Goal: Task Accomplishment & Management: Manage account settings

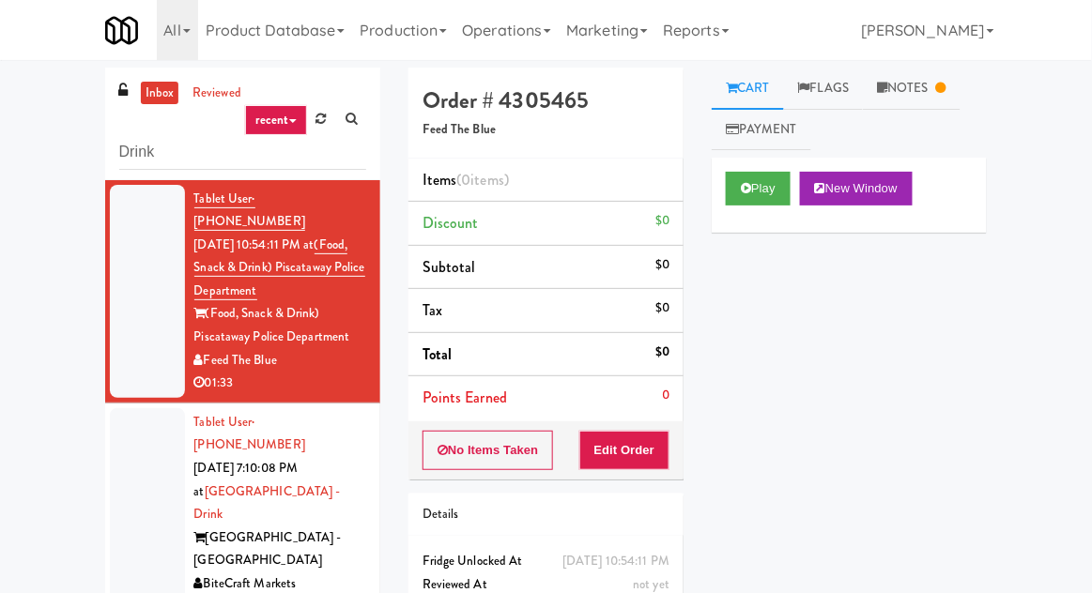
scroll to position [39, 0]
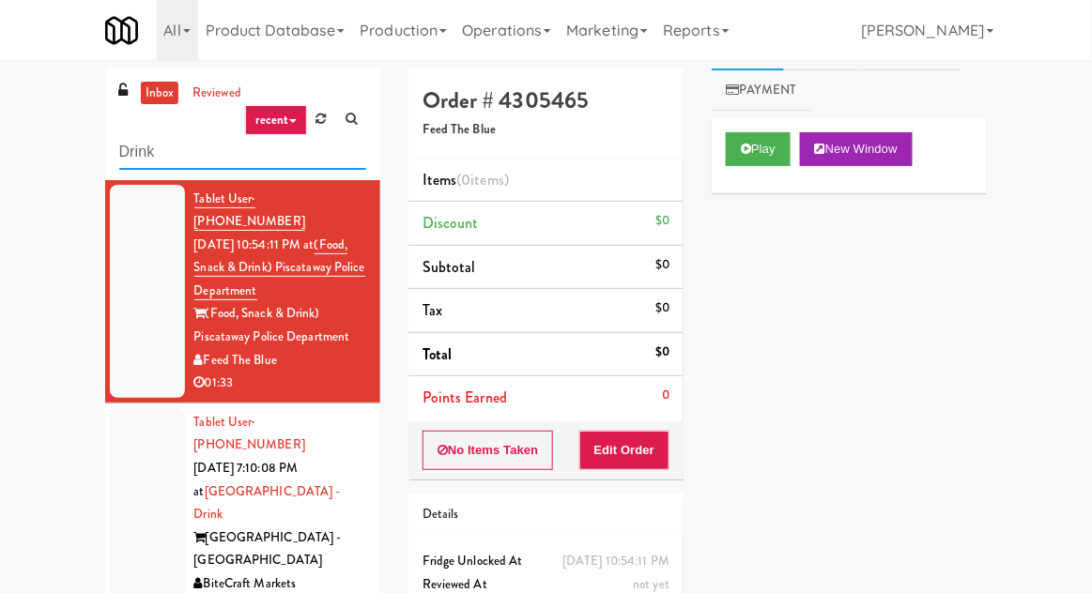
click at [131, 157] on input "Drink" at bounding box center [242, 152] width 247 height 35
click at [120, 151] on input "Drink" at bounding box center [242, 152] width 247 height 35
type input "Fridge"
click at [24, 153] on div "inbox reviewed recent all unclear take inventory issue suspicious failed recent…" at bounding box center [546, 413] width 1092 height 690
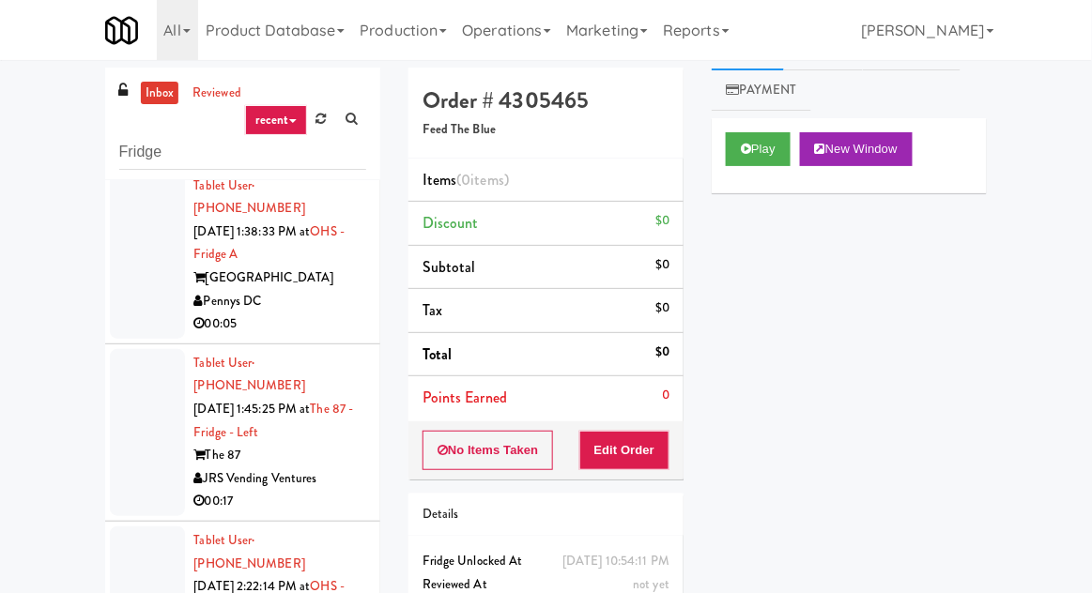
scroll to position [3564, 0]
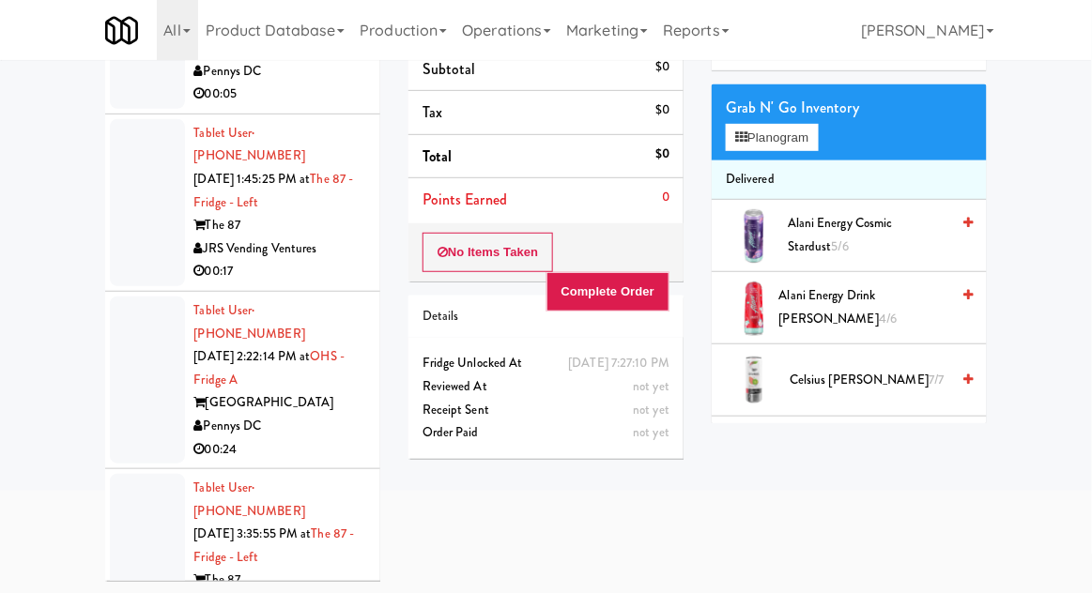
scroll to position [3650, 0]
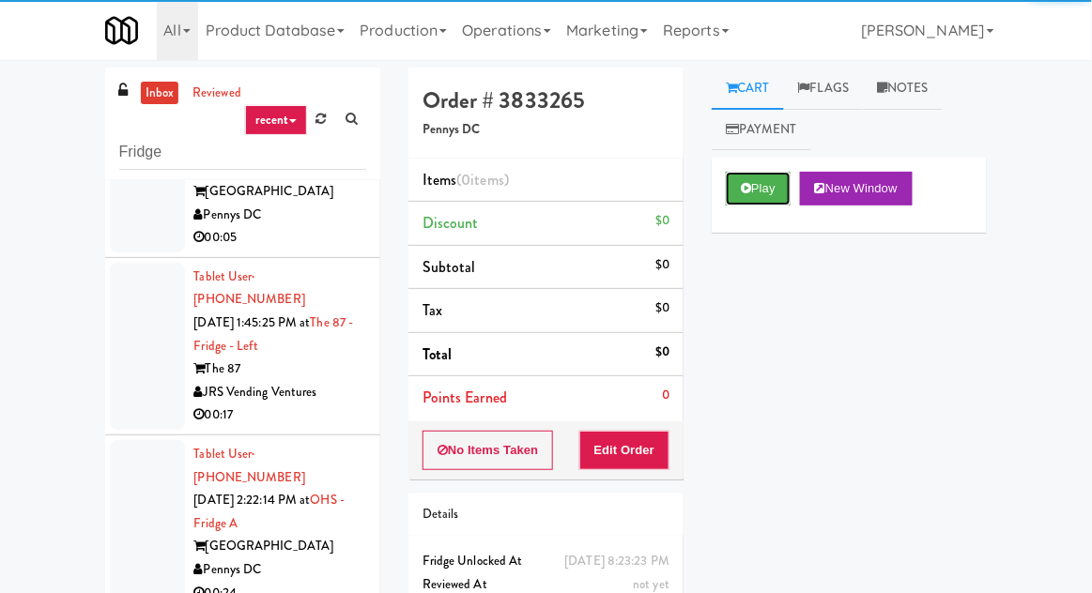
click at [764, 200] on button "Play" at bounding box center [758, 189] width 65 height 34
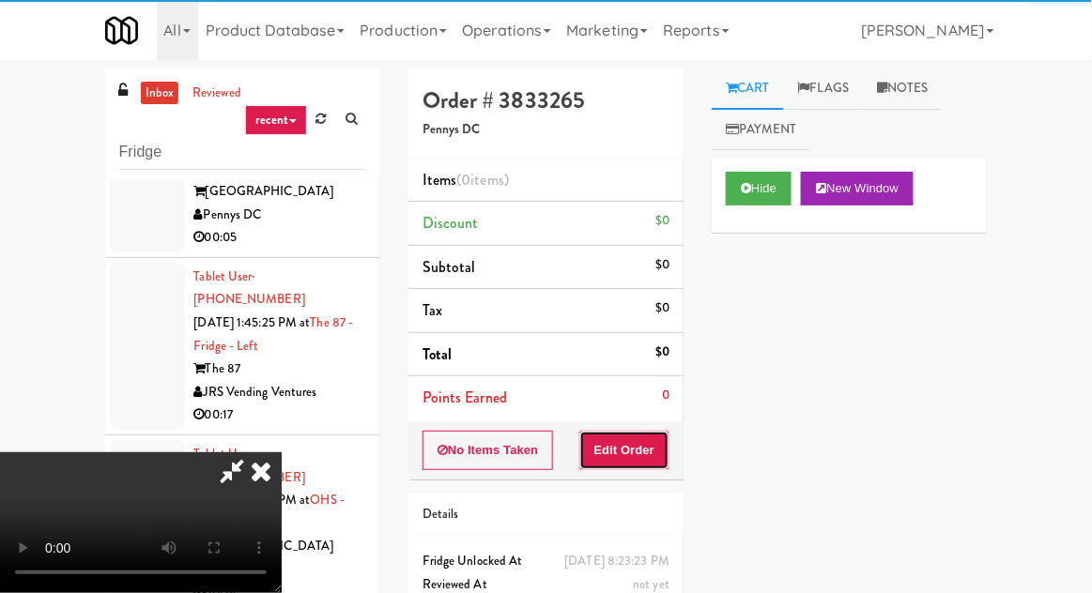
click at [650, 445] on button "Edit Order" at bounding box center [624, 450] width 91 height 39
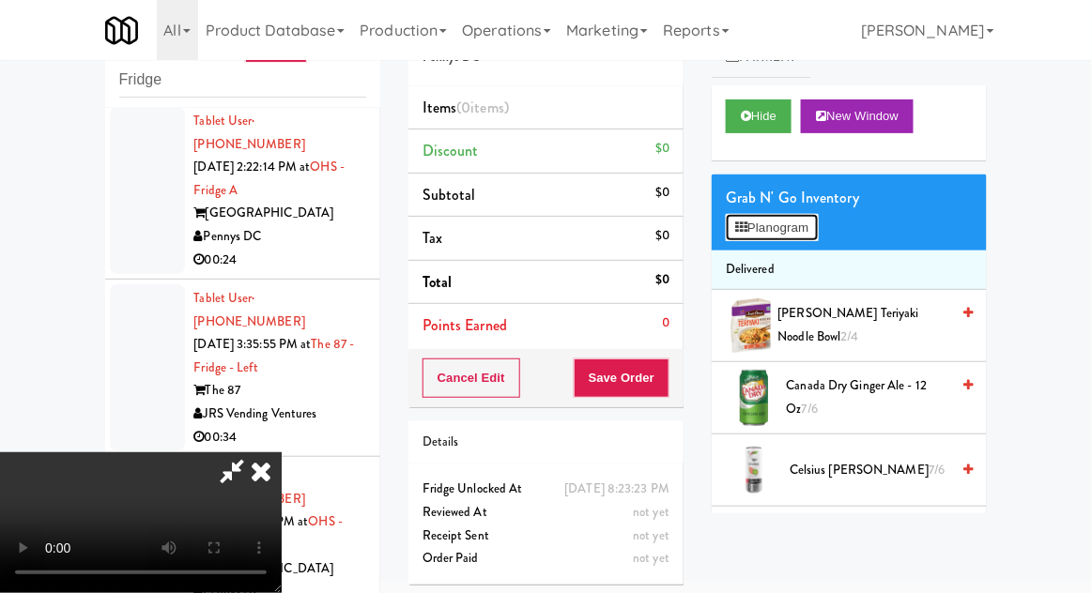
click at [818, 220] on button "Planogram" at bounding box center [772, 228] width 92 height 28
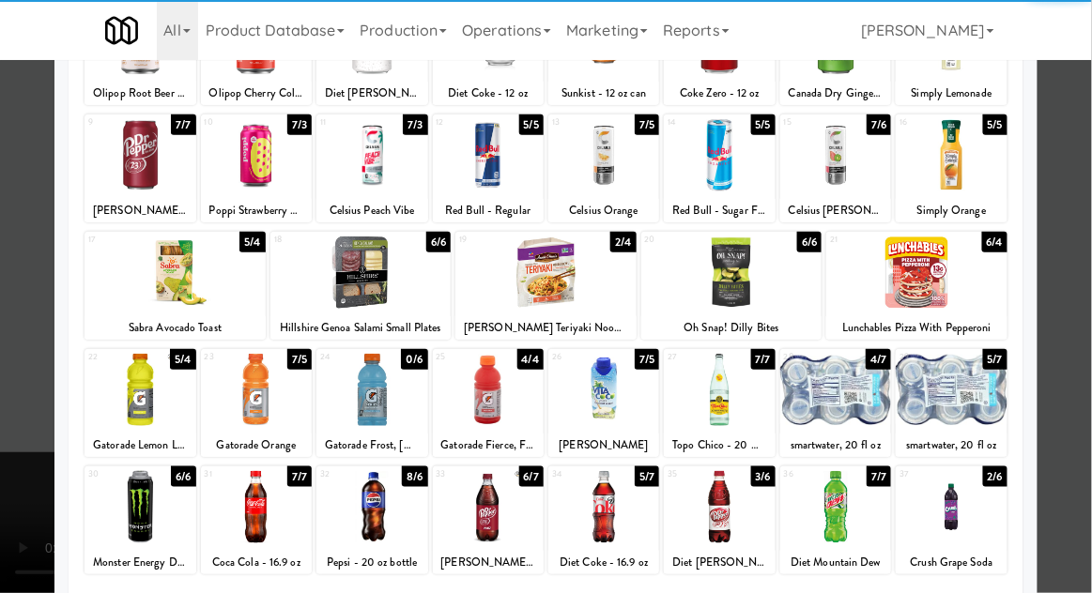
scroll to position [237, 0]
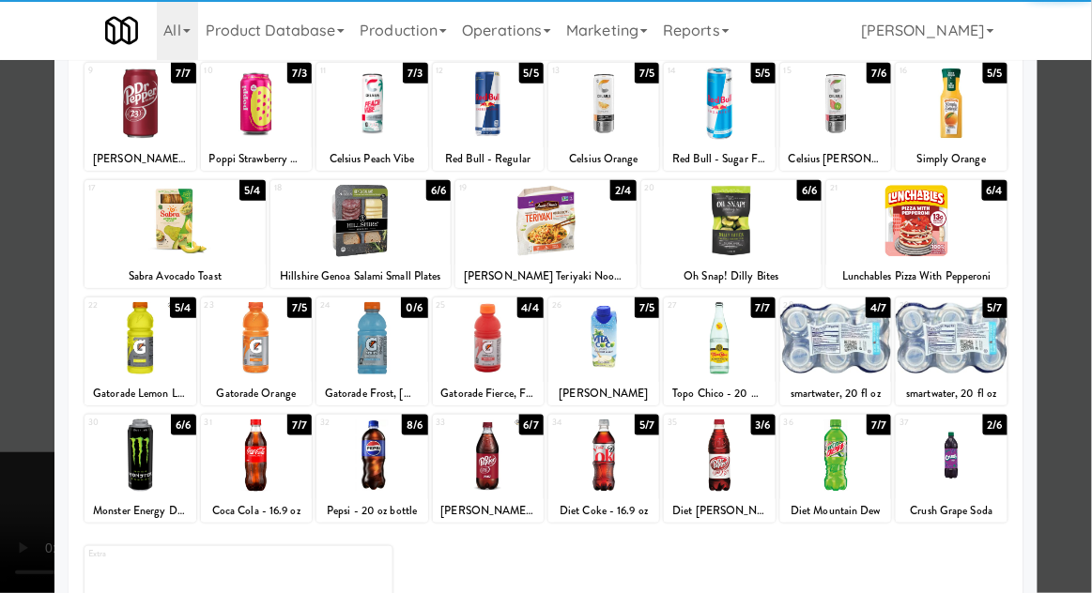
click at [262, 442] on div at bounding box center [256, 456] width 111 height 72
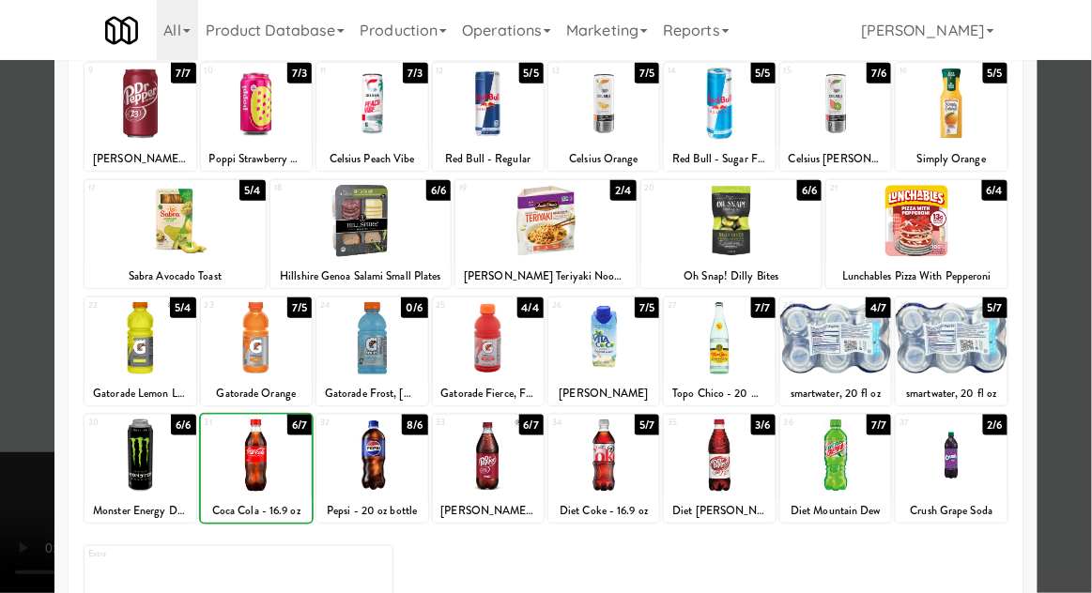
click at [1074, 297] on div at bounding box center [546, 296] width 1092 height 593
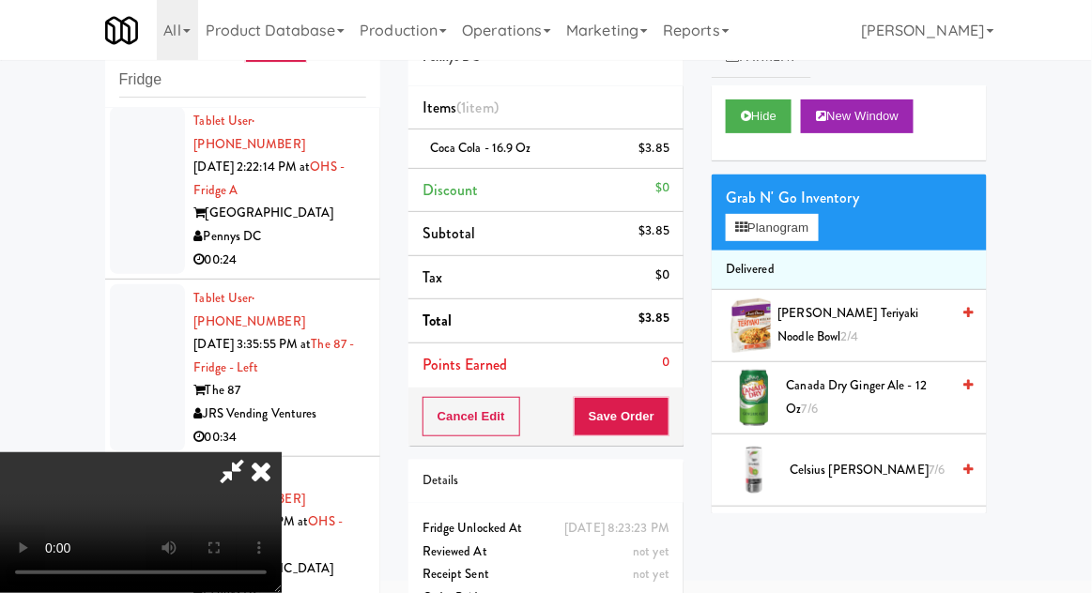
scroll to position [69, 0]
click at [669, 413] on button "Save Order" at bounding box center [621, 416] width 96 height 39
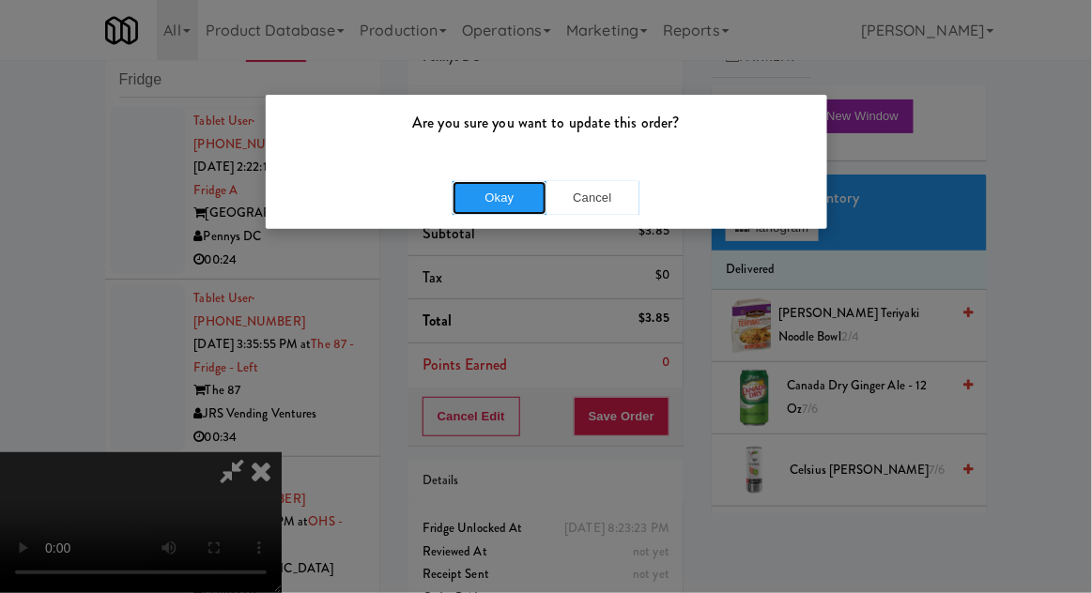
click at [492, 189] on button "Okay" at bounding box center [499, 198] width 94 height 34
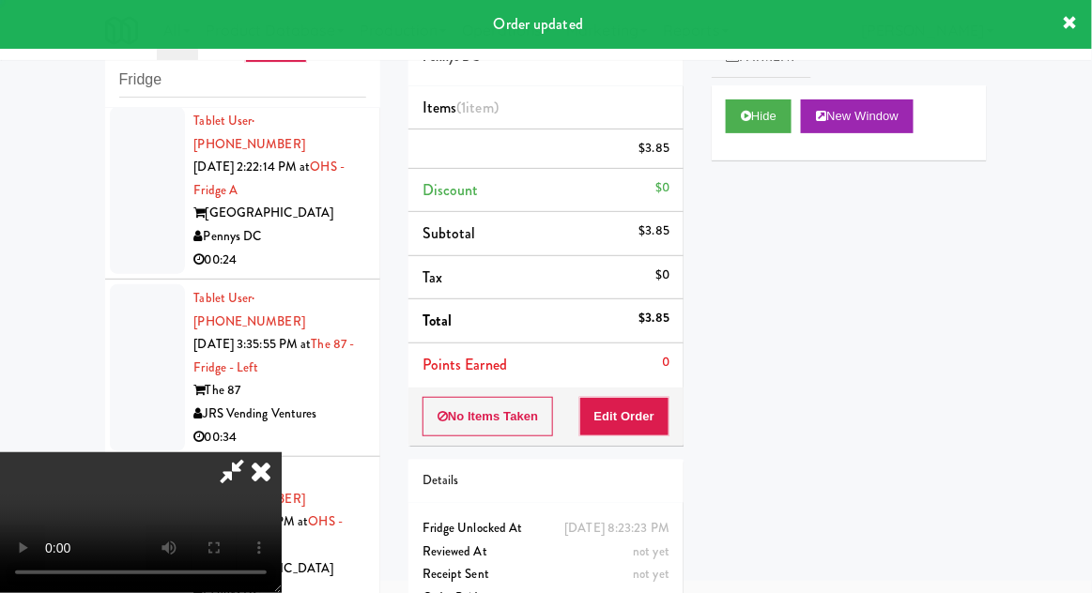
scroll to position [0, 0]
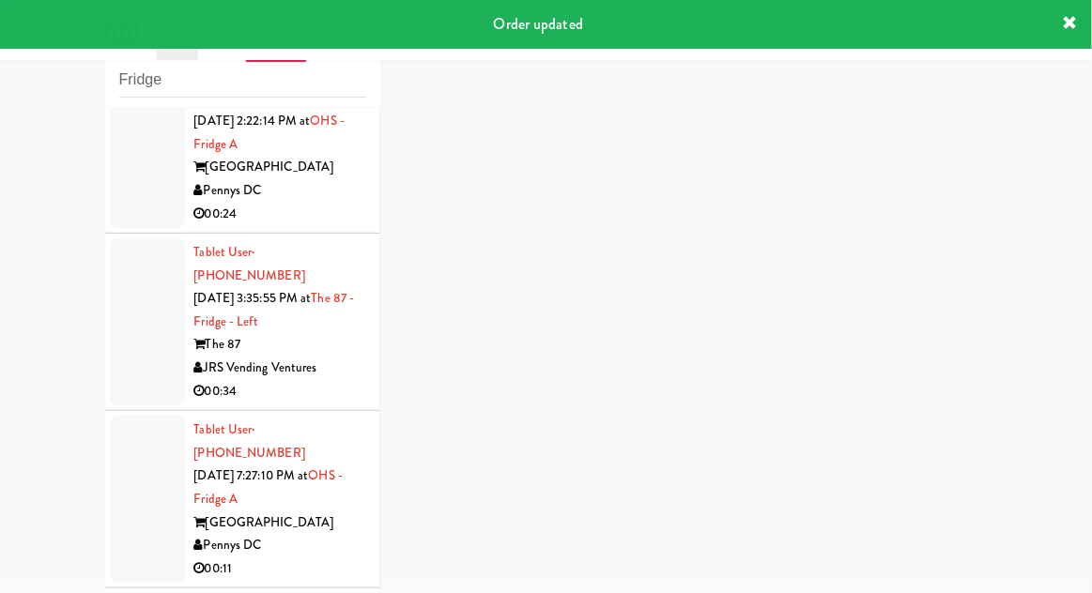
scroll to position [3981, 0]
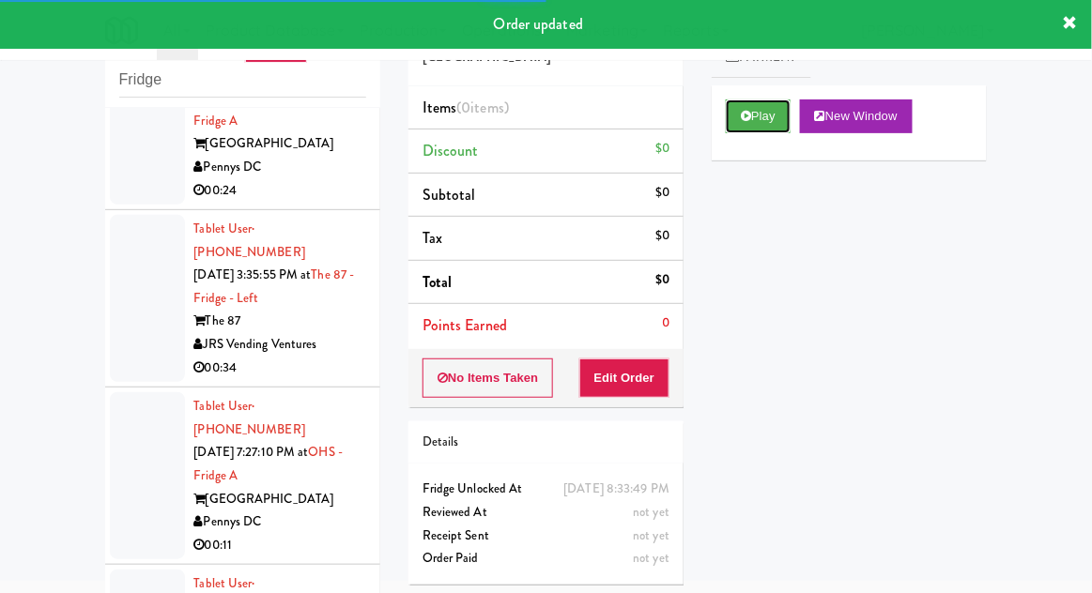
click at [747, 128] on button "Play" at bounding box center [758, 116] width 65 height 34
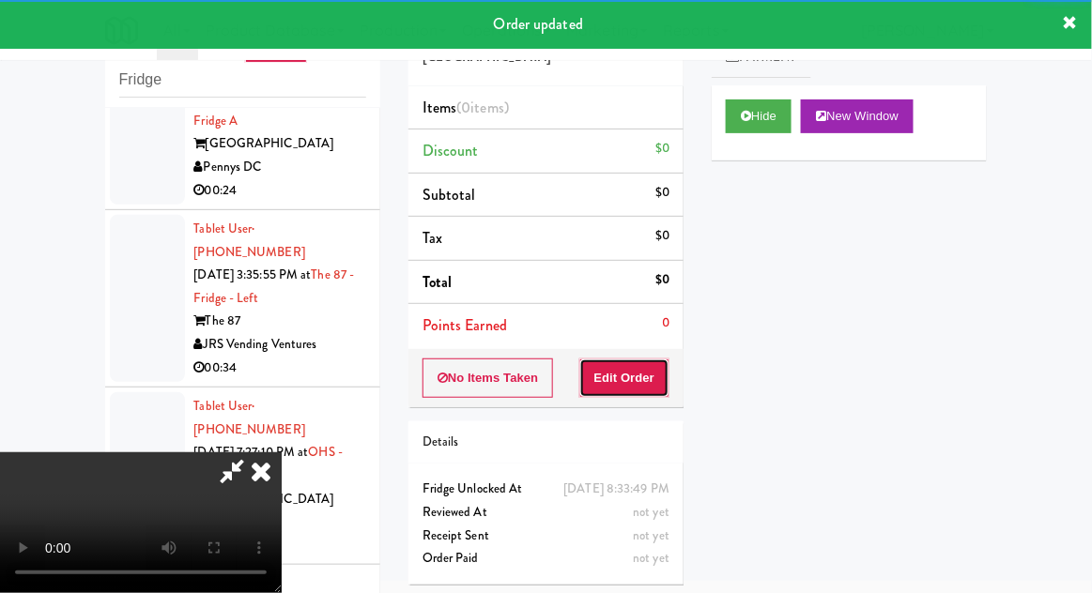
click at [654, 377] on button "Edit Order" at bounding box center [624, 378] width 91 height 39
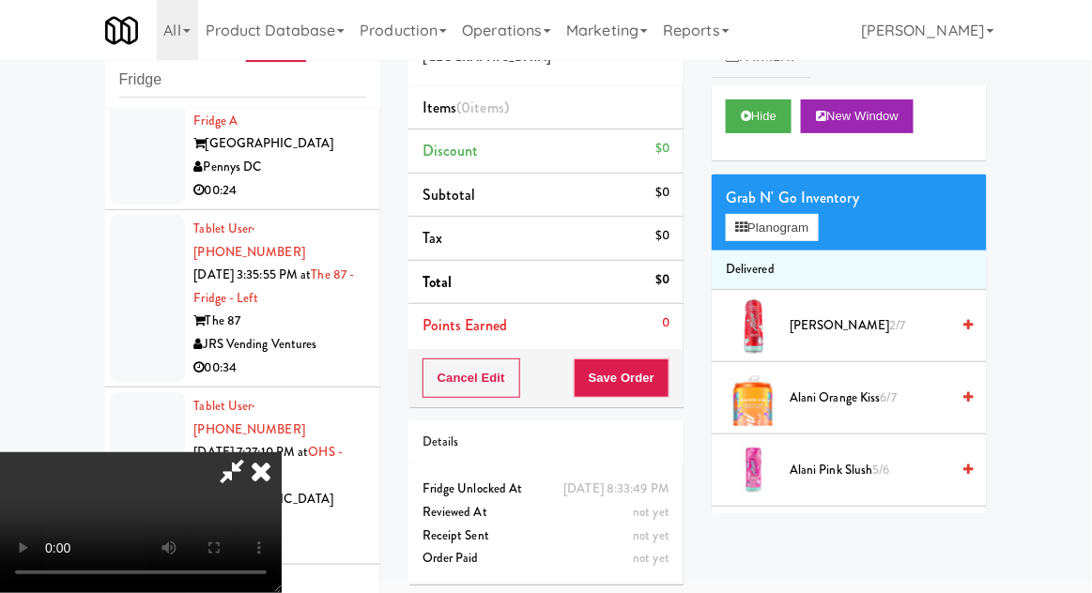
scroll to position [0, 0]
click at [818, 230] on button "Planogram" at bounding box center [772, 228] width 92 height 28
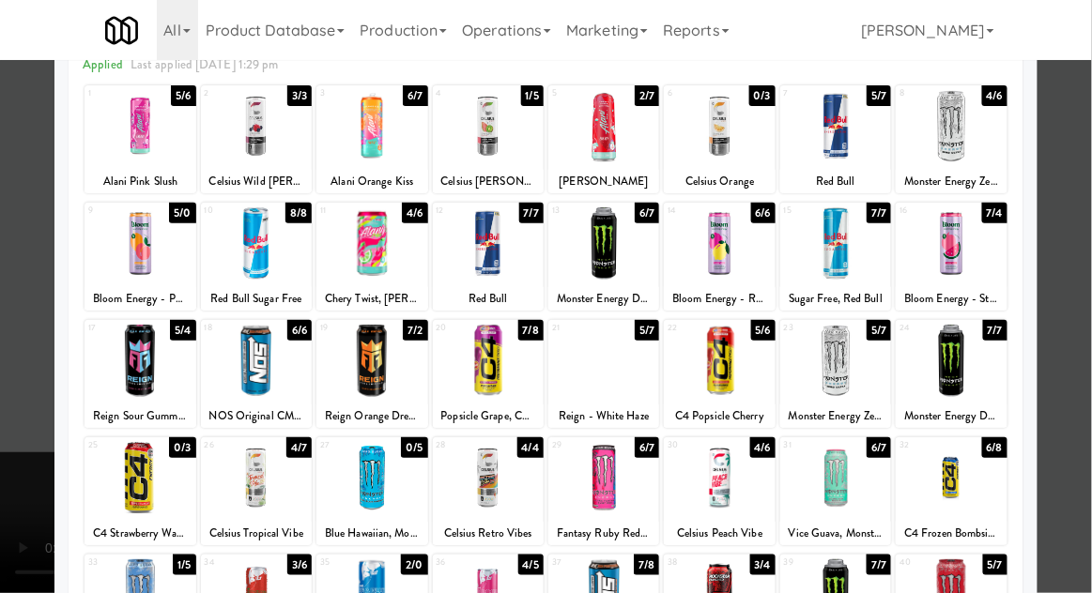
scroll to position [98, 0]
click at [855, 383] on div at bounding box center [835, 361] width 111 height 72
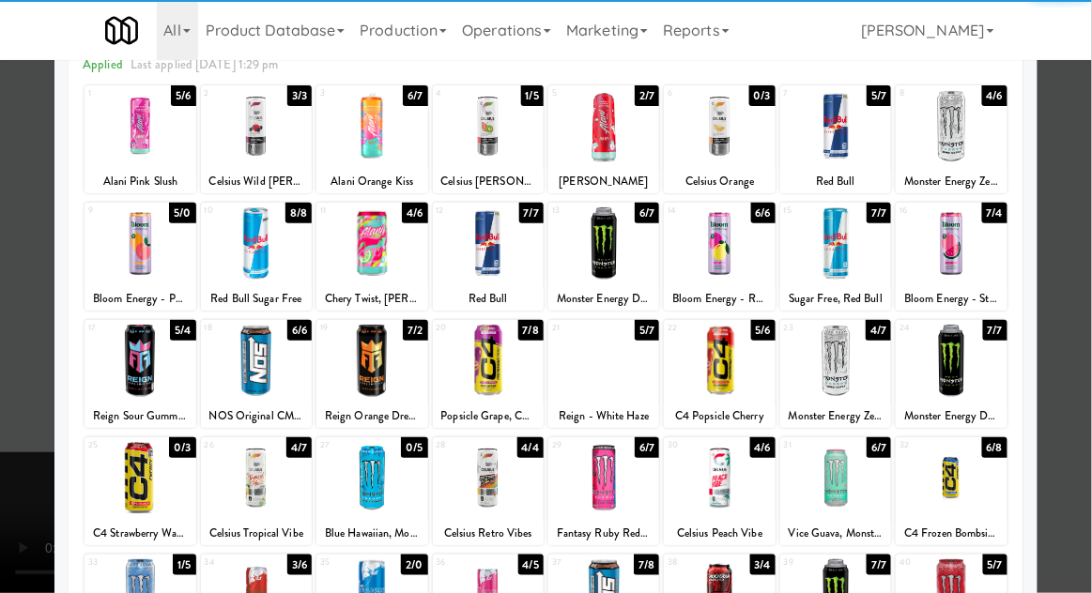
click at [1083, 340] on div at bounding box center [546, 296] width 1092 height 593
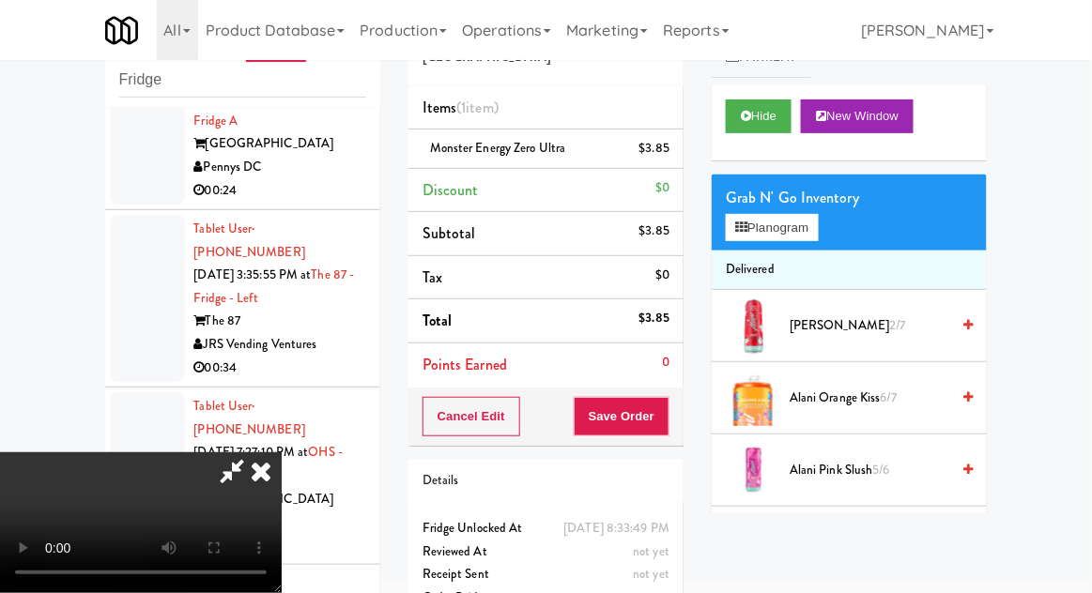
scroll to position [69, 0]
click at [656, 420] on button "Save Order" at bounding box center [621, 416] width 96 height 39
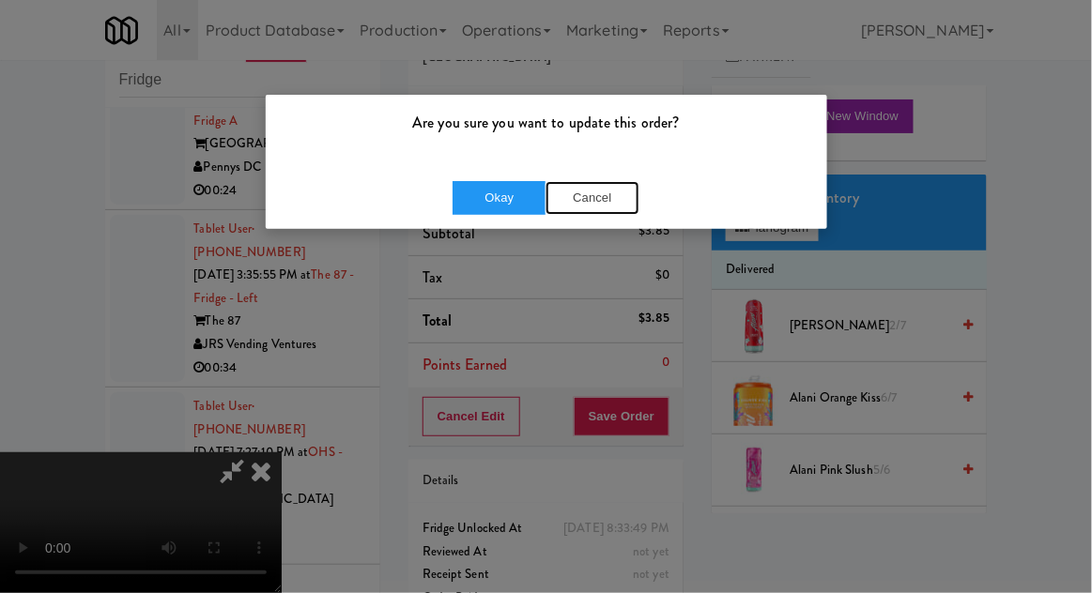
click at [603, 211] on button "Cancel" at bounding box center [592, 198] width 94 height 34
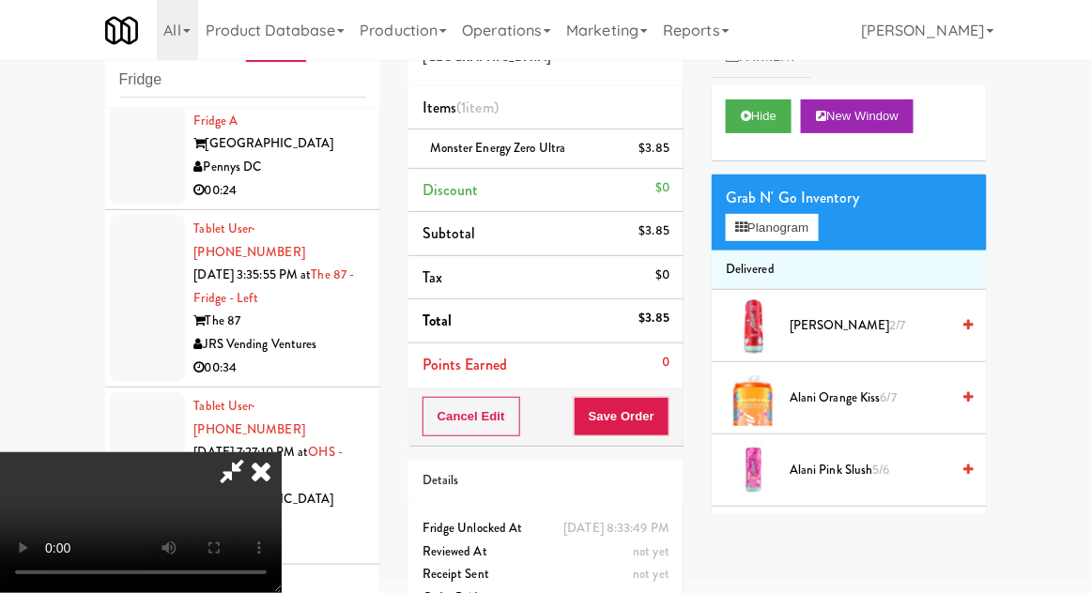
scroll to position [0, 0]
click at [864, 210] on div "Grab N' Go Inventory Planogram" at bounding box center [848, 213] width 275 height 76
click at [818, 219] on button "Planogram" at bounding box center [772, 228] width 92 height 28
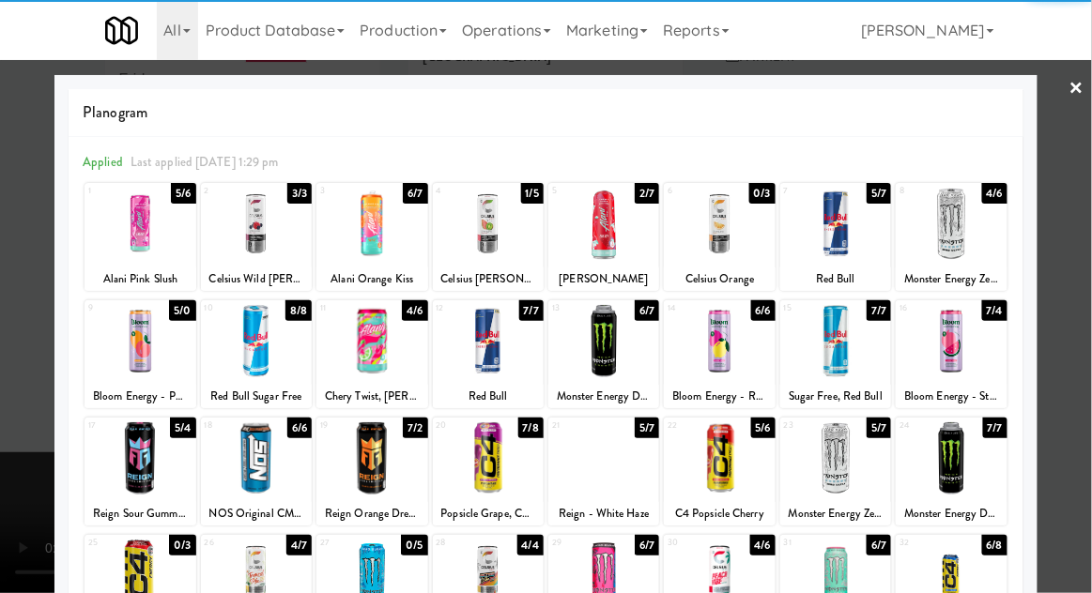
click at [833, 229] on div at bounding box center [835, 224] width 111 height 72
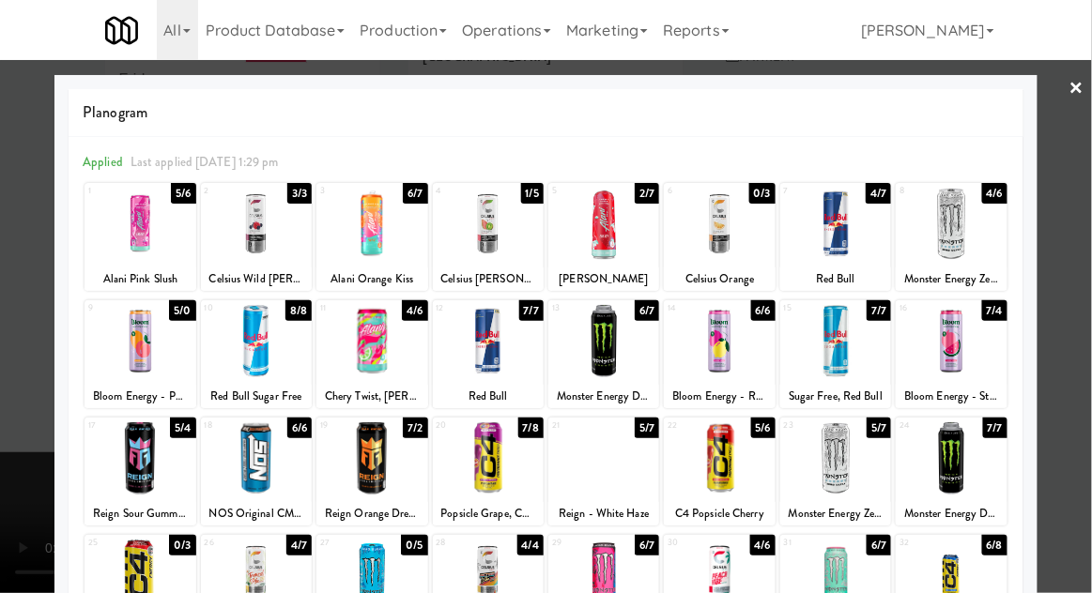
click at [1090, 192] on div at bounding box center [546, 296] width 1092 height 593
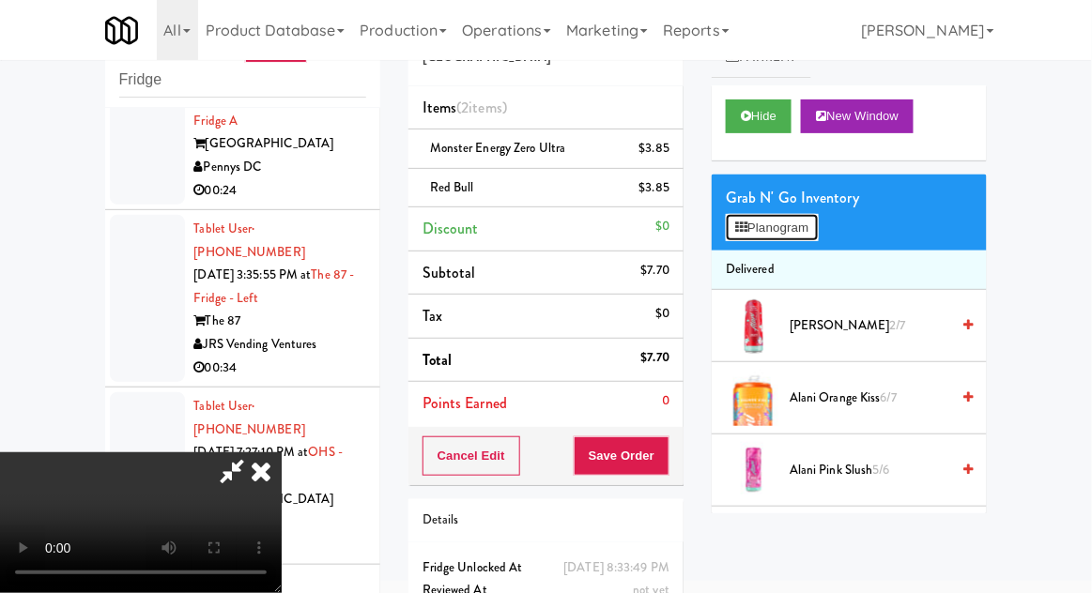
click at [810, 236] on button "Planogram" at bounding box center [772, 228] width 92 height 28
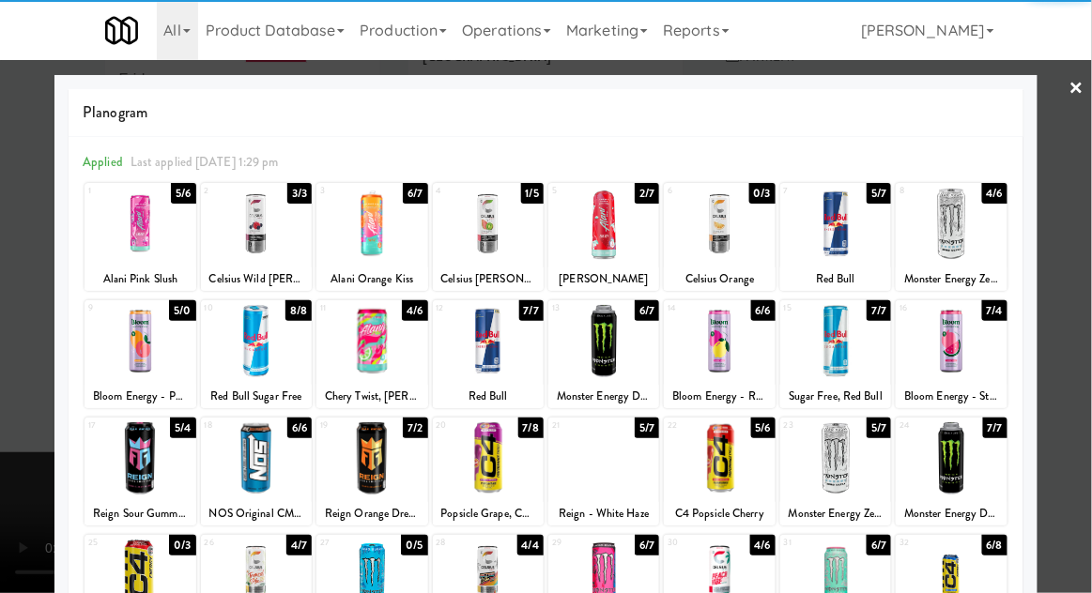
click at [365, 359] on div at bounding box center [371, 341] width 111 height 72
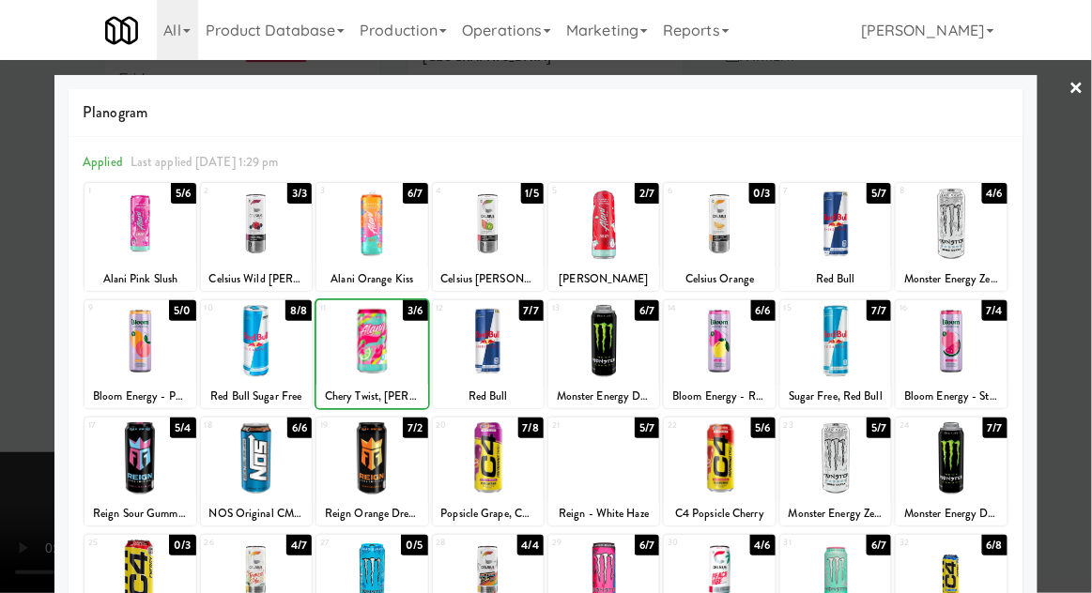
click at [1063, 268] on div at bounding box center [546, 296] width 1092 height 593
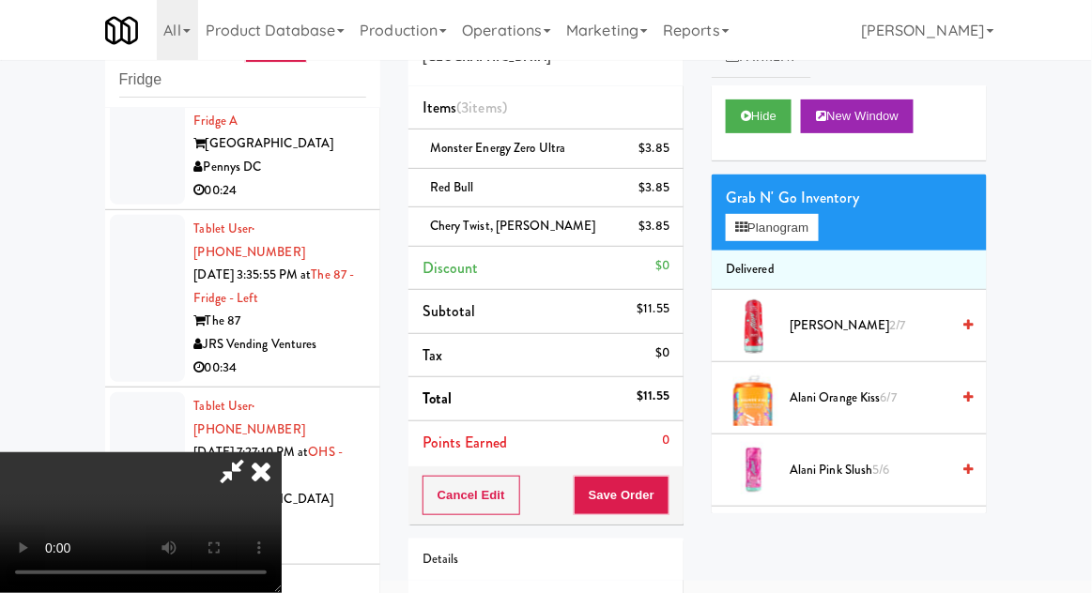
scroll to position [69, 0]
click at [665, 503] on button "Save Order" at bounding box center [621, 495] width 96 height 39
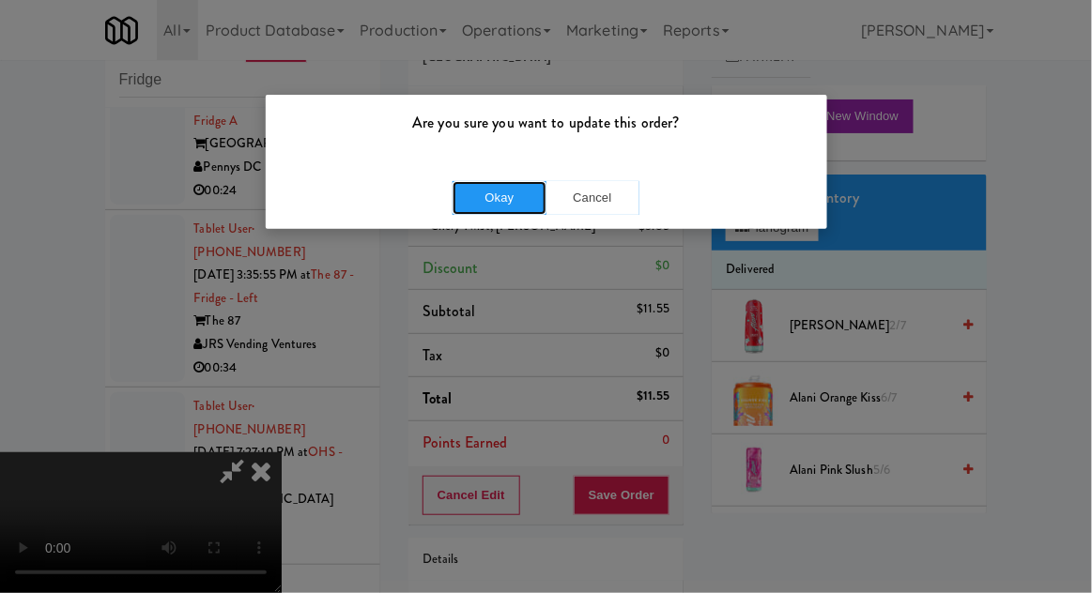
click at [501, 181] on button "Okay" at bounding box center [499, 198] width 94 height 34
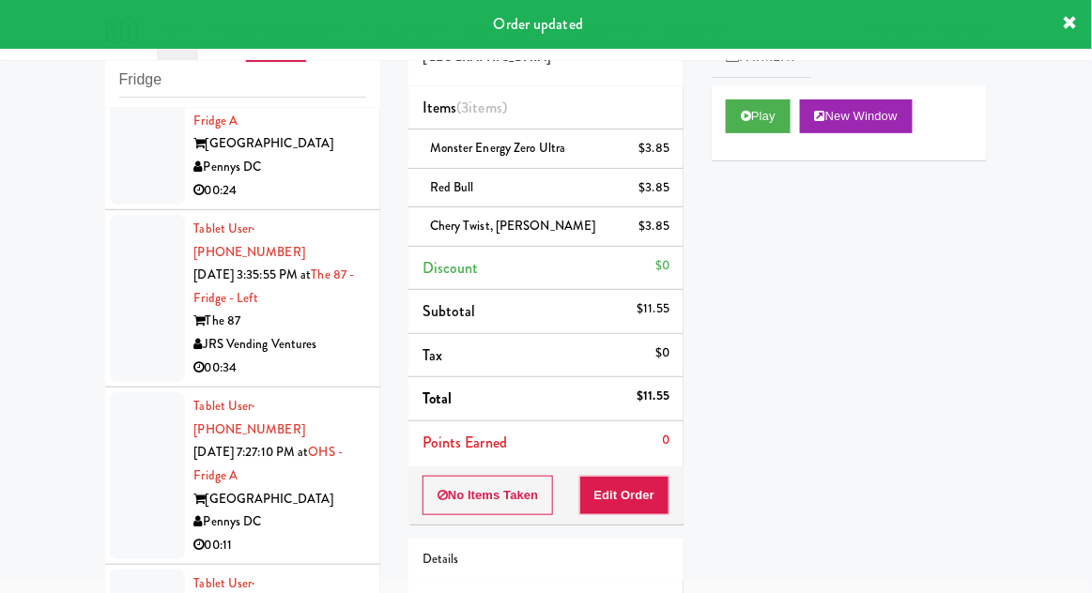
scroll to position [4027, 0]
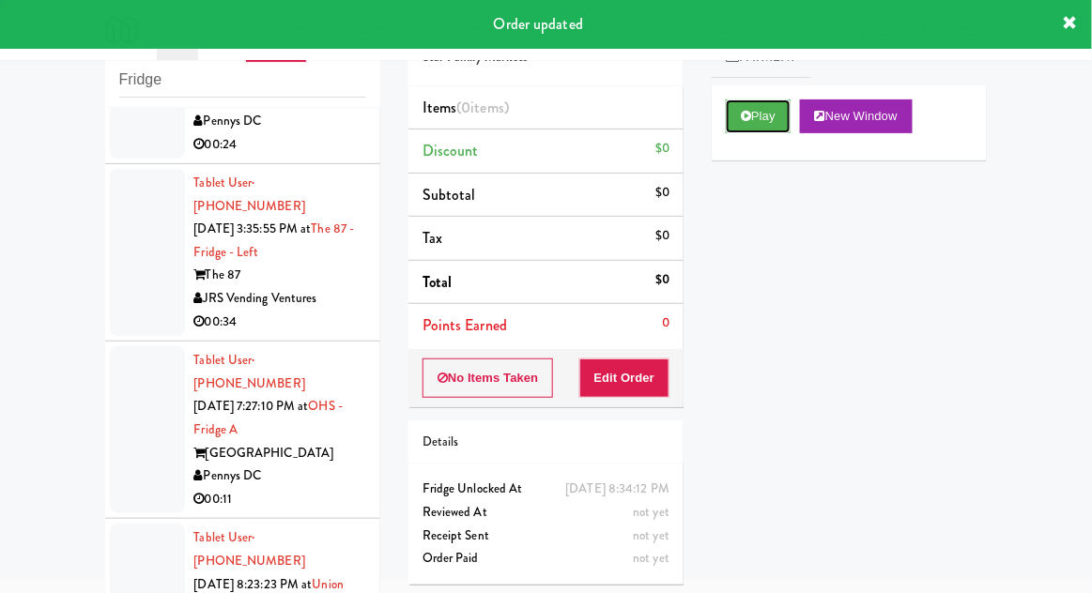
click at [757, 124] on button "Play" at bounding box center [758, 116] width 65 height 34
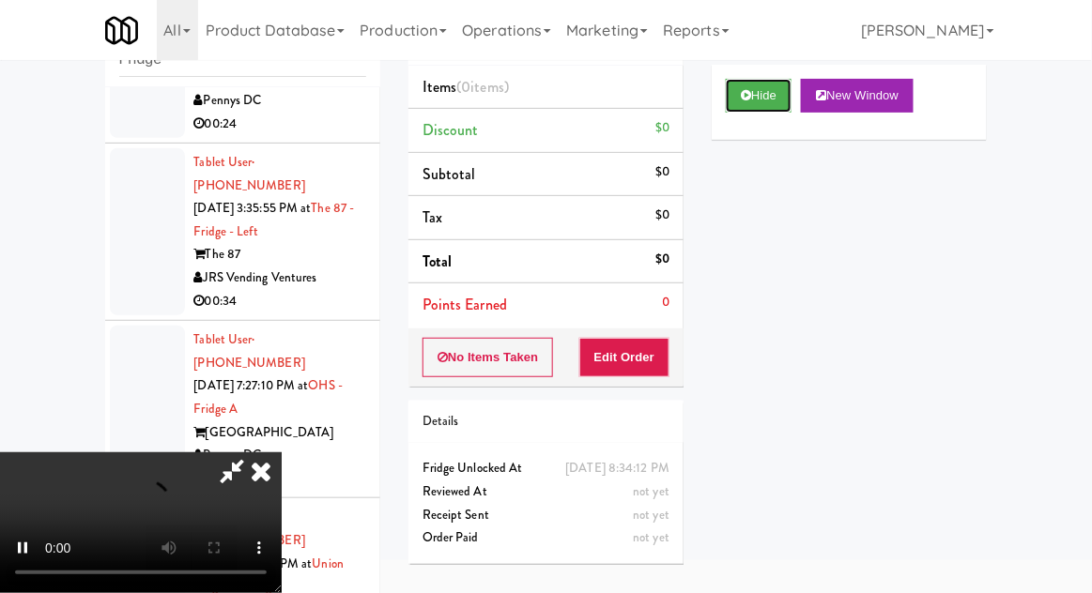
scroll to position [139, 0]
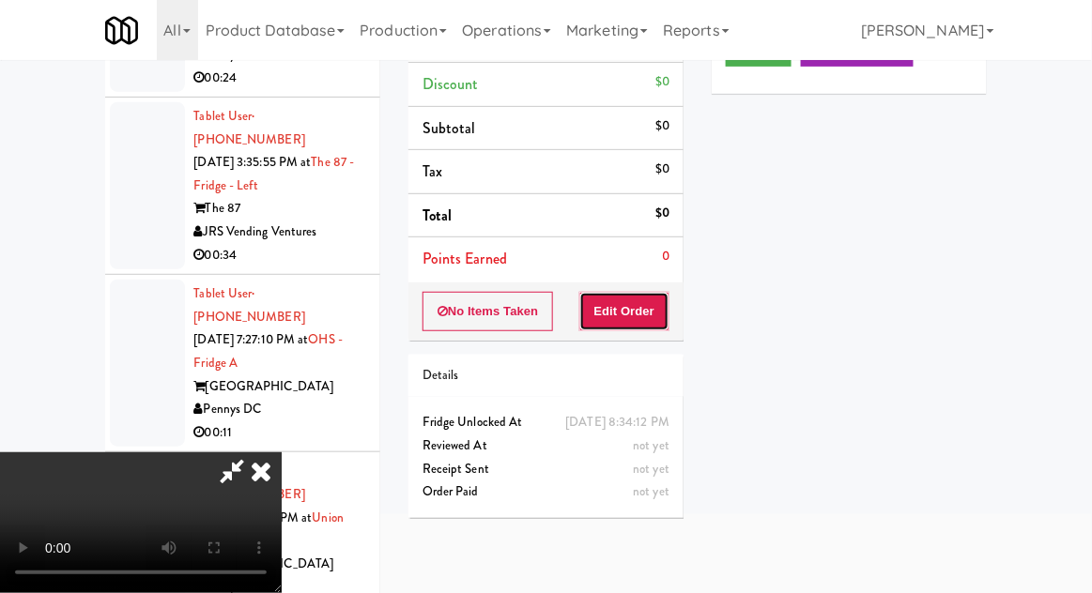
click at [647, 326] on button "Edit Order" at bounding box center [624, 311] width 91 height 39
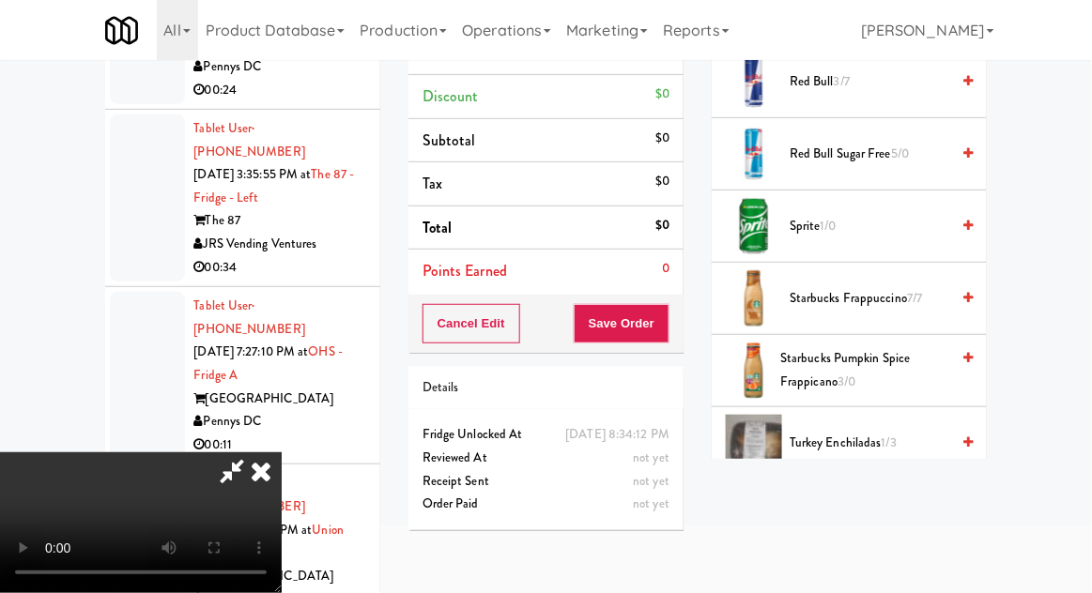
scroll to position [1196, 0]
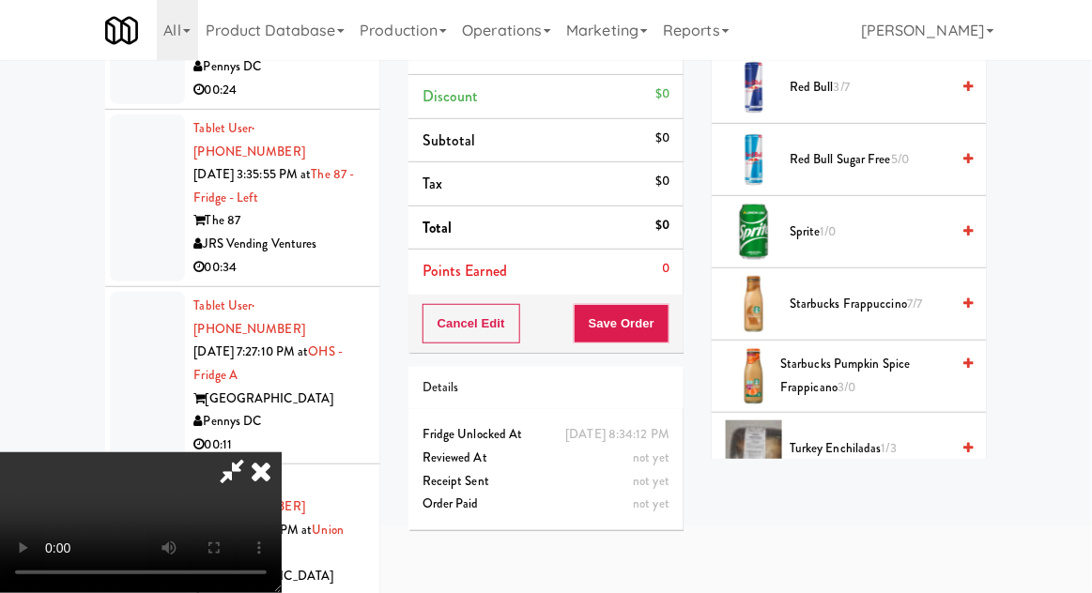
click at [836, 226] on span "1/0" at bounding box center [828, 231] width 16 height 18
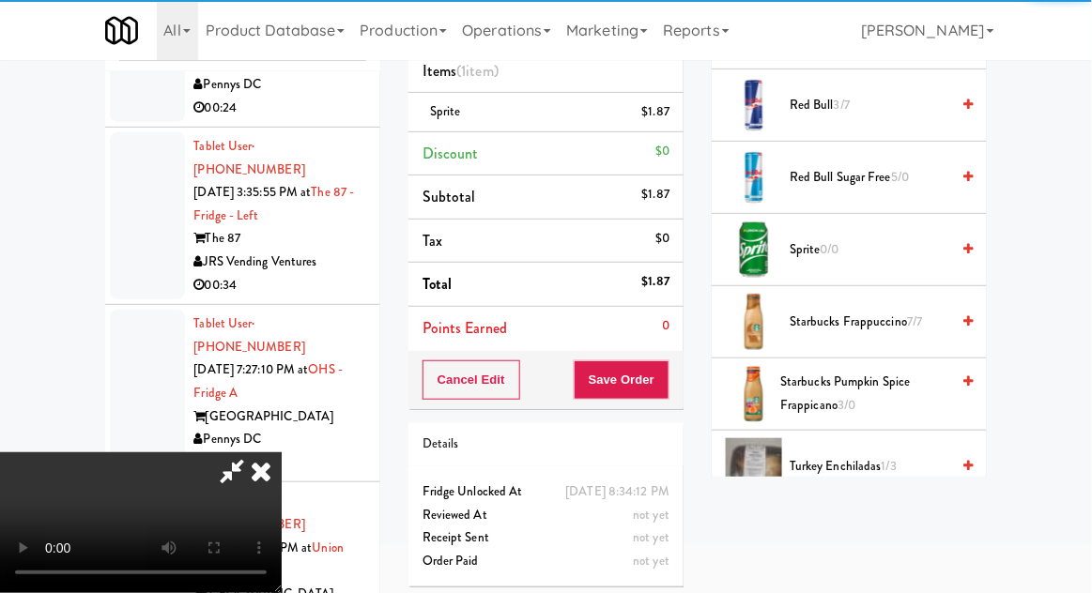
scroll to position [72, 0]
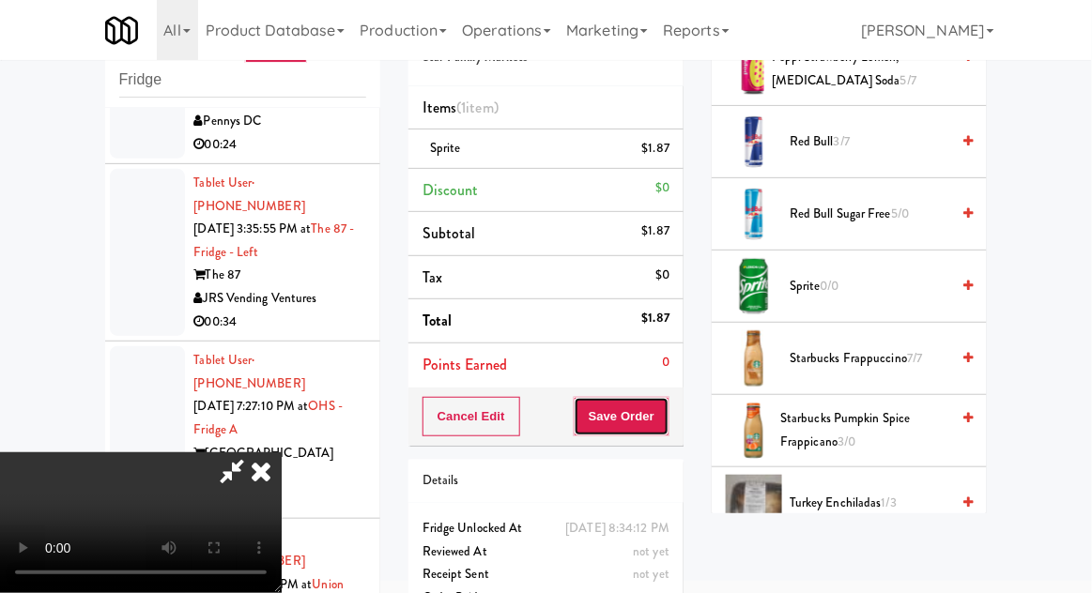
click at [669, 429] on button "Save Order" at bounding box center [621, 416] width 96 height 39
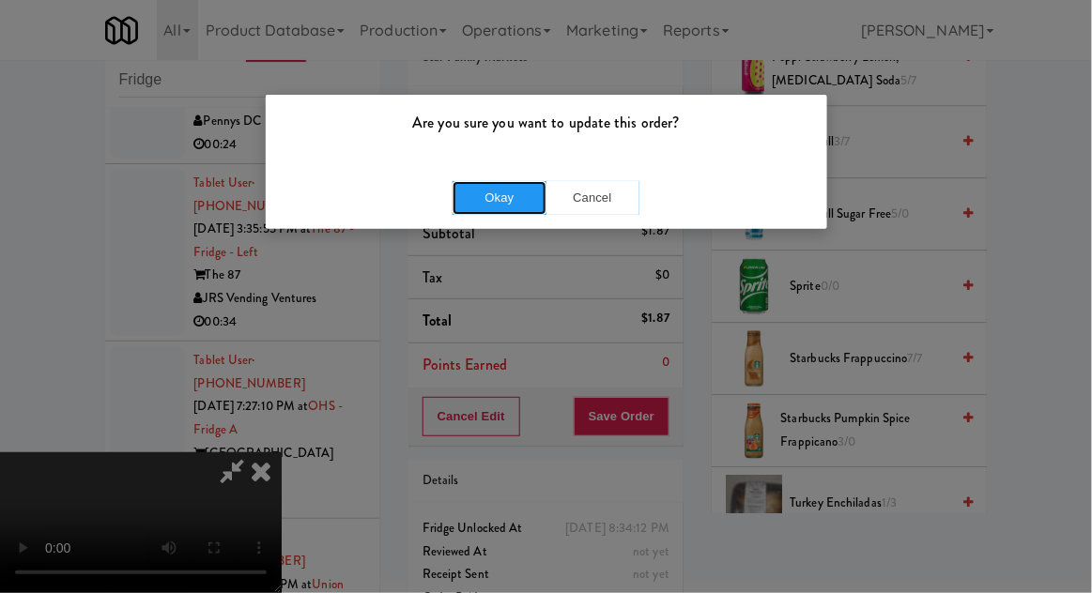
click at [489, 213] on button "Okay" at bounding box center [499, 198] width 94 height 34
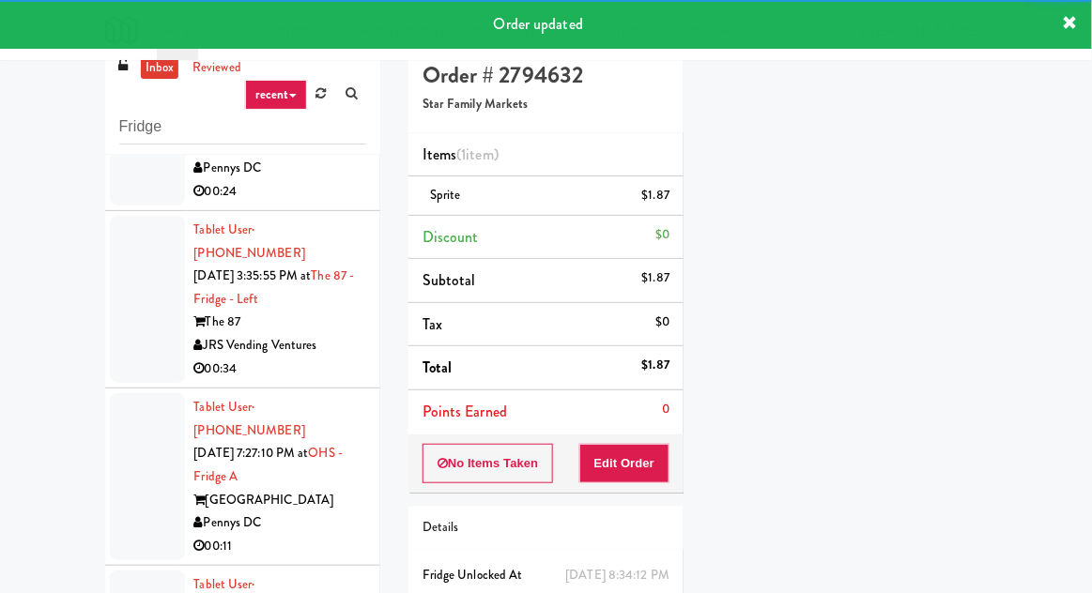
scroll to position [0, 0]
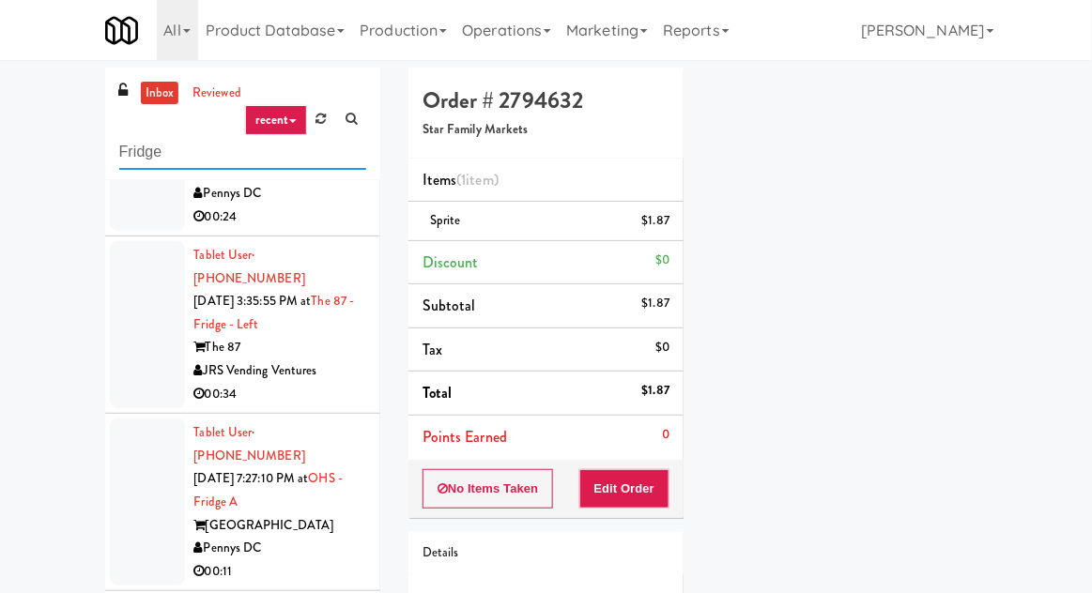
click at [135, 144] on input "Fridge" at bounding box center [242, 152] width 247 height 35
click at [134, 143] on input "Fridge" at bounding box center [242, 152] width 247 height 35
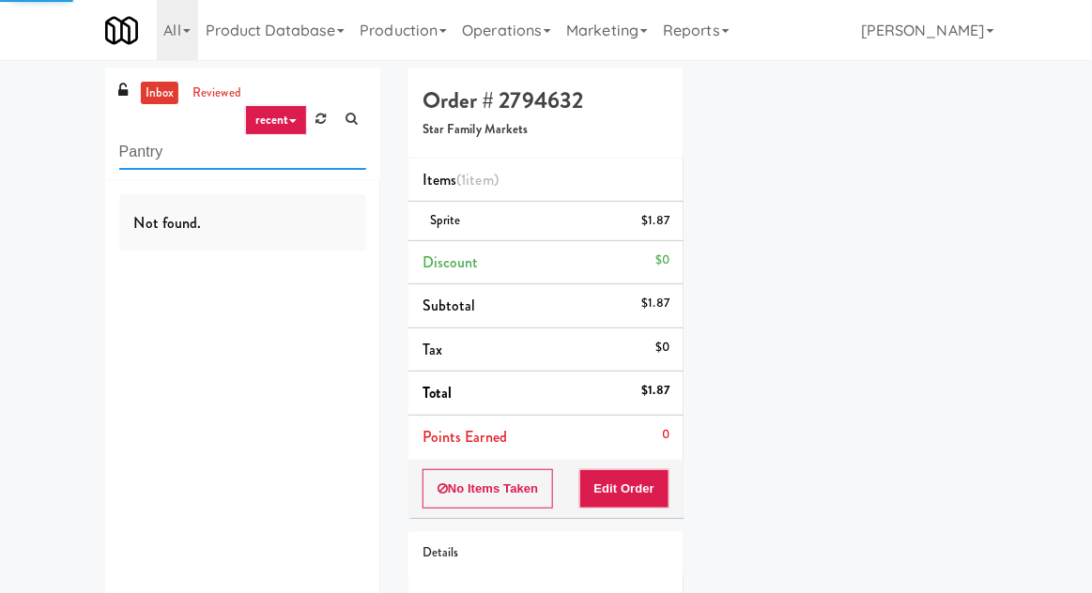
type input "Pantry"
click at [43, 135] on div "inbox reviewed recent all unclear take inventory issue suspicious failed recent…" at bounding box center [546, 389] width 1092 height 642
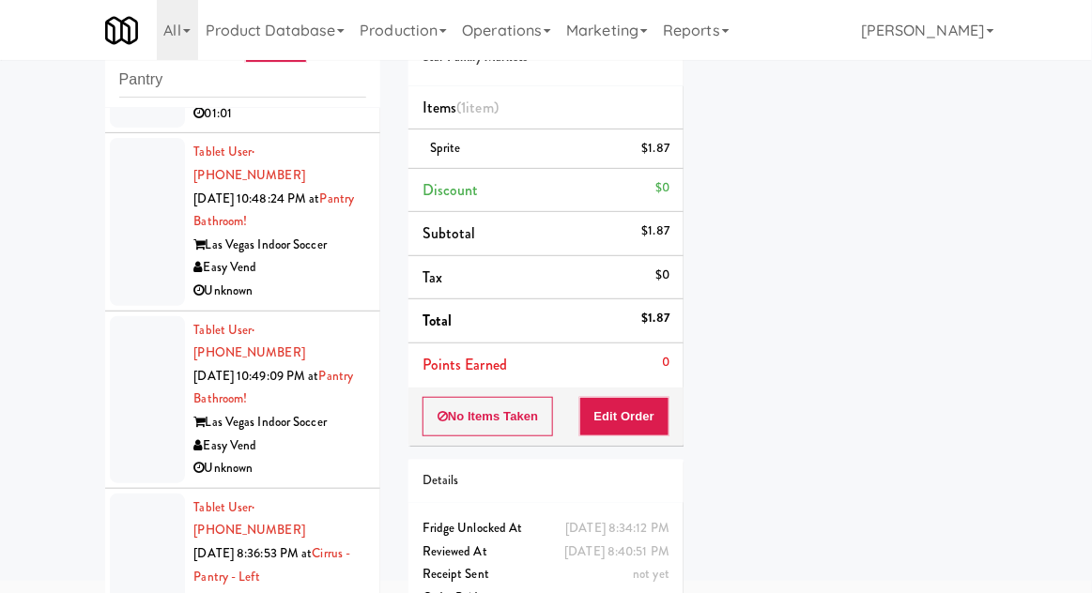
scroll to position [1044, 0]
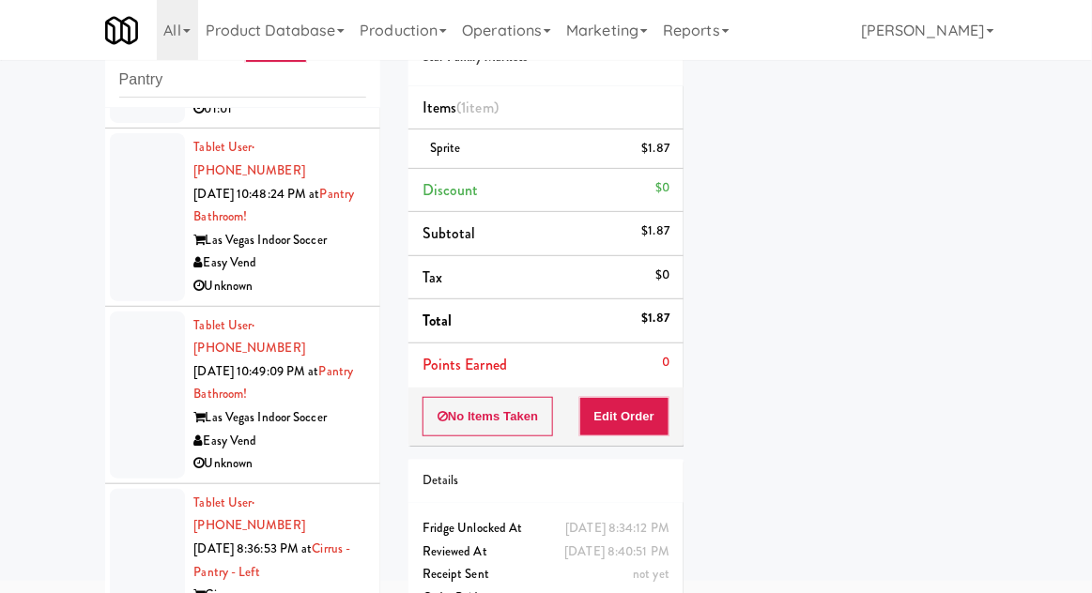
click at [115, 489] on div at bounding box center [147, 572] width 75 height 167
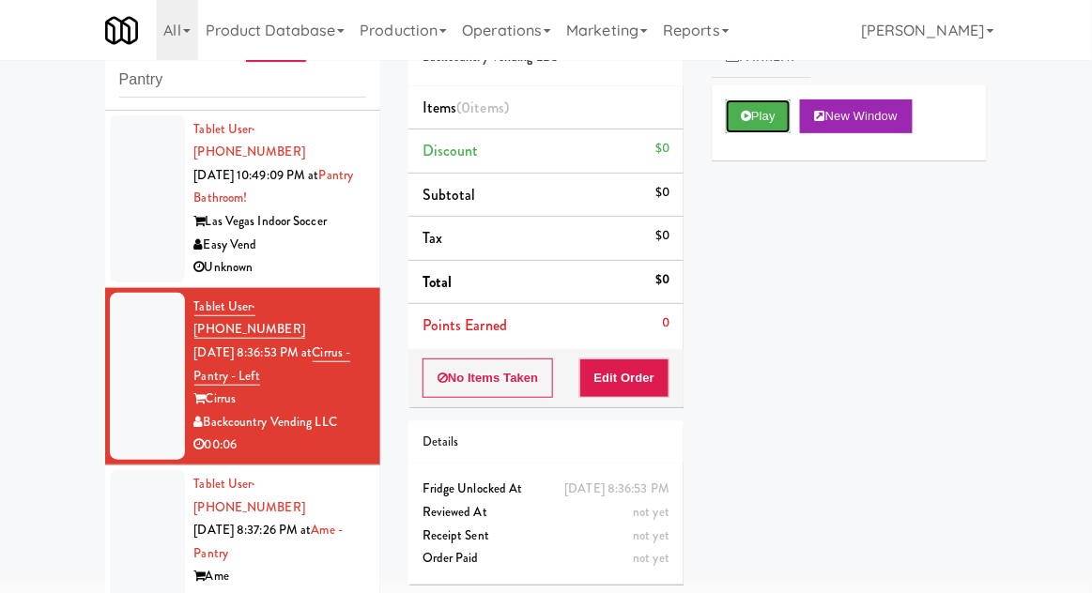
click at [755, 120] on button "Play" at bounding box center [758, 116] width 65 height 34
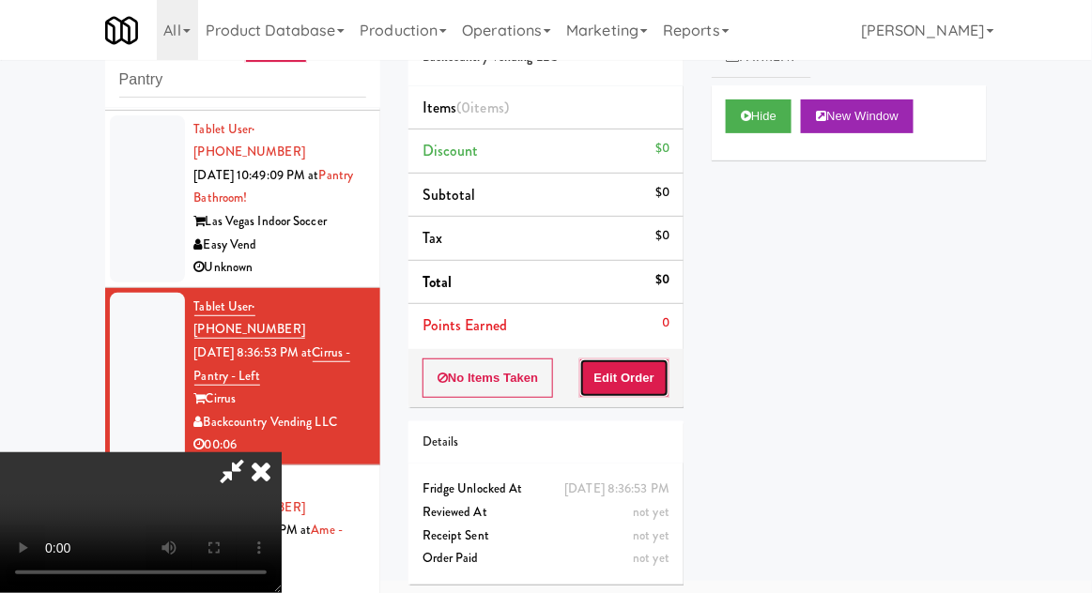
click at [627, 359] on button "Edit Order" at bounding box center [624, 378] width 91 height 39
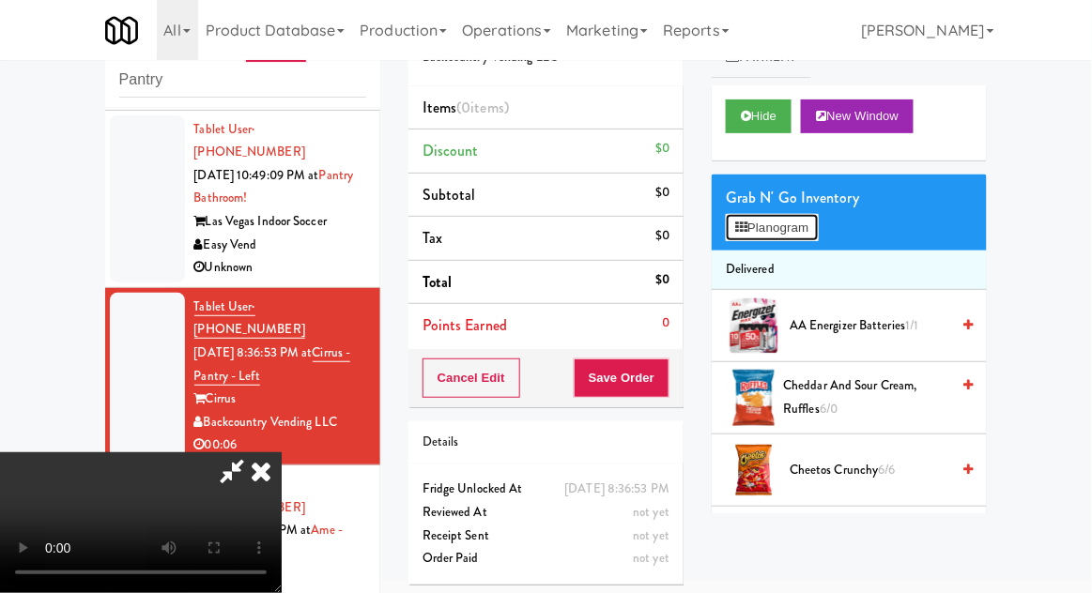
click at [799, 229] on button "Planogram" at bounding box center [772, 228] width 92 height 28
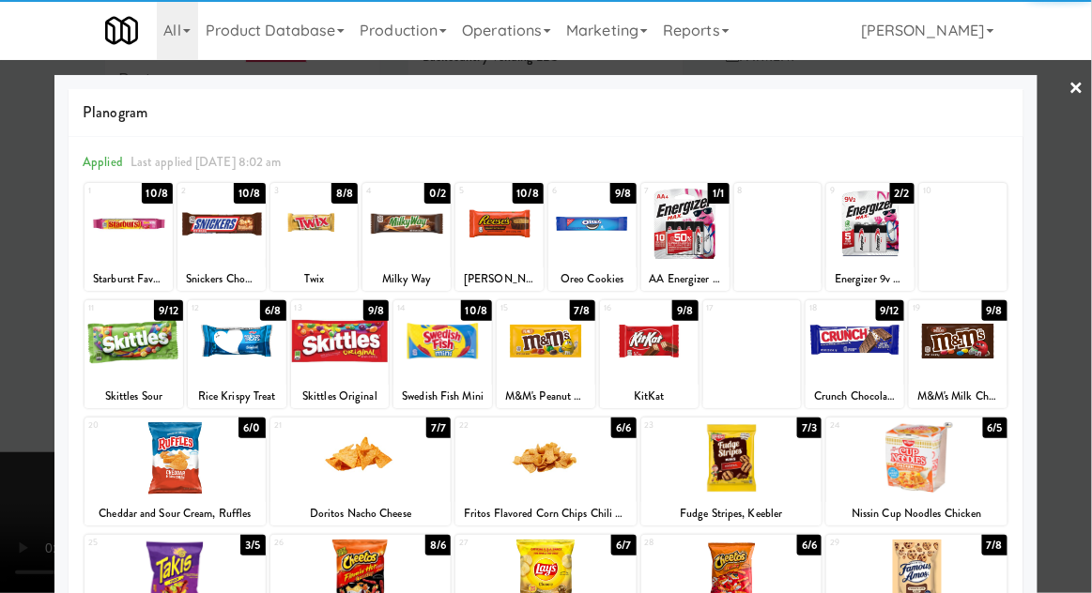
click at [199, 242] on div at bounding box center [221, 224] width 88 height 72
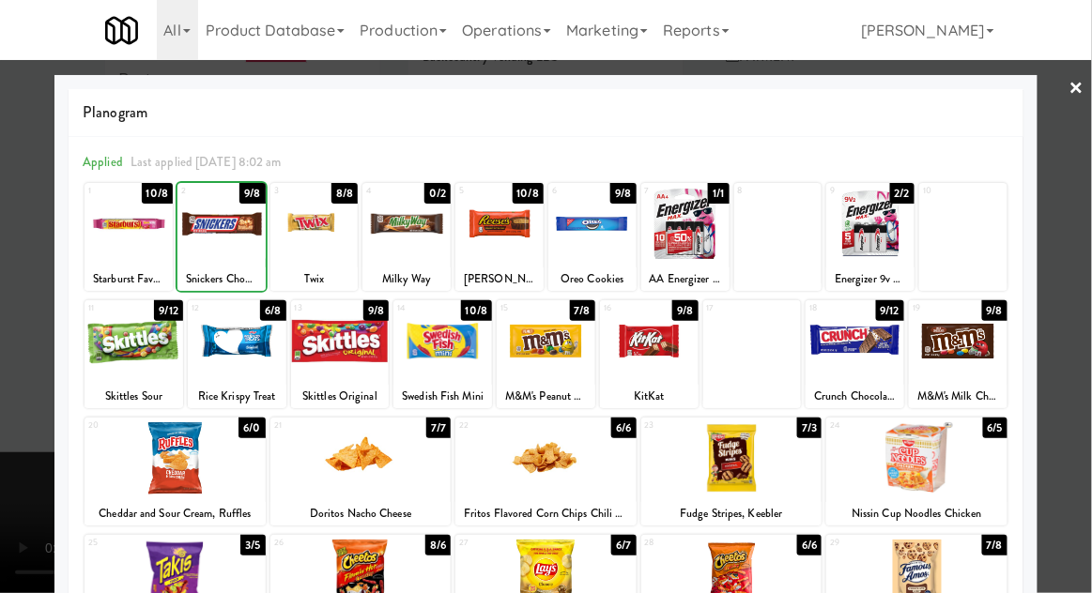
click at [1071, 260] on div at bounding box center [546, 296] width 1092 height 593
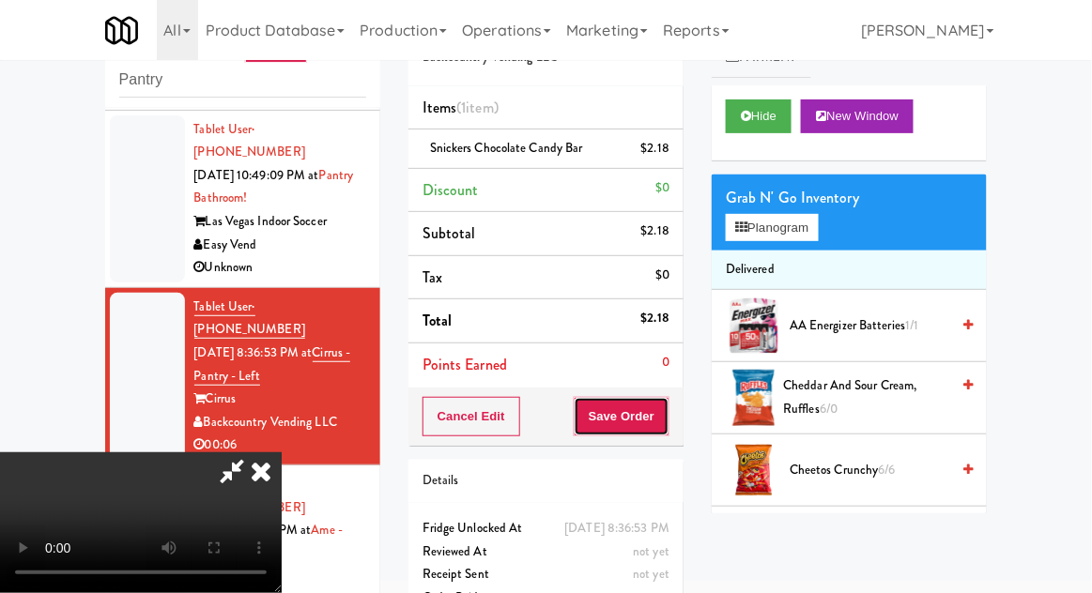
click at [659, 420] on button "Save Order" at bounding box center [621, 416] width 96 height 39
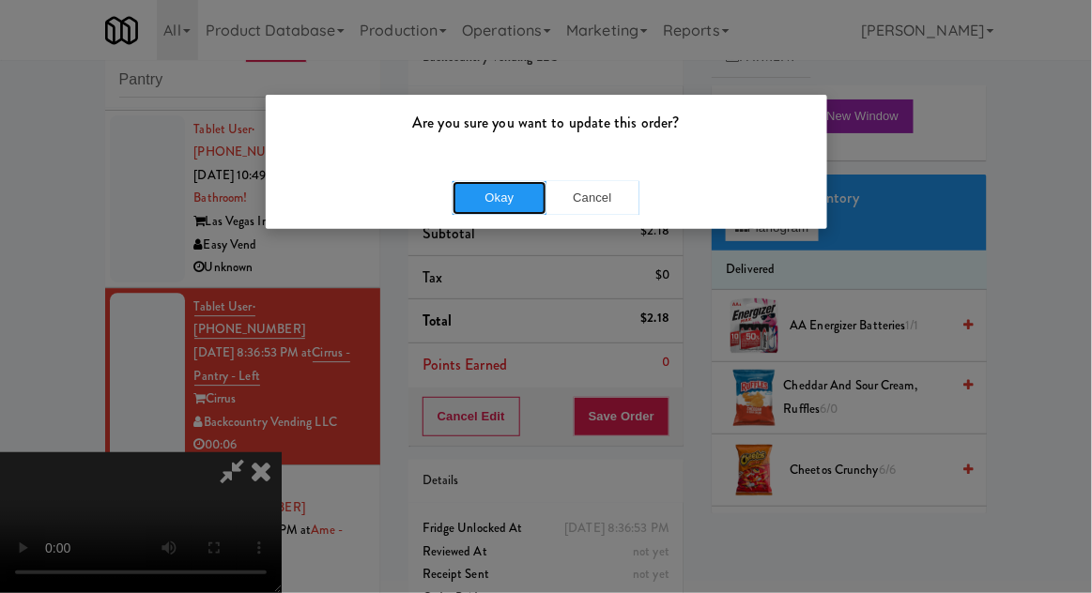
click at [492, 201] on button "Okay" at bounding box center [499, 198] width 94 height 34
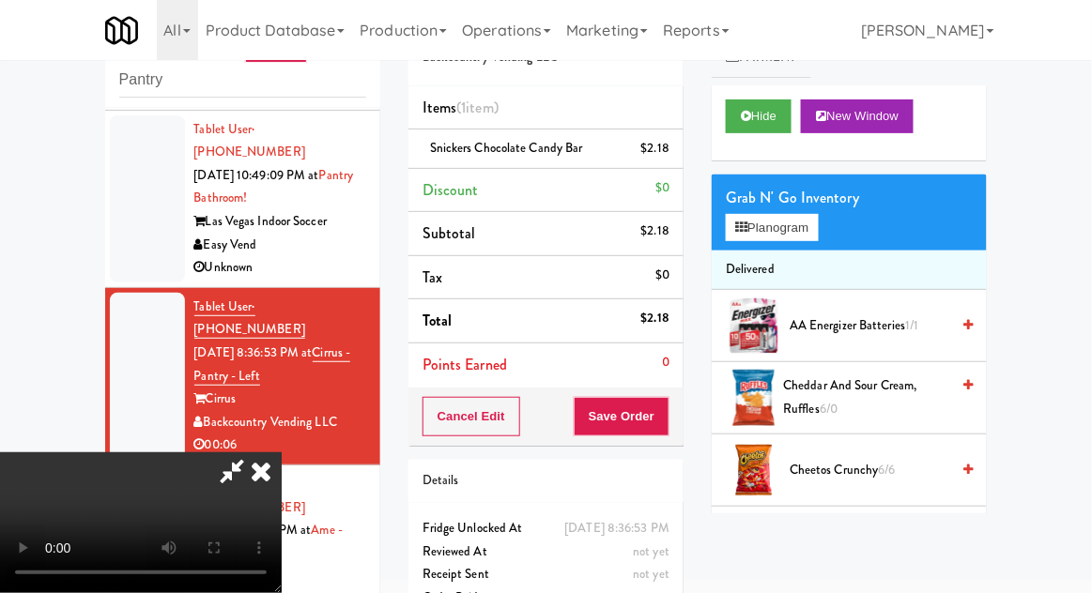
click at [149, 470] on div at bounding box center [147, 553] width 75 height 167
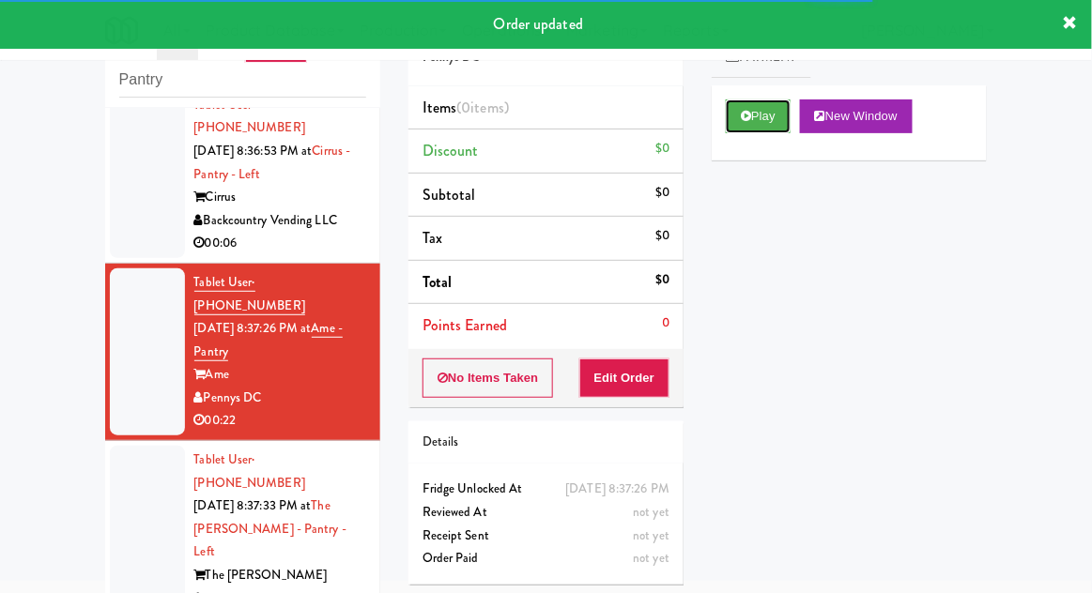
click at [754, 116] on button "Play" at bounding box center [758, 116] width 65 height 34
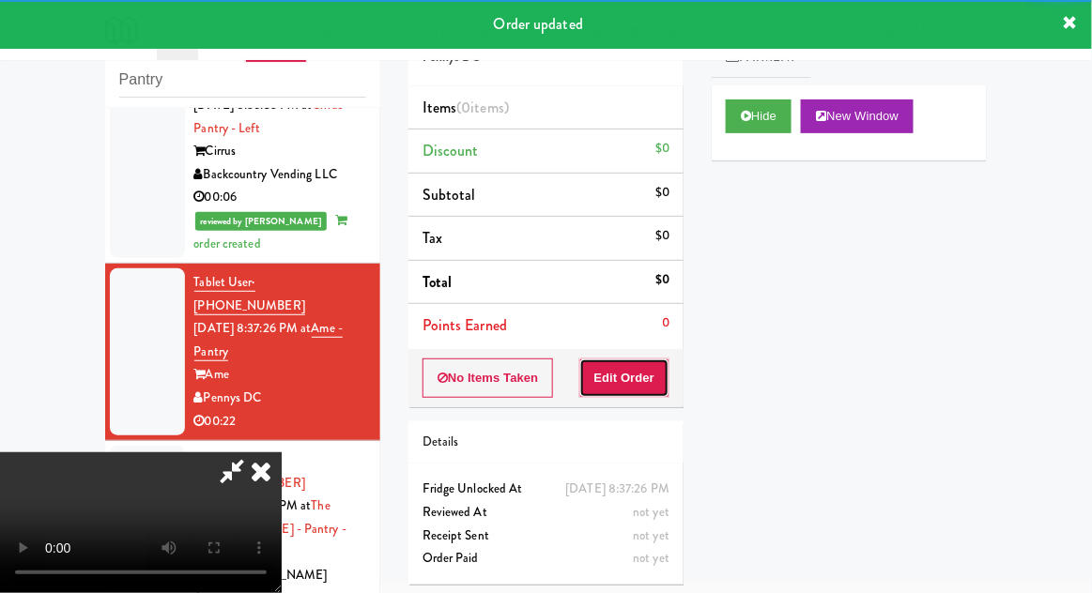
click at [651, 390] on button "Edit Order" at bounding box center [624, 378] width 91 height 39
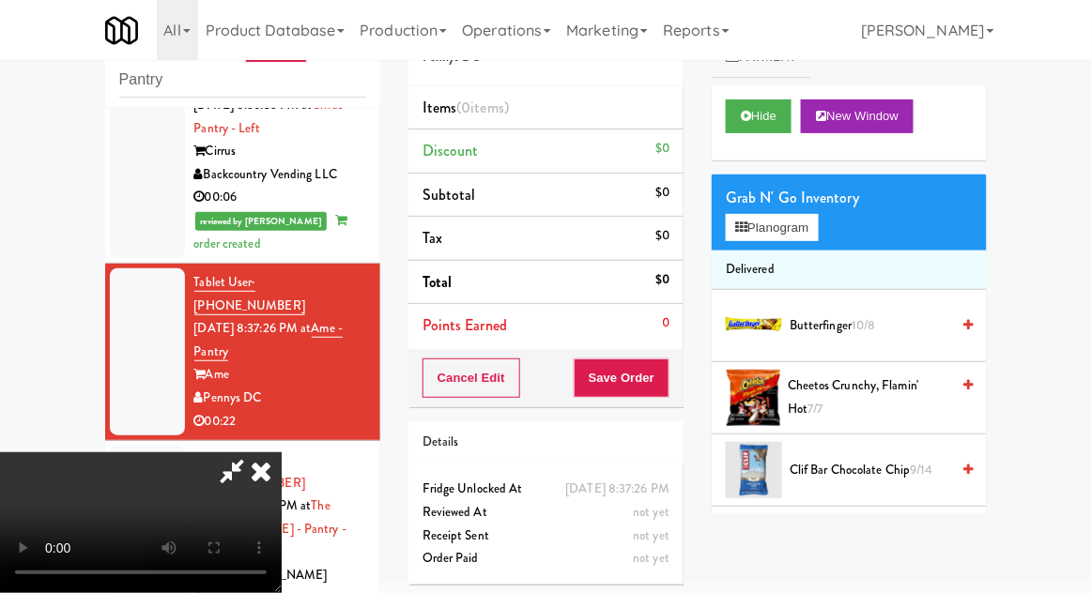
scroll to position [0, 0]
click at [802, 233] on button "Planogram" at bounding box center [772, 228] width 92 height 28
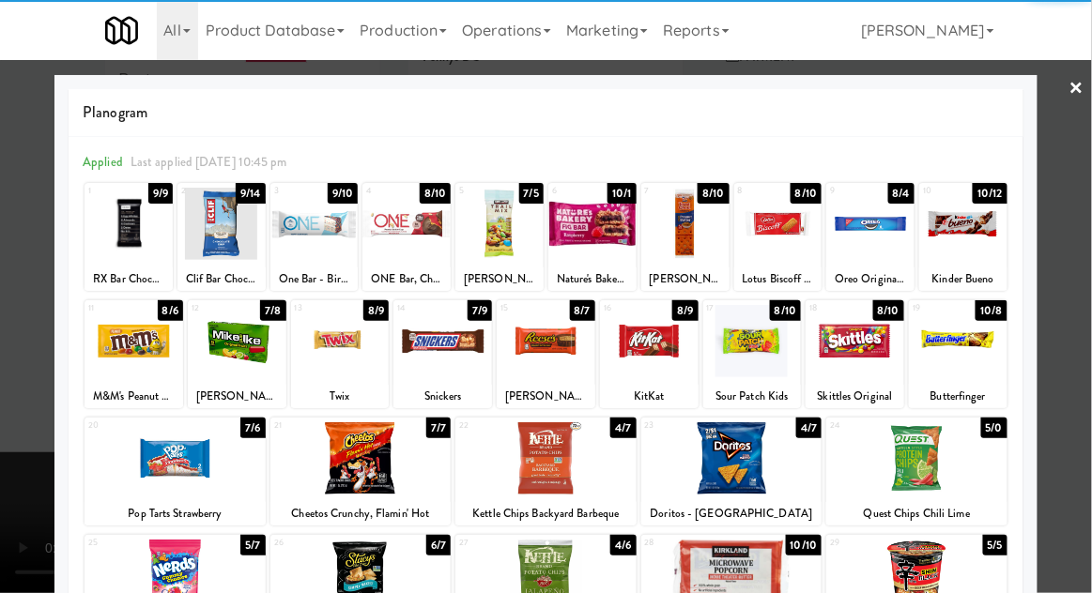
click at [855, 355] on div at bounding box center [854, 341] width 99 height 72
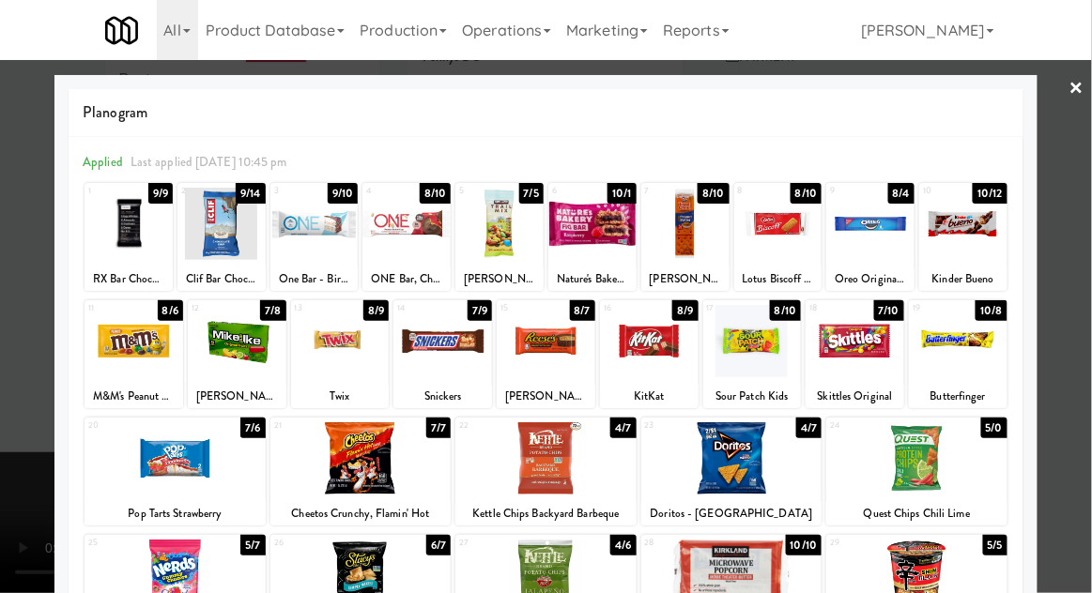
click at [32, 354] on div at bounding box center [546, 296] width 1092 height 593
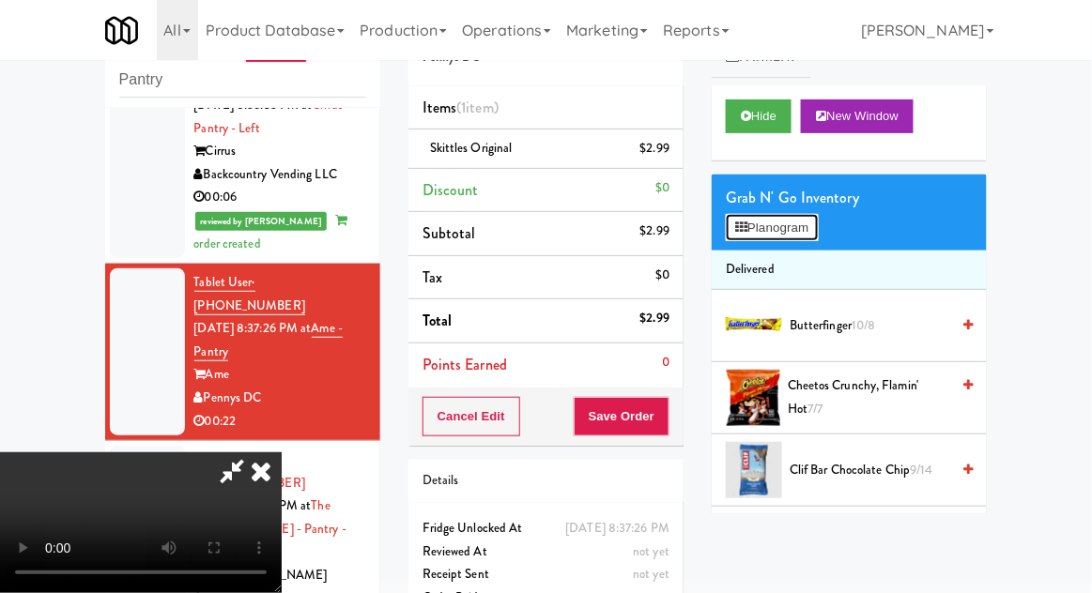
click at [792, 223] on button "Planogram" at bounding box center [772, 228] width 92 height 28
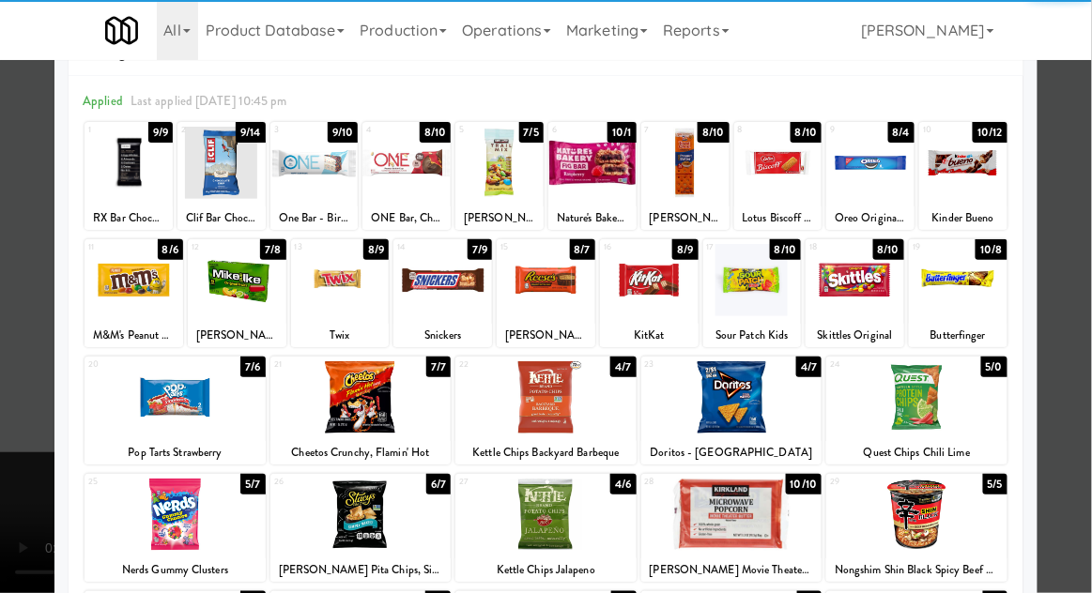
scroll to position [85, 0]
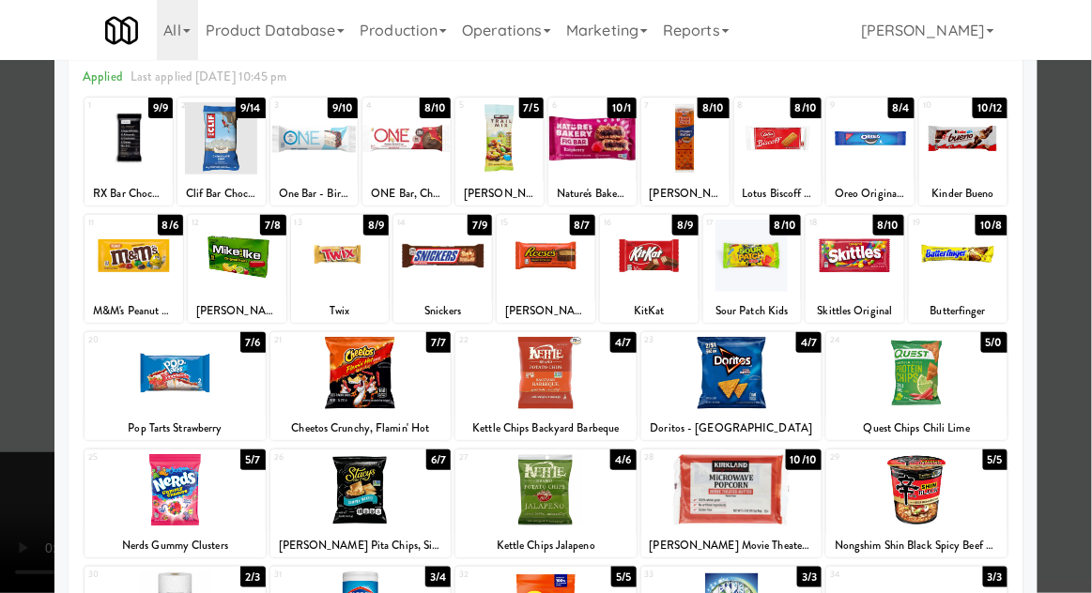
click at [771, 378] on div at bounding box center [731, 373] width 181 height 72
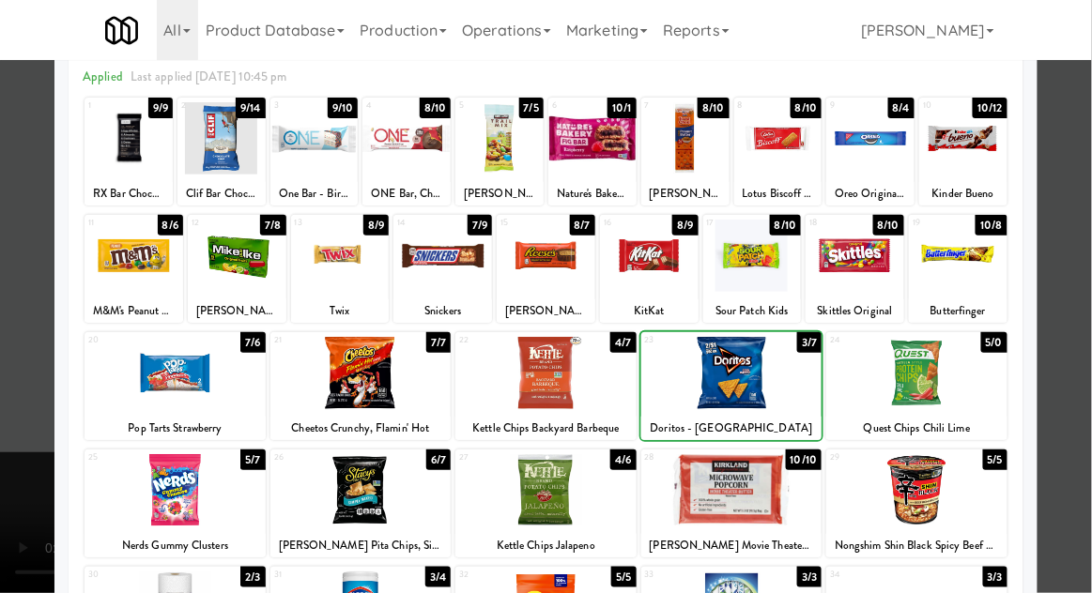
click at [1, 333] on div at bounding box center [546, 296] width 1092 height 593
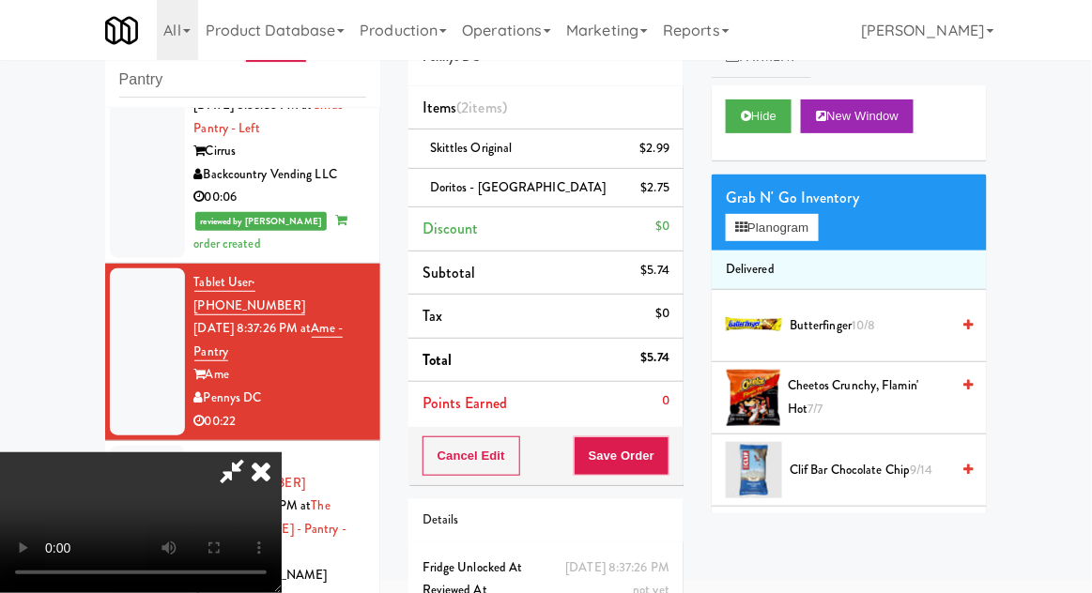
click at [881, 331] on span "Butterfinger 10/8" at bounding box center [869, 325] width 160 height 23
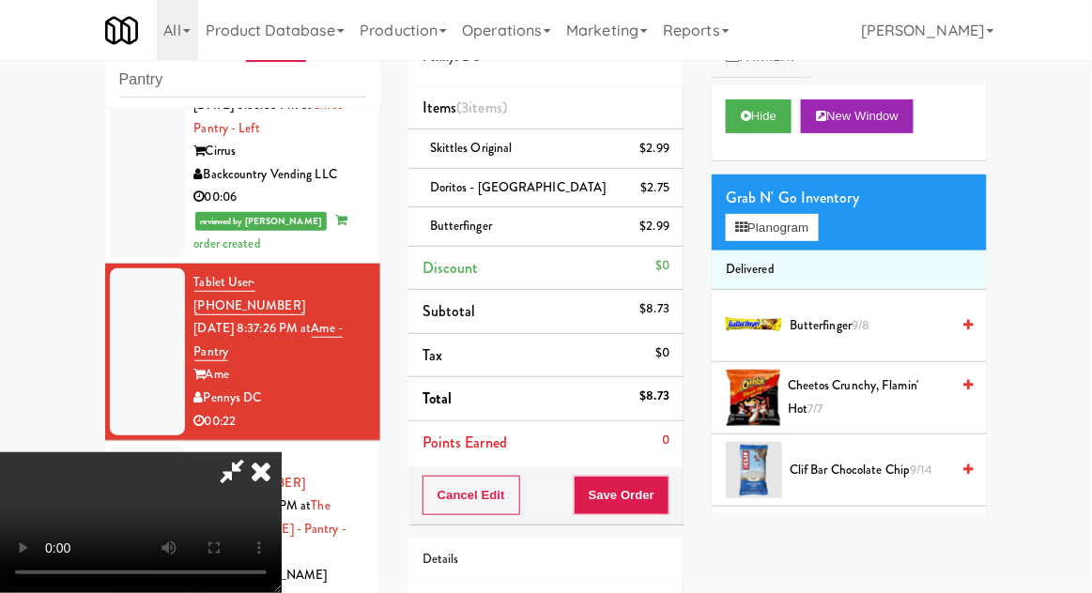
scroll to position [69, 0]
click at [661, 508] on button "Save Order" at bounding box center [621, 495] width 96 height 39
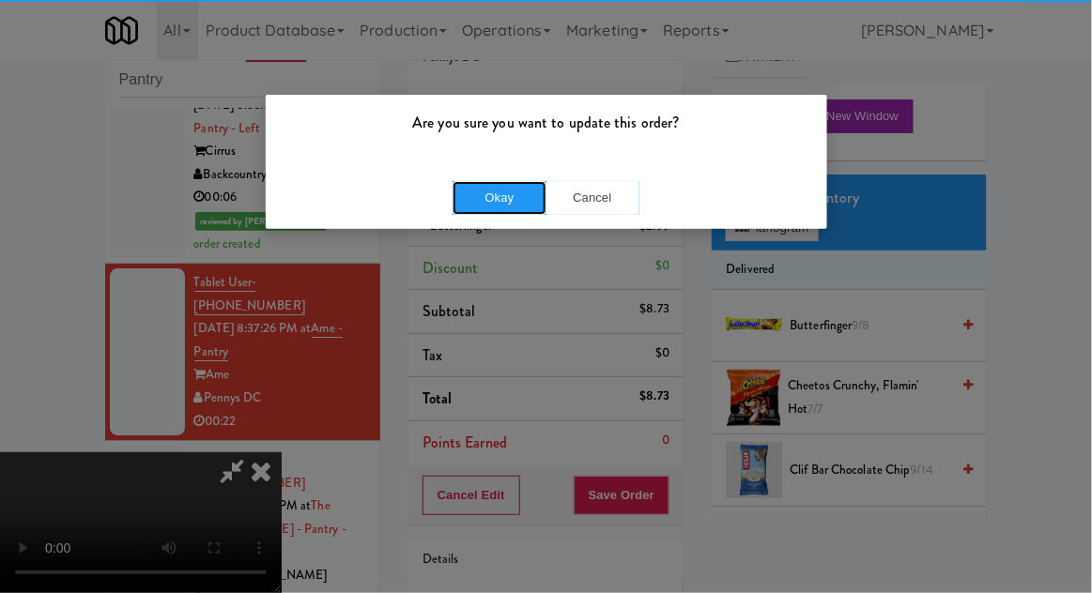
click at [483, 199] on button "Okay" at bounding box center [499, 198] width 94 height 34
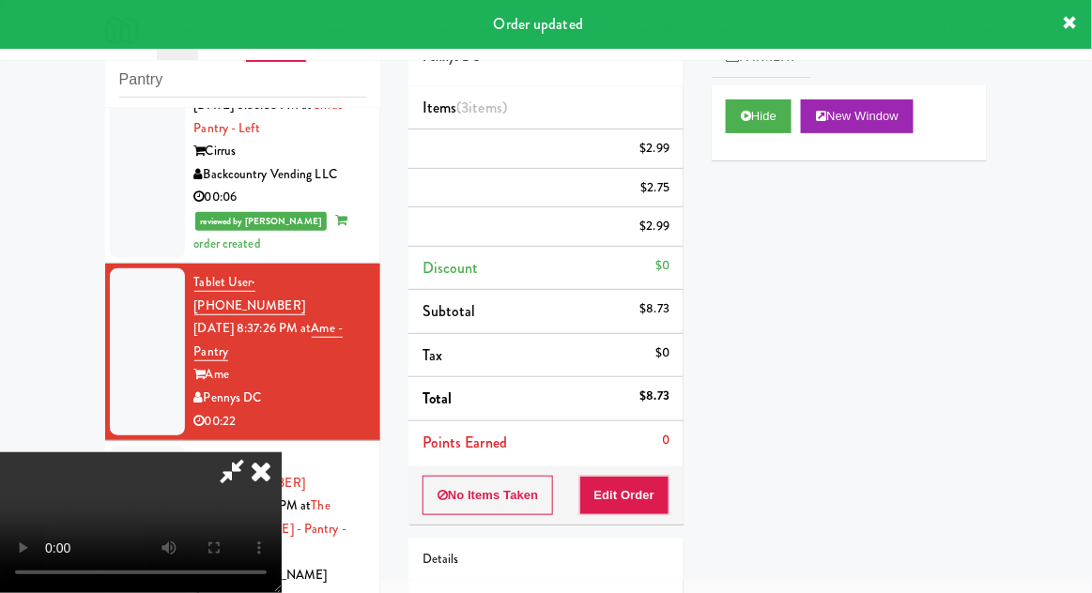
scroll to position [0, 0]
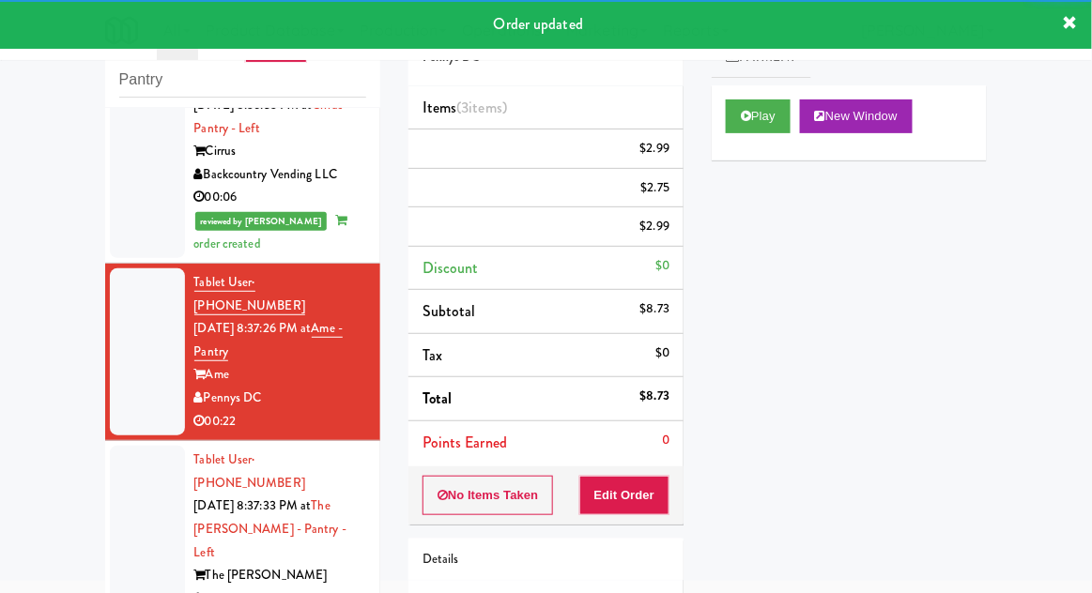
click at [116, 446] on div at bounding box center [147, 541] width 75 height 191
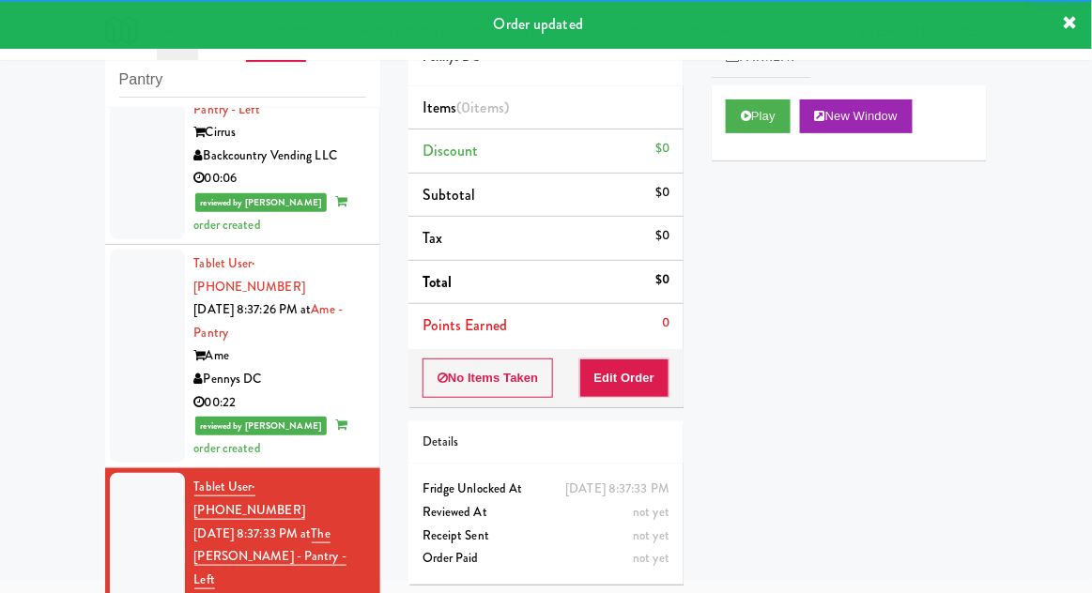
scroll to position [1534, 0]
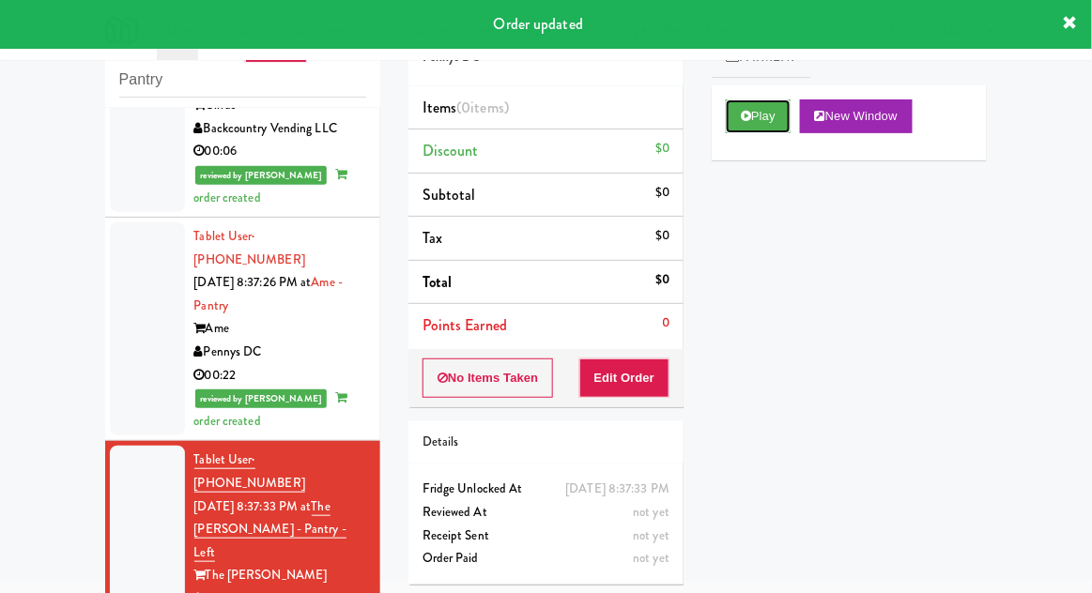
click at [760, 121] on button "Play" at bounding box center [758, 116] width 65 height 34
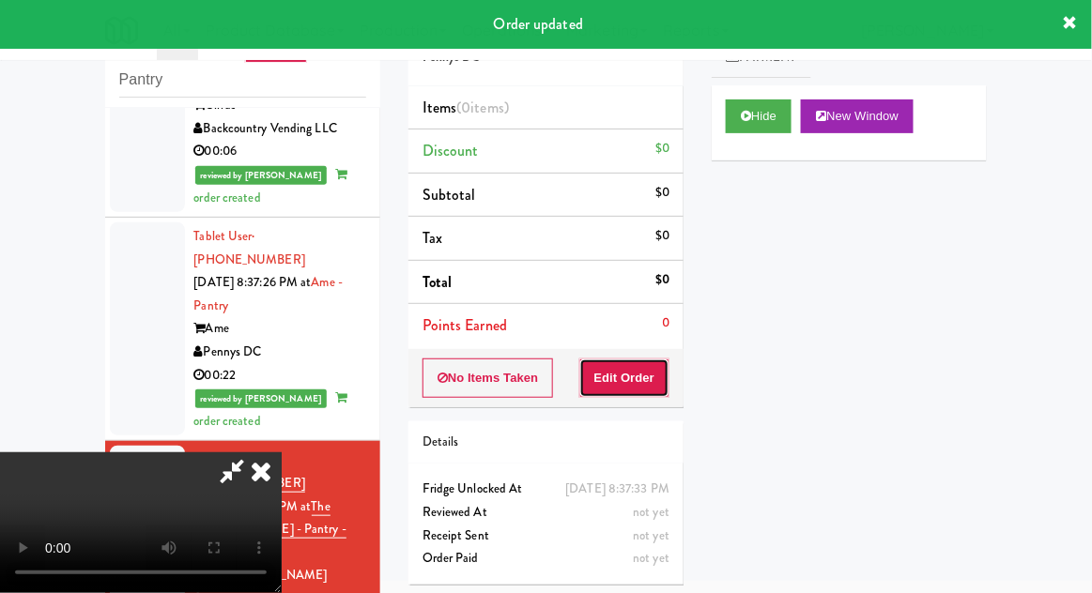
click at [649, 392] on button "Edit Order" at bounding box center [624, 378] width 91 height 39
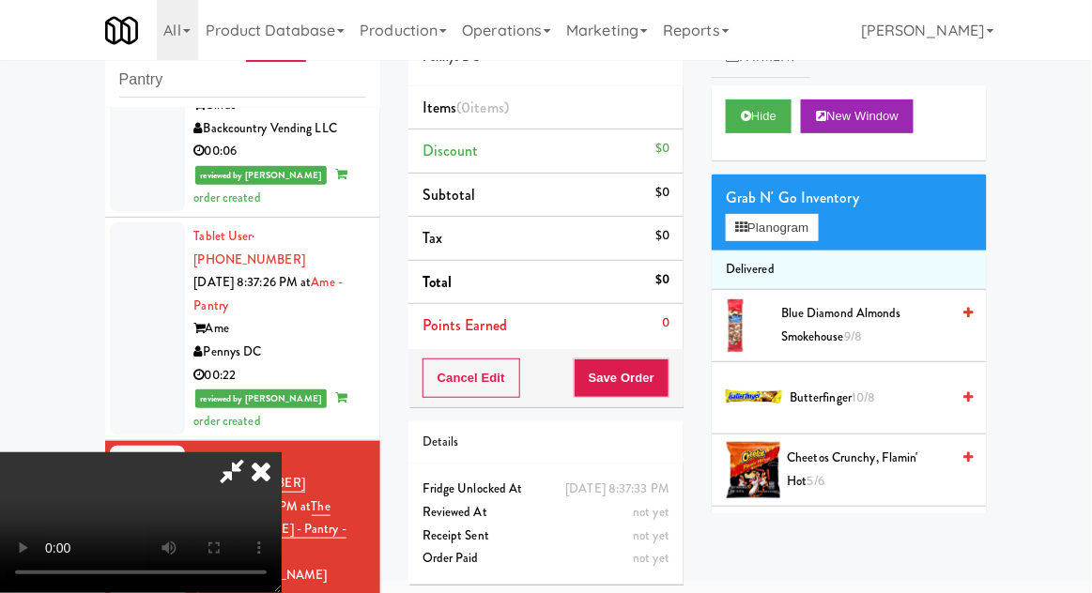
scroll to position [69, 0]
click at [787, 225] on button "Planogram" at bounding box center [772, 228] width 92 height 28
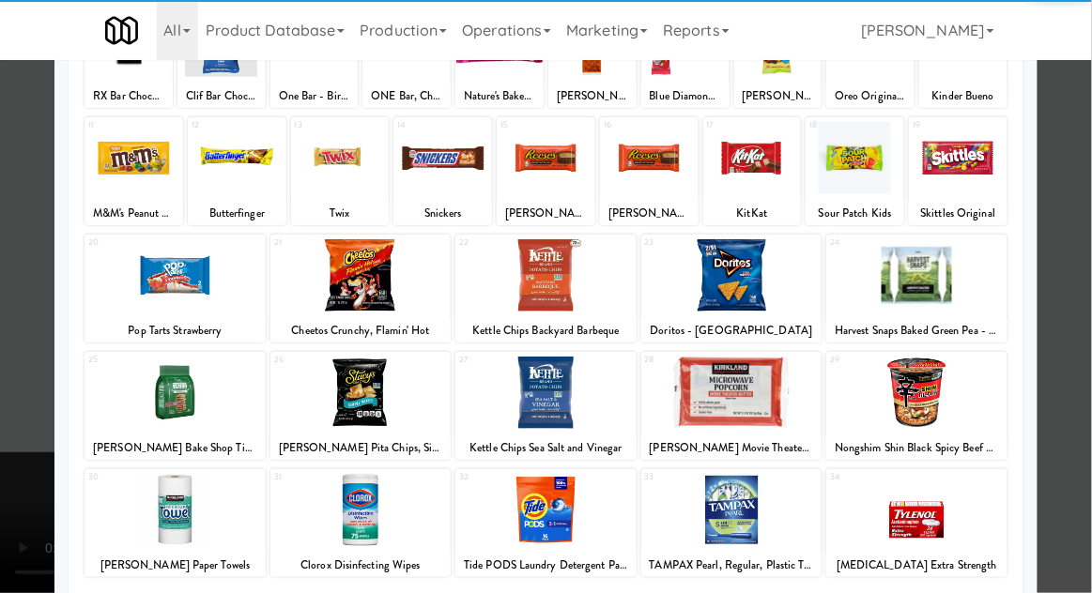
scroll to position [237, 0]
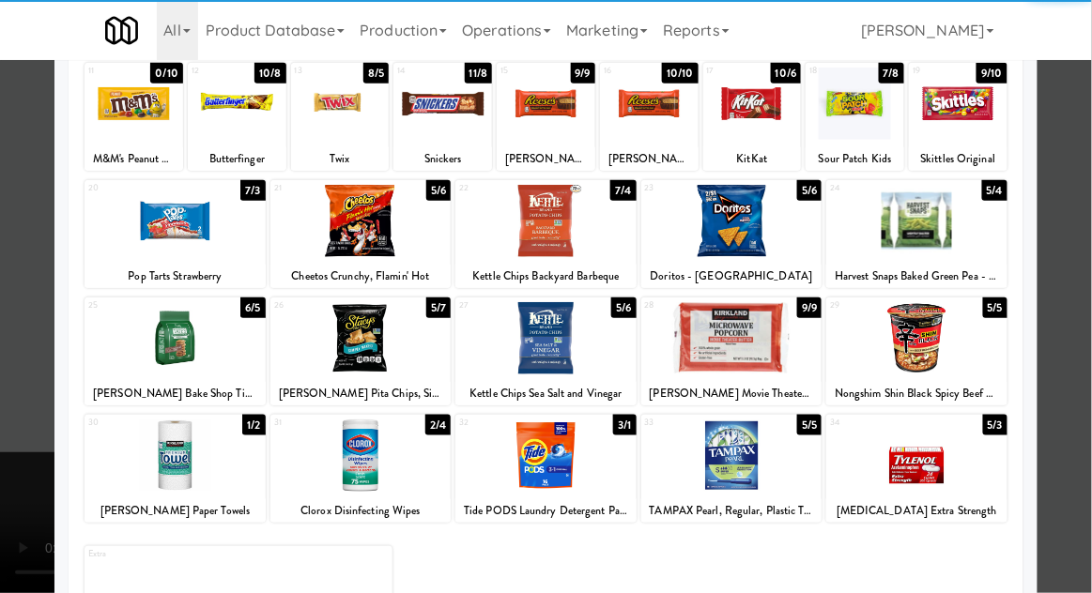
click at [331, 339] on div at bounding box center [360, 338] width 181 height 72
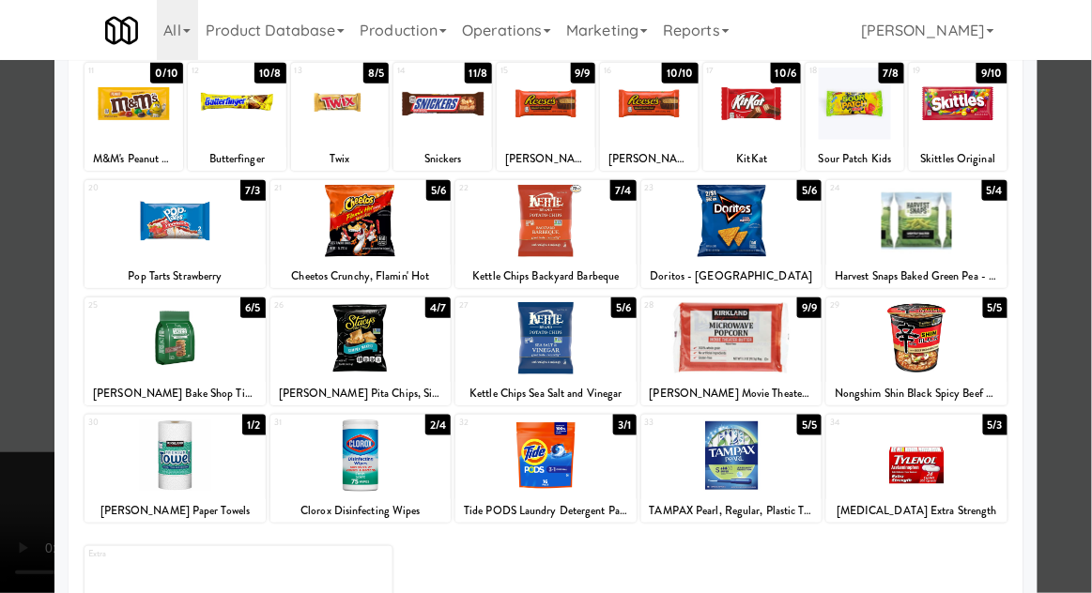
click at [1086, 292] on div at bounding box center [546, 296] width 1092 height 593
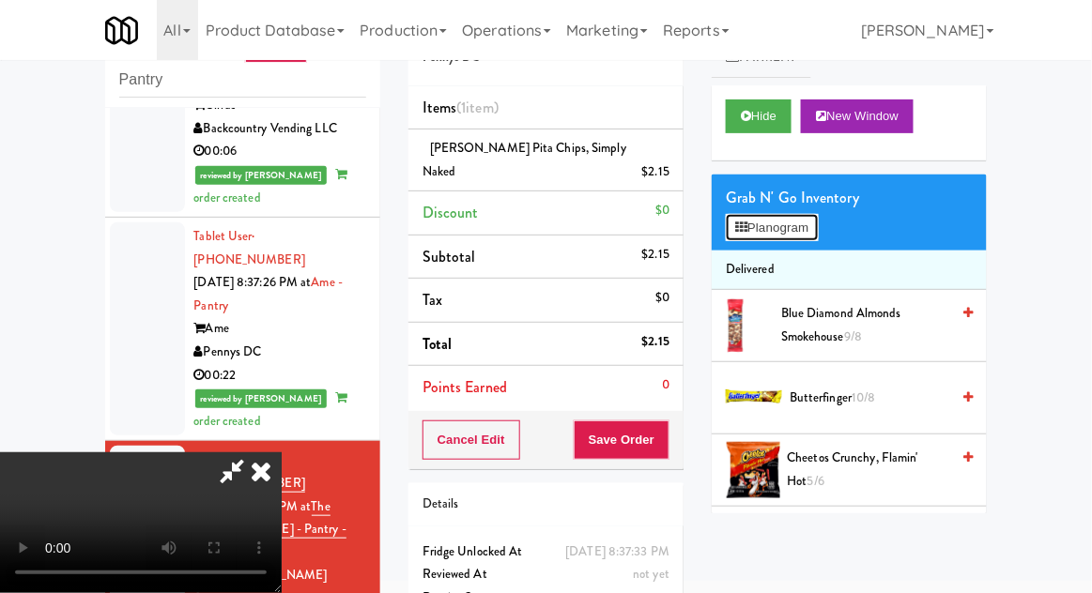
click at [783, 220] on button "Planogram" at bounding box center [772, 228] width 92 height 28
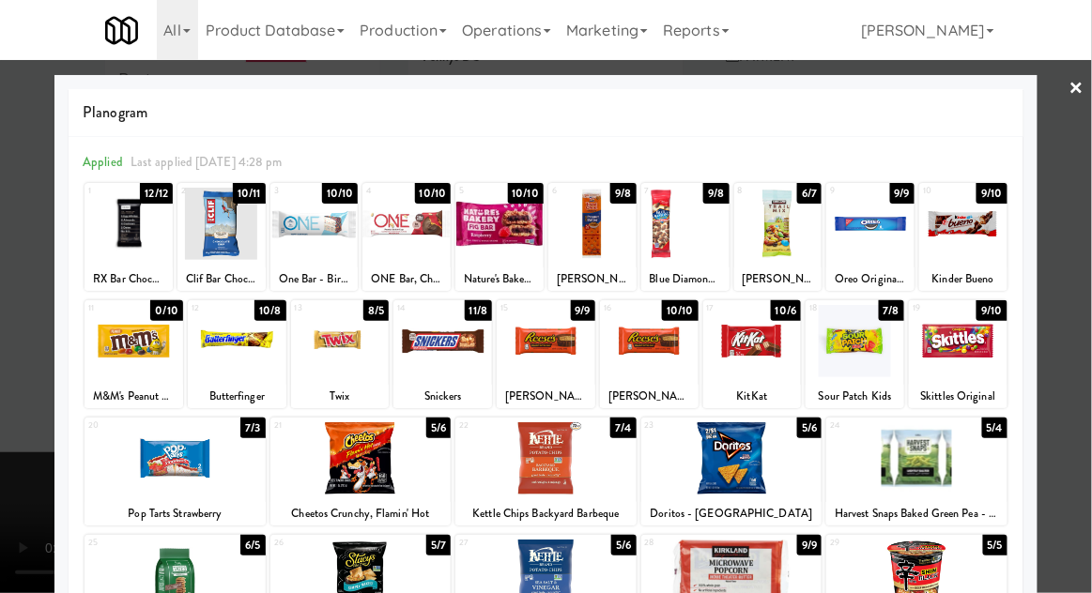
click at [860, 346] on div at bounding box center [854, 341] width 99 height 72
click at [1, 361] on div at bounding box center [546, 296] width 1092 height 593
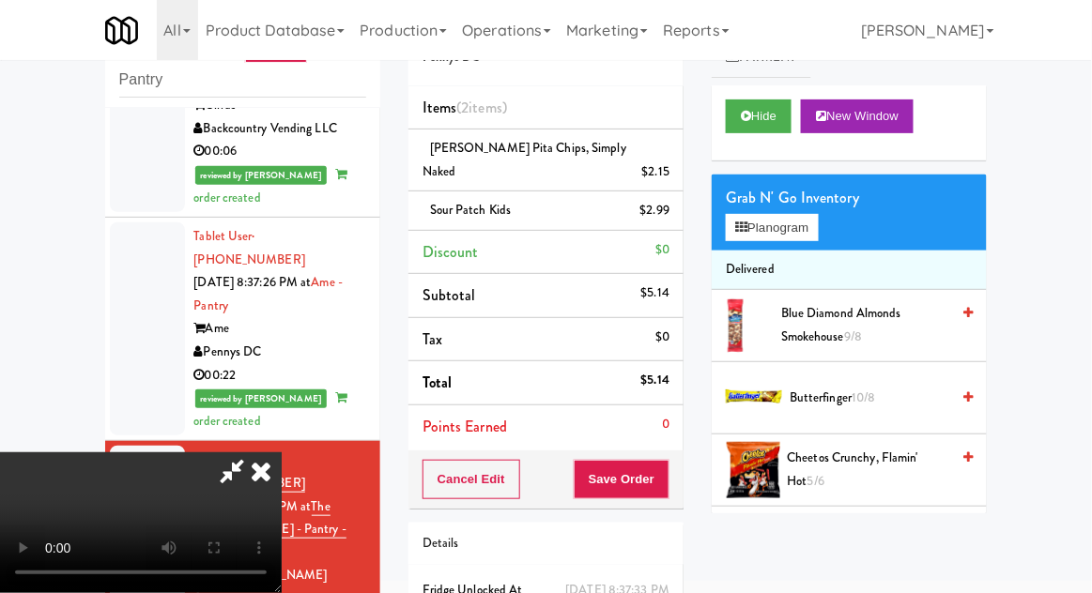
scroll to position [85, 0]
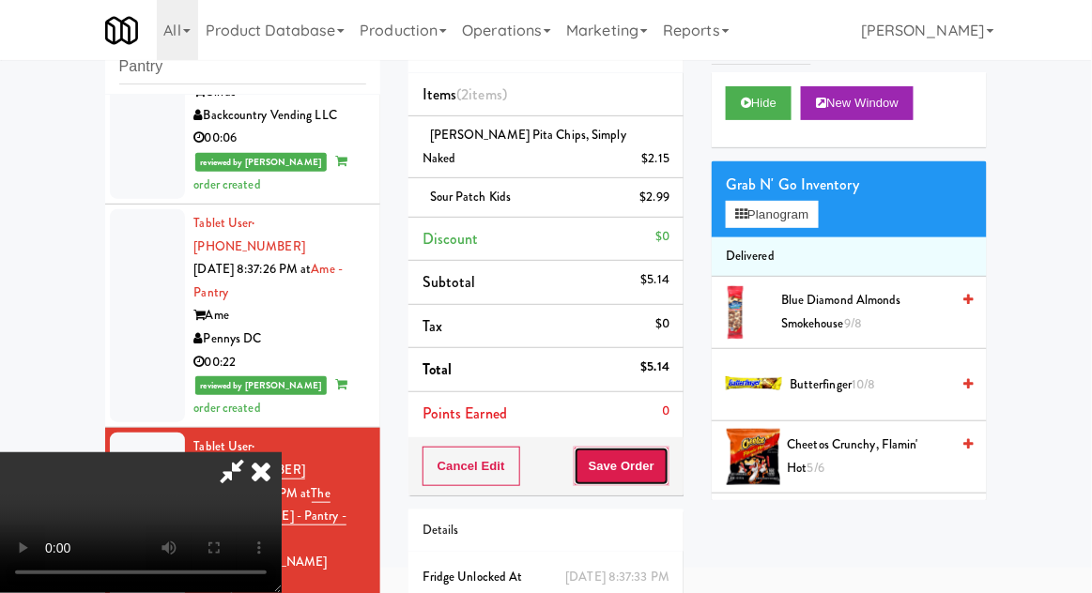
click at [658, 447] on button "Save Order" at bounding box center [621, 466] width 96 height 39
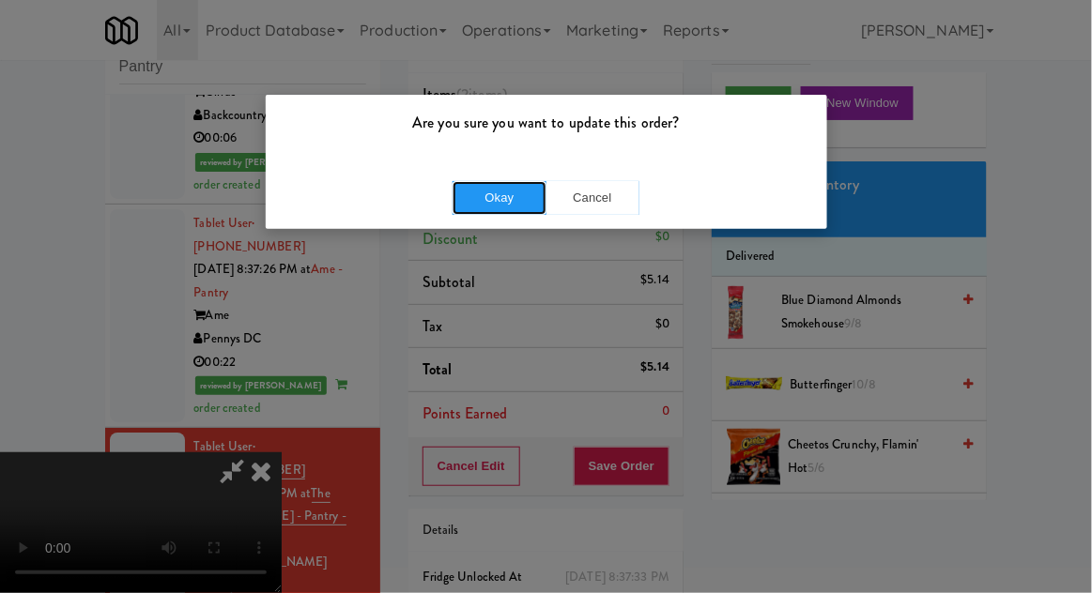
click at [466, 210] on button "Okay" at bounding box center [499, 198] width 94 height 34
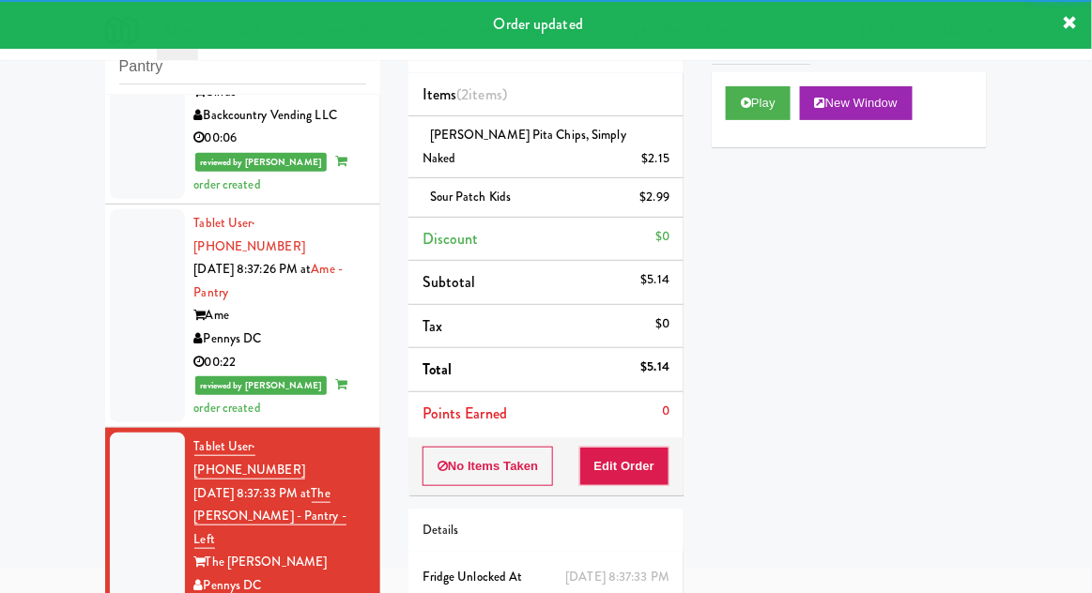
scroll to position [1581, 0]
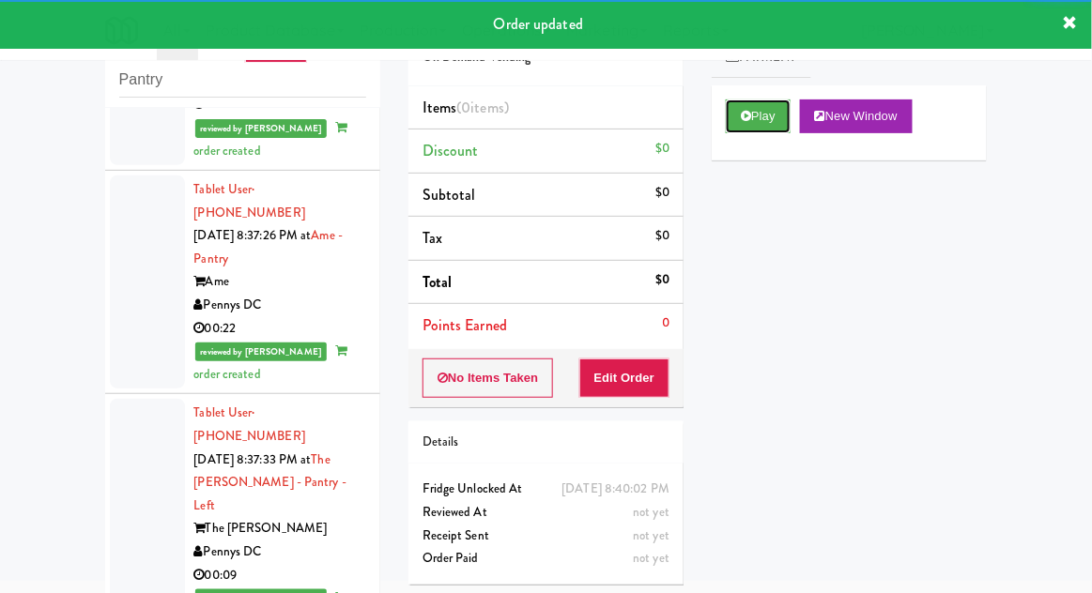
click at [773, 131] on button "Play" at bounding box center [758, 116] width 65 height 34
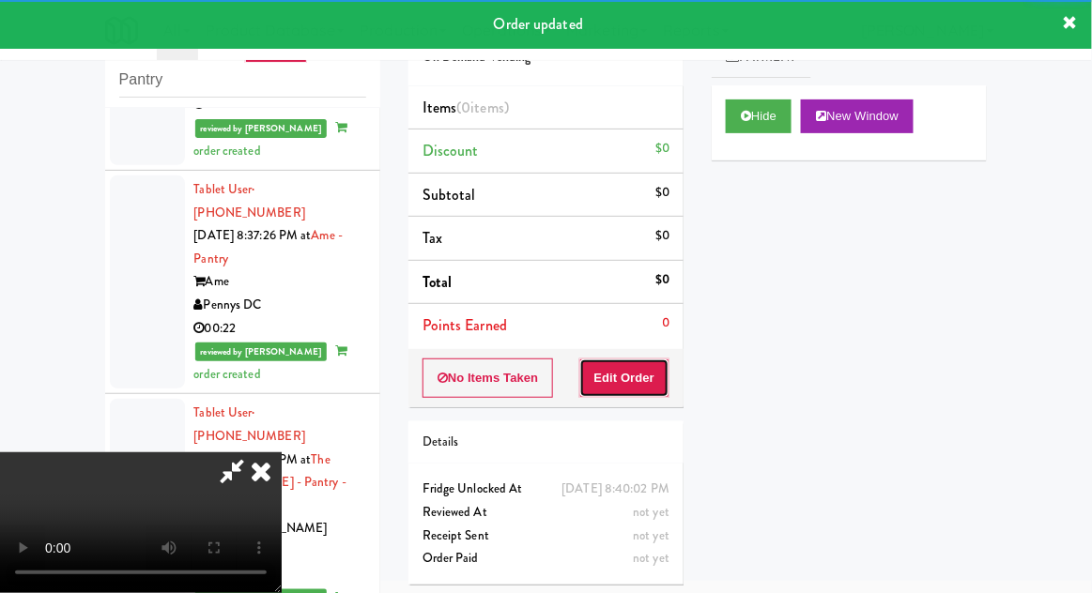
click at [657, 375] on button "Edit Order" at bounding box center [624, 378] width 91 height 39
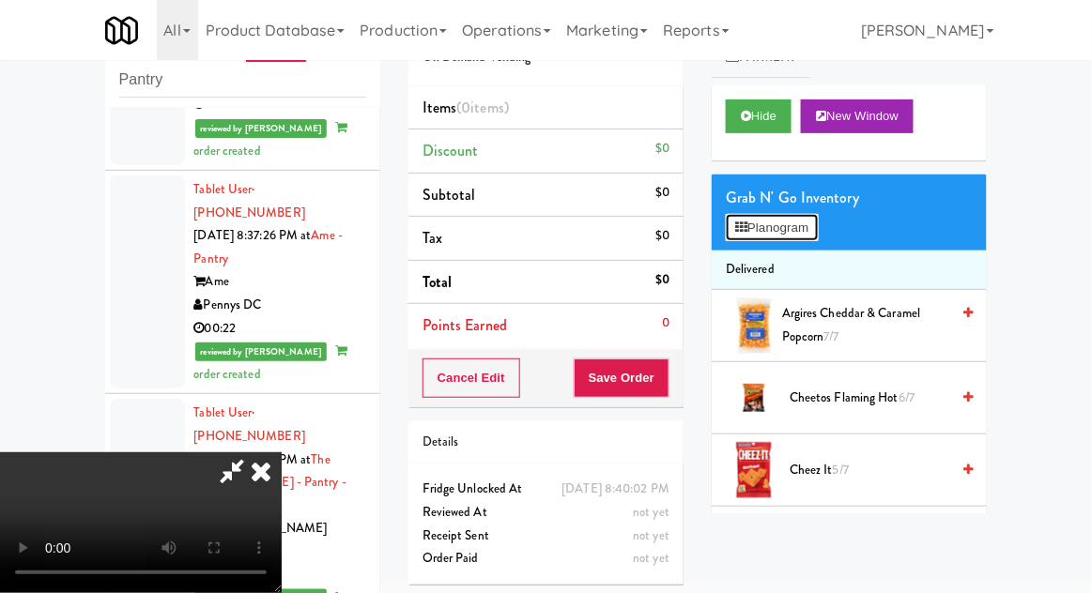
click at [783, 216] on button "Planogram" at bounding box center [772, 228] width 92 height 28
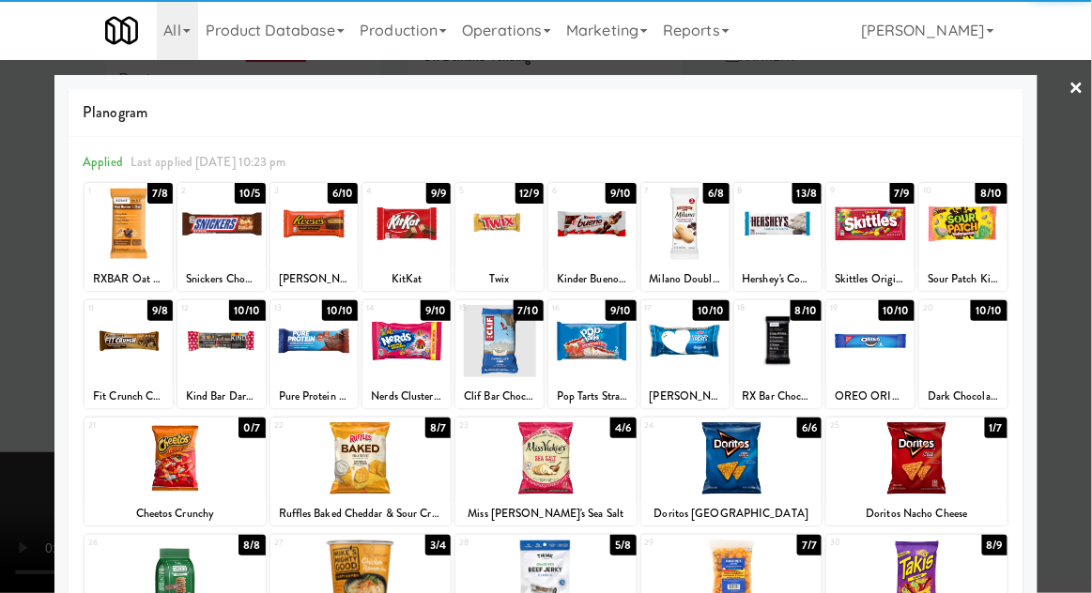
click at [747, 256] on div at bounding box center [778, 224] width 88 height 72
click at [7, 348] on div at bounding box center [546, 296] width 1092 height 593
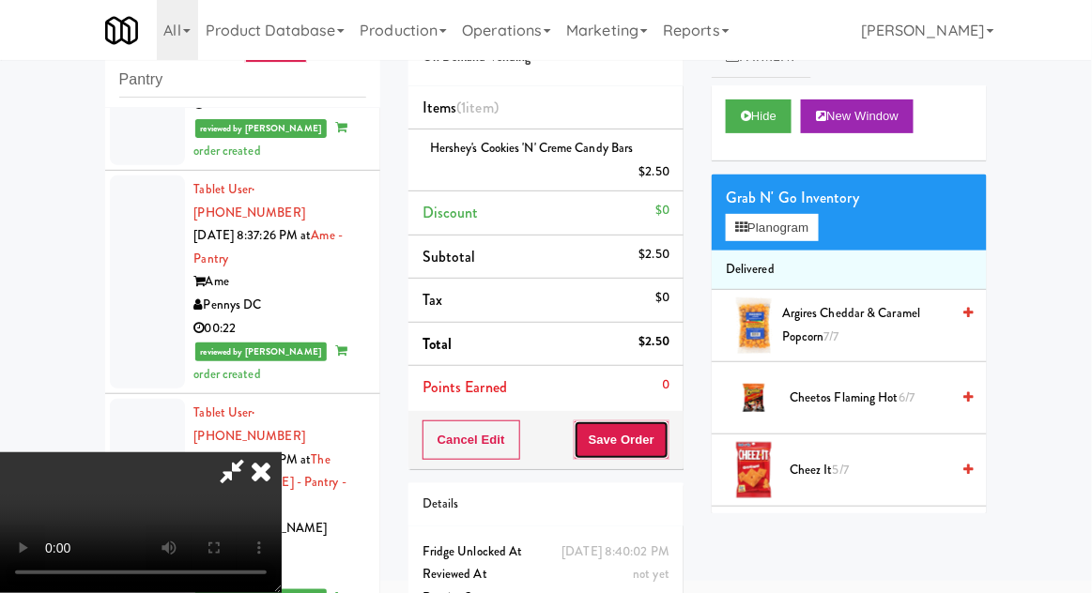
click at [665, 444] on button "Save Order" at bounding box center [621, 439] width 96 height 39
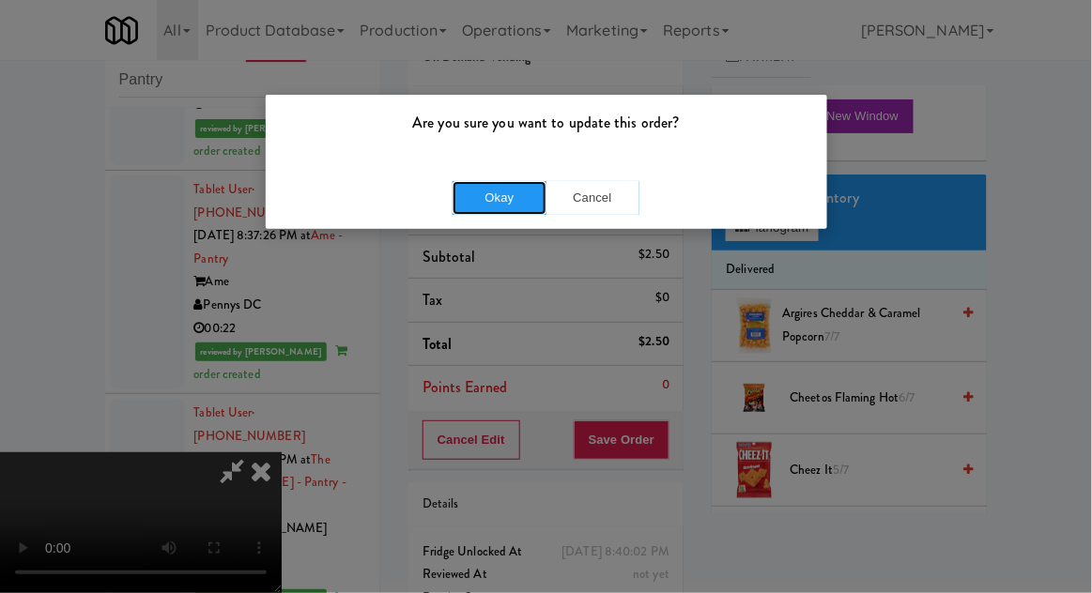
click at [482, 194] on button "Okay" at bounding box center [499, 198] width 94 height 34
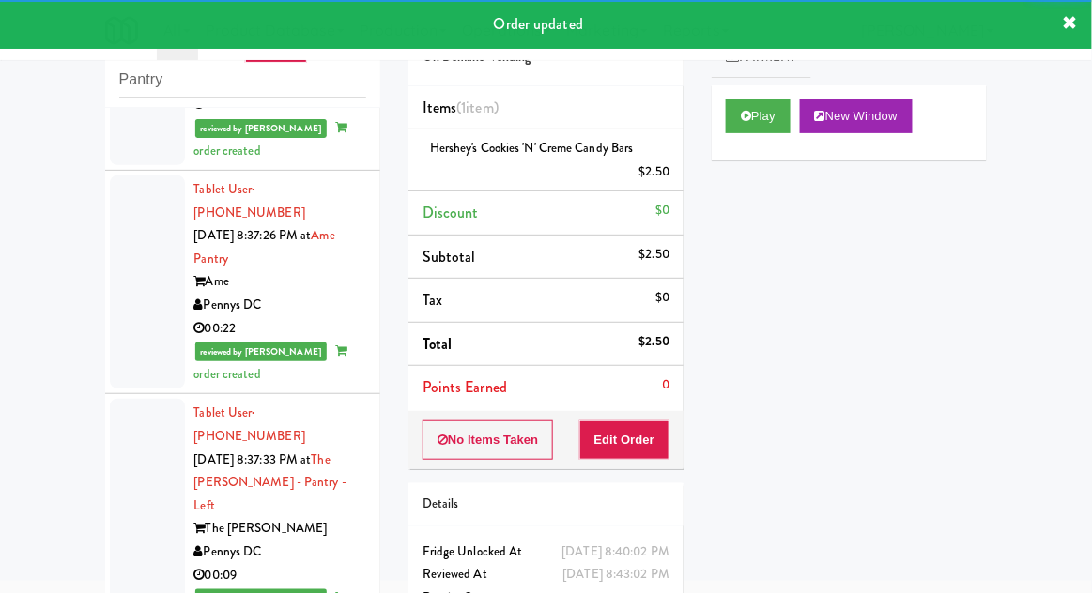
scroll to position [1627, 0]
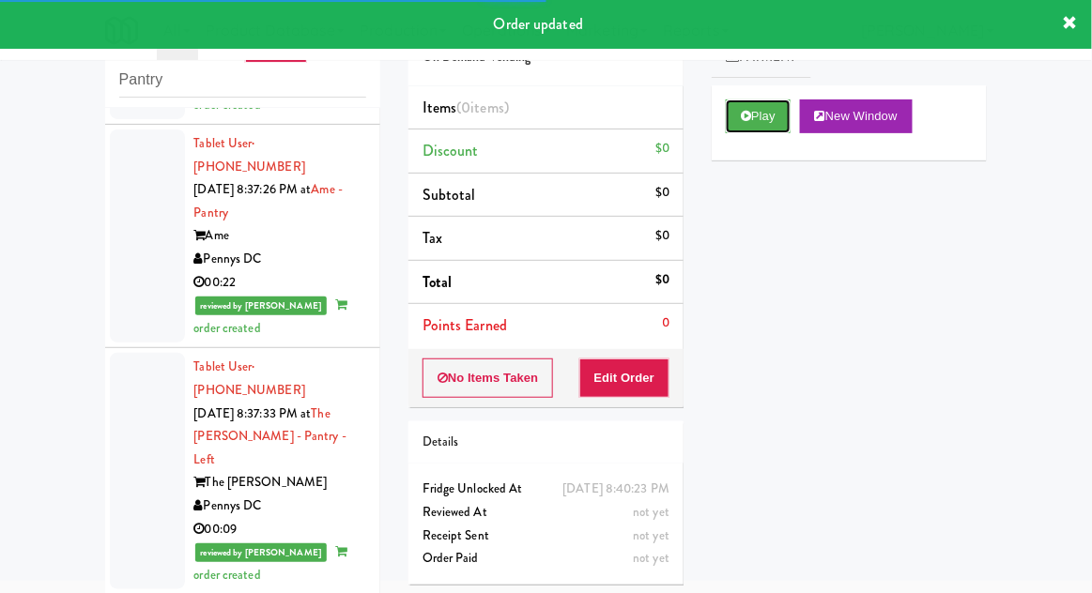
click at [762, 122] on button "Play" at bounding box center [758, 116] width 65 height 34
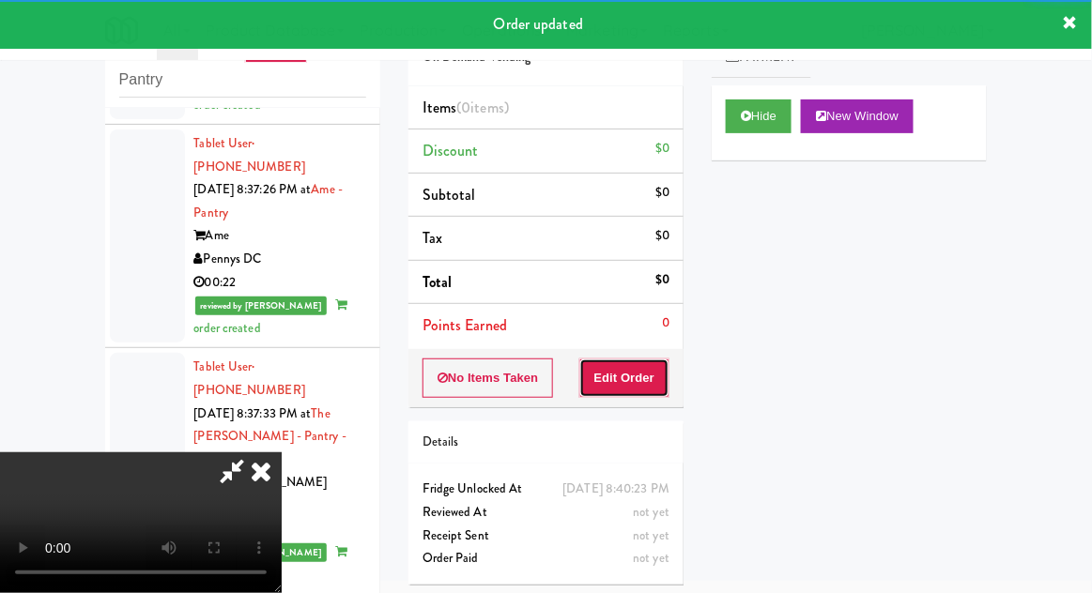
click at [660, 375] on button "Edit Order" at bounding box center [624, 378] width 91 height 39
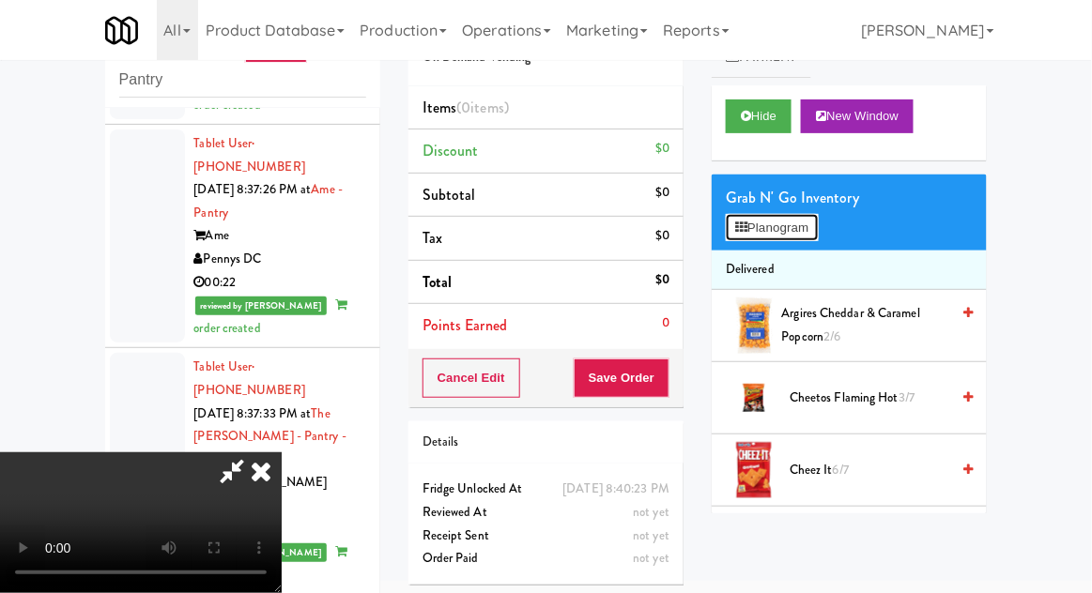
click at [805, 216] on button "Planogram" at bounding box center [772, 228] width 92 height 28
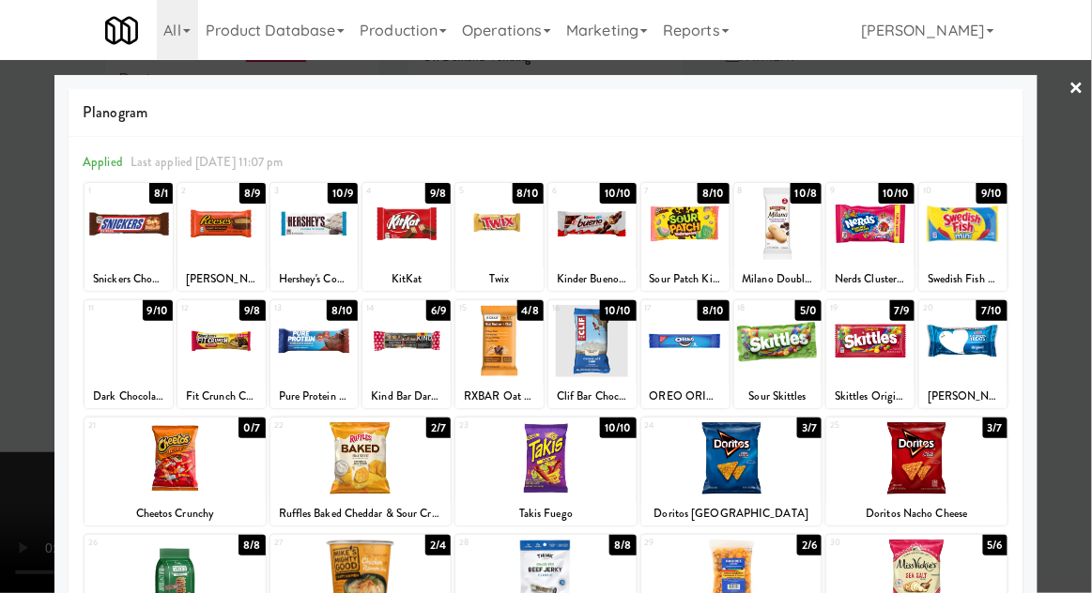
click at [589, 244] on div at bounding box center [592, 224] width 88 height 72
click at [9, 381] on div at bounding box center [546, 296] width 1092 height 593
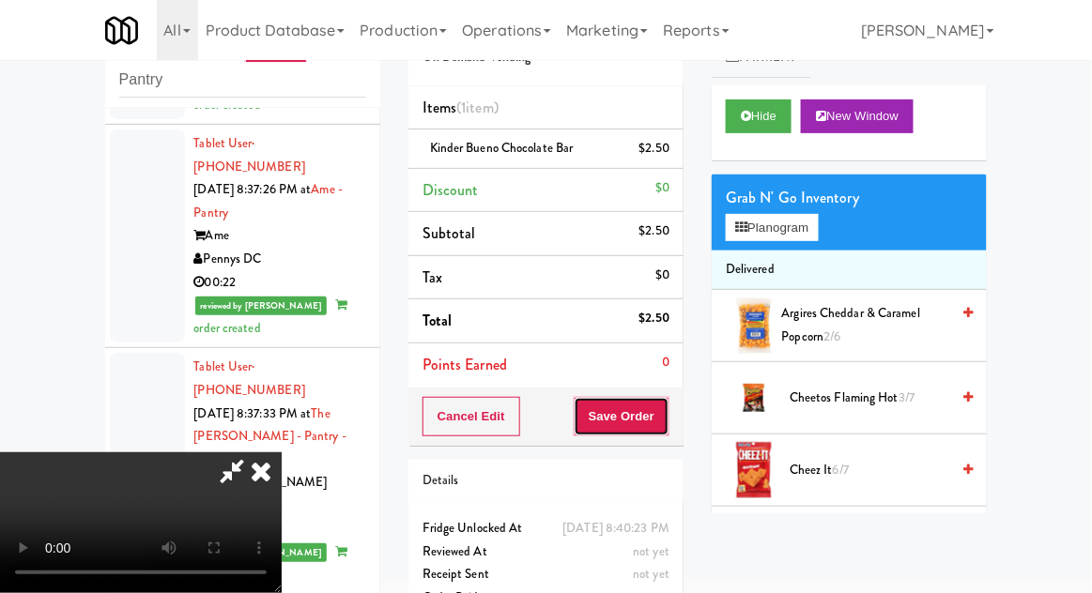
click at [664, 431] on button "Save Order" at bounding box center [621, 416] width 96 height 39
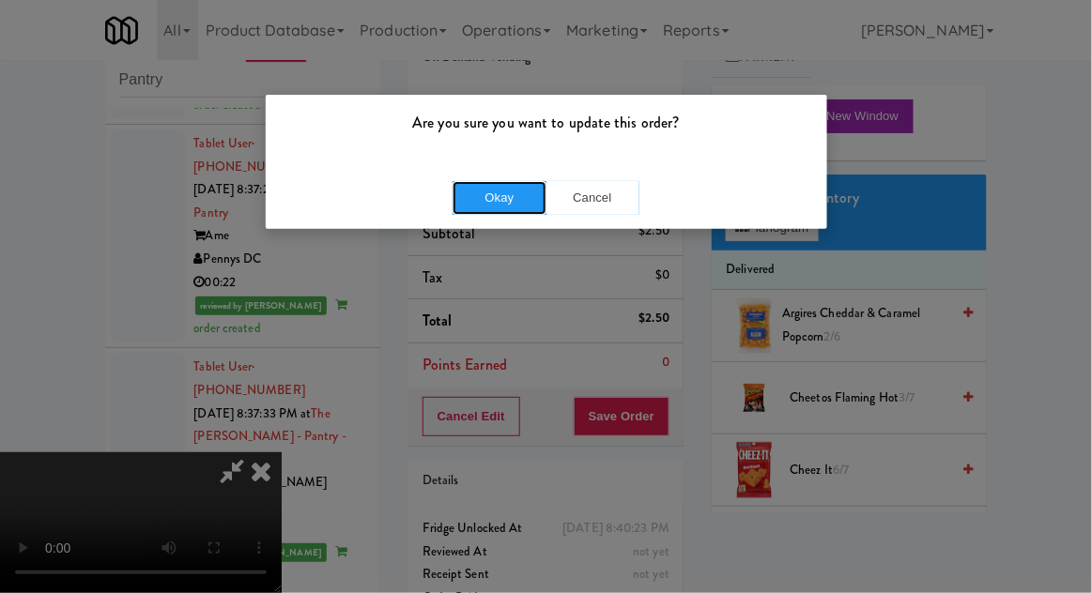
click at [482, 182] on button "Okay" at bounding box center [499, 198] width 94 height 34
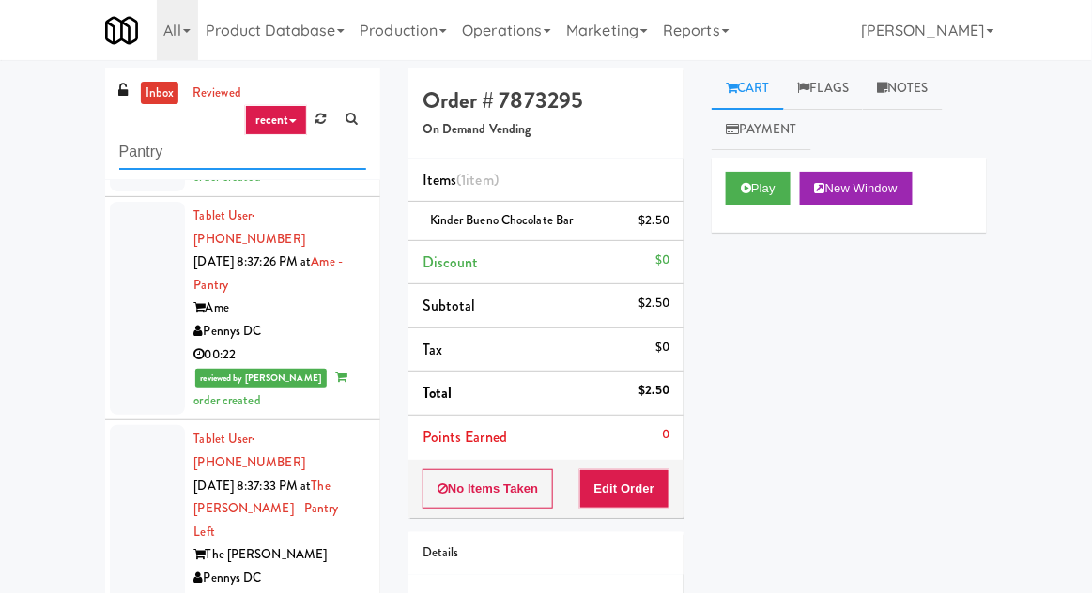
click at [129, 160] on input "Pantry" at bounding box center [242, 152] width 247 height 35
click at [122, 160] on input "Pantry" at bounding box center [242, 152] width 247 height 35
click at [1, 73] on div "inbox reviewed recent all unclear take inventory issue suspicious failed recent…" at bounding box center [546, 413] width 1092 height 690
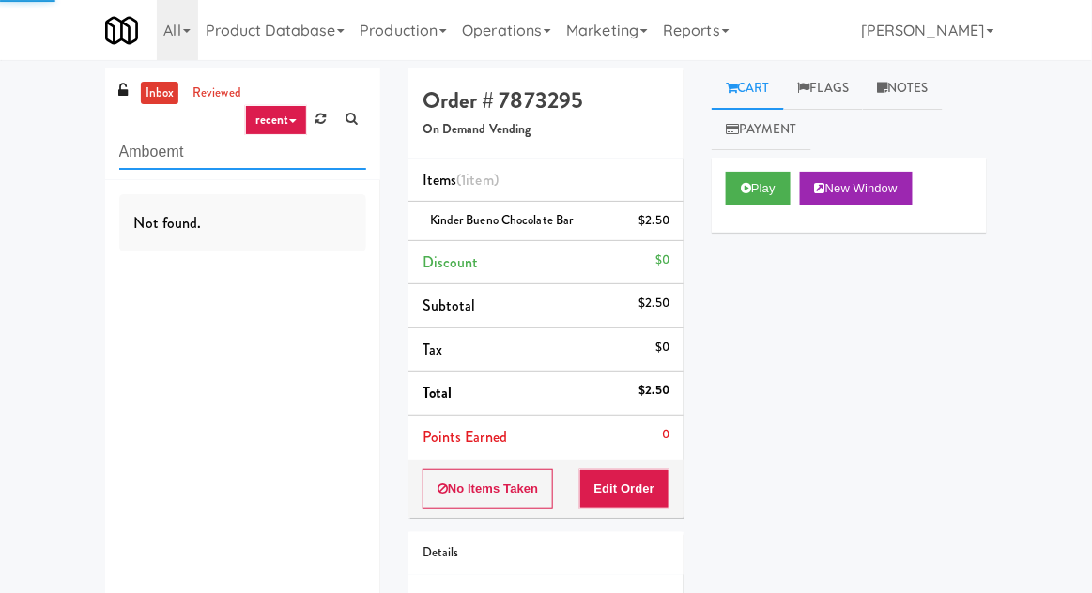
click at [191, 148] on input "Amboemt" at bounding box center [242, 152] width 247 height 35
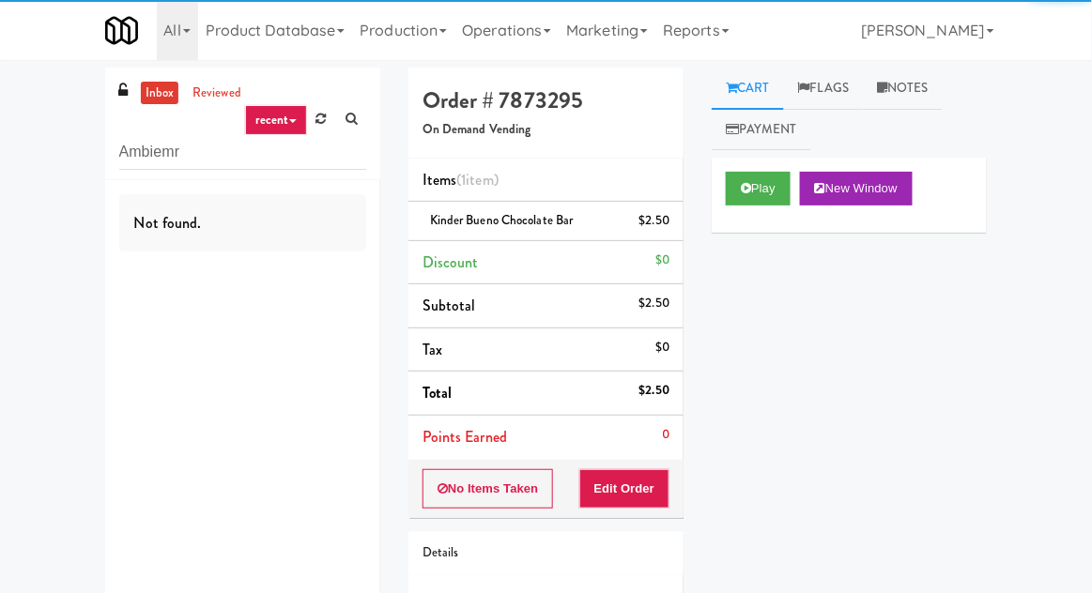
click at [1, 74] on div "inbox reviewed recent all unclear take inventory issue suspicious failed recent…" at bounding box center [546, 389] width 1092 height 642
click at [197, 145] on input "Ambiemr" at bounding box center [242, 152] width 247 height 35
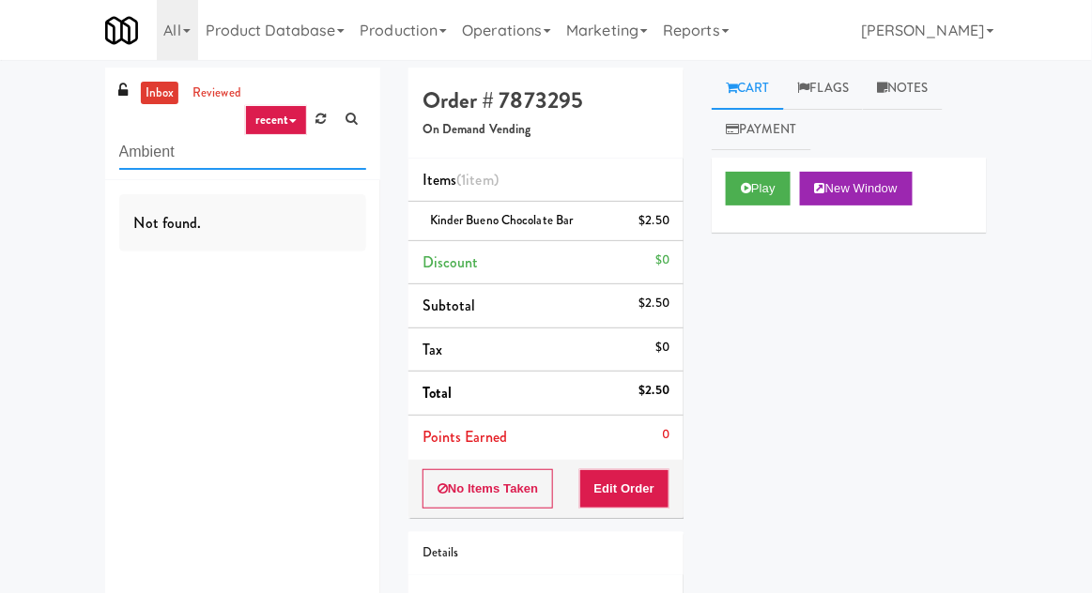
type input "Ambient"
click at [46, 78] on div "inbox reviewed recent all unclear take inventory issue suspicious failed recent…" at bounding box center [546, 389] width 1092 height 642
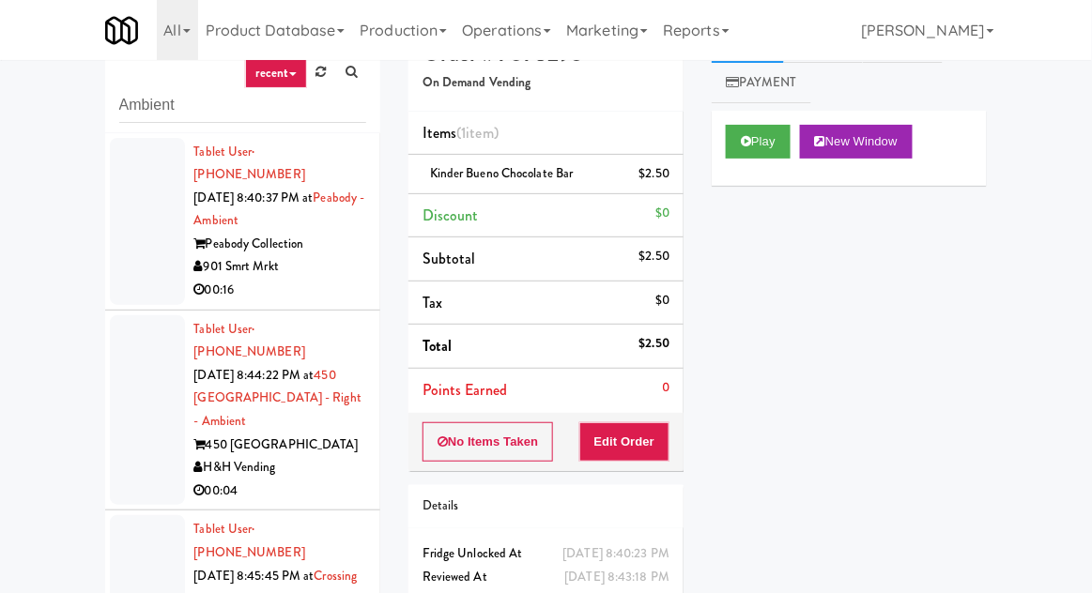
click at [138, 252] on div at bounding box center [147, 221] width 75 height 167
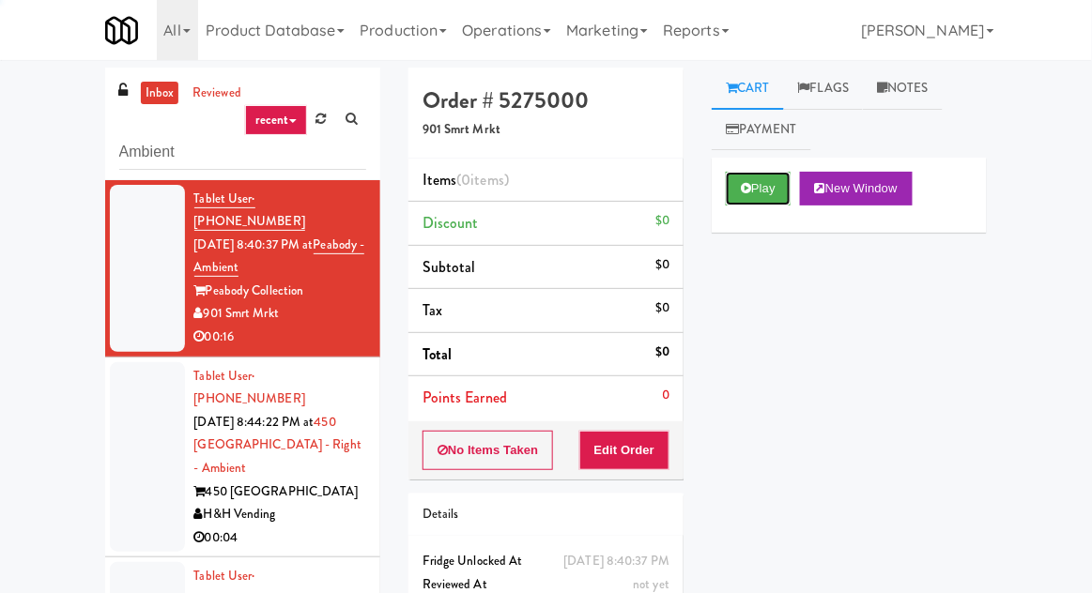
click at [775, 174] on button "Play" at bounding box center [758, 189] width 65 height 34
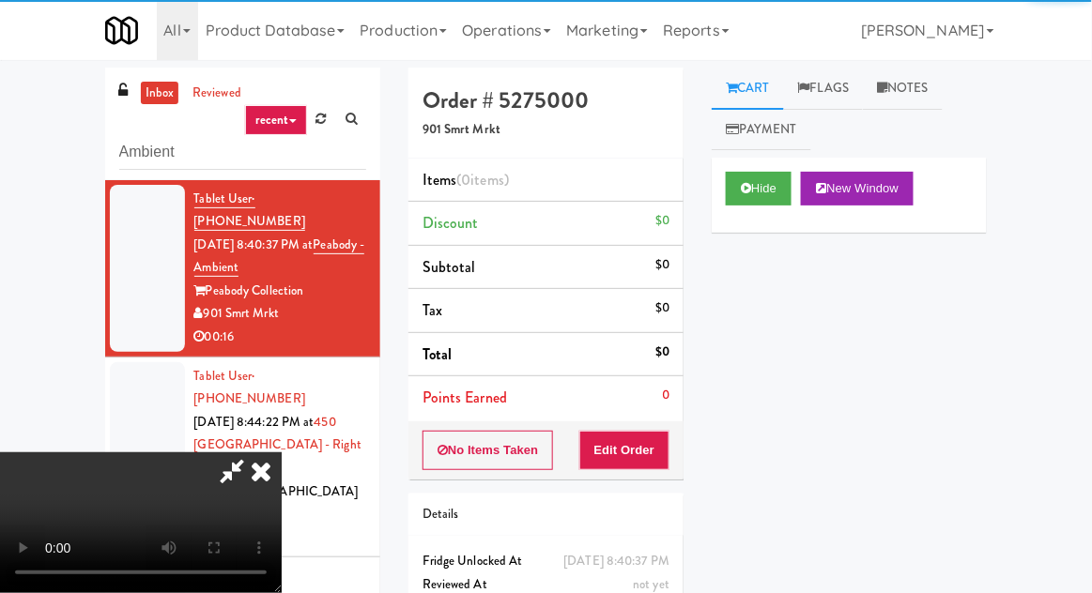
click at [666, 413] on li "Points Earned 0" at bounding box center [545, 397] width 275 height 43
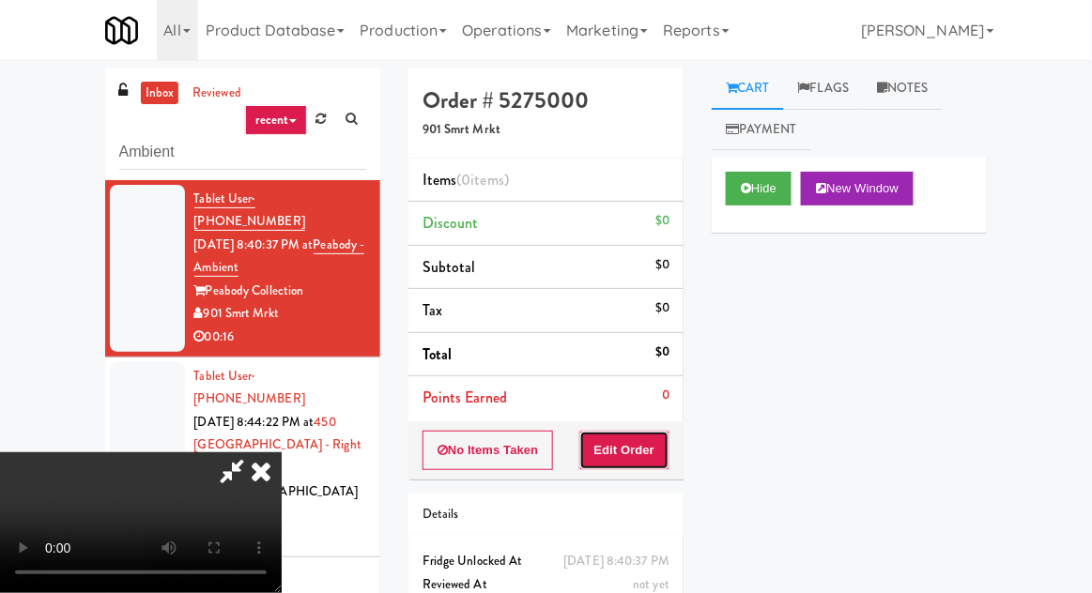
click at [657, 451] on button "Edit Order" at bounding box center [624, 450] width 91 height 39
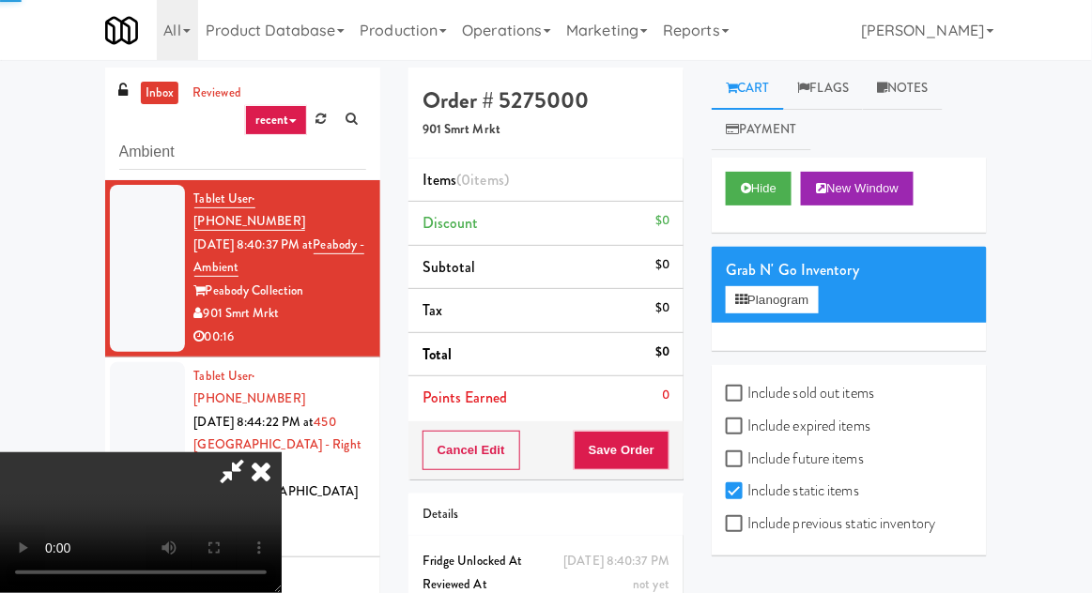
scroll to position [8, 0]
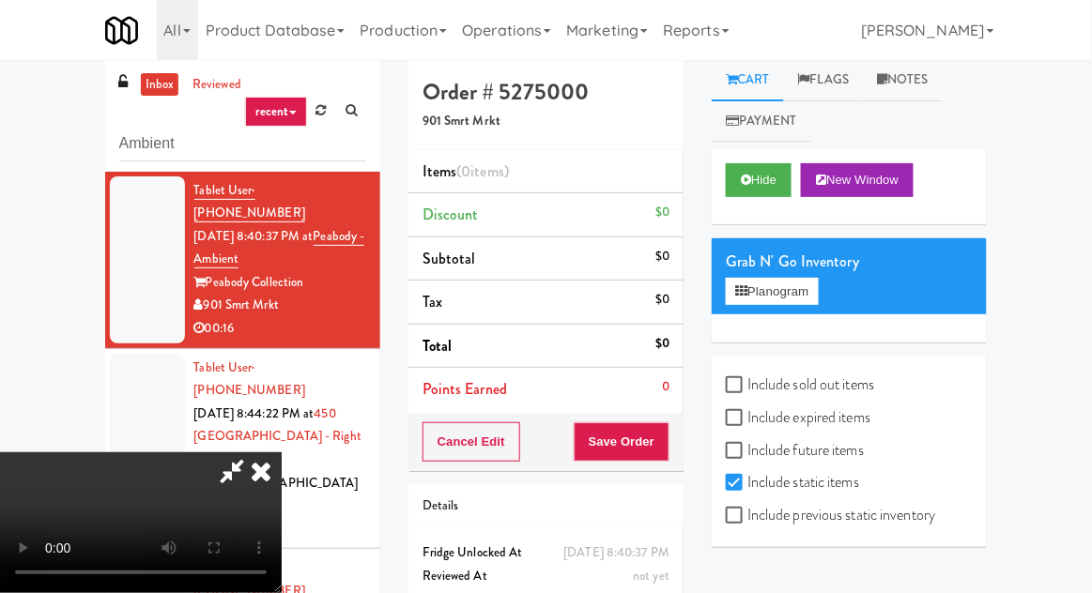
click at [825, 385] on label "Include sold out items" at bounding box center [800, 385] width 148 height 28
click at [747, 385] on input "Include sold out items" at bounding box center [737, 385] width 22 height 15
checkbox input "true"
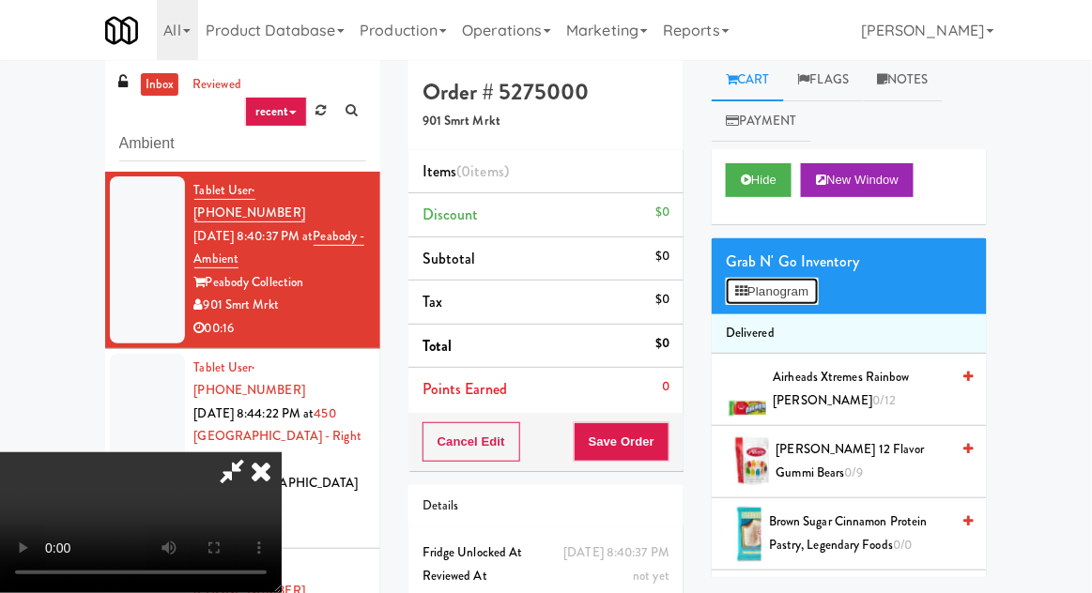
click at [818, 280] on button "Planogram" at bounding box center [772, 292] width 92 height 28
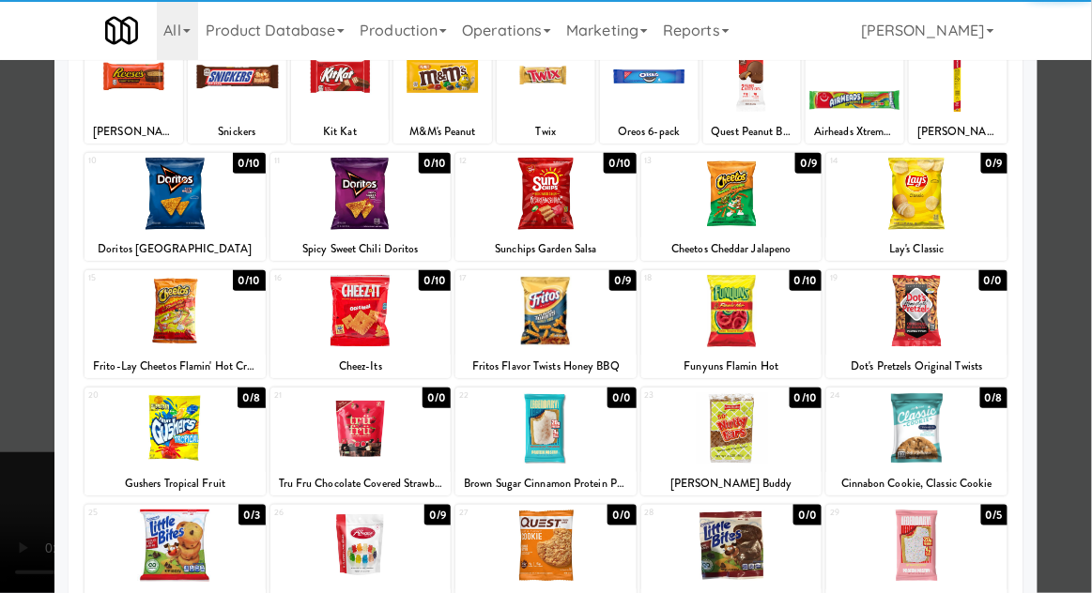
scroll to position [149, 0]
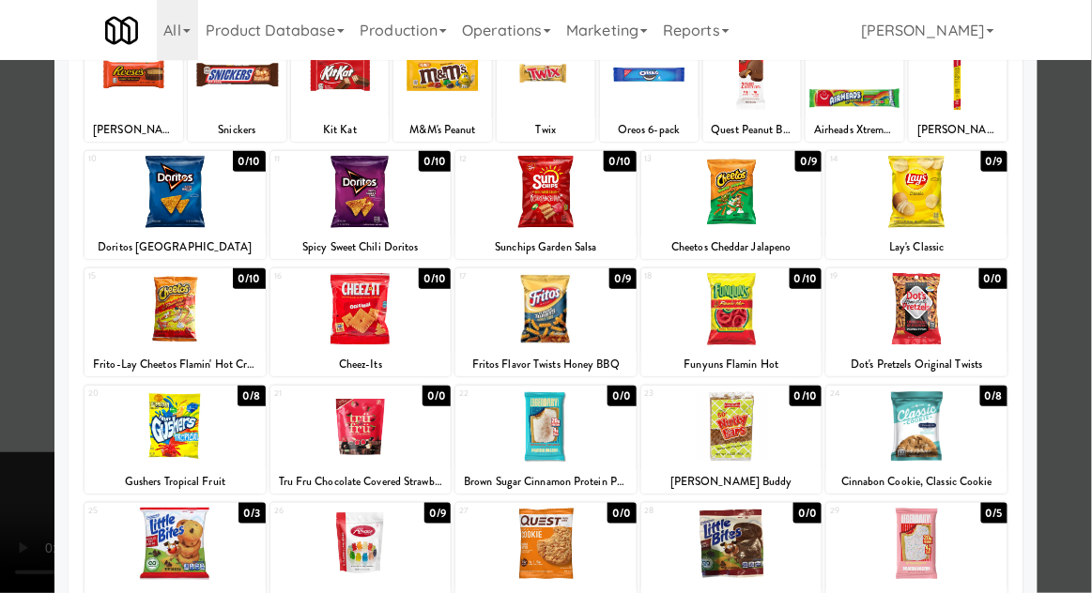
click at [797, 443] on div at bounding box center [731, 426] width 181 height 72
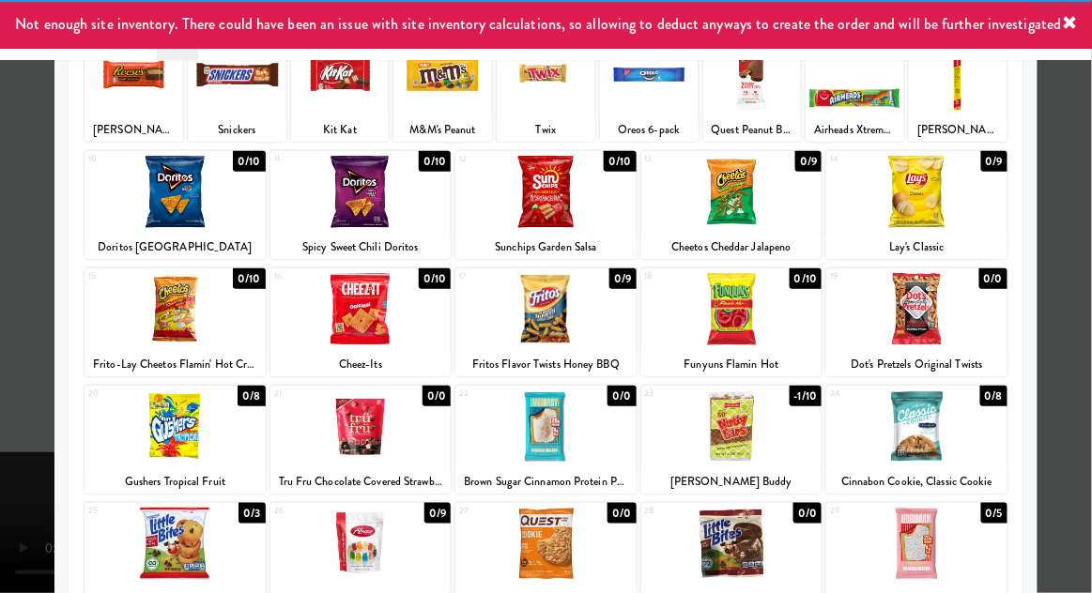
click at [1080, 411] on div at bounding box center [546, 296] width 1092 height 593
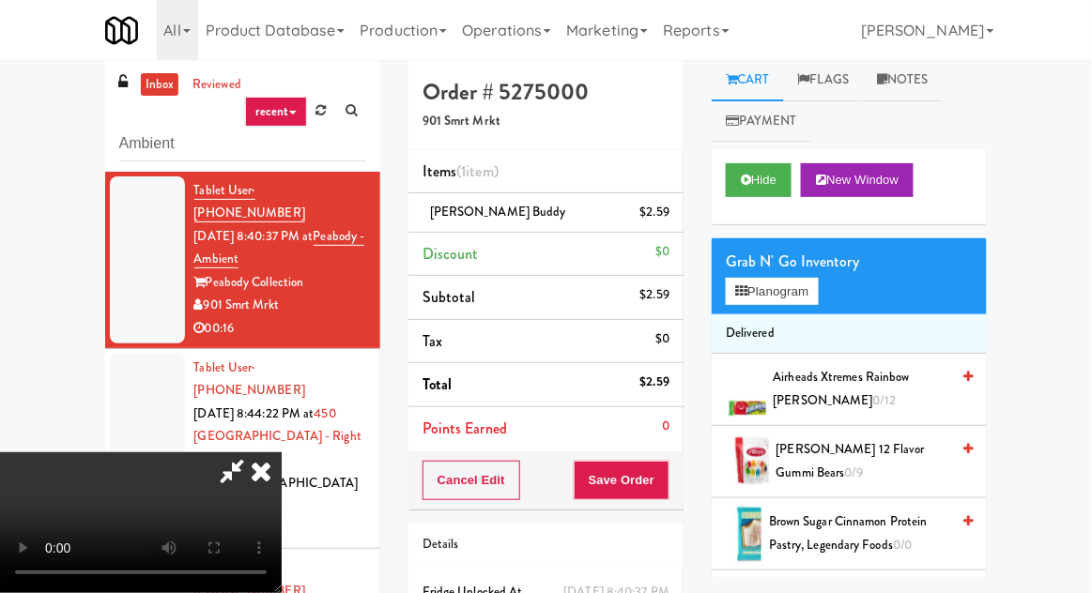
click at [871, 384] on span "Airheads Xtremes Rainbow [PERSON_NAME] 0/12" at bounding box center [861, 389] width 176 height 46
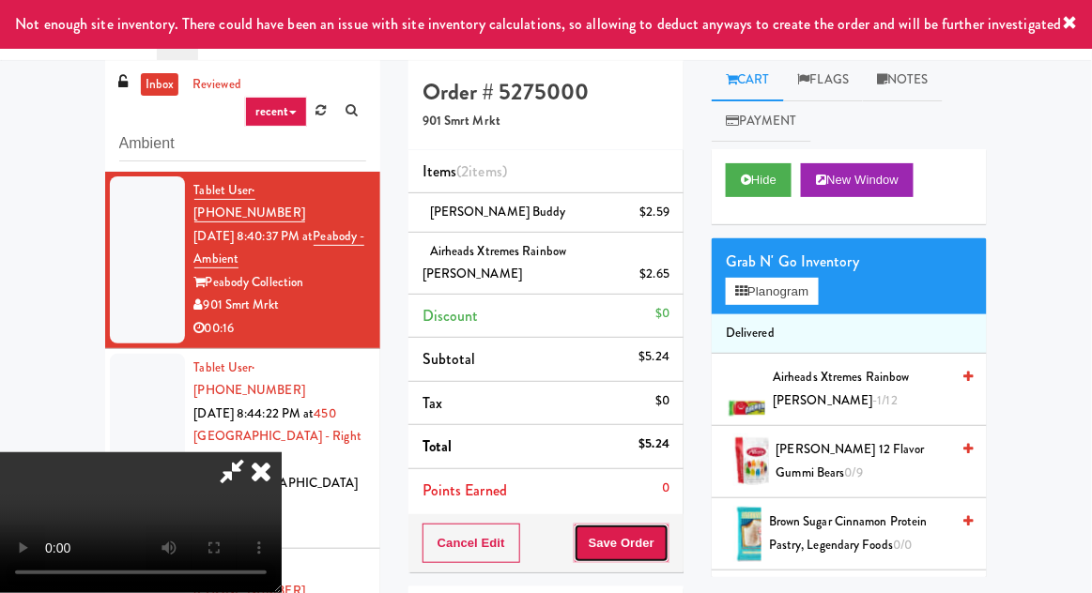
click at [666, 524] on button "Save Order" at bounding box center [621, 543] width 96 height 39
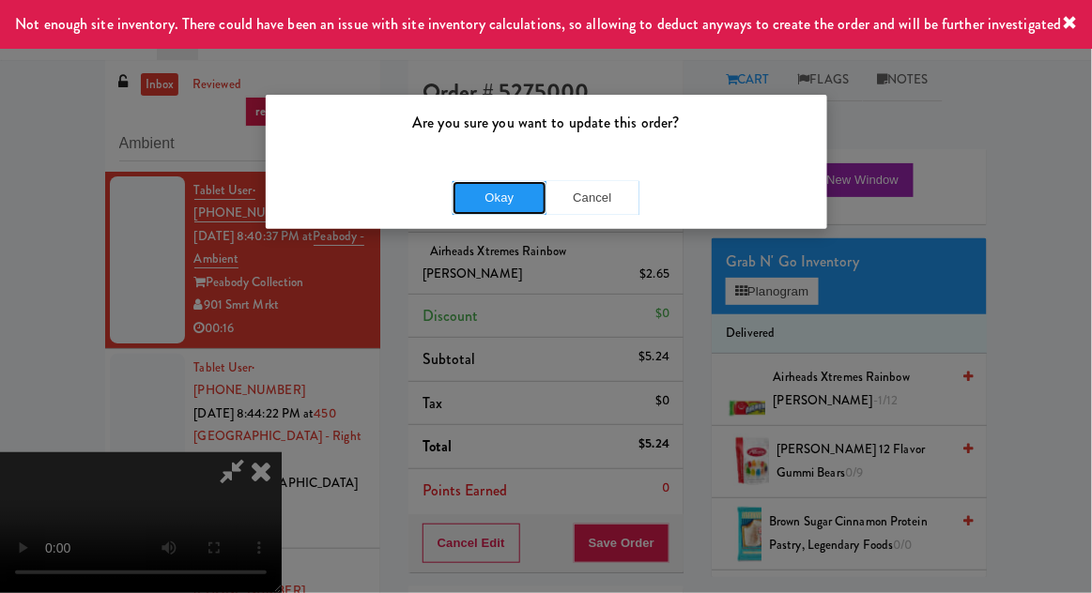
click at [496, 208] on button "Okay" at bounding box center [499, 198] width 94 height 34
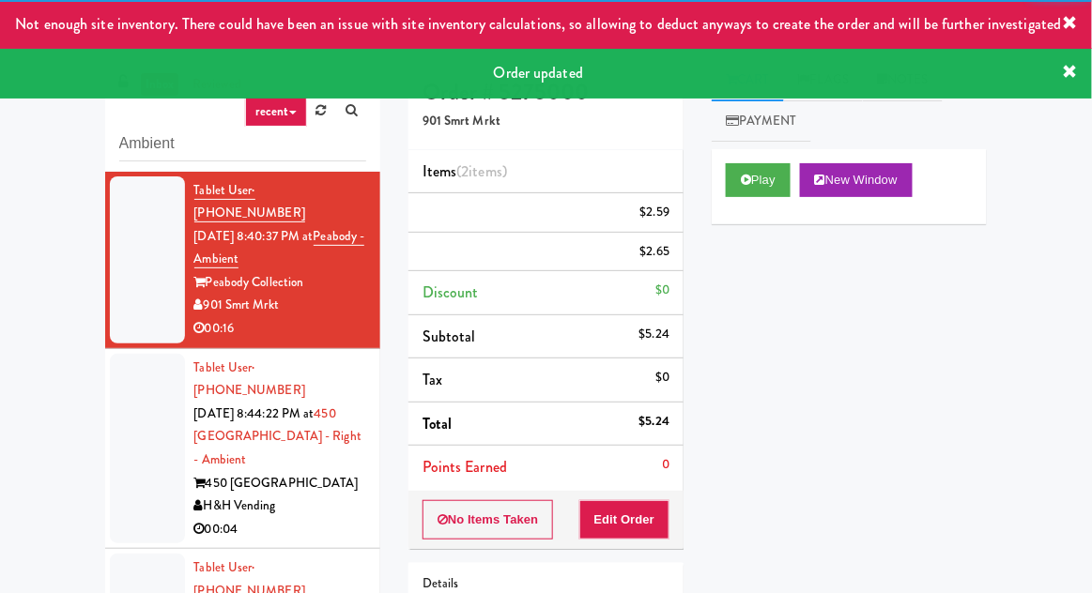
click at [95, 429] on div "inbox reviewed recent all unclear take inventory issue suspicious failed recent…" at bounding box center [242, 404] width 303 height 690
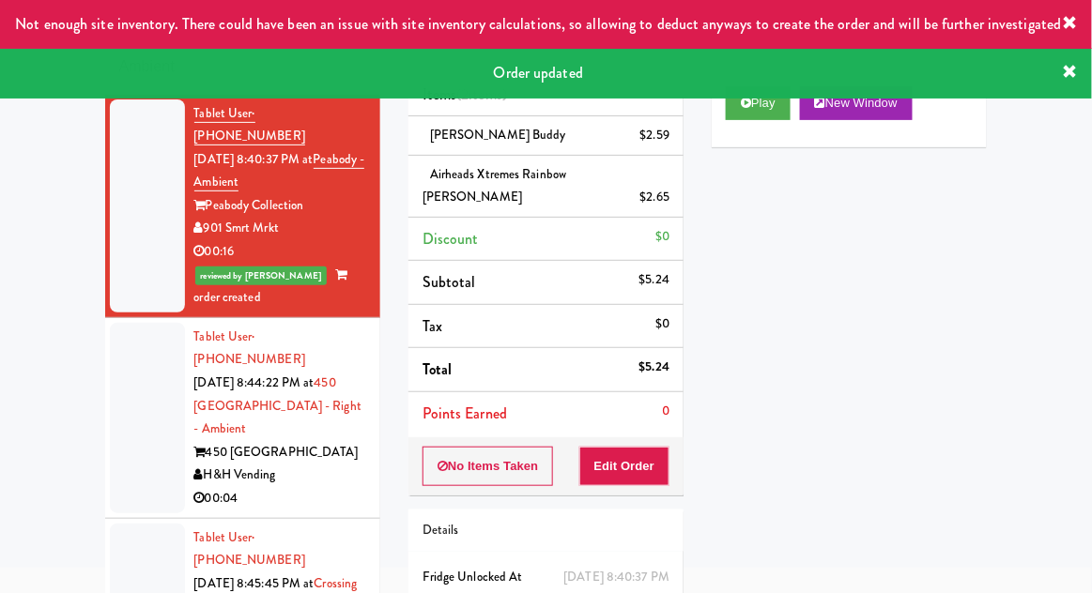
click at [119, 412] on div at bounding box center [147, 418] width 75 height 191
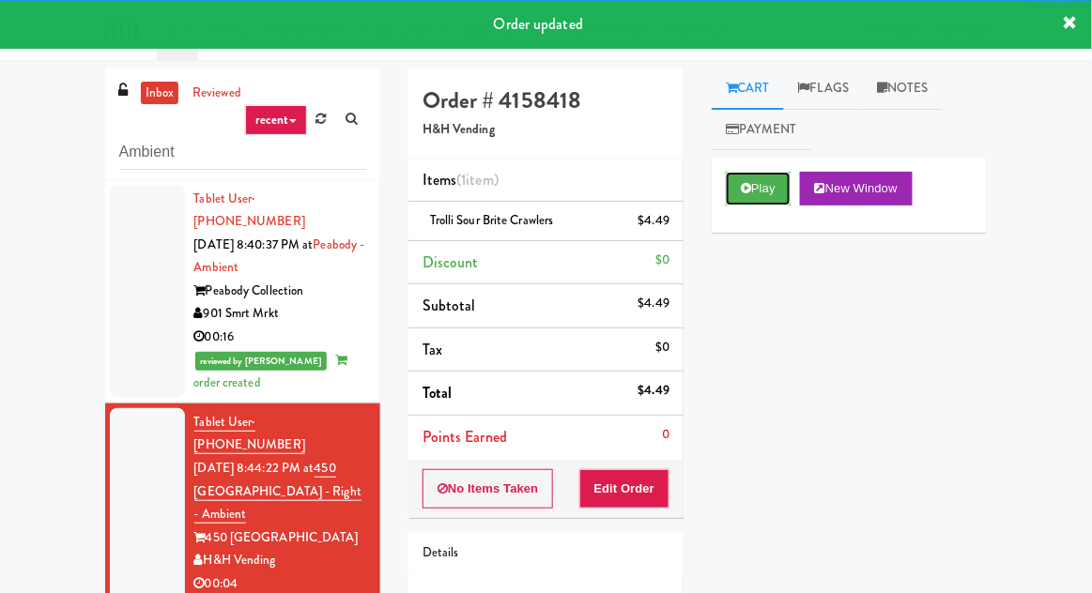
click at [738, 205] on button "Play" at bounding box center [758, 189] width 65 height 34
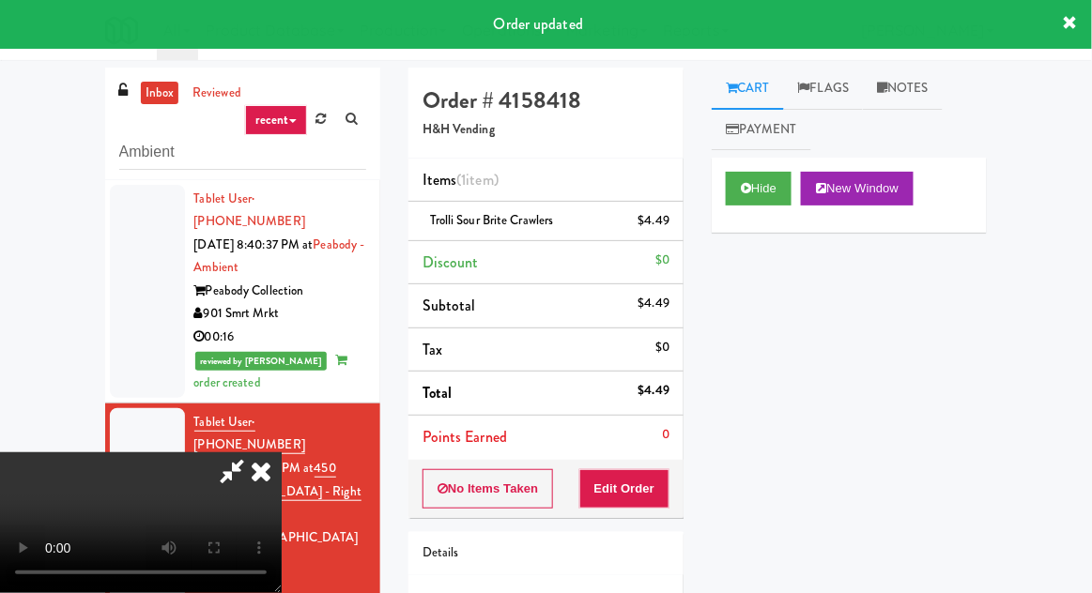
click at [279, 472] on icon at bounding box center [260, 471] width 41 height 38
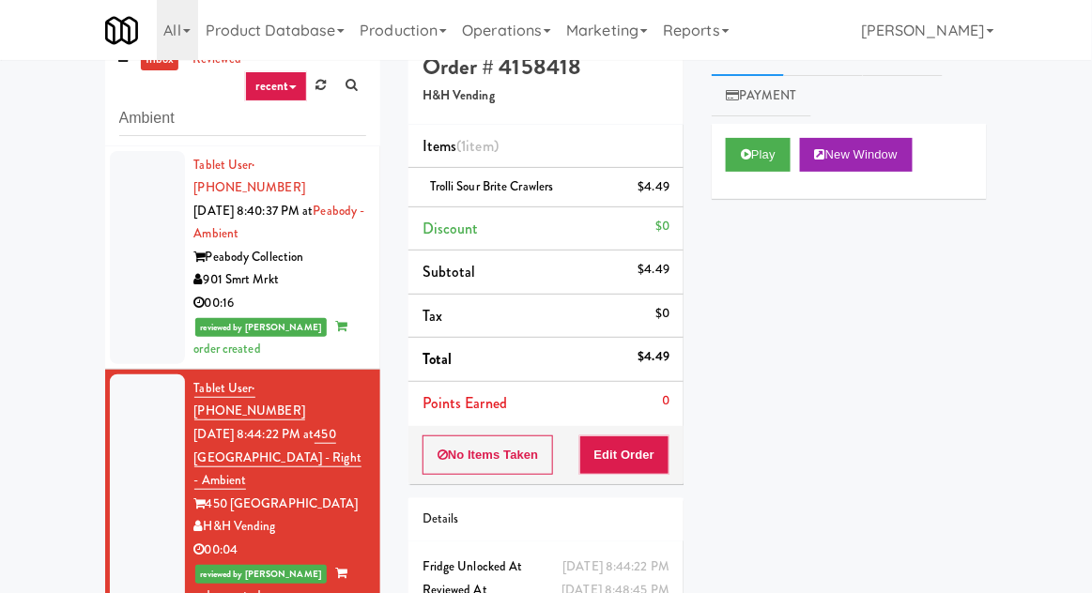
scroll to position [64, 0]
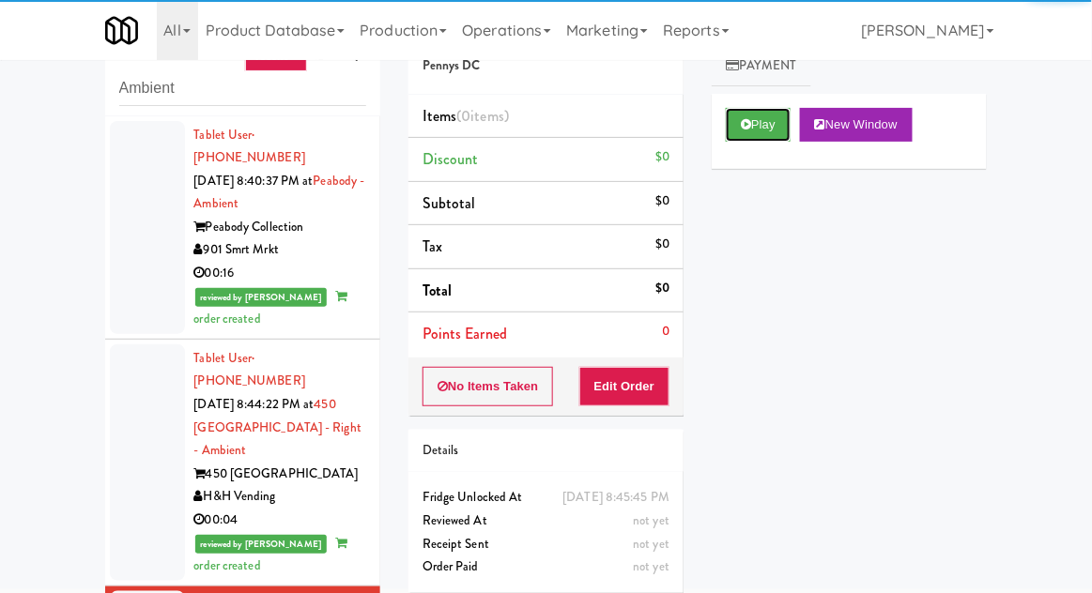
click at [748, 130] on button "Play" at bounding box center [758, 125] width 65 height 34
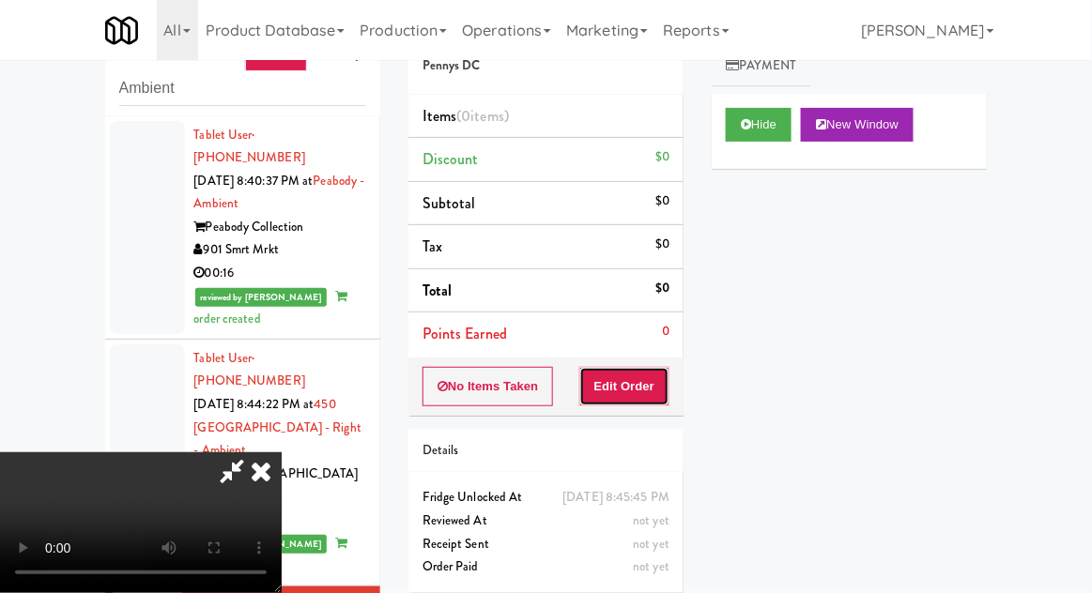
click at [643, 373] on button "Edit Order" at bounding box center [624, 386] width 91 height 39
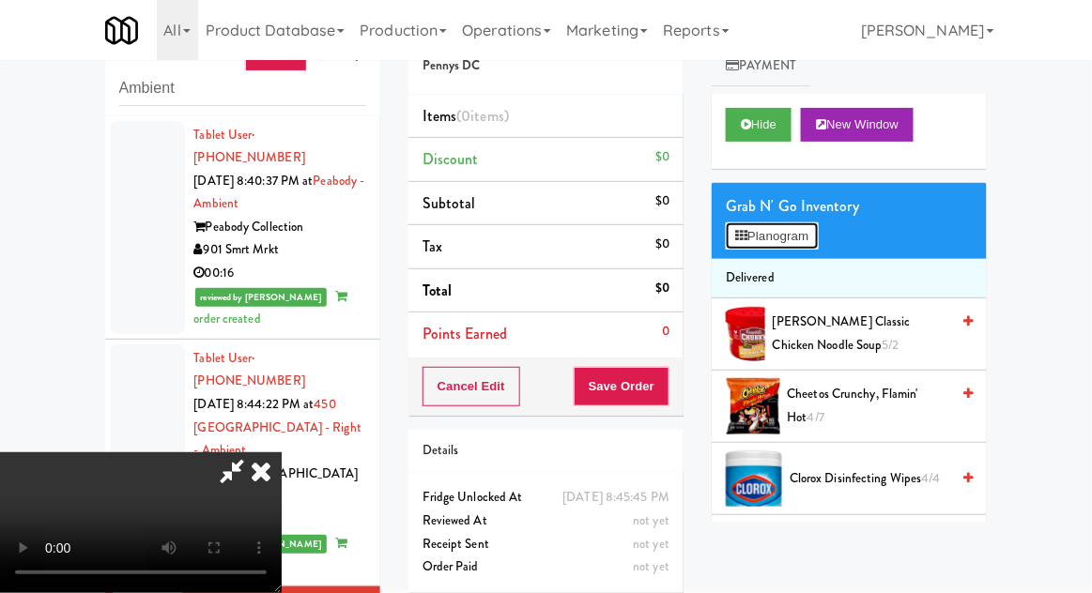
click at [806, 222] on button "Planogram" at bounding box center [772, 236] width 92 height 28
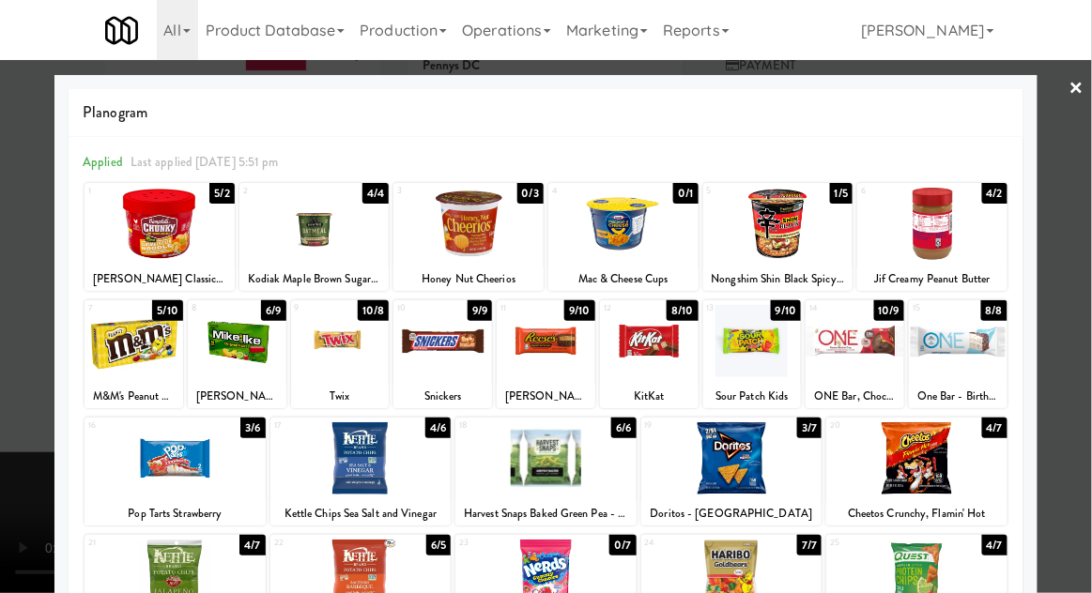
click at [1070, 358] on div at bounding box center [546, 296] width 1092 height 593
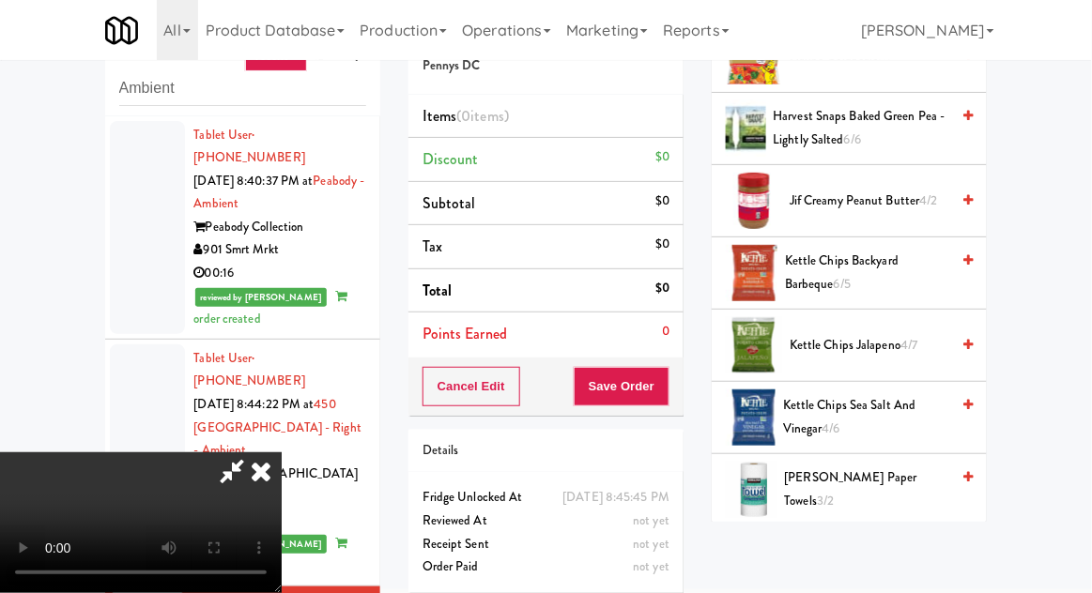
scroll to position [643, 0]
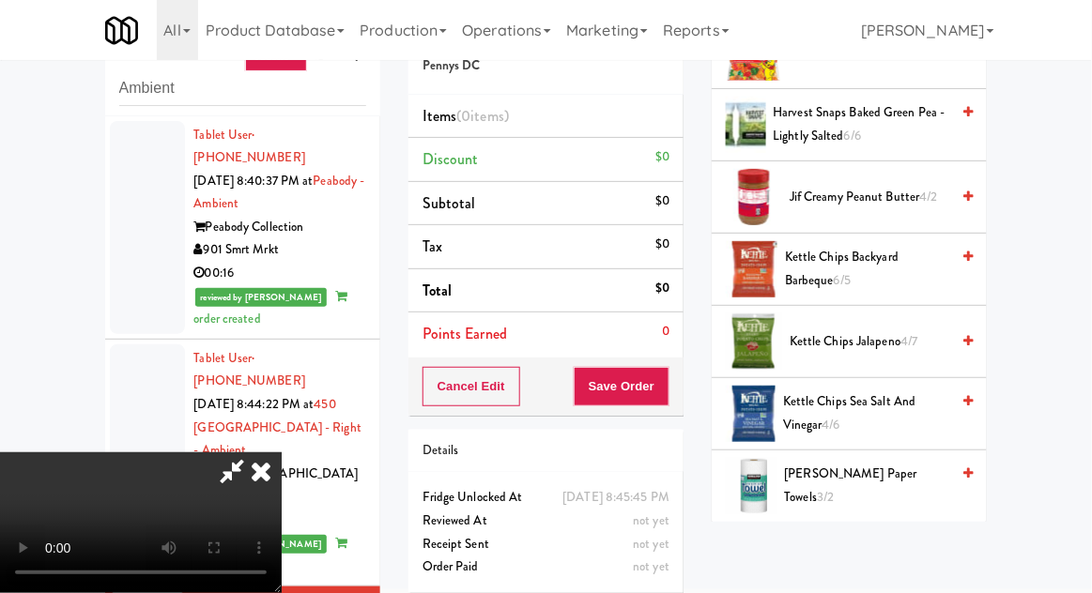
click at [892, 414] on span "Kettle Chips Sea Salt and Vinegar 4/6" at bounding box center [866, 413] width 166 height 46
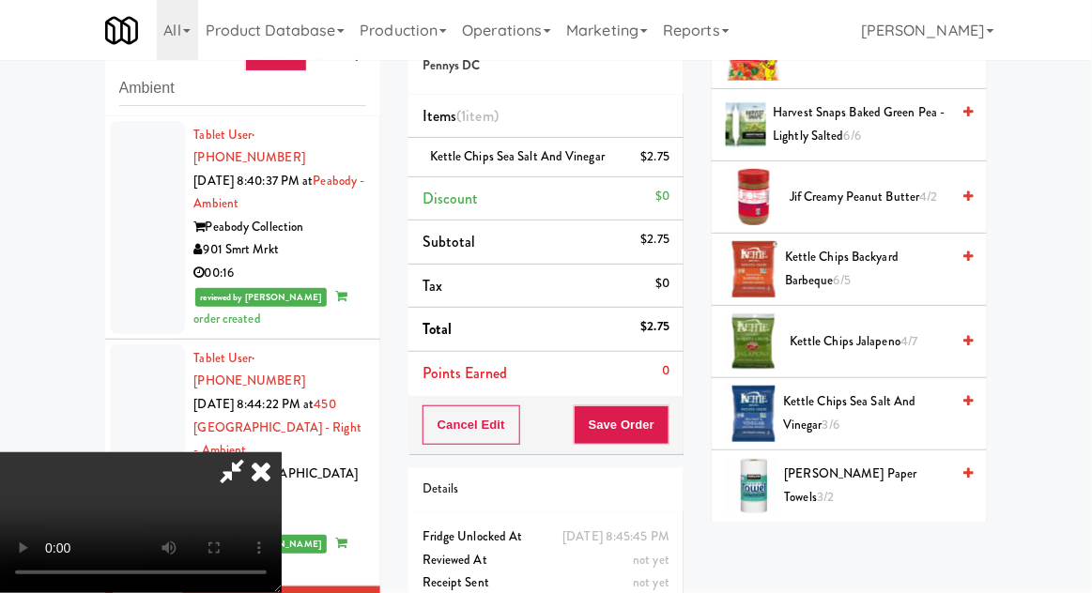
click at [854, 421] on span "Kettle Chips Sea Salt and Vinegar 3/6" at bounding box center [866, 413] width 166 height 46
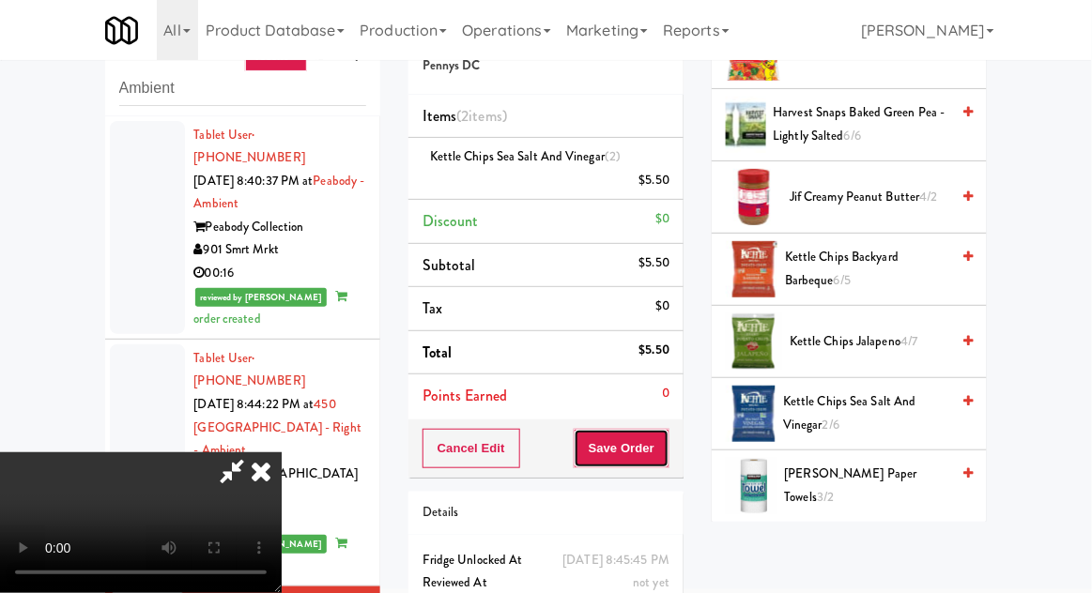
click at [666, 450] on button "Save Order" at bounding box center [621, 448] width 96 height 39
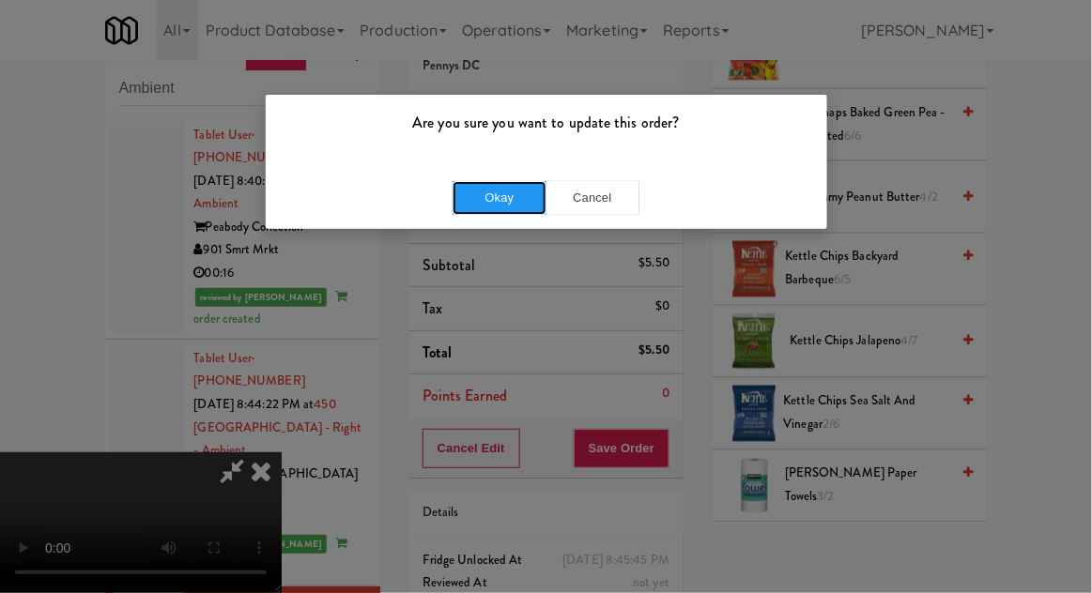
click at [482, 190] on button "Okay" at bounding box center [499, 198] width 94 height 34
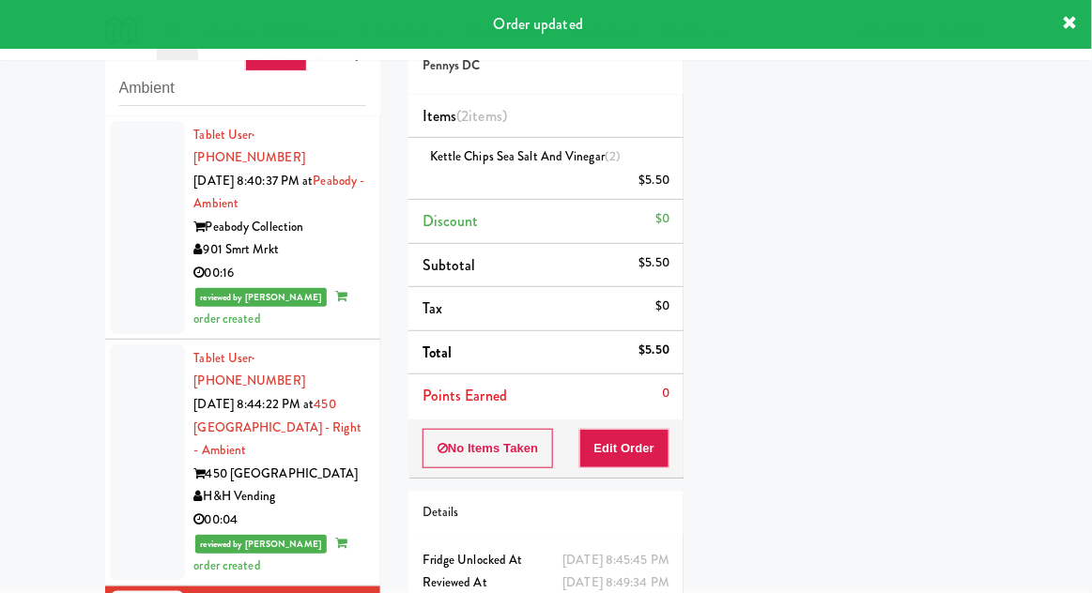
scroll to position [0, 0]
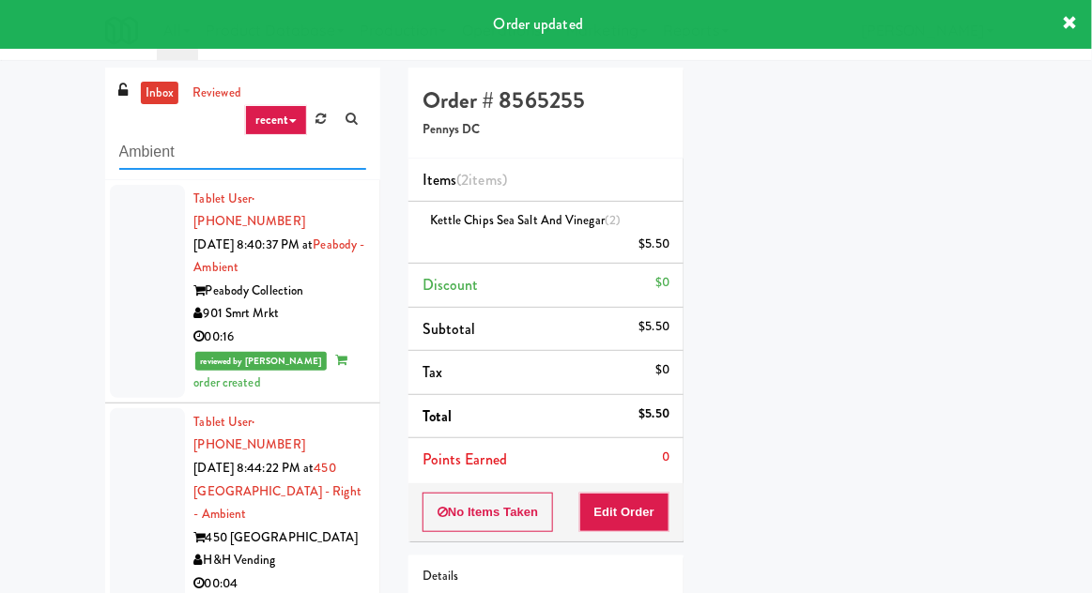
click at [143, 149] on input "Ambient" at bounding box center [242, 152] width 247 height 35
click at [138, 153] on input "Ambient" at bounding box center [242, 152] width 247 height 35
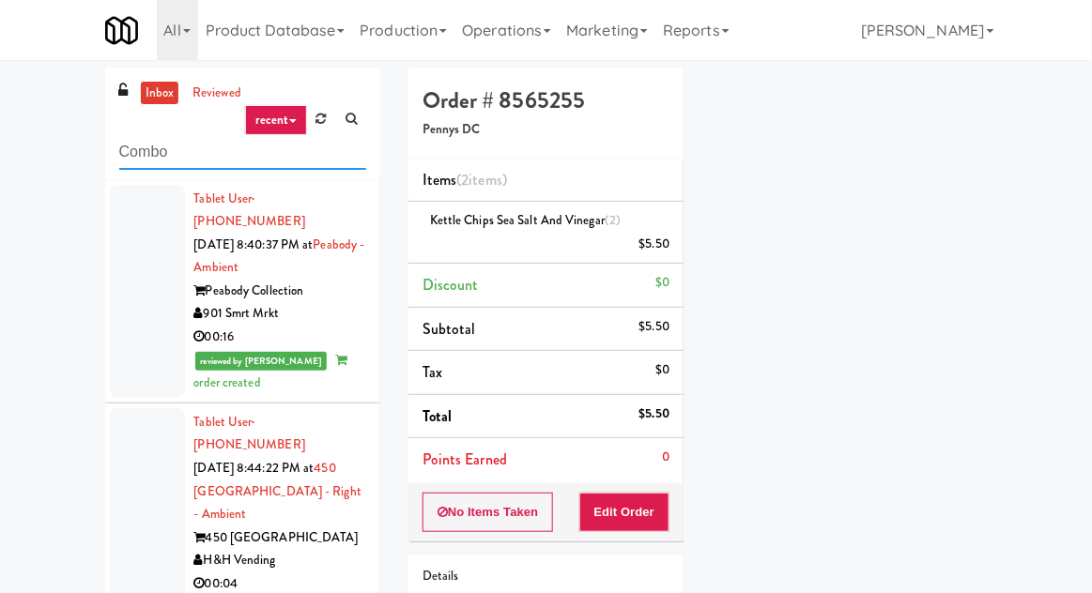
type input "Combo"
click at [11, 45] on nav "Toggle navigation All 325 Vending [URL][DOMAIN_NAME] 901 Smrt Mrkt [URL][DOMAIN…" at bounding box center [546, 30] width 1092 height 60
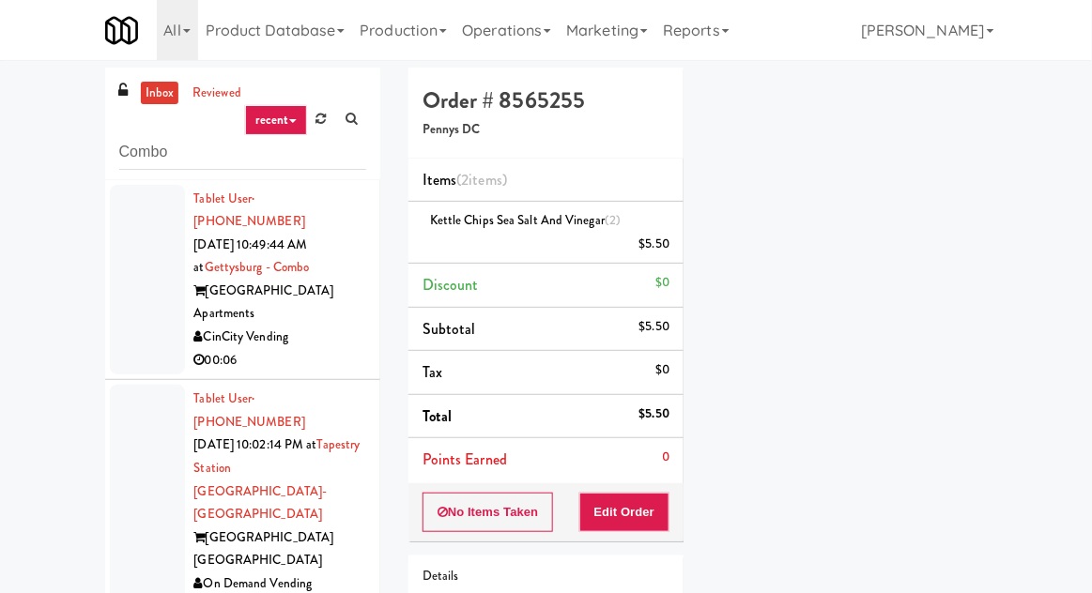
click at [160, 96] on link "inbox" at bounding box center [160, 93] width 38 height 23
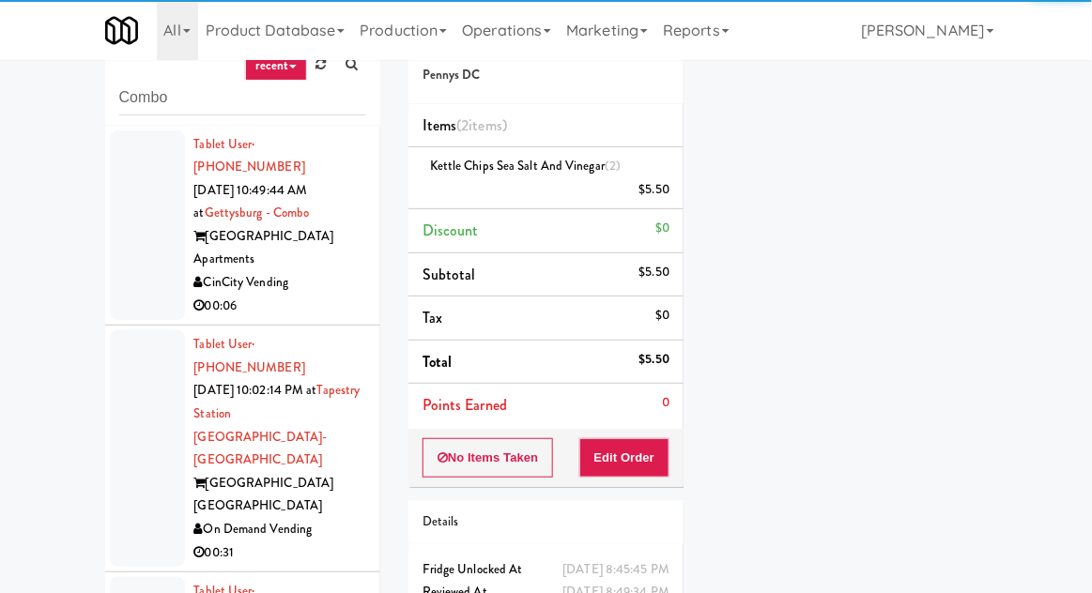
scroll to position [72, 0]
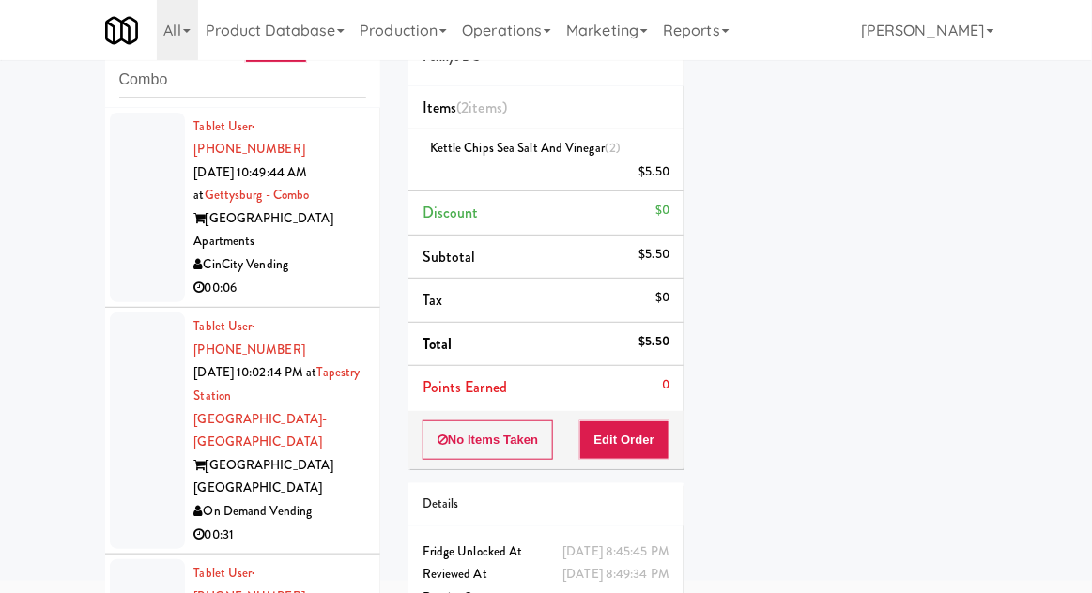
click at [138, 403] on div at bounding box center [147, 431] width 75 height 237
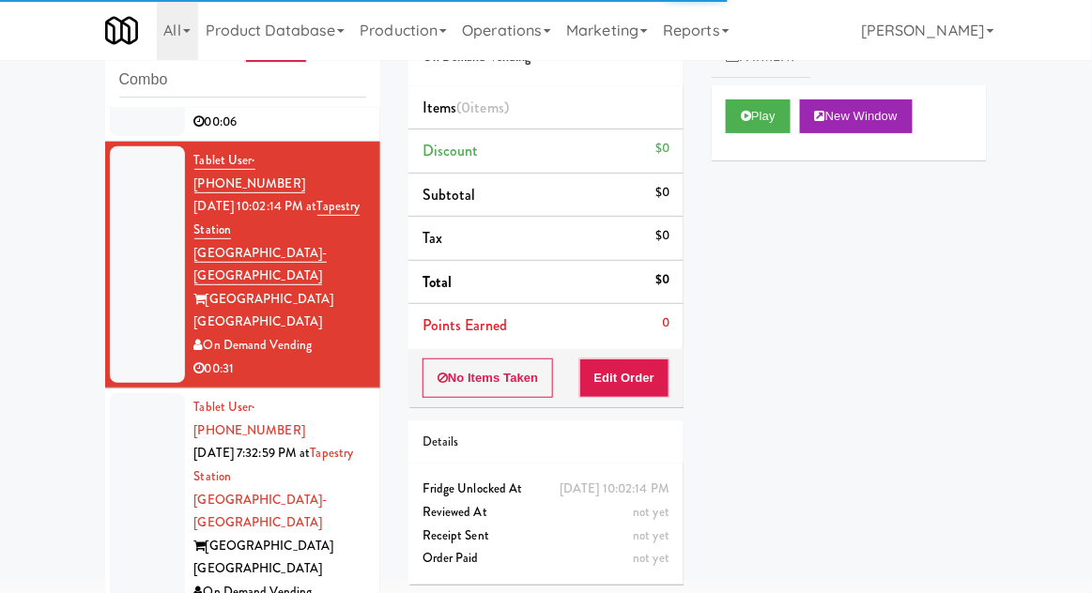
scroll to position [243, 0]
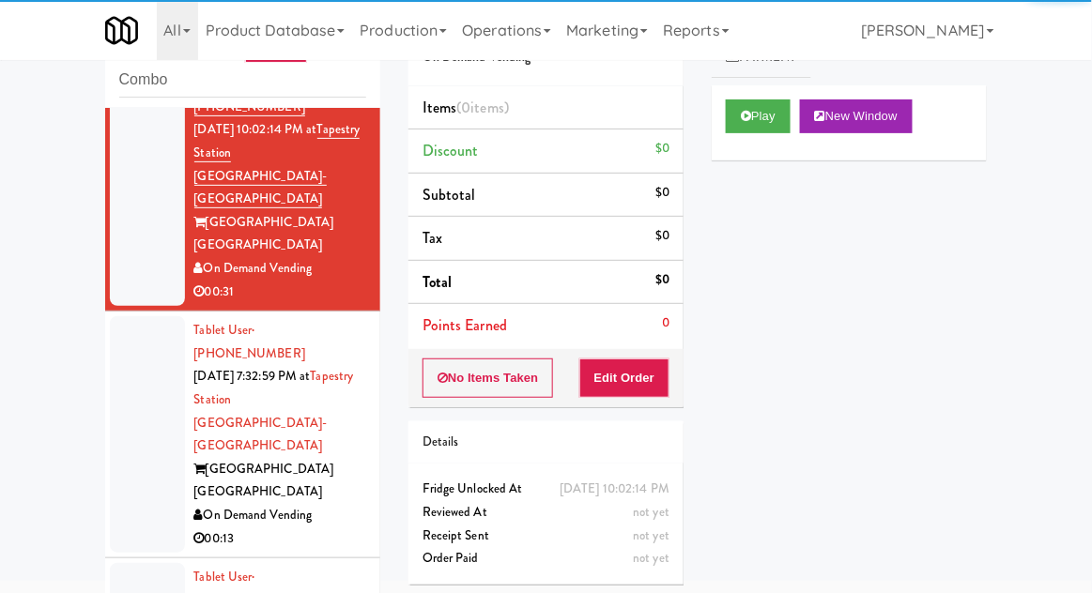
click at [130, 339] on div at bounding box center [147, 434] width 75 height 237
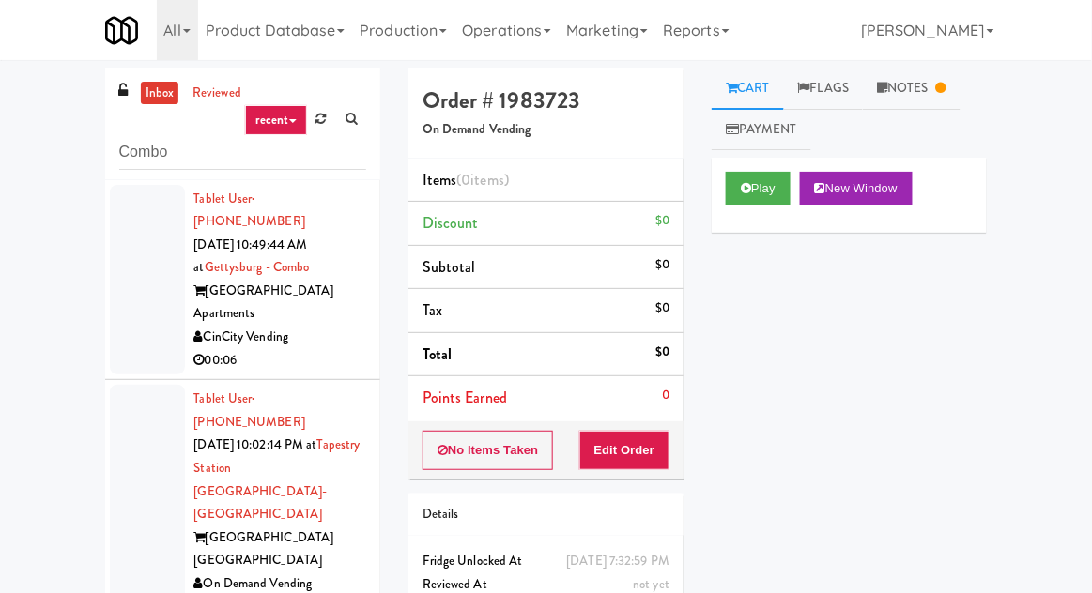
scroll to position [72, 0]
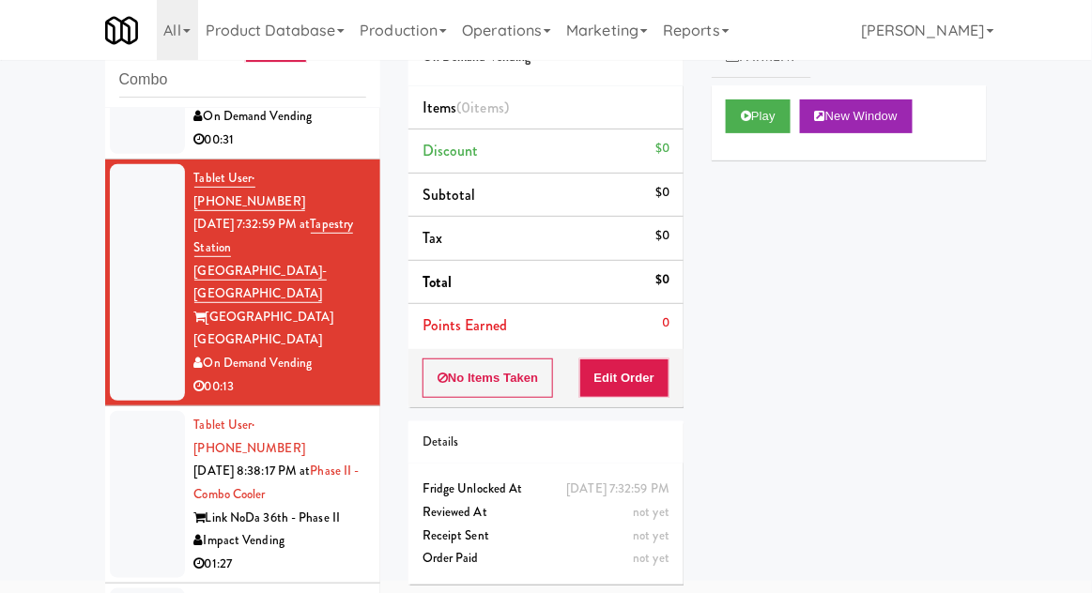
click at [131, 411] on div at bounding box center [147, 494] width 75 height 167
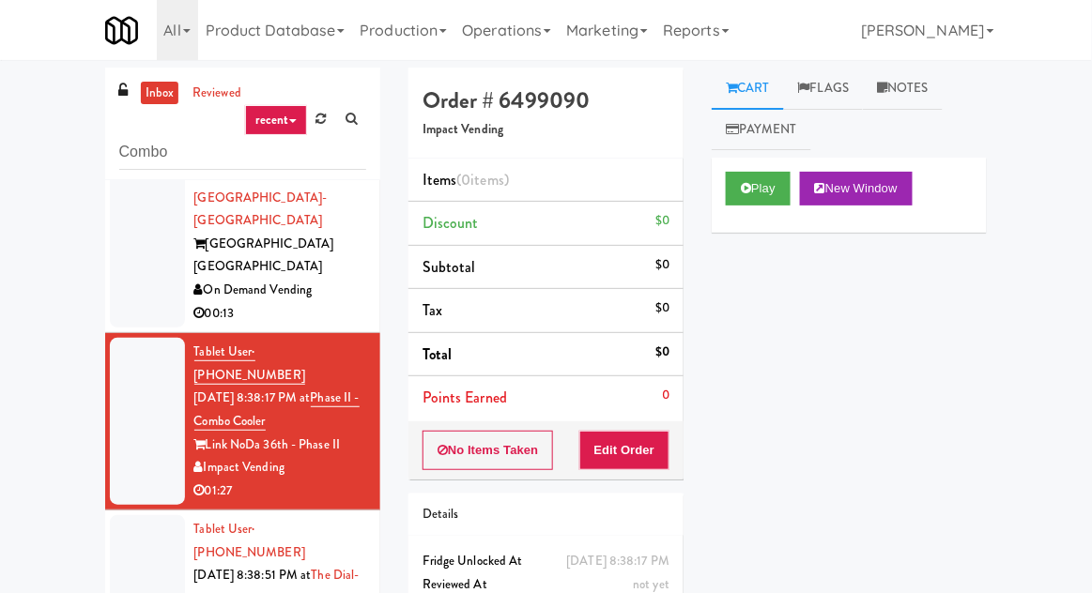
scroll to position [72, 0]
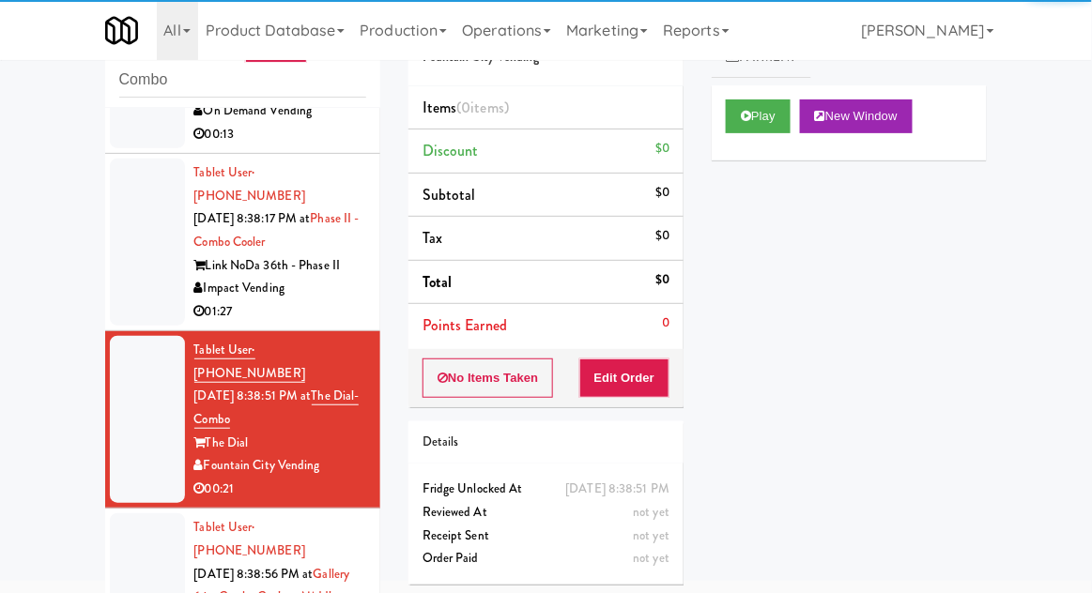
scroll to position [649, 0]
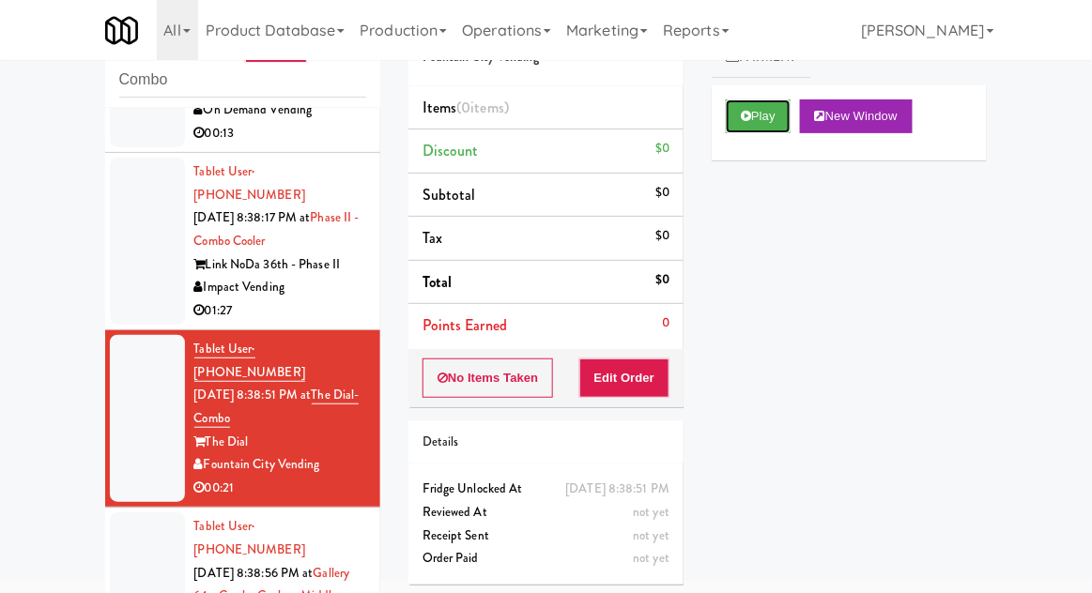
click at [763, 129] on button "Play" at bounding box center [758, 116] width 65 height 34
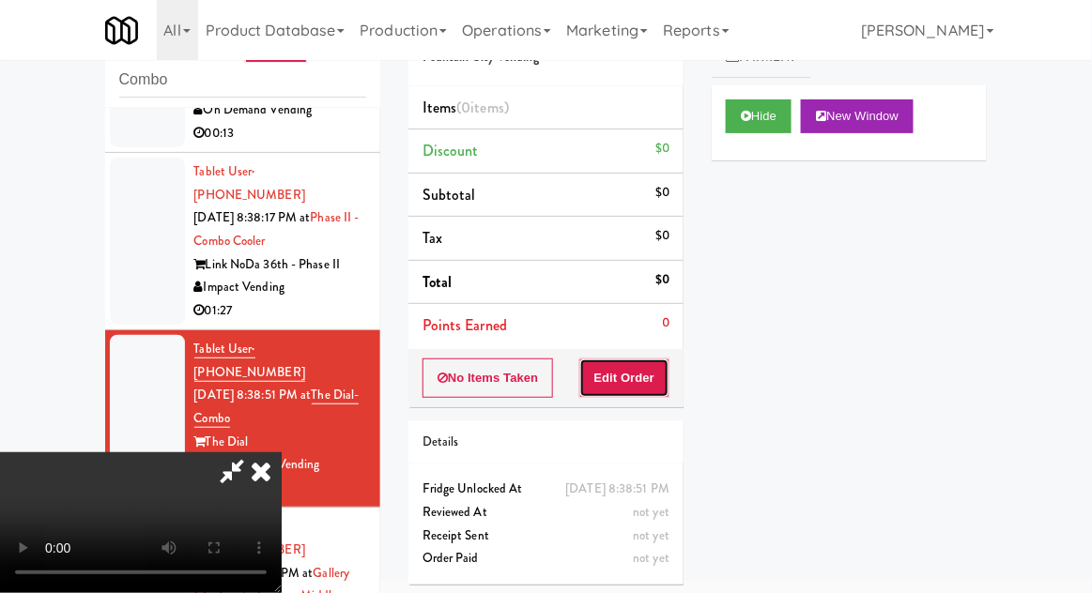
click at [633, 370] on button "Edit Order" at bounding box center [624, 378] width 91 height 39
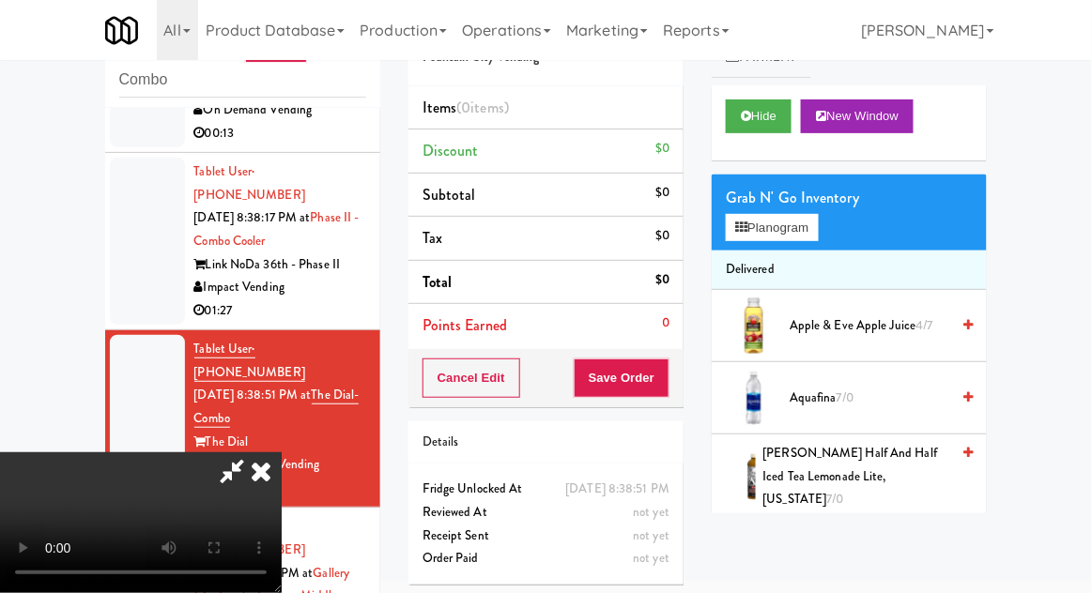
scroll to position [0, 0]
click at [804, 237] on button "Planogram" at bounding box center [772, 228] width 92 height 28
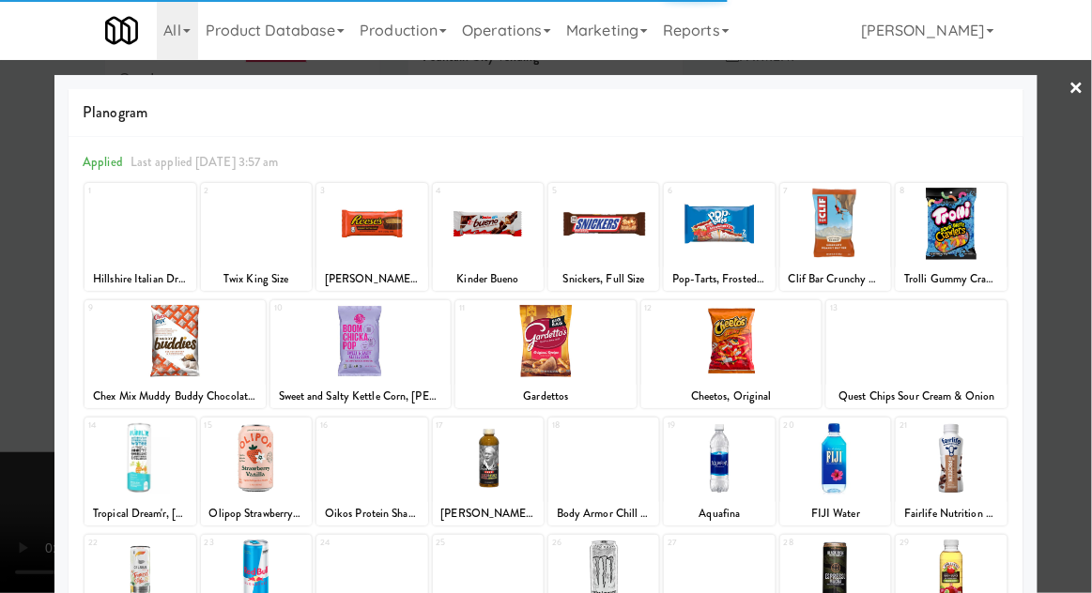
click at [732, 249] on div at bounding box center [719, 224] width 111 height 72
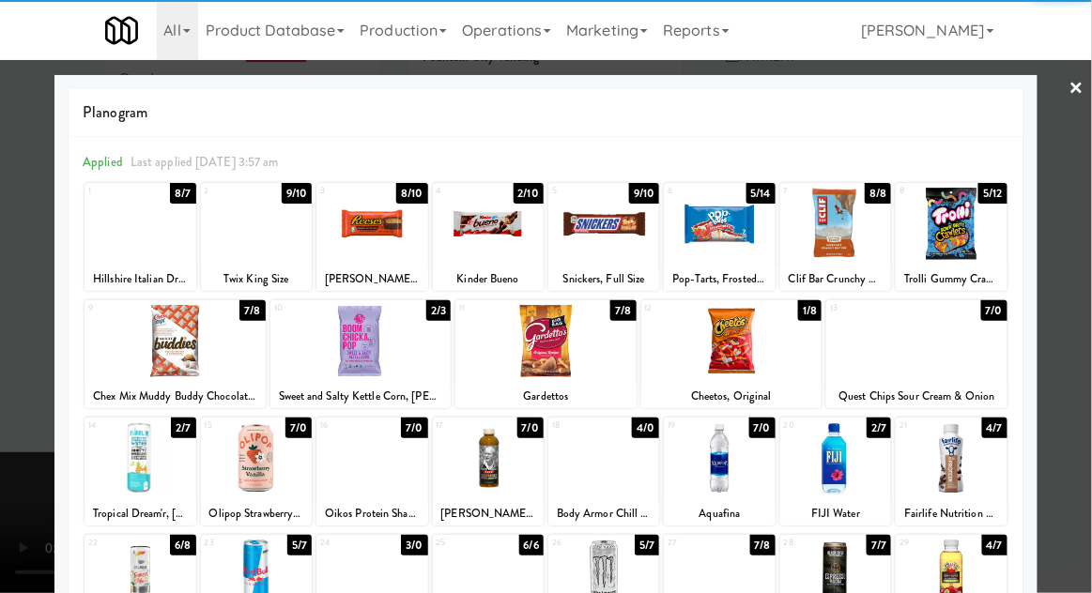
click at [24, 328] on div at bounding box center [546, 296] width 1092 height 593
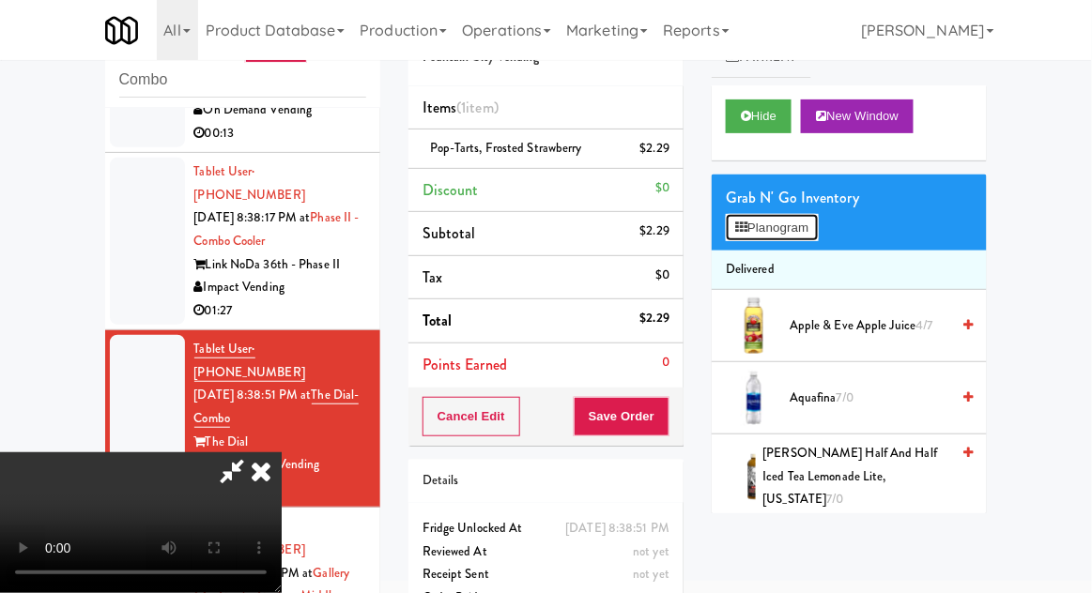
click at [795, 230] on button "Planogram" at bounding box center [772, 228] width 92 height 28
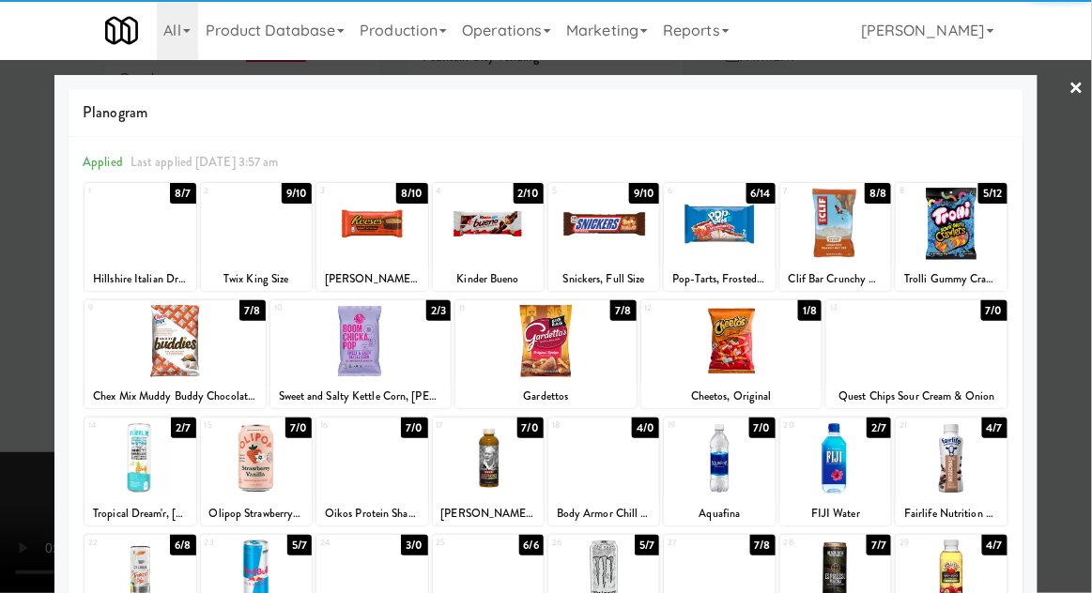
click at [111, 257] on div at bounding box center [139, 224] width 111 height 72
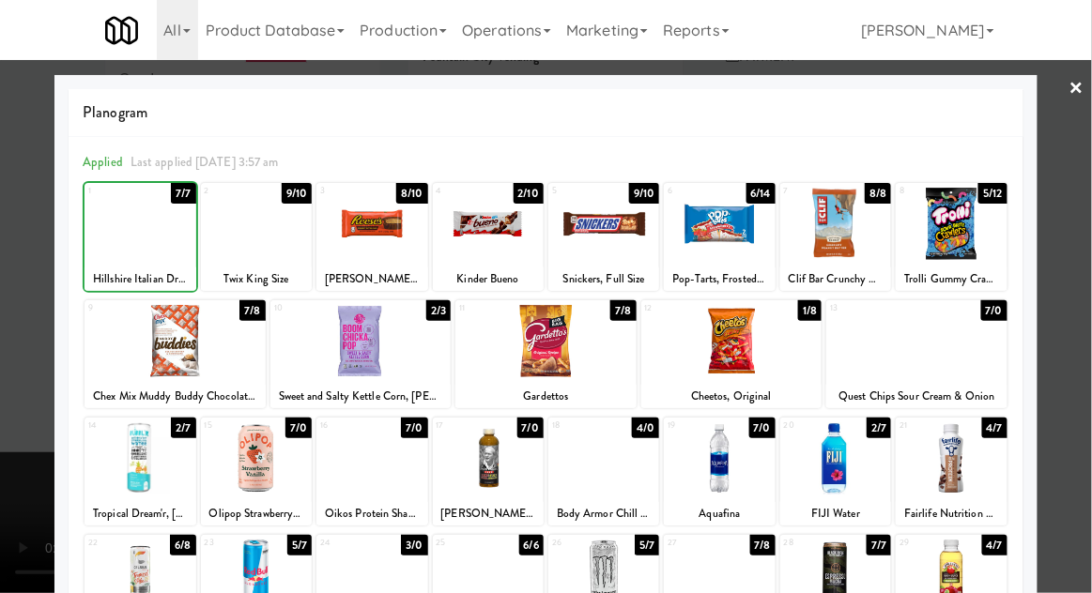
click at [1064, 322] on div at bounding box center [546, 296] width 1092 height 593
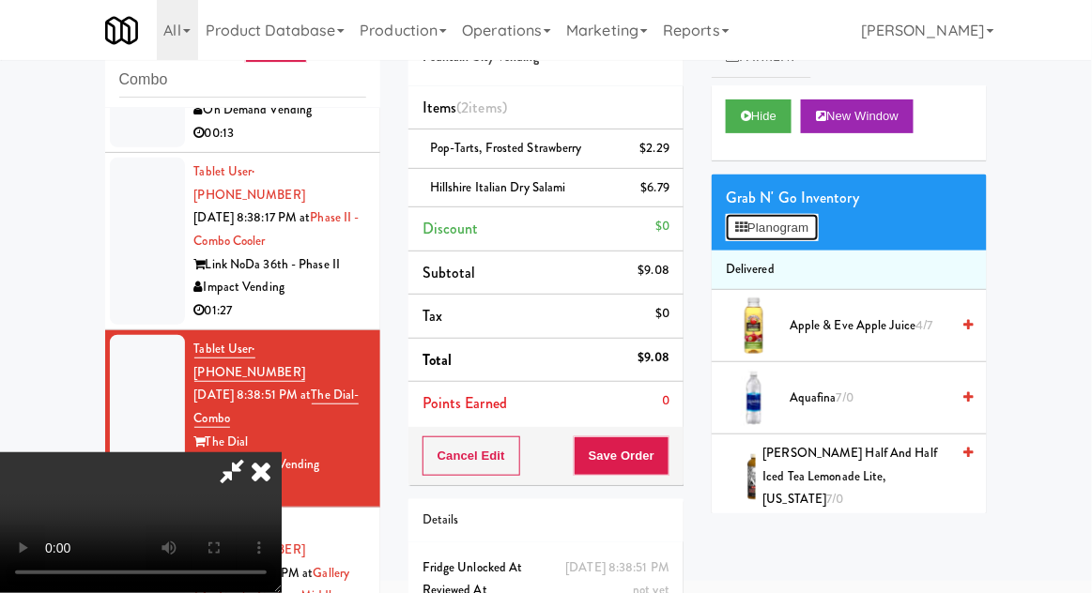
click at [786, 237] on button "Planogram" at bounding box center [772, 228] width 92 height 28
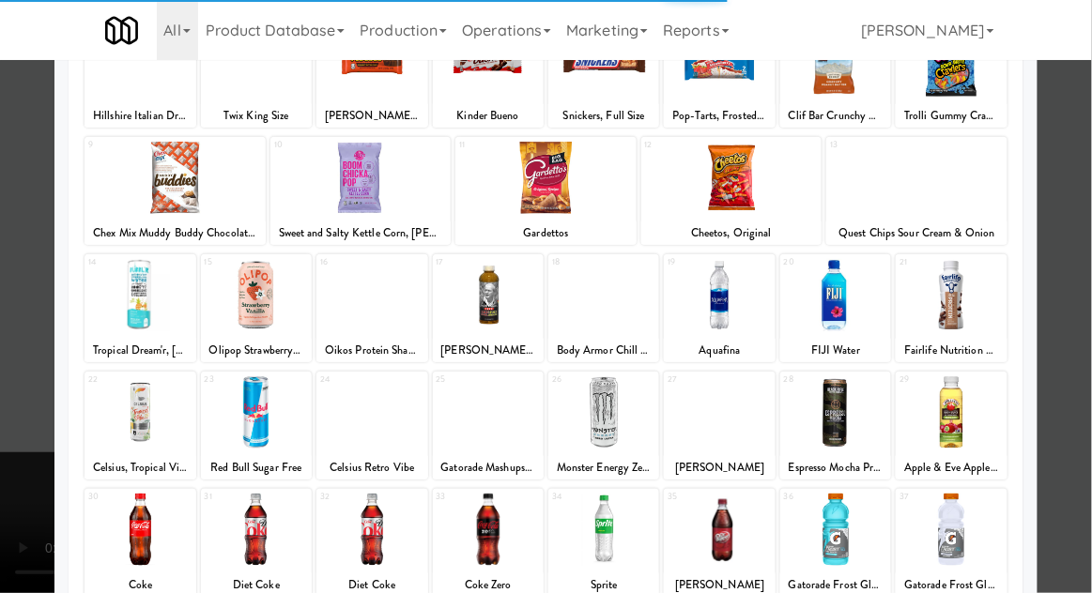
scroll to position [237, 0]
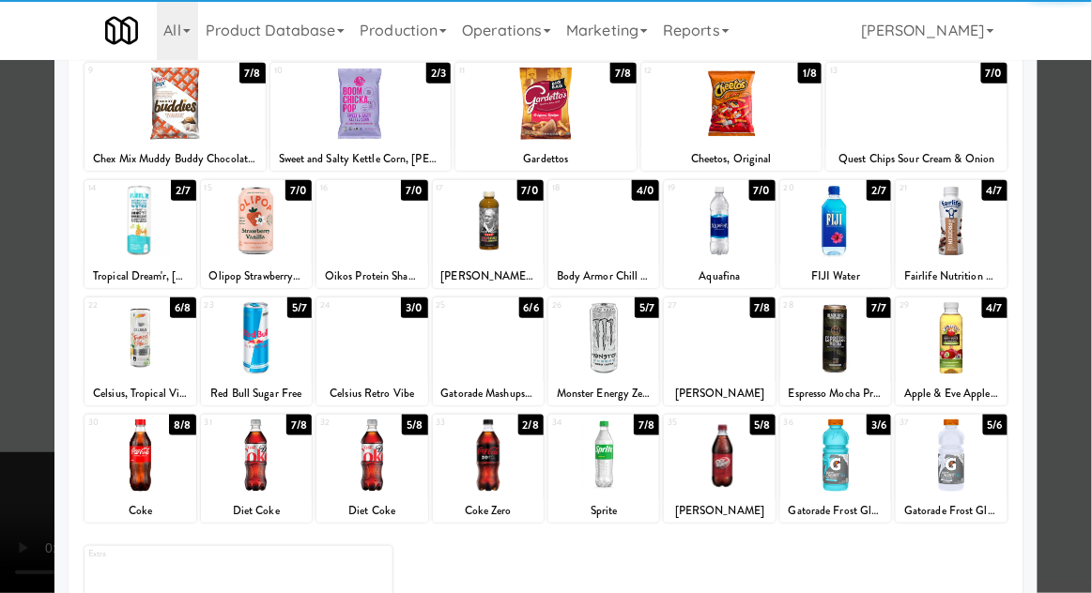
click at [838, 454] on div at bounding box center [835, 456] width 111 height 72
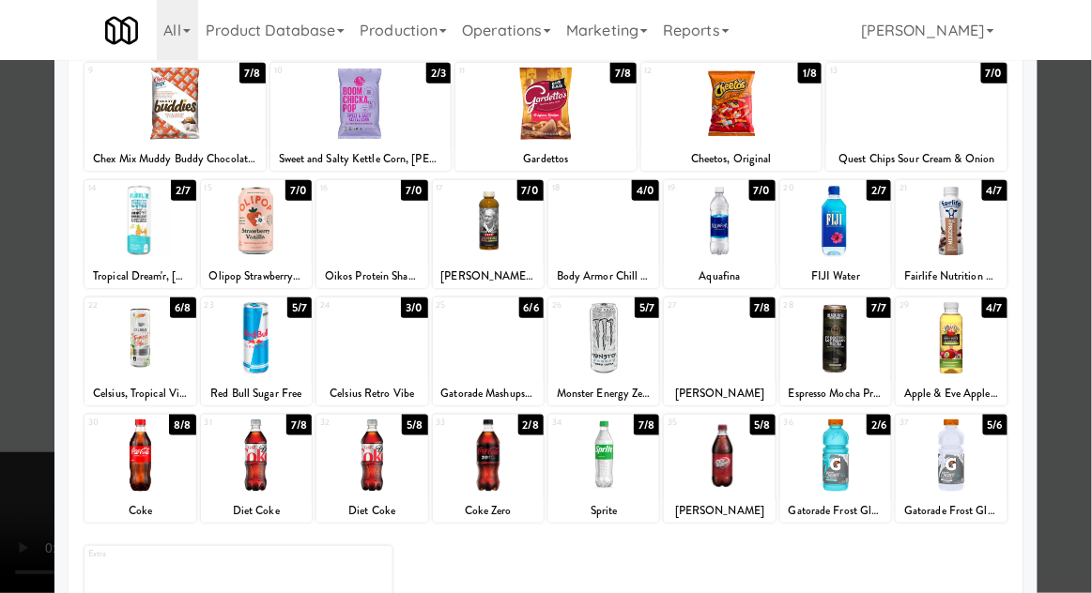
click at [15, 327] on div at bounding box center [546, 296] width 1092 height 593
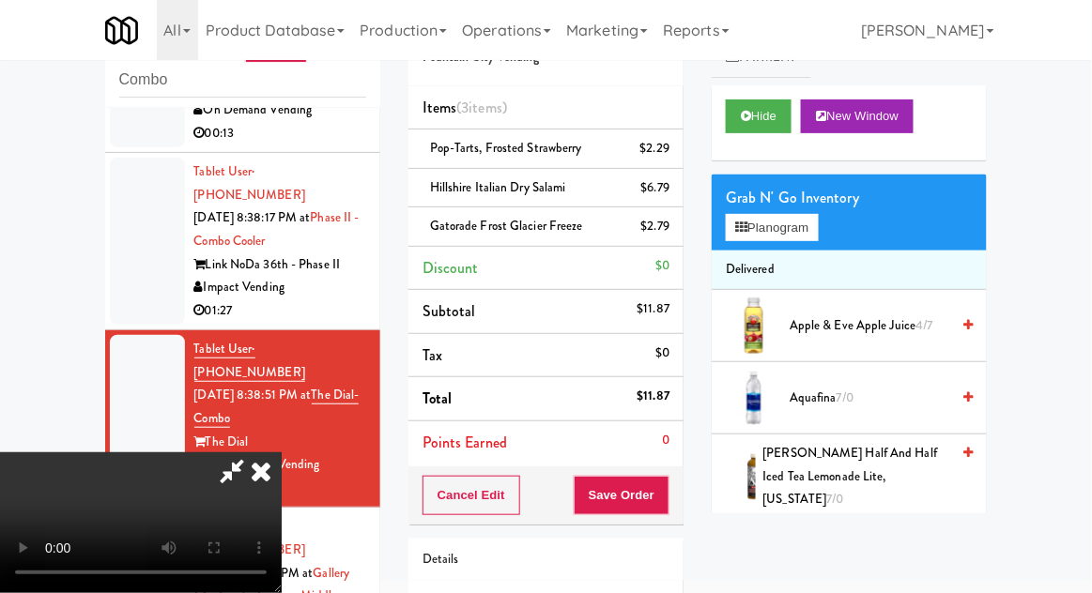
scroll to position [69, 0]
click at [665, 490] on button "Save Order" at bounding box center [621, 495] width 96 height 39
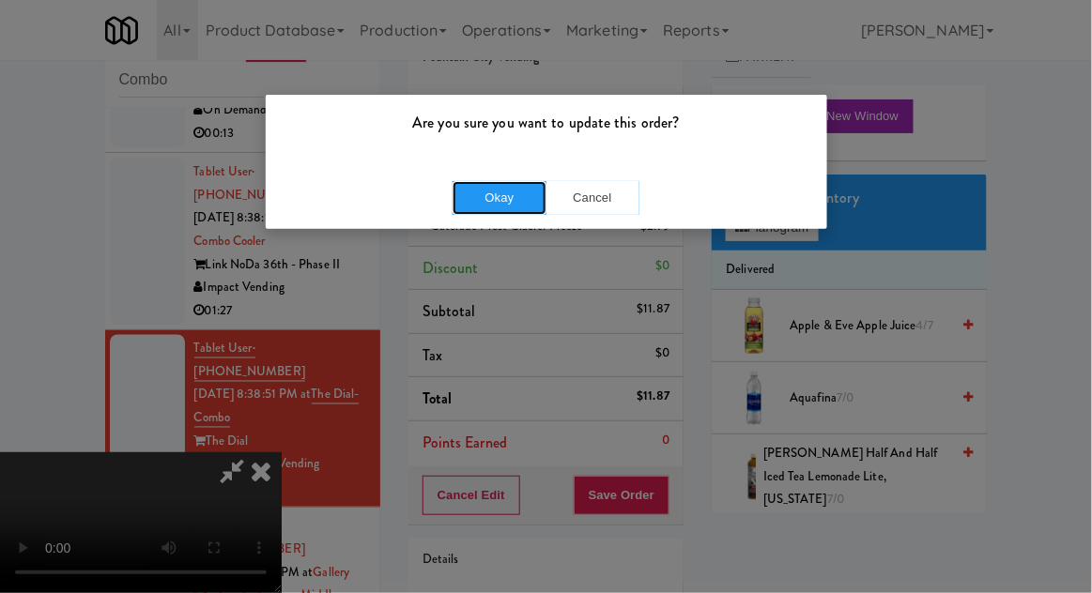
click at [475, 208] on button "Okay" at bounding box center [499, 198] width 94 height 34
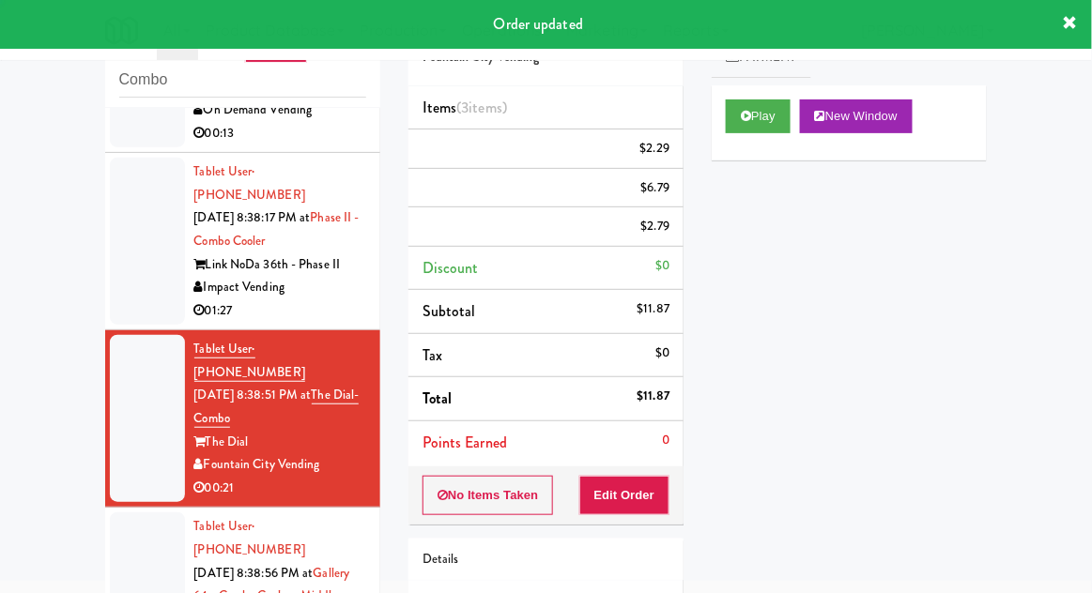
scroll to position [0, 0]
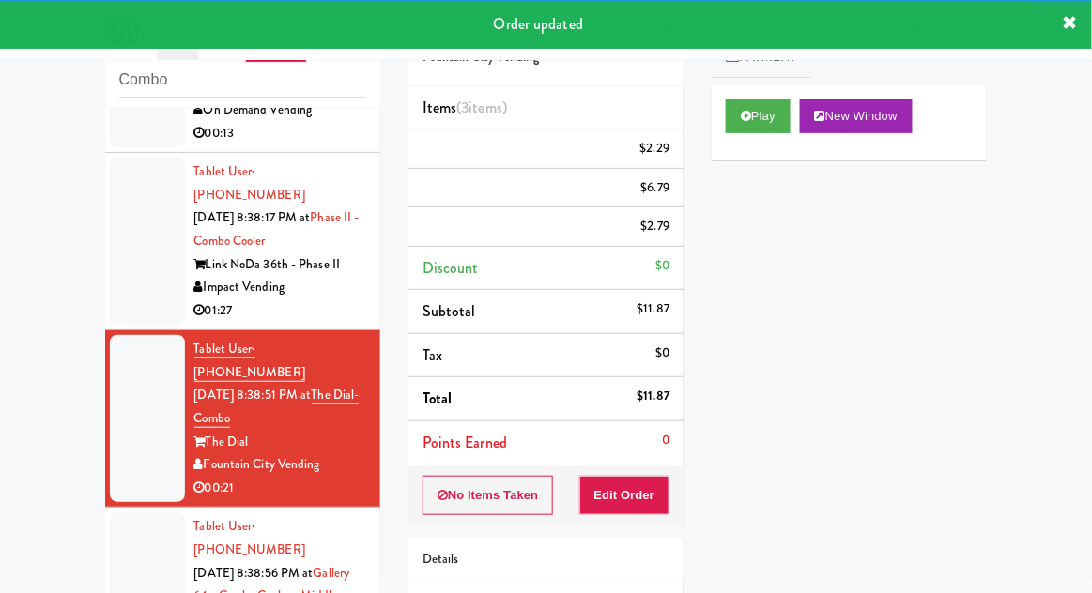
click at [94, 359] on div "inbox reviewed recent all unclear take inventory issue suspicious failed recent…" at bounding box center [242, 340] width 303 height 690
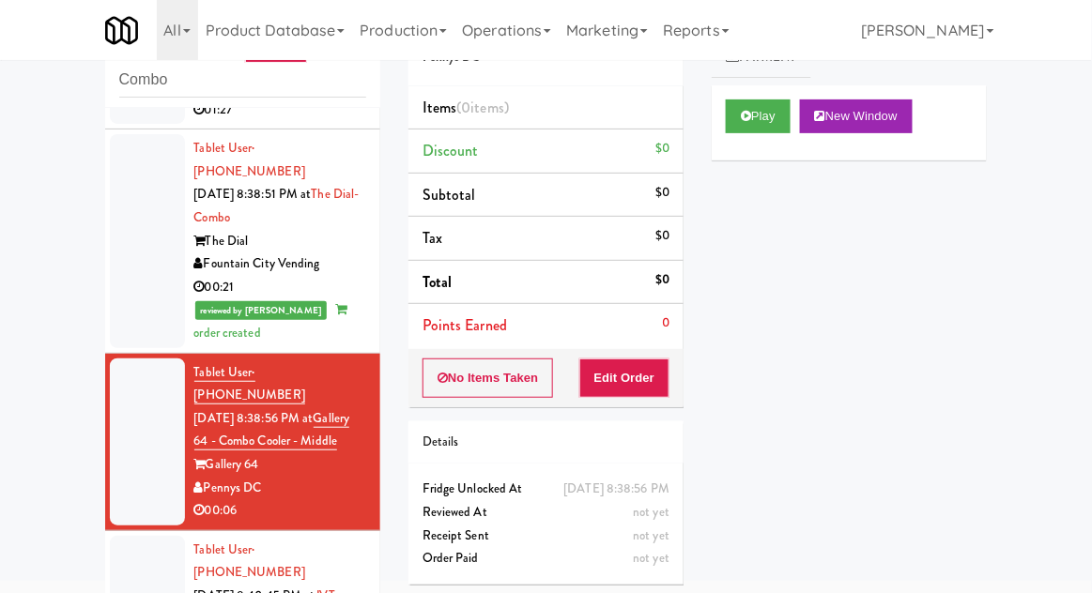
scroll to position [849, 0]
click at [767, 121] on button "Play" at bounding box center [758, 116] width 65 height 34
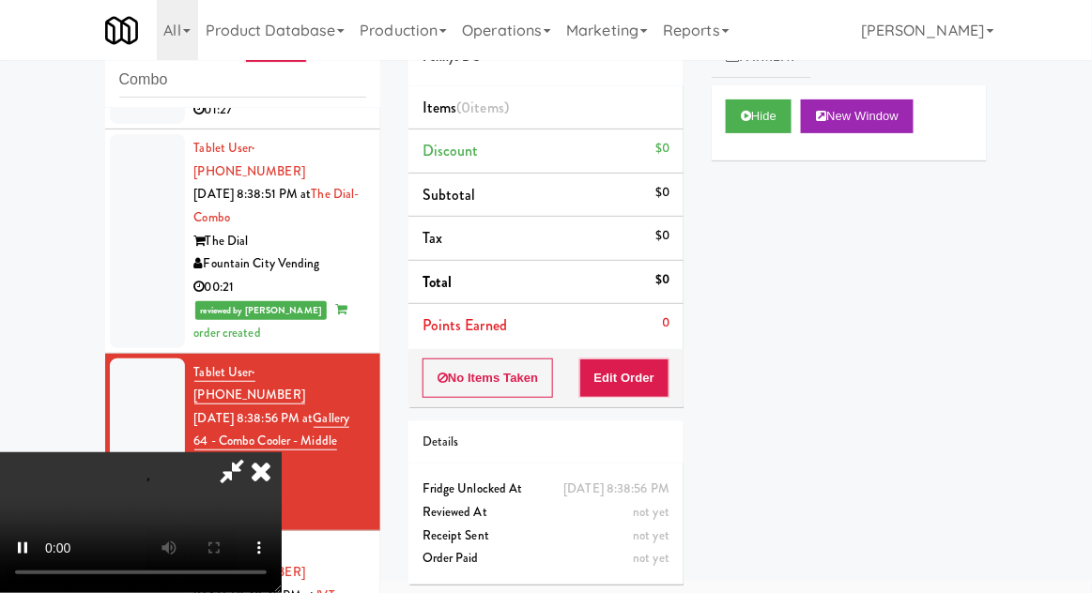
click at [639, 431] on div "Details" at bounding box center [545, 442] width 247 height 23
click at [637, 386] on button "Edit Order" at bounding box center [624, 378] width 91 height 39
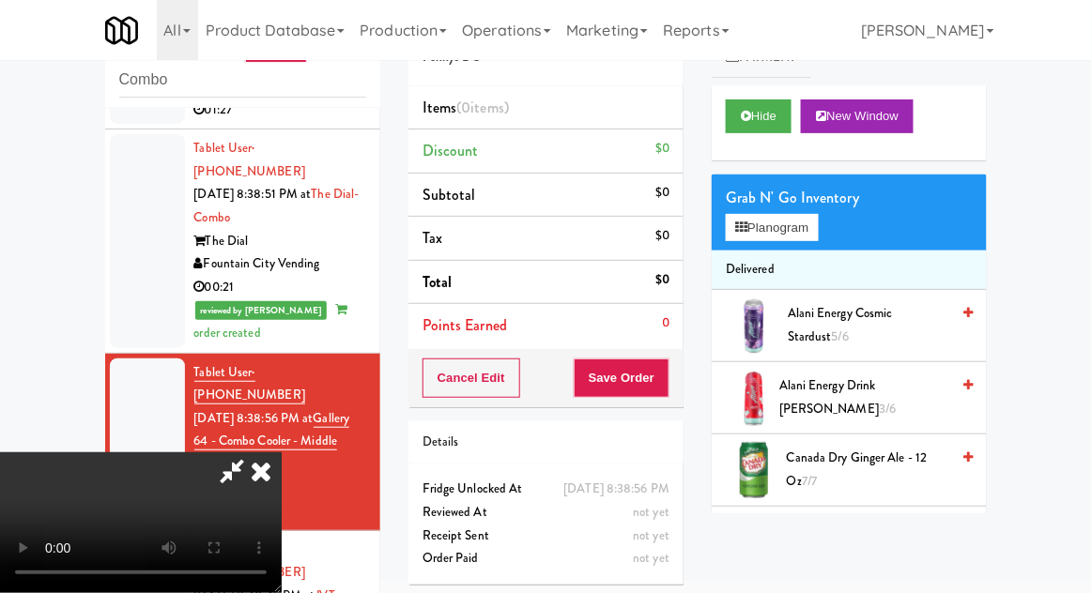
scroll to position [0, 0]
click at [806, 235] on button "Planogram" at bounding box center [772, 228] width 92 height 28
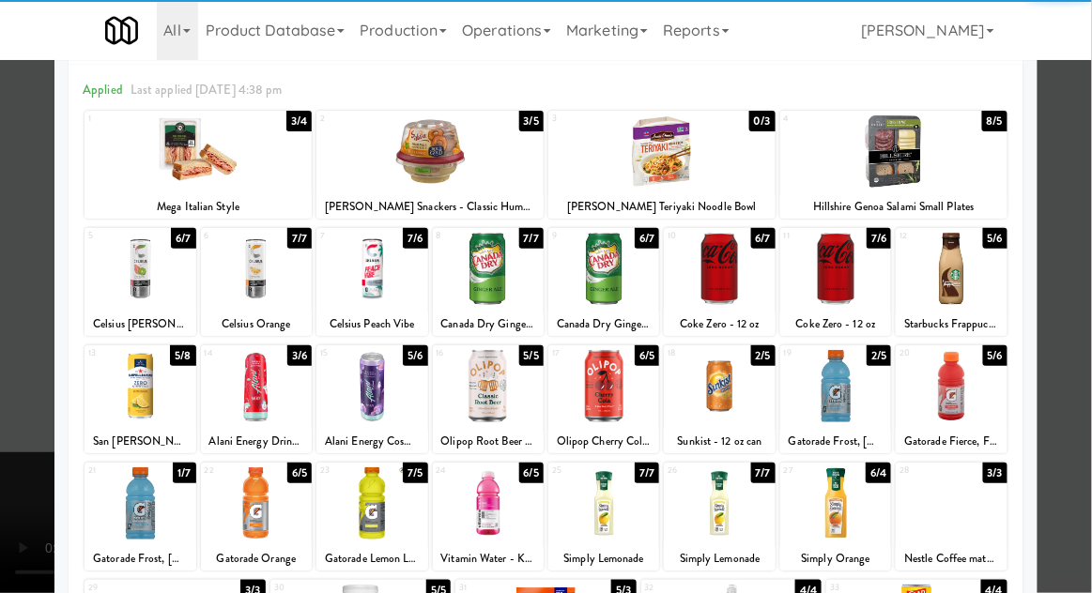
scroll to position [81, 0]
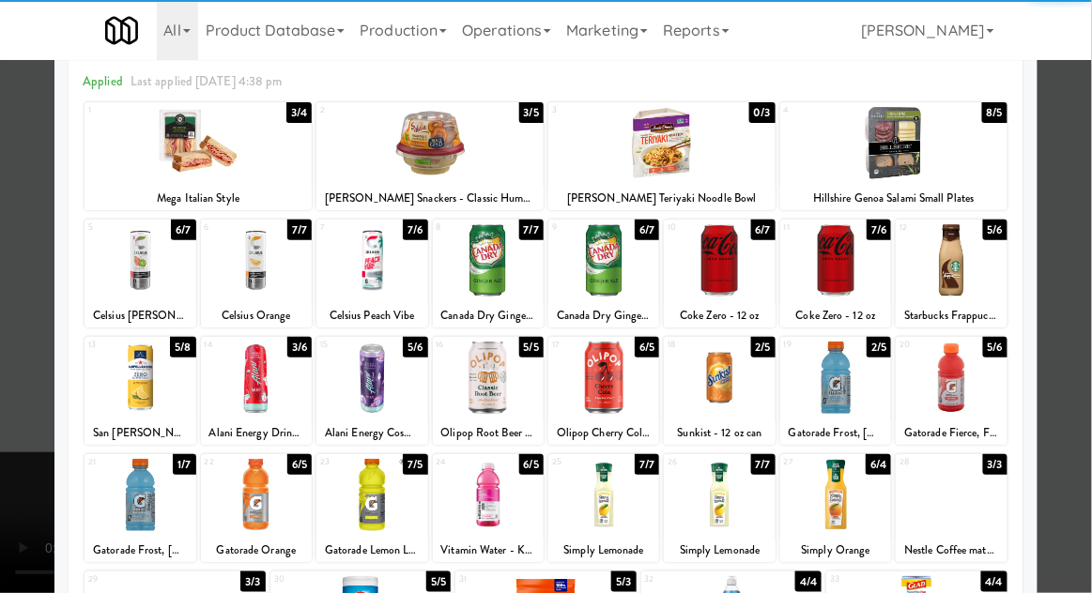
click at [850, 389] on div at bounding box center [835, 378] width 111 height 72
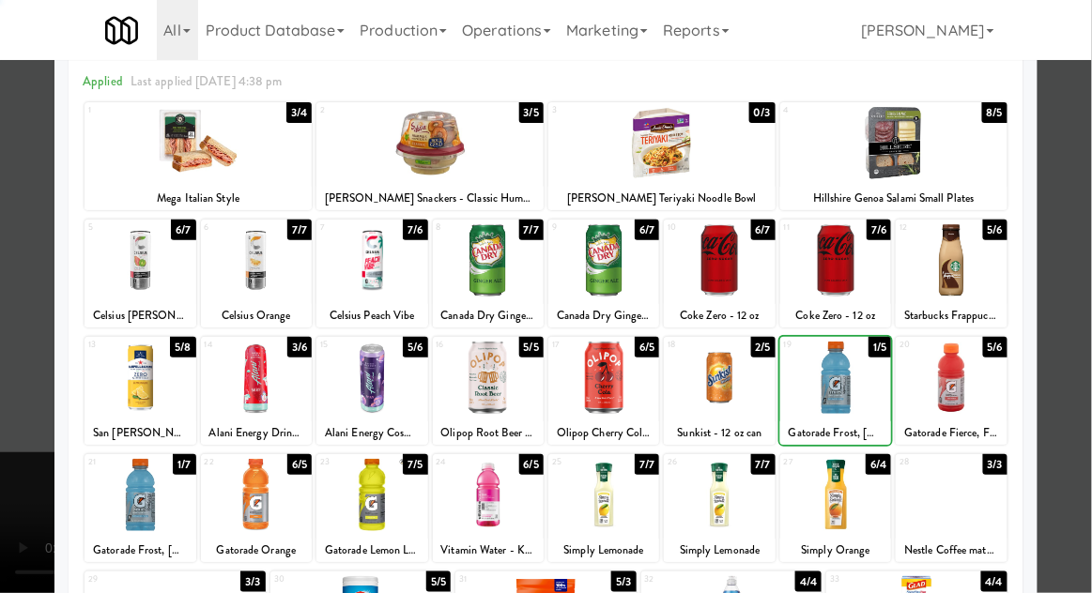
click at [1, 361] on div at bounding box center [546, 296] width 1092 height 593
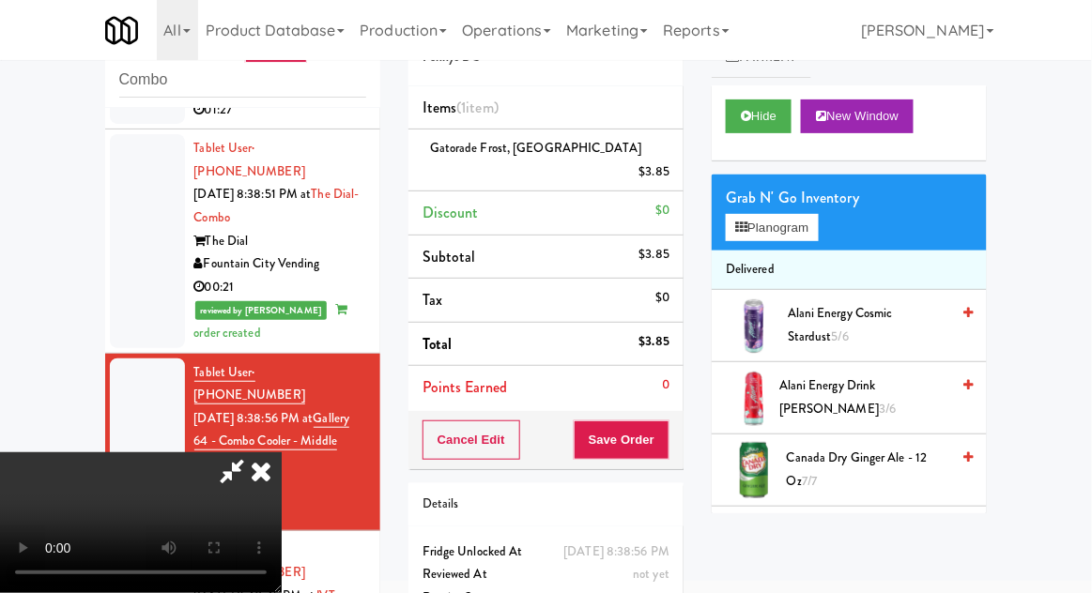
scroll to position [69, 0]
click at [668, 421] on button "Save Order" at bounding box center [621, 439] width 96 height 39
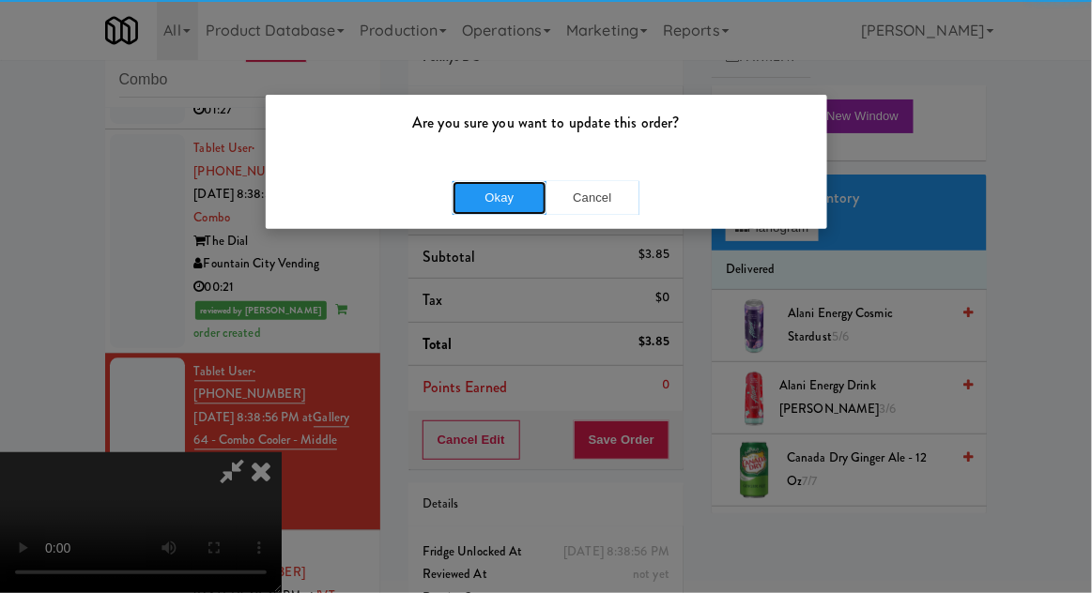
click at [484, 201] on button "Okay" at bounding box center [499, 198] width 94 height 34
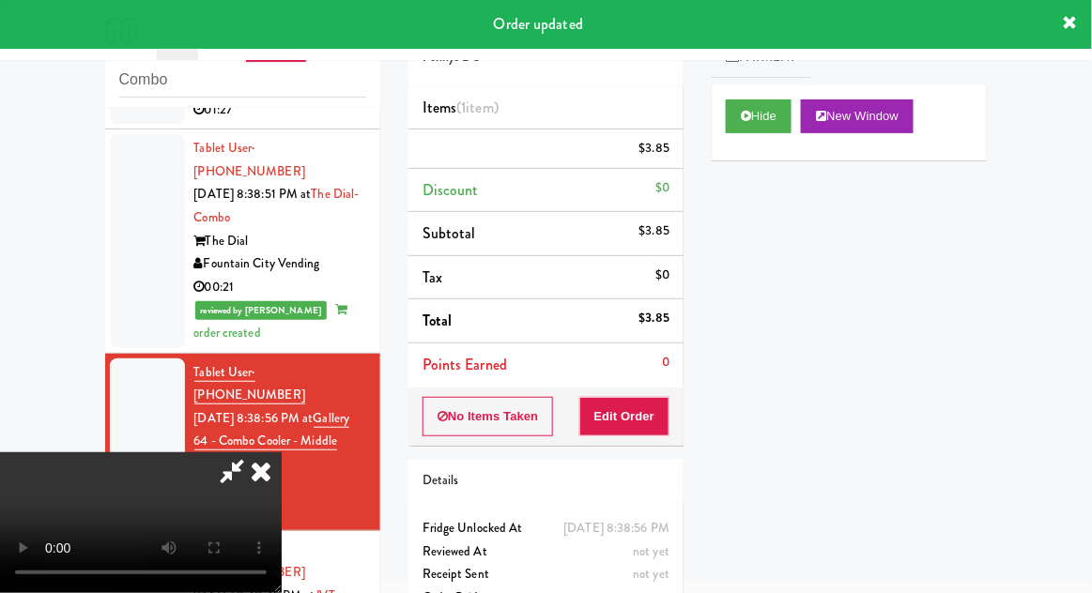
scroll to position [0, 0]
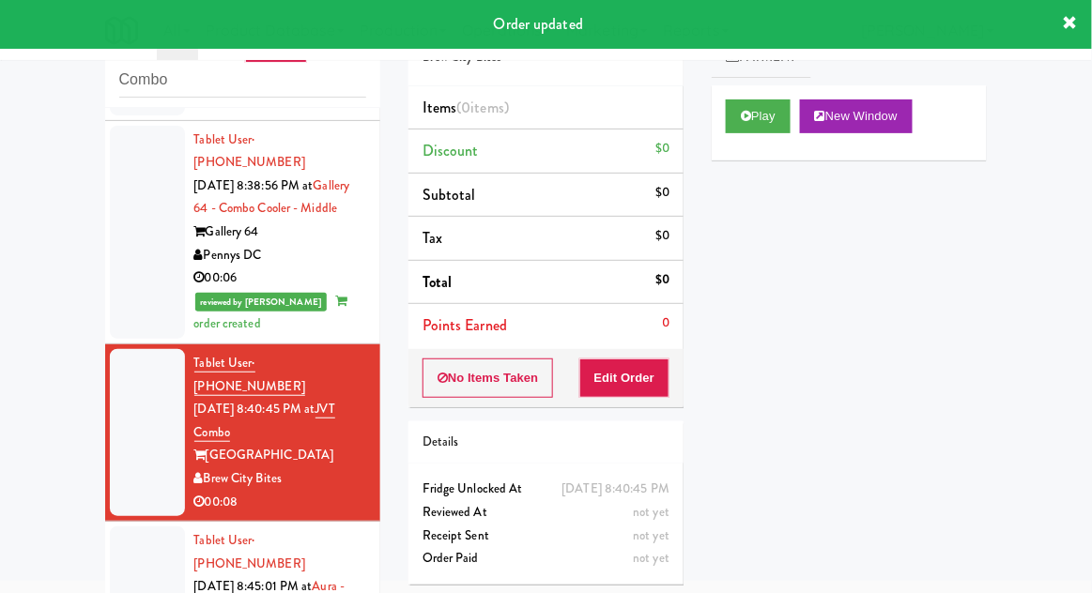
scroll to position [1087, 0]
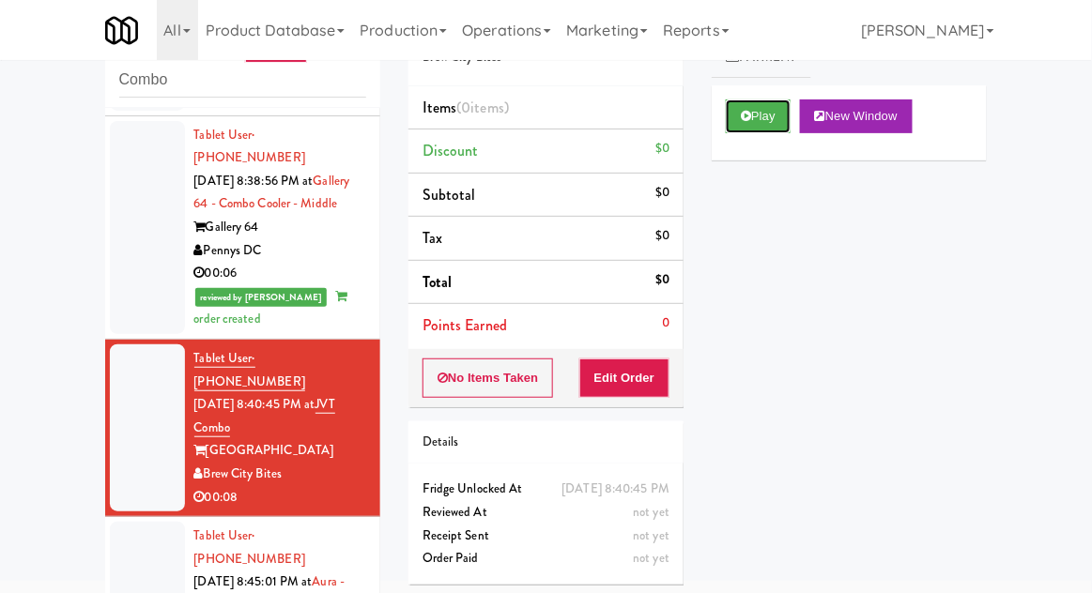
click at [773, 124] on button "Play" at bounding box center [758, 116] width 65 height 34
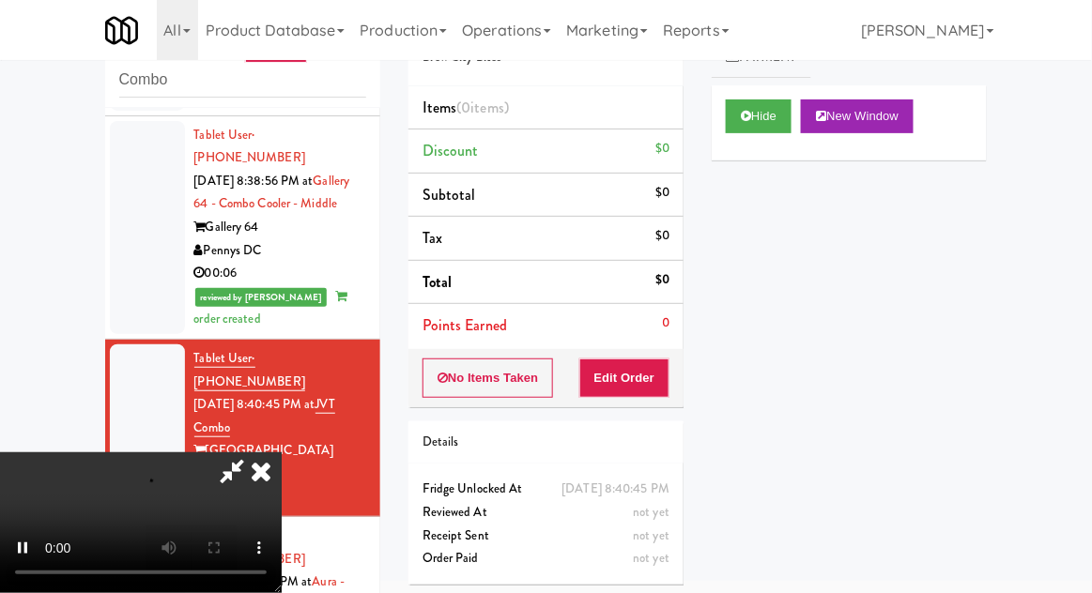
click at [651, 340] on li "Points Earned 0" at bounding box center [545, 325] width 275 height 43
click at [662, 362] on button "Edit Order" at bounding box center [624, 378] width 91 height 39
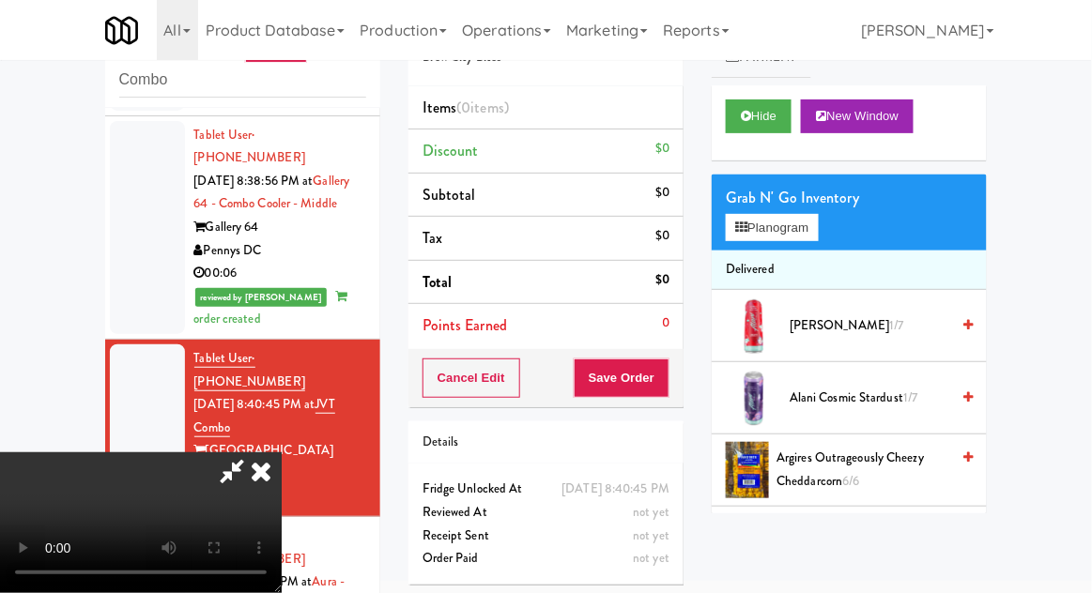
scroll to position [0, 0]
click at [808, 239] on button "Planogram" at bounding box center [772, 228] width 92 height 28
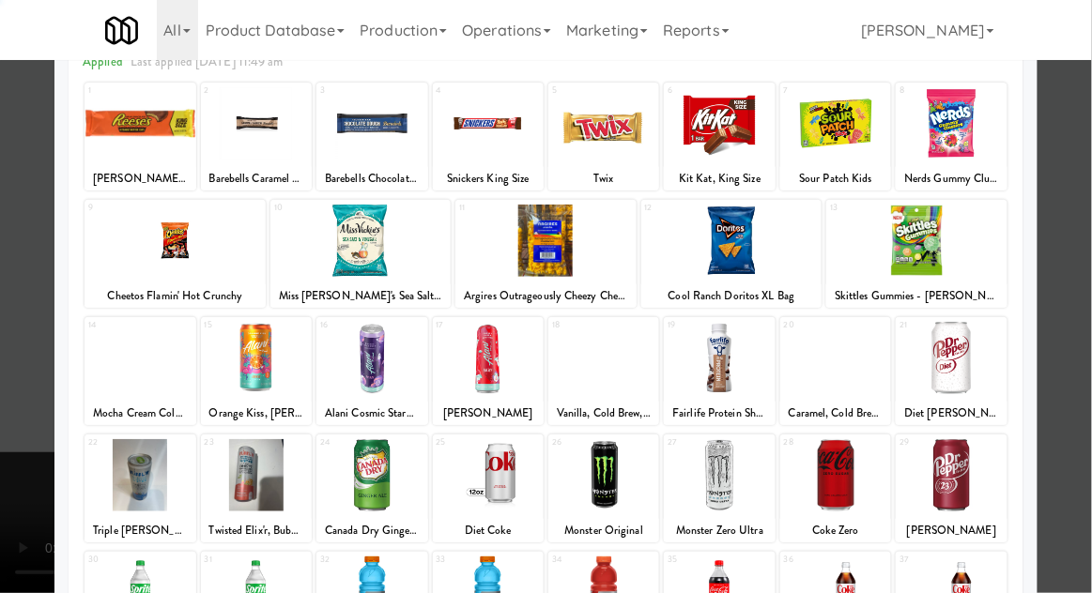
scroll to position [237, 0]
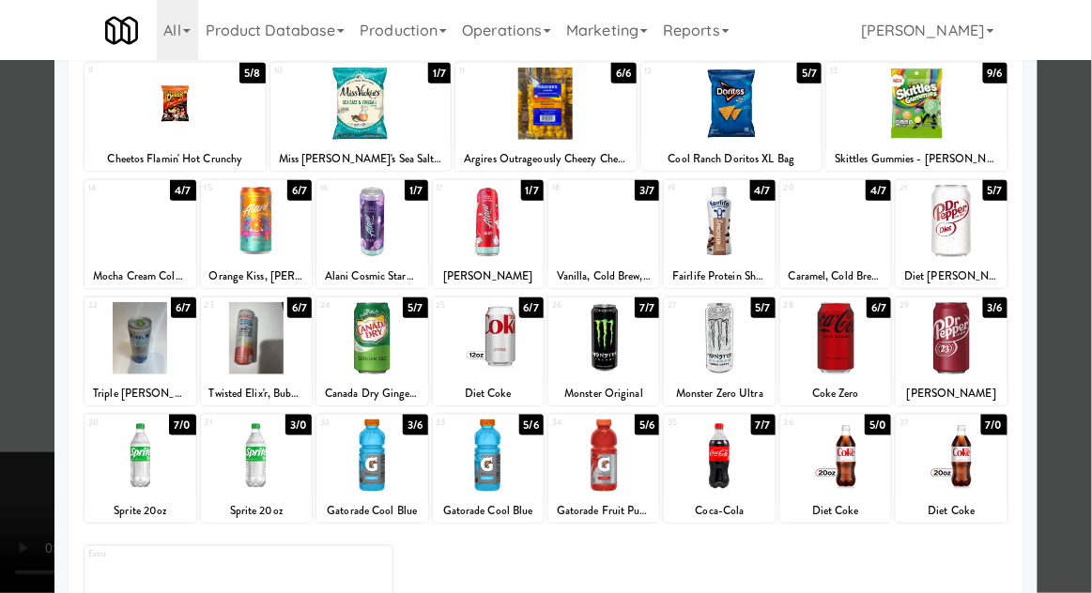
click at [392, 437] on div at bounding box center [371, 456] width 111 height 72
click at [1090, 385] on div at bounding box center [546, 296] width 1092 height 593
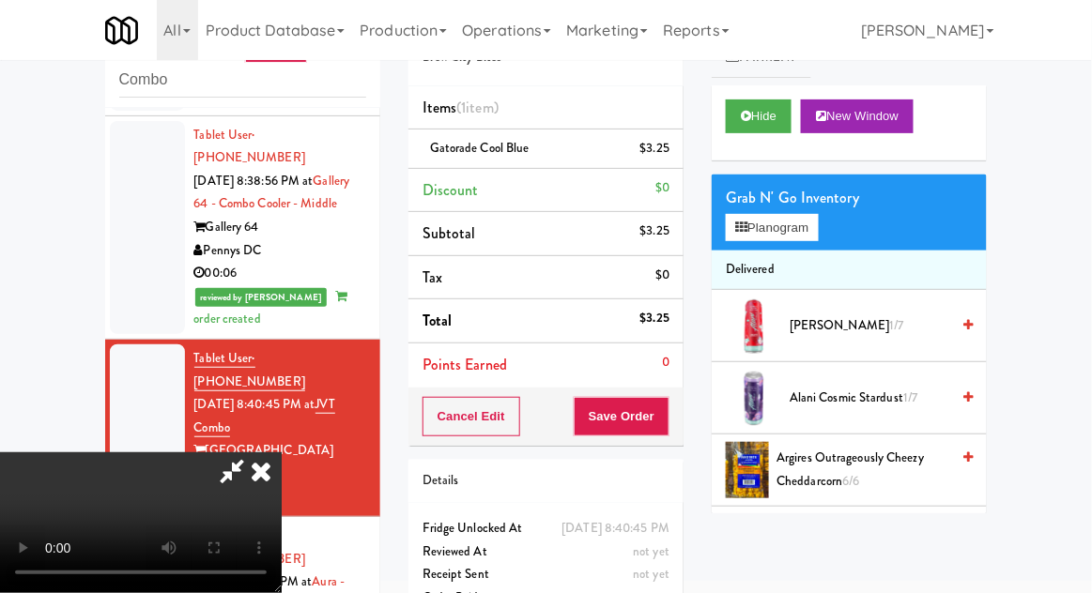
scroll to position [69, 0]
click at [678, 150] on li "Gatorade Cool Blue $3.25" at bounding box center [545, 149] width 275 height 39
click at [672, 154] on icon at bounding box center [670, 155] width 9 height 12
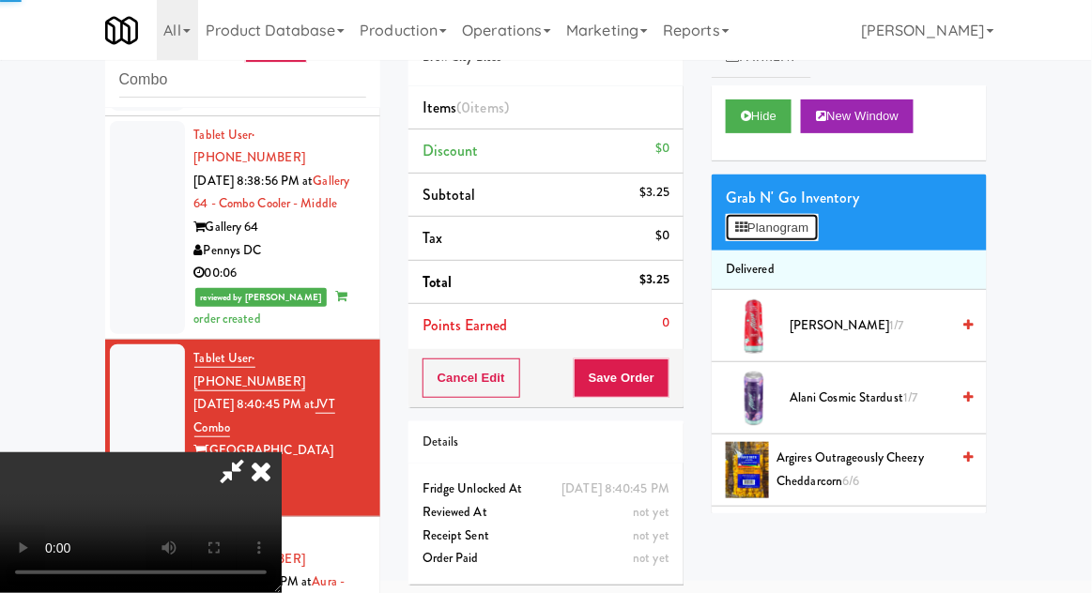
click at [763, 222] on button "Planogram" at bounding box center [772, 228] width 92 height 28
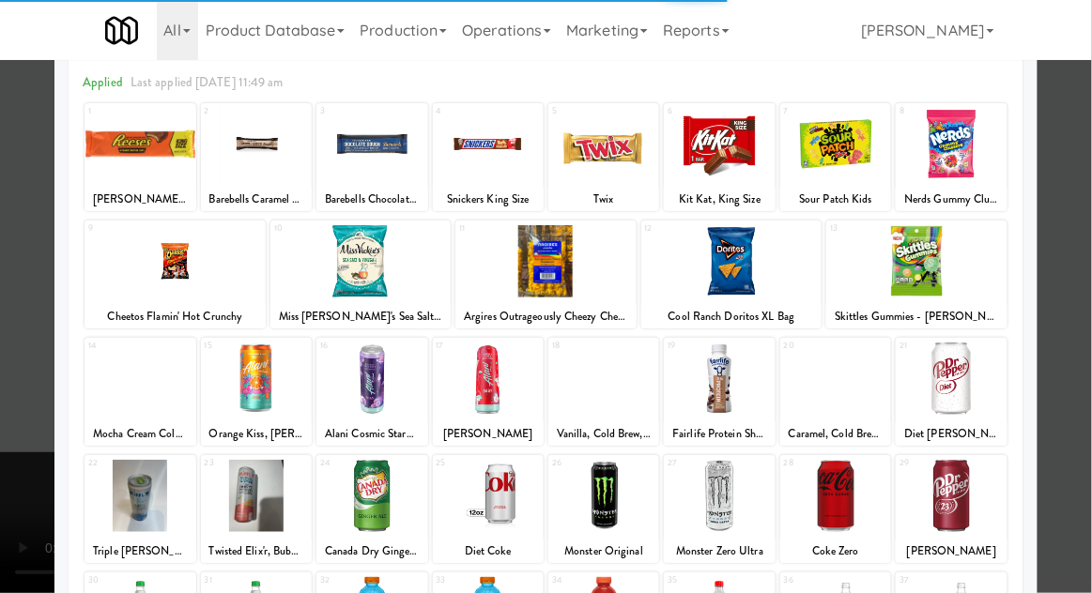
scroll to position [237, 0]
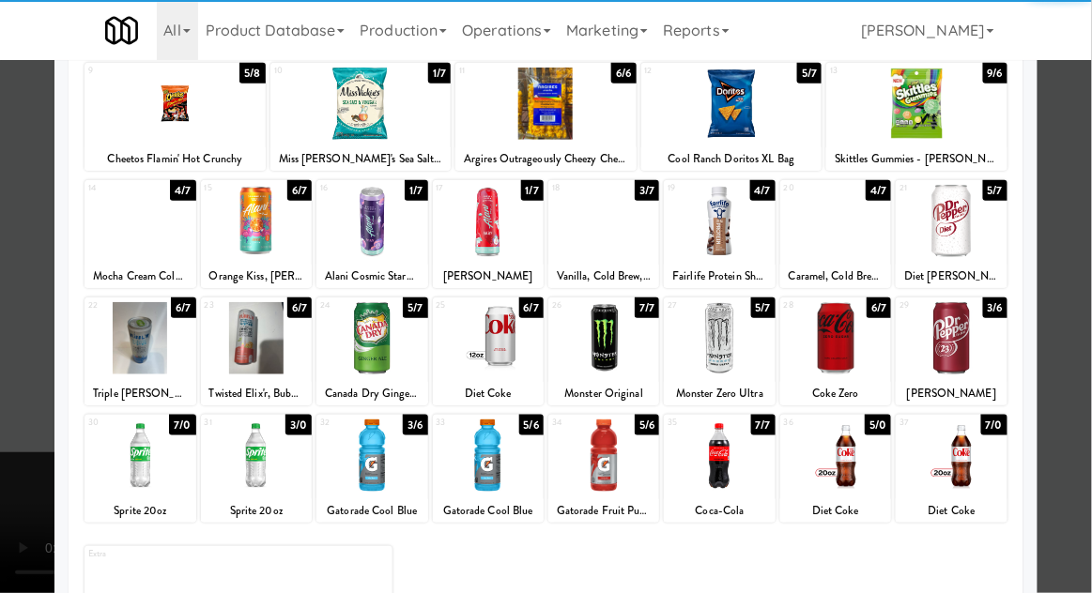
click at [491, 462] on div at bounding box center [488, 456] width 111 height 72
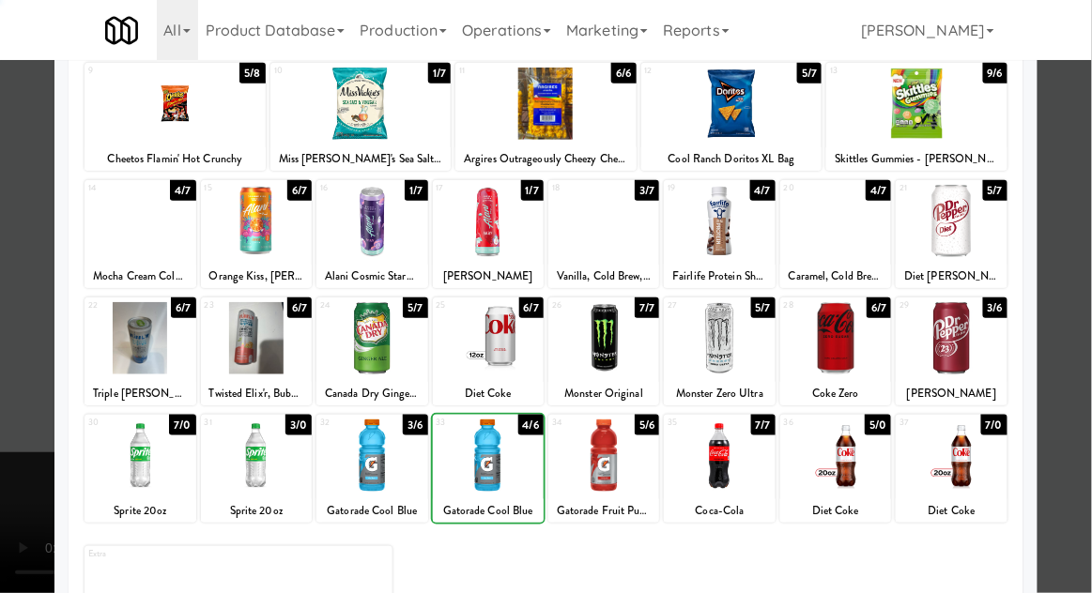
click at [1076, 419] on div at bounding box center [546, 296] width 1092 height 593
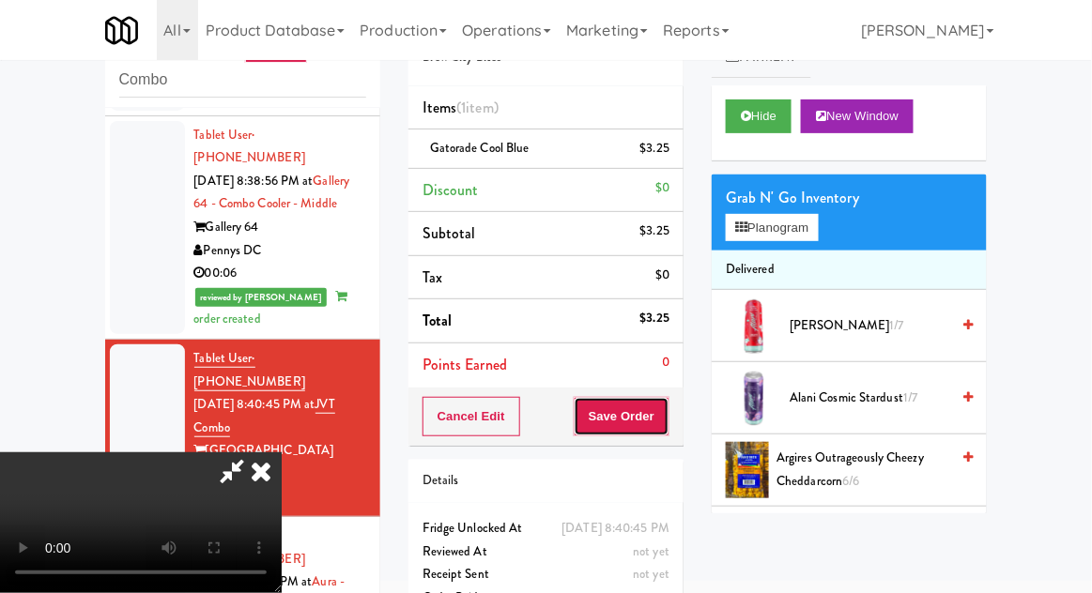
click at [668, 411] on button "Save Order" at bounding box center [621, 416] width 96 height 39
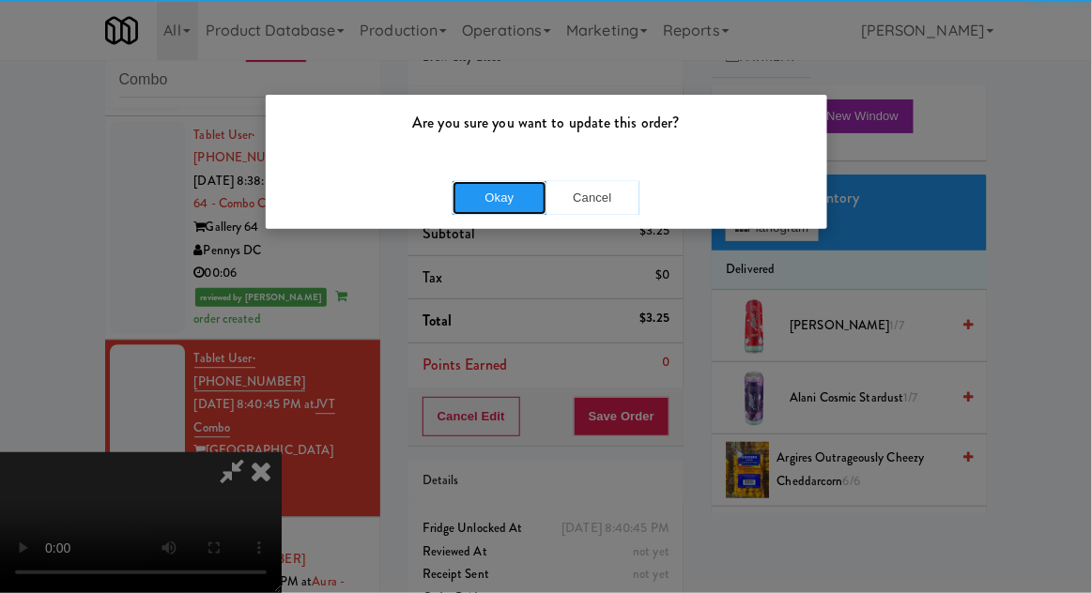
click at [505, 210] on button "Okay" at bounding box center [499, 198] width 94 height 34
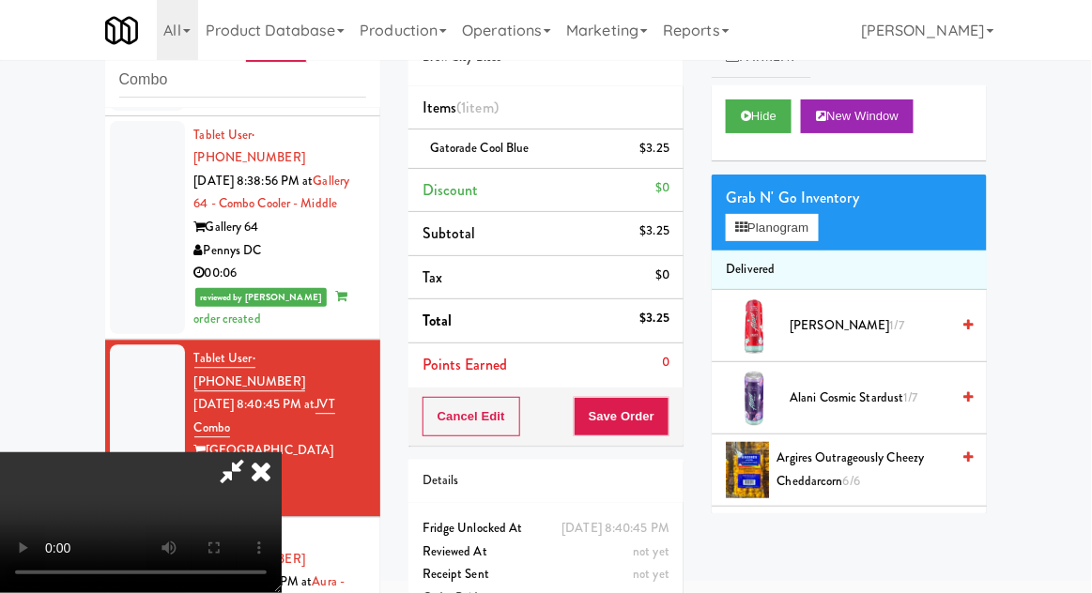
click at [476, 183] on div at bounding box center [546, 296] width 1092 height 593
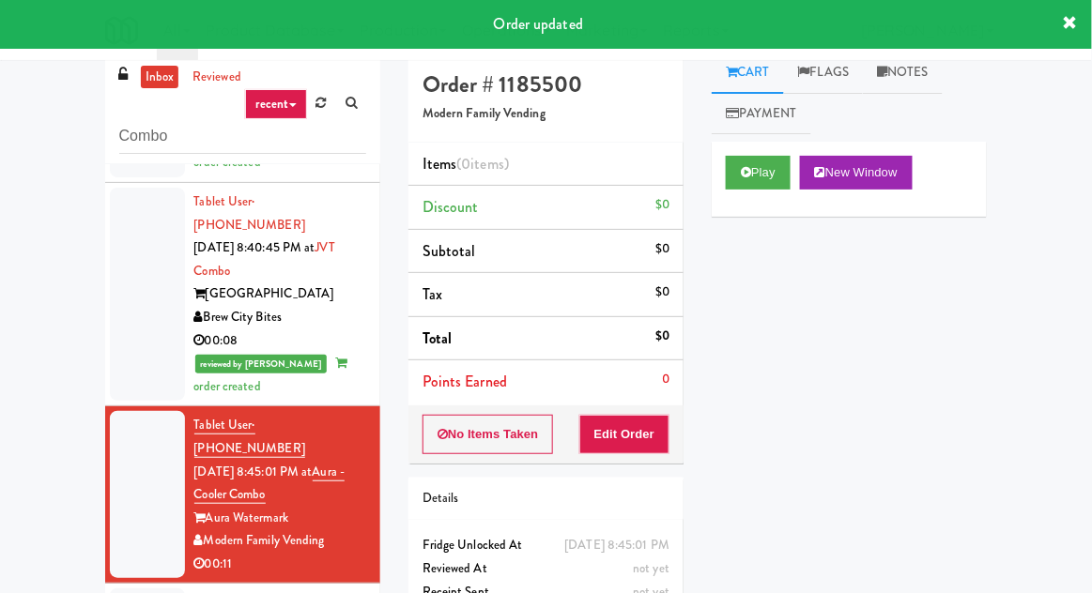
scroll to position [72, 0]
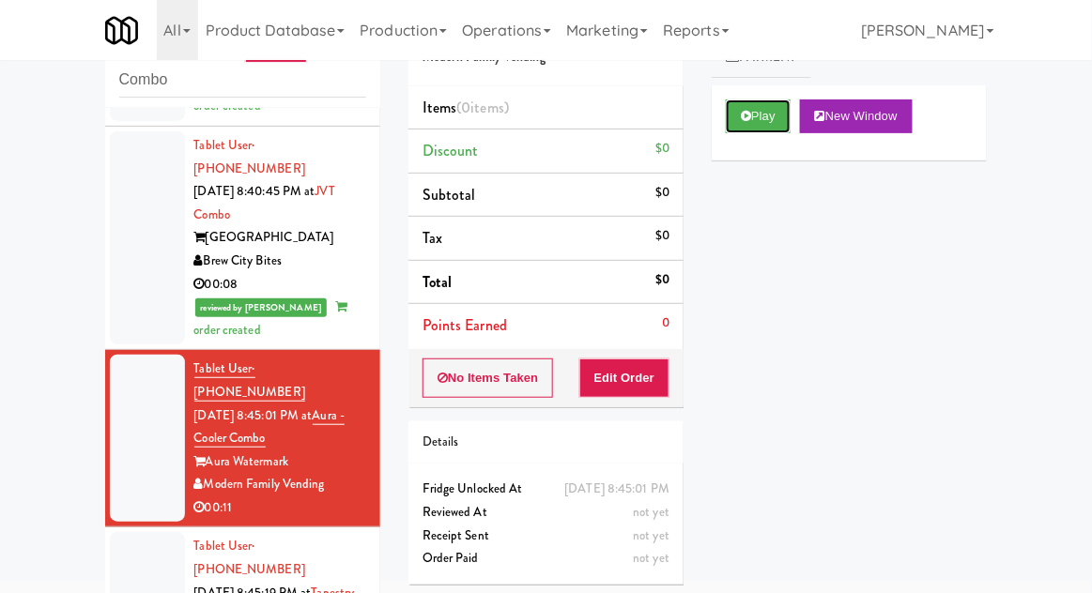
click at [756, 124] on button "Play" at bounding box center [758, 116] width 65 height 34
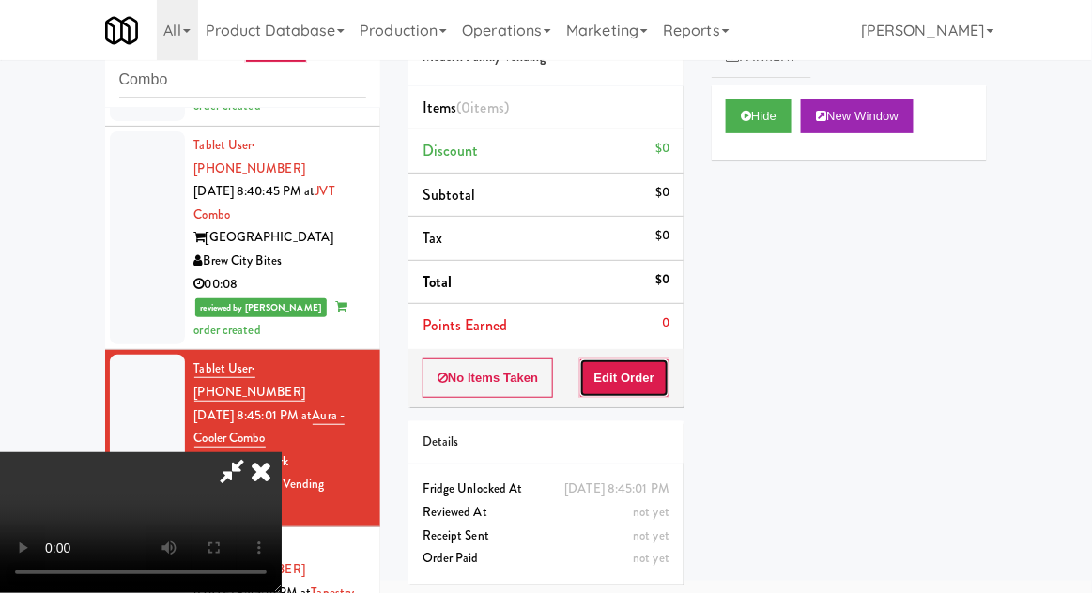
click at [634, 361] on button "Edit Order" at bounding box center [624, 378] width 91 height 39
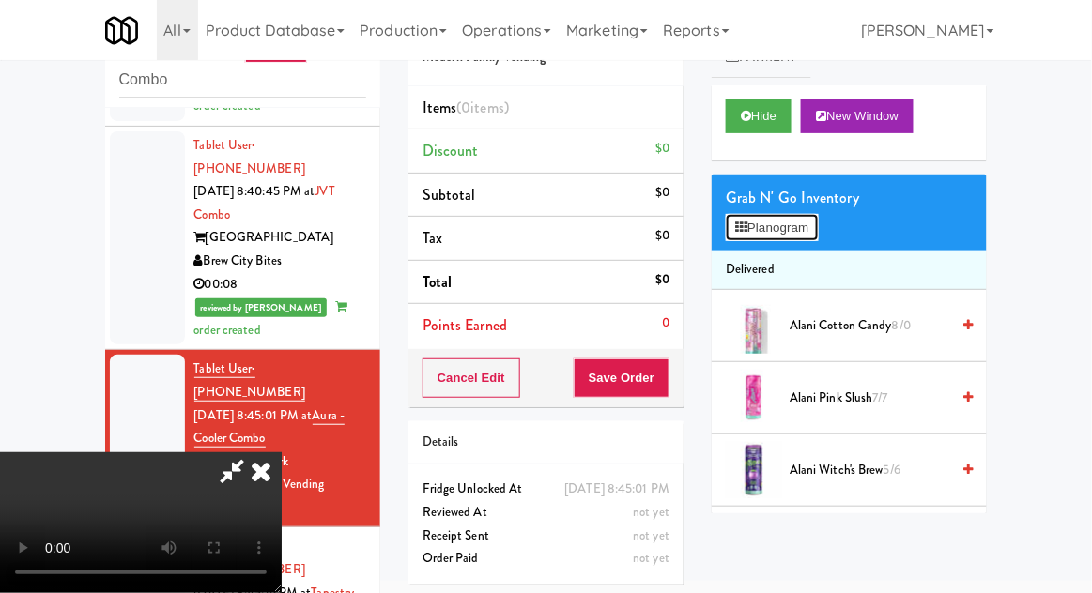
click at [783, 226] on button "Planogram" at bounding box center [772, 228] width 92 height 28
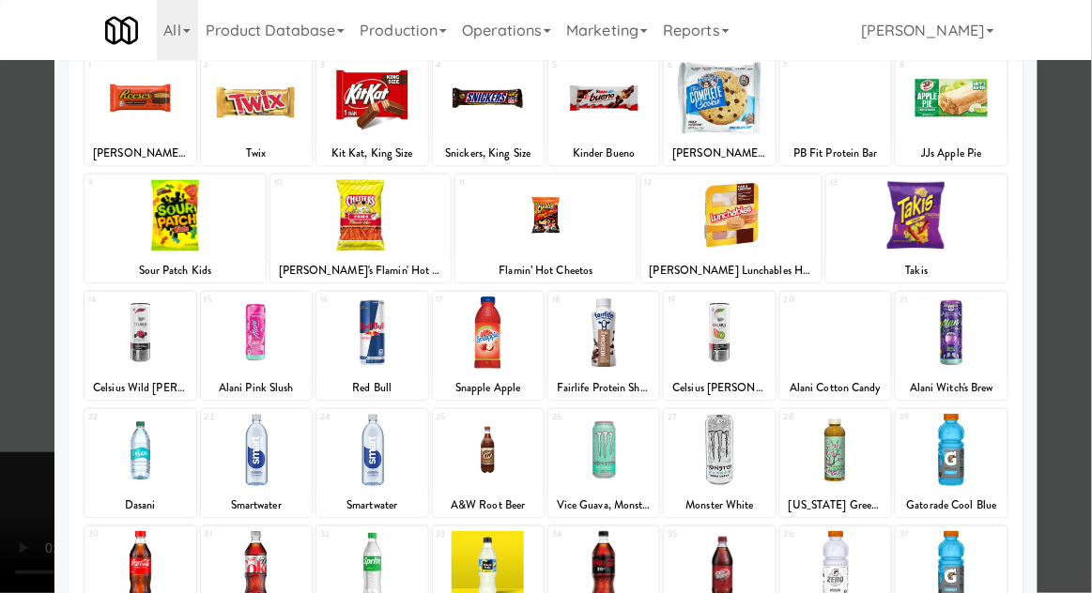
scroll to position [237, 0]
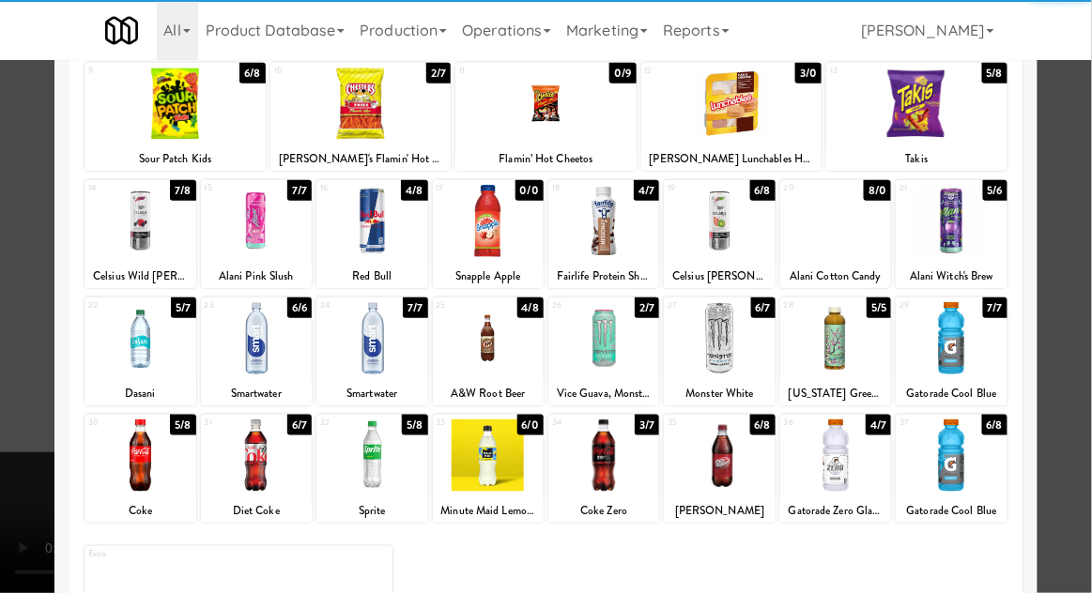
click at [466, 475] on div at bounding box center [488, 456] width 111 height 72
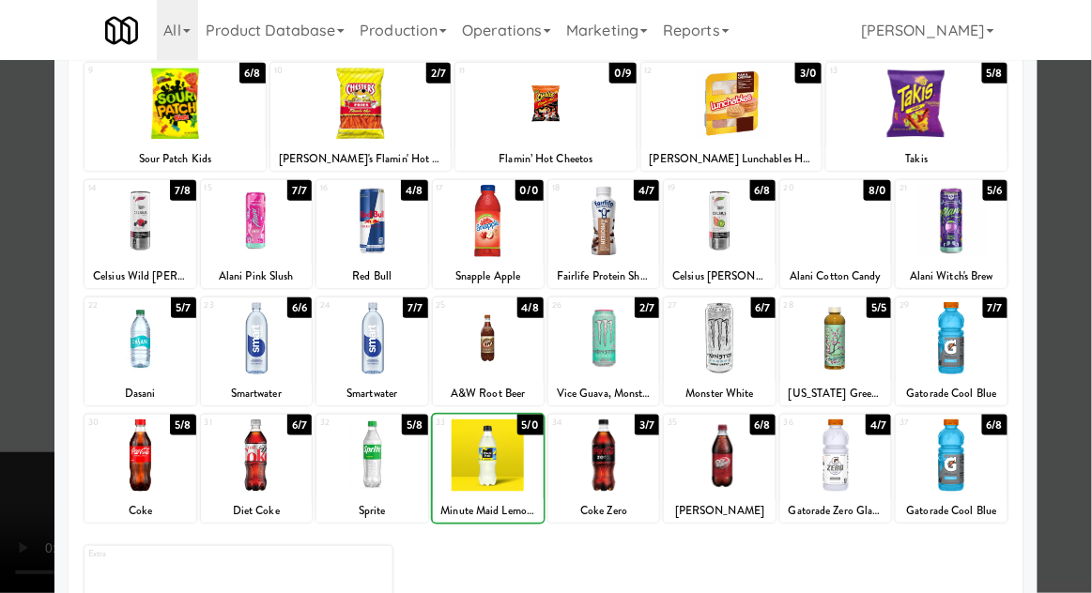
click at [1088, 398] on div at bounding box center [546, 296] width 1092 height 593
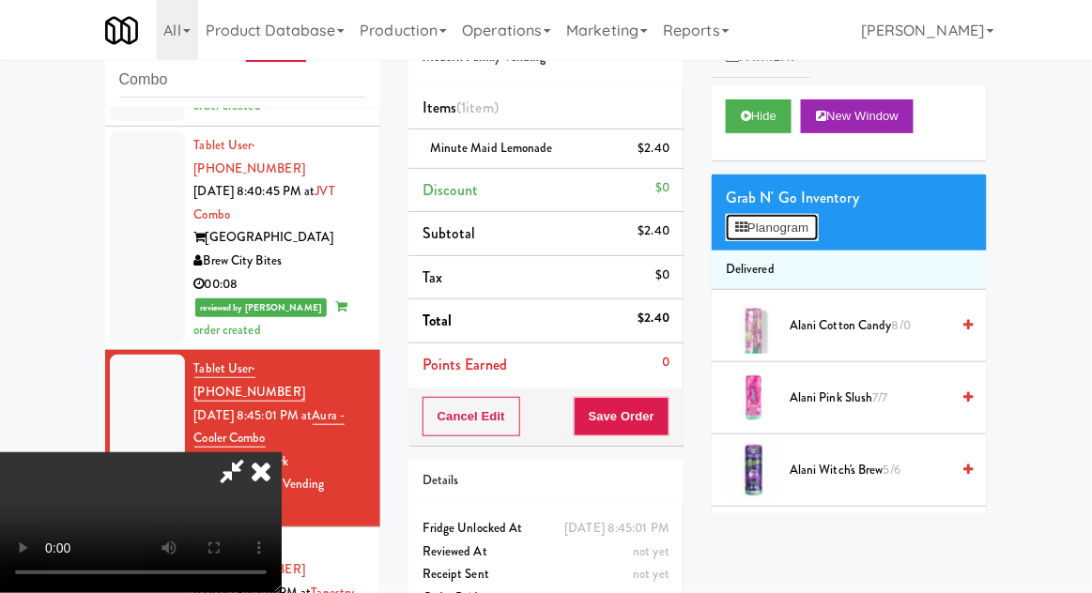
click at [789, 232] on button "Planogram" at bounding box center [772, 228] width 92 height 28
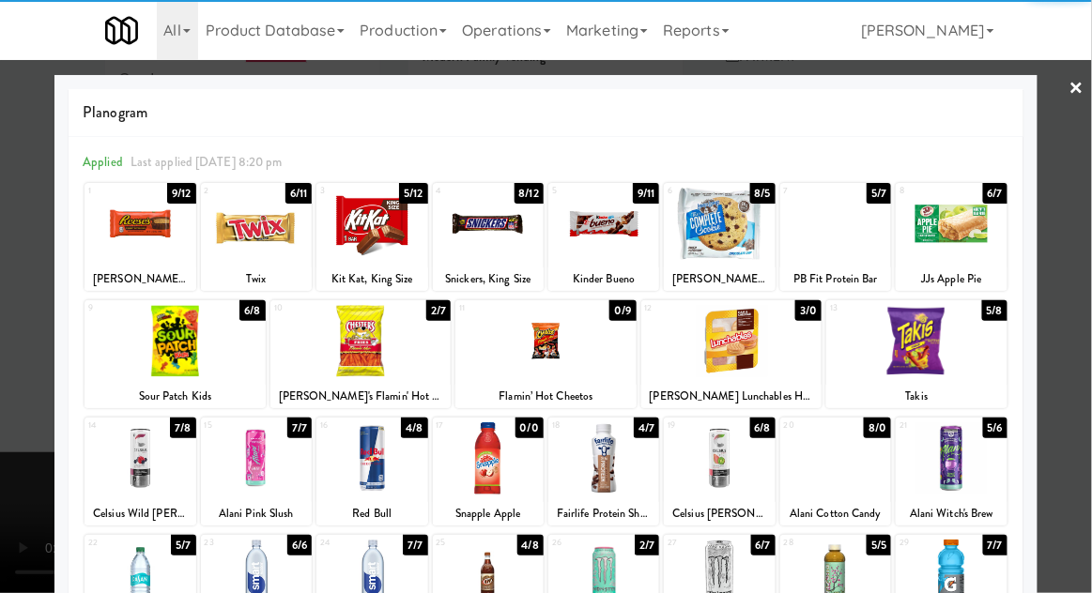
click at [252, 245] on div at bounding box center [256, 224] width 111 height 72
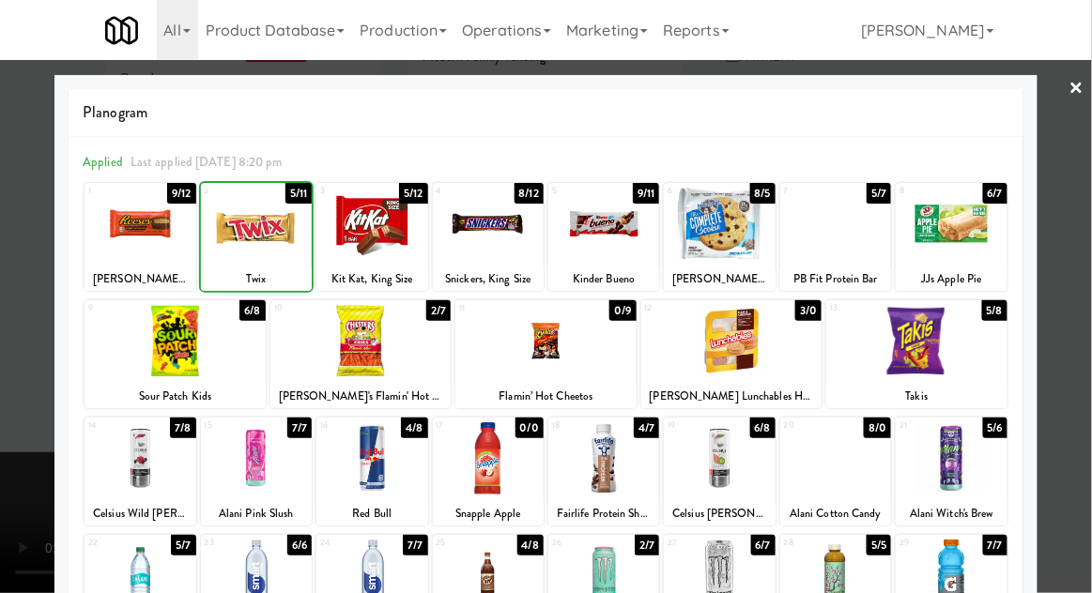
click at [1079, 342] on div at bounding box center [546, 296] width 1092 height 593
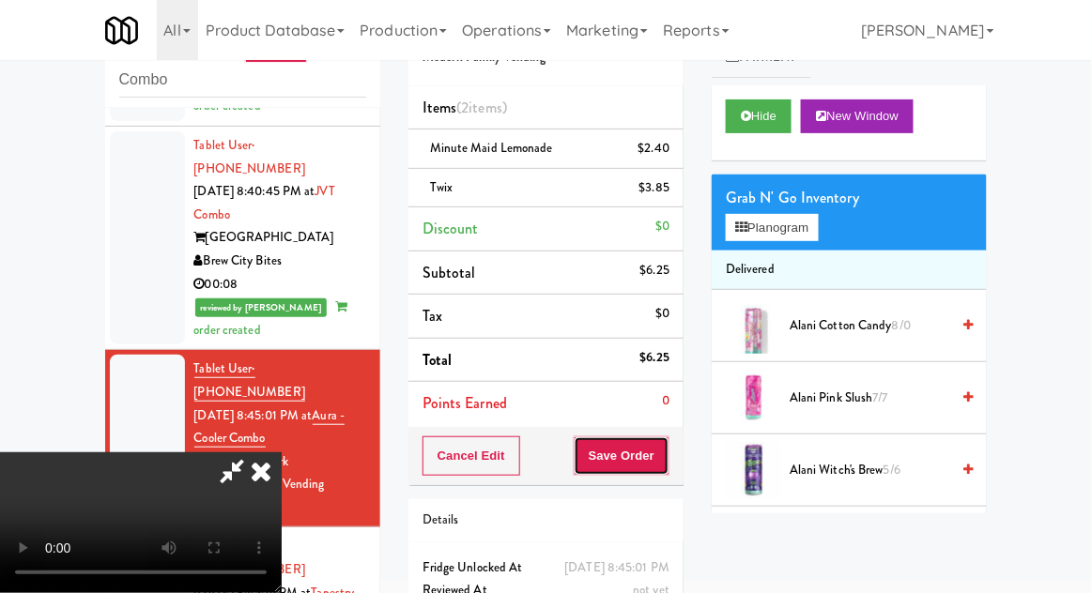
click at [656, 446] on button "Save Order" at bounding box center [621, 455] width 96 height 39
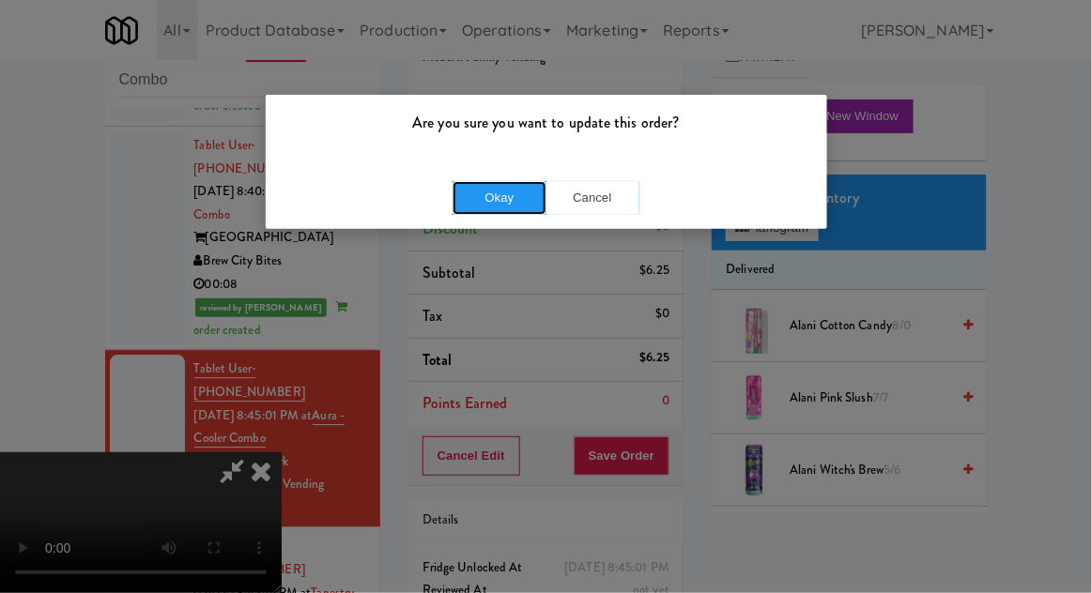
click at [458, 181] on button "Okay" at bounding box center [499, 198] width 94 height 34
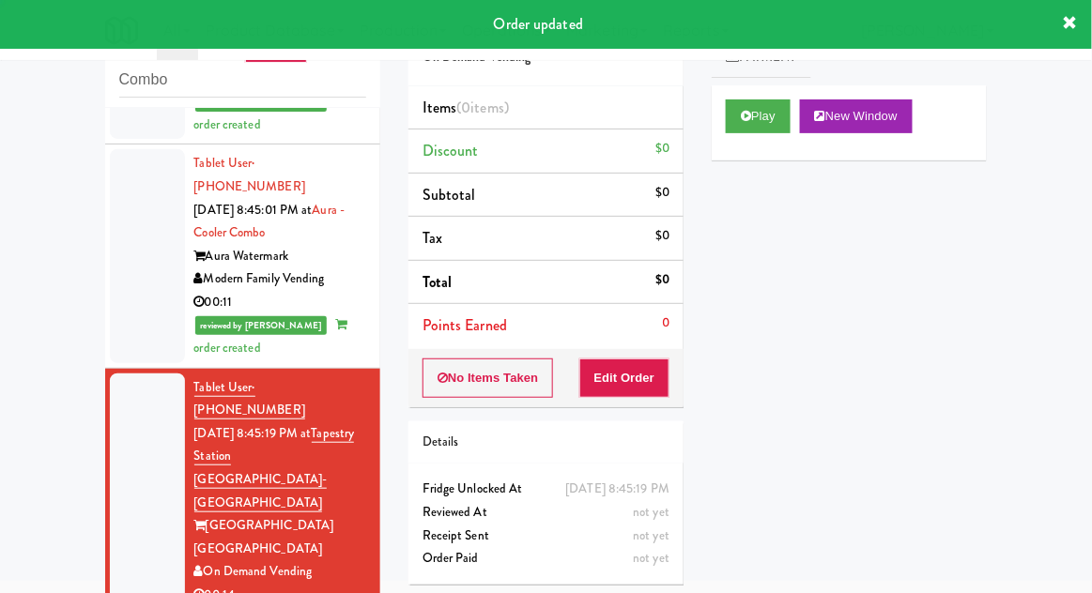
scroll to position [1720, 0]
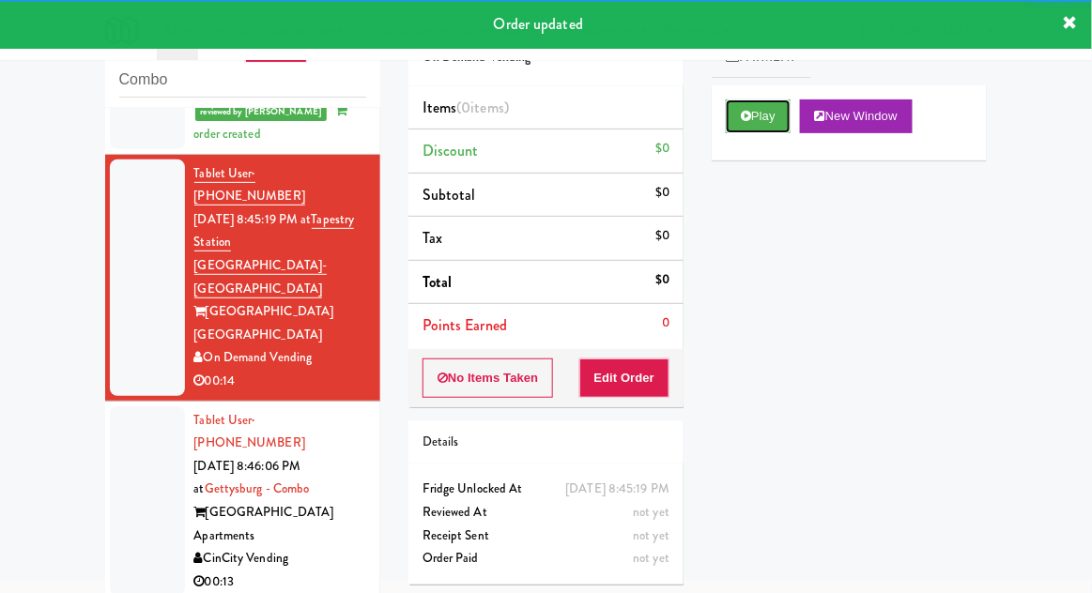
click at [790, 105] on button "Play" at bounding box center [758, 116] width 65 height 34
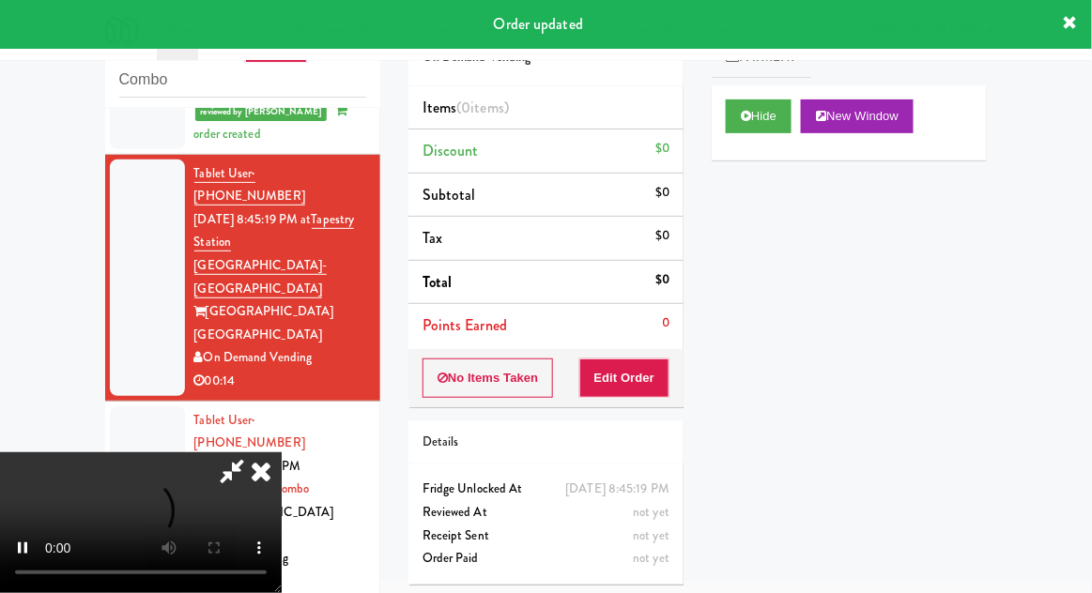
click at [641, 421] on div "Details" at bounding box center [545, 442] width 275 height 43
click at [636, 390] on button "Edit Order" at bounding box center [624, 378] width 91 height 39
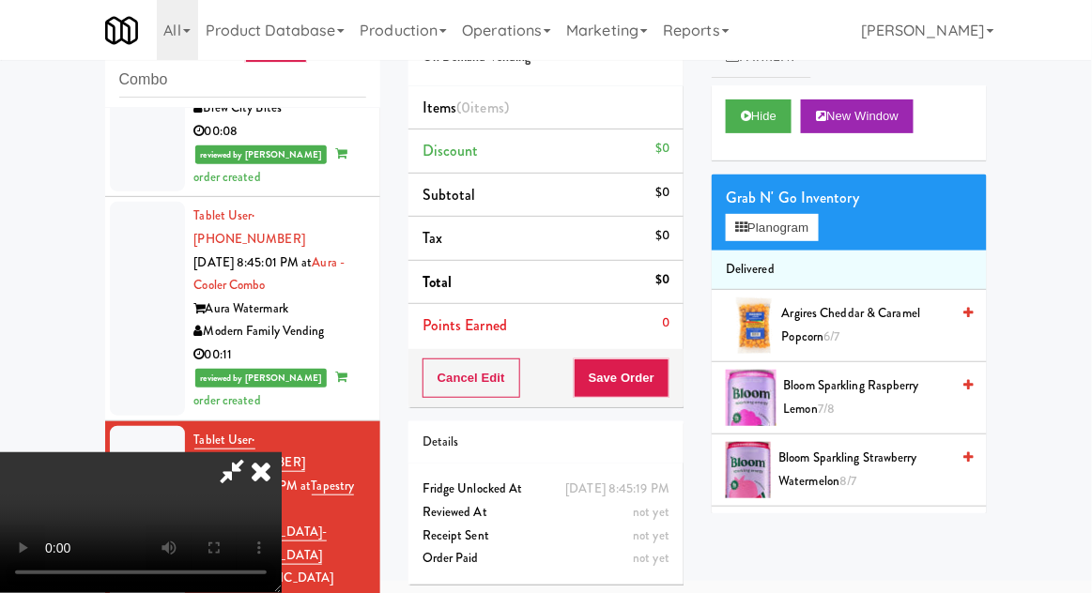
scroll to position [0, 0]
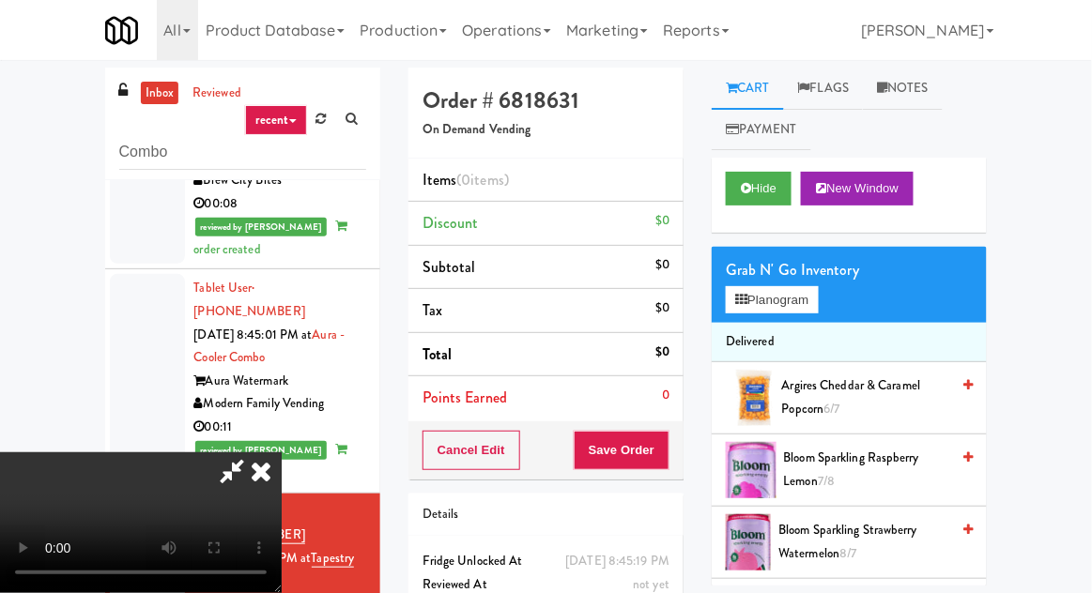
click at [1081, 185] on div "inbox reviewed recent all unclear take inventory issue suspicious failed recent…" at bounding box center [546, 413] width 1092 height 690
click at [253, 452] on icon at bounding box center [231, 471] width 43 height 38
click at [282, 452] on icon at bounding box center [260, 471] width 41 height 38
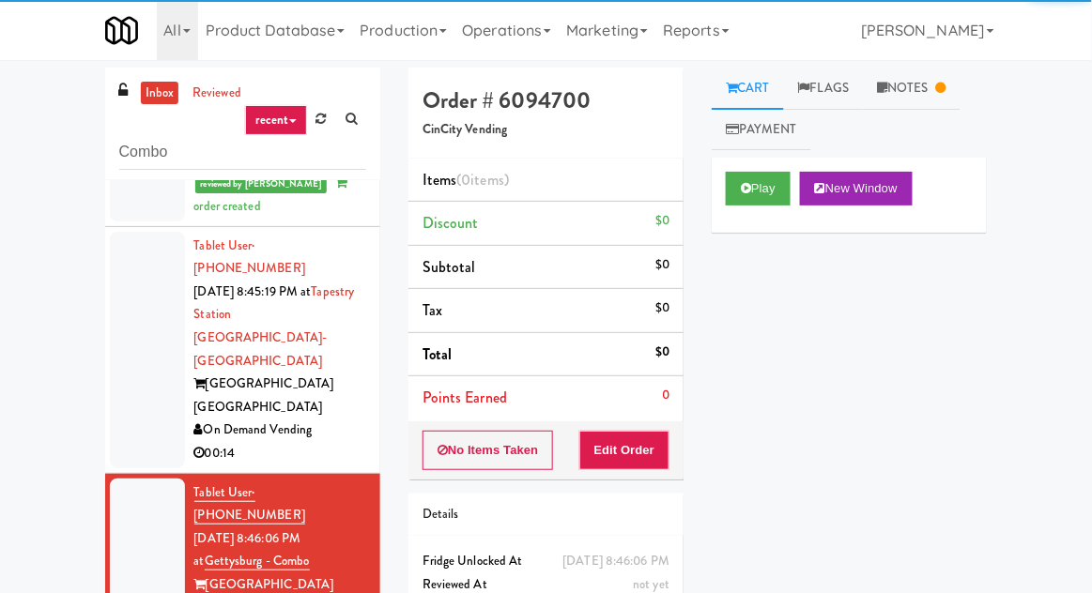
scroll to position [72, 0]
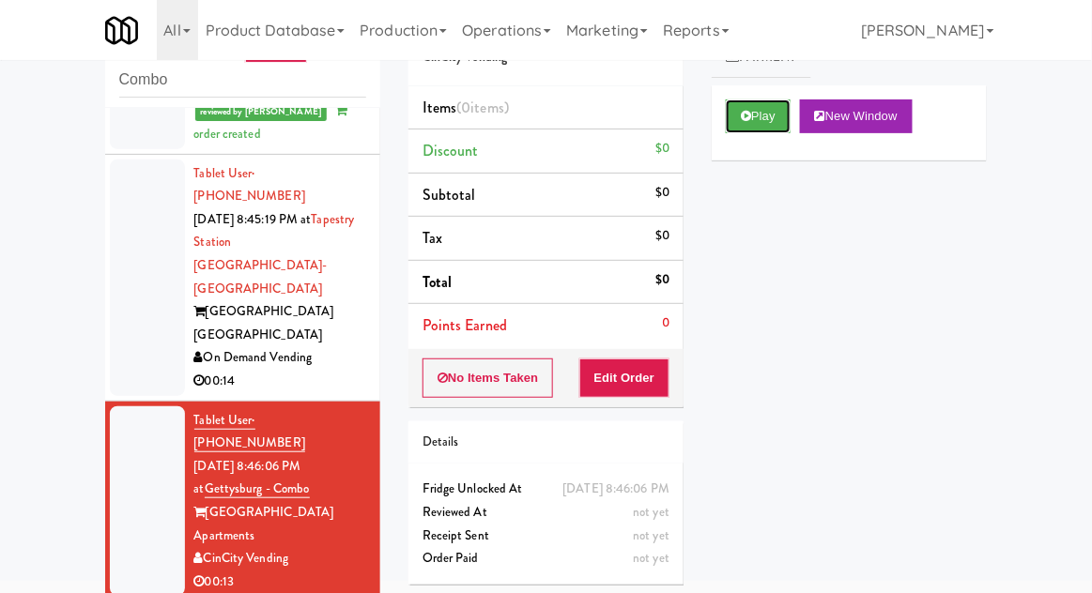
click at [764, 122] on button "Play" at bounding box center [758, 116] width 65 height 34
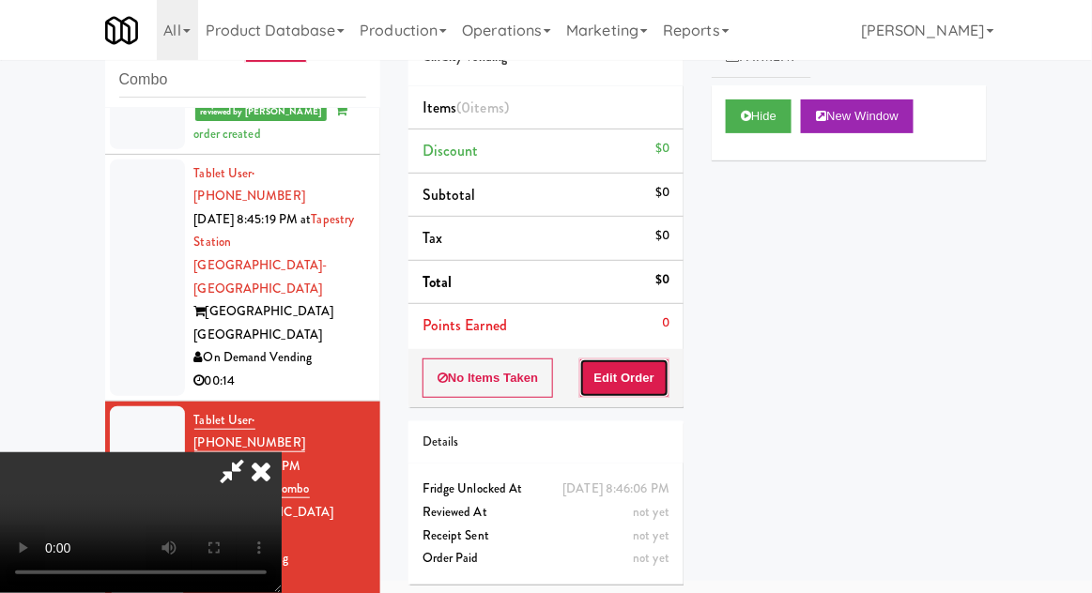
click at [650, 390] on button "Edit Order" at bounding box center [624, 378] width 91 height 39
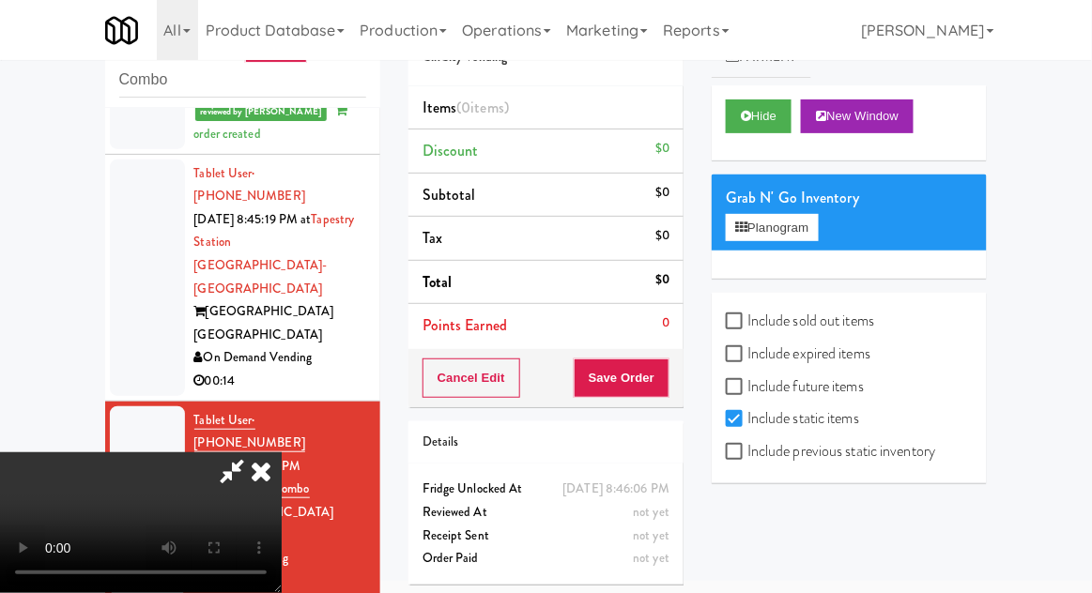
click at [820, 310] on label "Include sold out items" at bounding box center [800, 321] width 148 height 28
click at [747, 314] on input "Include sold out items" at bounding box center [737, 321] width 22 height 15
checkbox input "true"
click at [854, 445] on label "Include previous static inventory" at bounding box center [830, 451] width 209 height 28
click at [747, 445] on input "Include previous static inventory" at bounding box center [737, 452] width 22 height 15
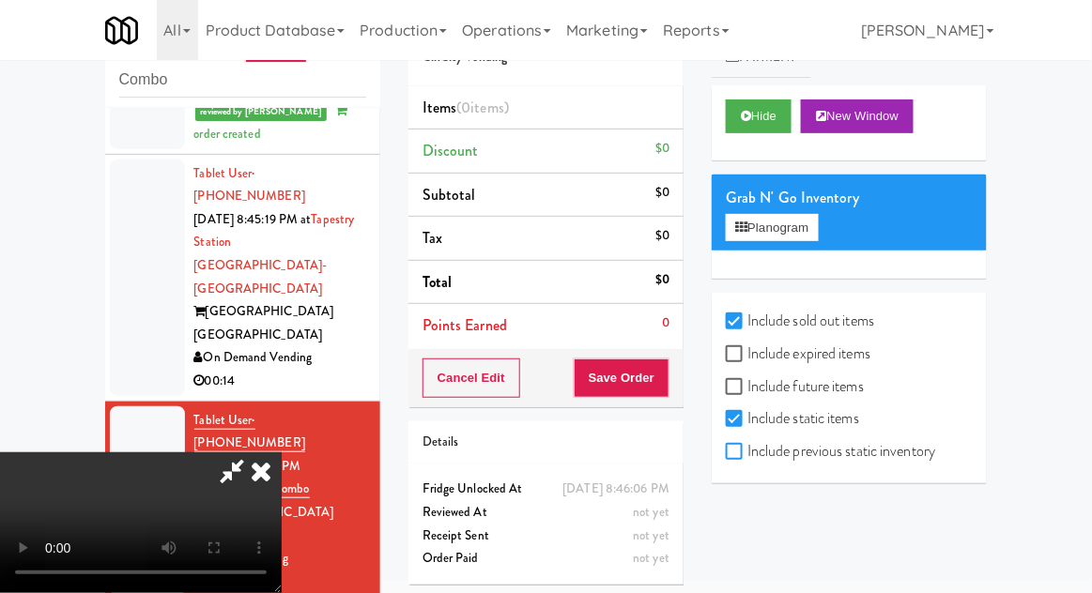
checkbox input "true"
click at [804, 329] on label "Include sold out items" at bounding box center [800, 321] width 148 height 28
click at [747, 329] on input "Include sold out items" at bounding box center [737, 321] width 22 height 15
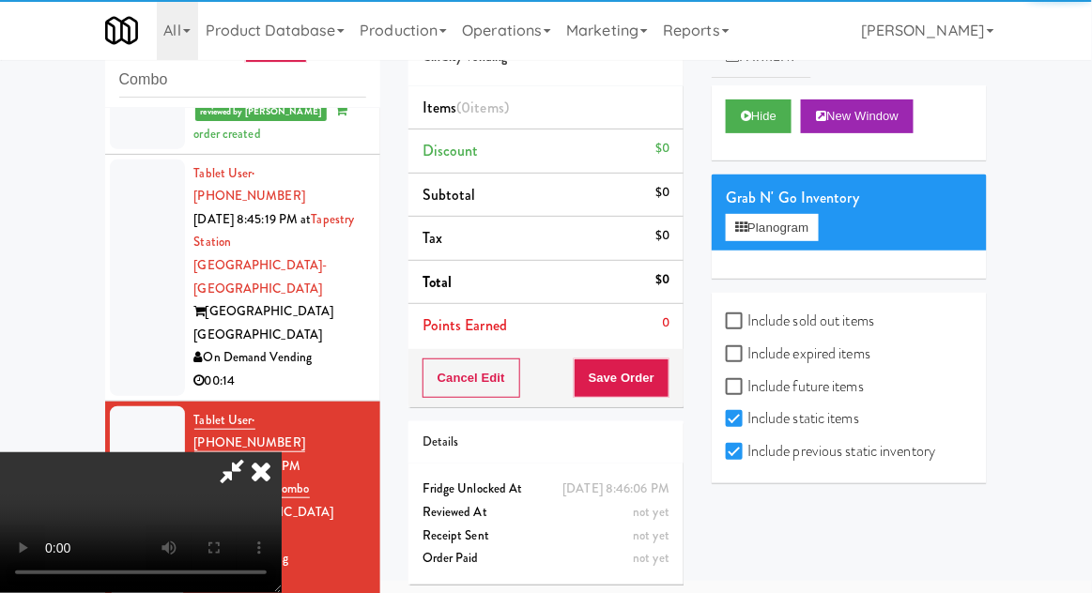
click at [833, 327] on label "Include sold out items" at bounding box center [800, 321] width 148 height 28
click at [747, 327] on input "Include sold out items" at bounding box center [737, 321] width 22 height 15
checkbox input "true"
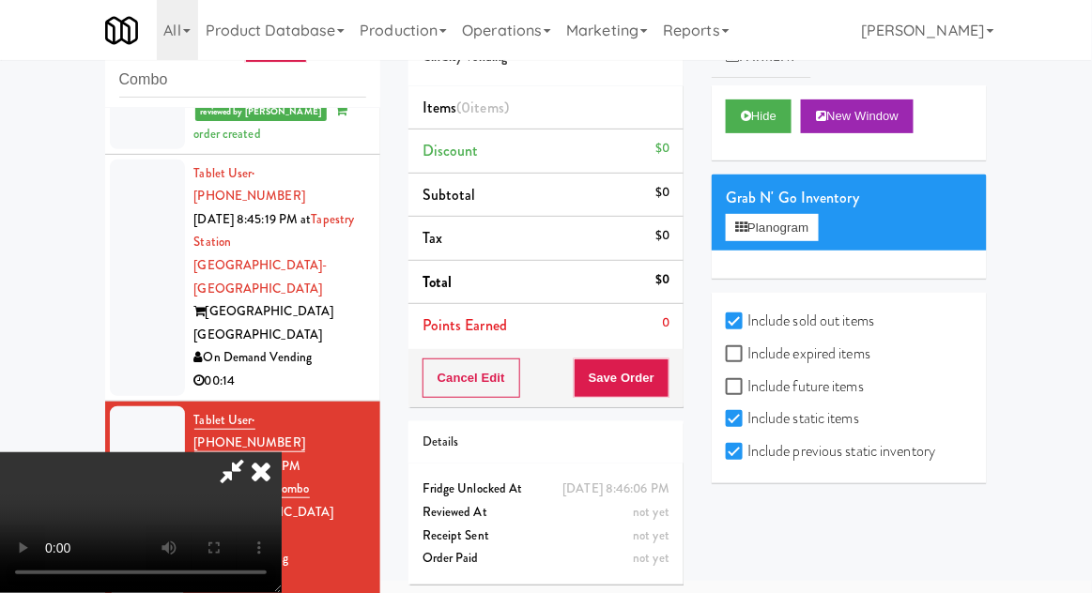
click at [806, 452] on label "Include previous static inventory" at bounding box center [830, 451] width 209 height 28
click at [747, 452] on input "Include previous static inventory" at bounding box center [737, 452] width 22 height 15
click at [828, 453] on label "Include previous static inventory" at bounding box center [830, 451] width 209 height 28
click at [747, 453] on input "Include previous static inventory" at bounding box center [737, 452] width 22 height 15
checkbox input "true"
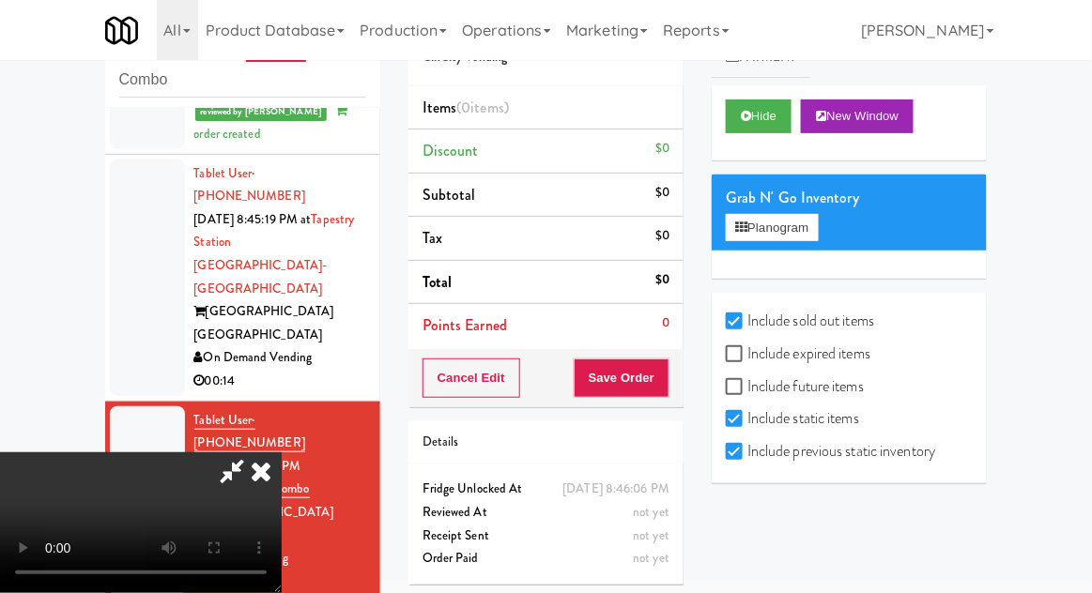
click at [834, 388] on label "Include future items" at bounding box center [795, 387] width 138 height 28
click at [747, 388] on input "Include future items" at bounding box center [737, 387] width 22 height 15
checkbox input "true"
click at [820, 353] on label "Include expired items" at bounding box center [798, 354] width 145 height 28
click at [747, 353] on input "Include expired items" at bounding box center [737, 354] width 22 height 15
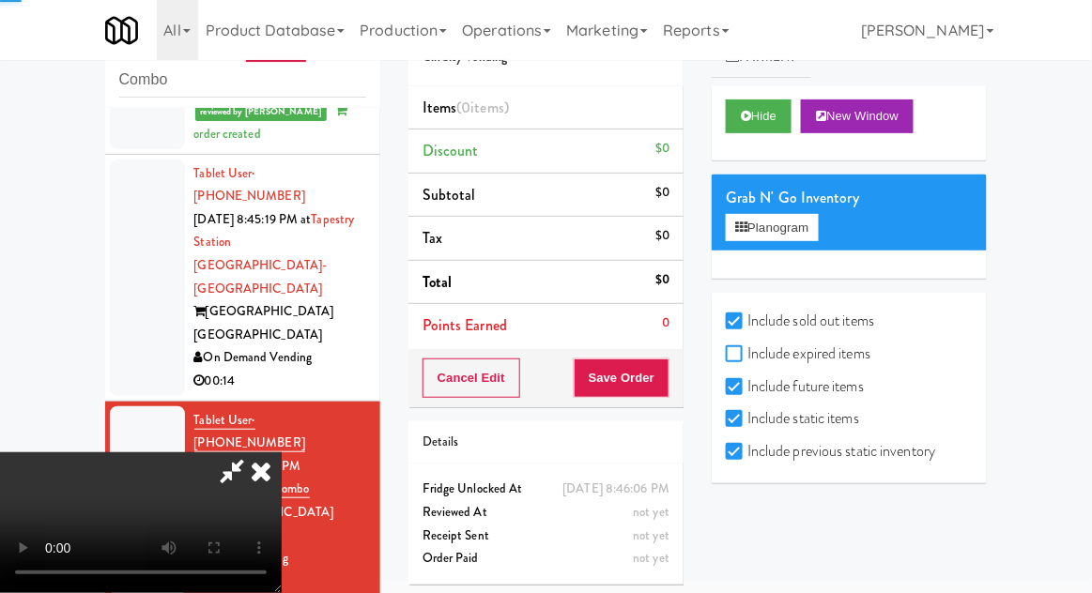
checkbox input "true"
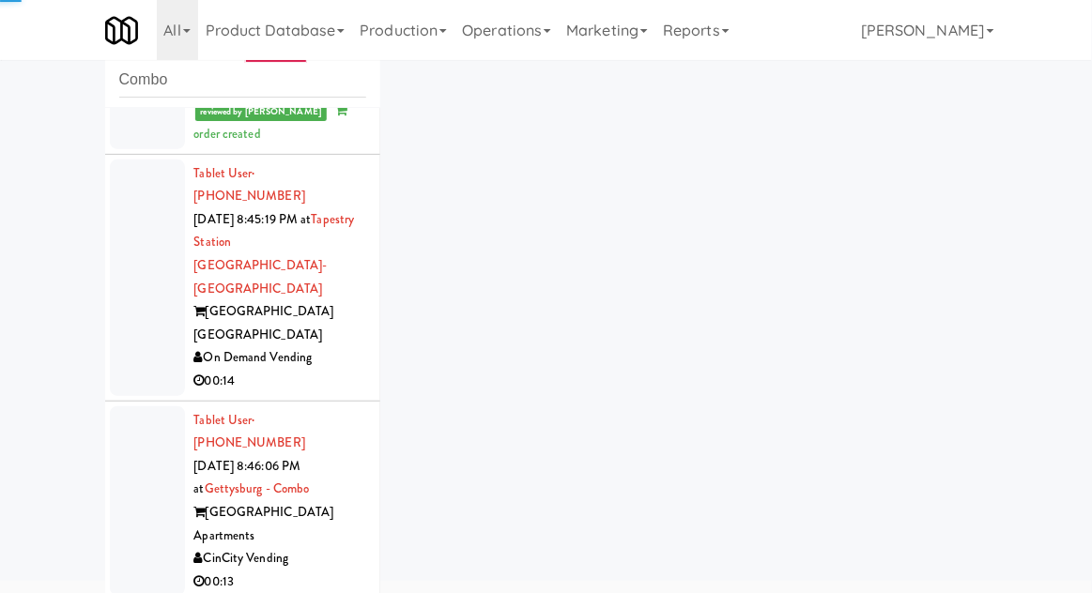
click at [125, 406] on div at bounding box center [147, 501] width 75 height 191
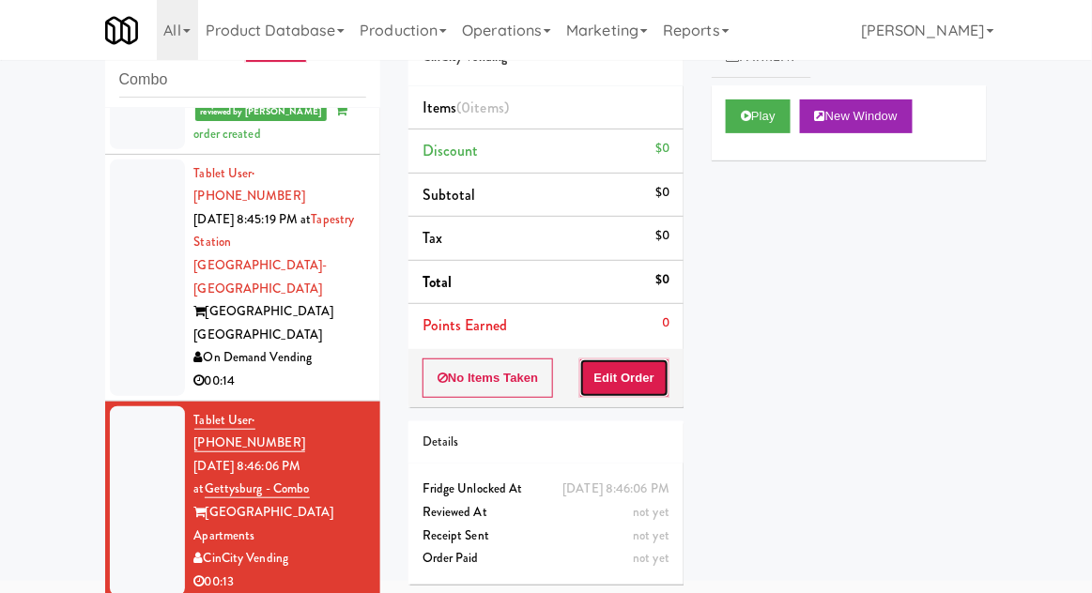
click at [653, 392] on button "Edit Order" at bounding box center [624, 378] width 91 height 39
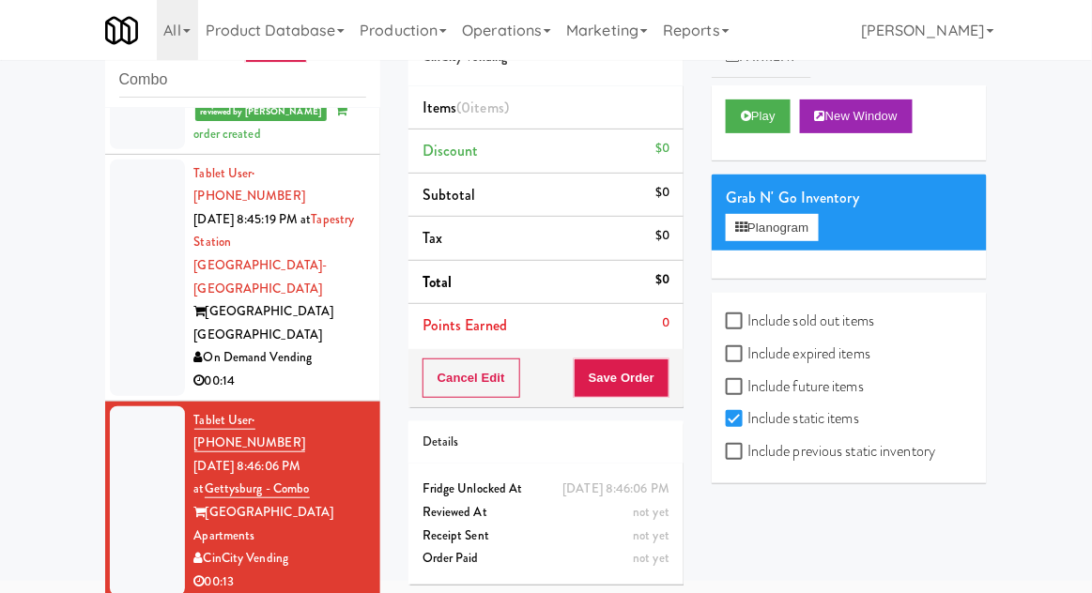
click at [816, 329] on label "Include sold out items" at bounding box center [800, 321] width 148 height 28
click at [747, 329] on input "Include sold out items" at bounding box center [737, 321] width 22 height 15
click at [818, 327] on label "Include sold out items" at bounding box center [800, 321] width 148 height 28
click at [747, 327] on input "Include sold out items" at bounding box center [737, 321] width 22 height 15
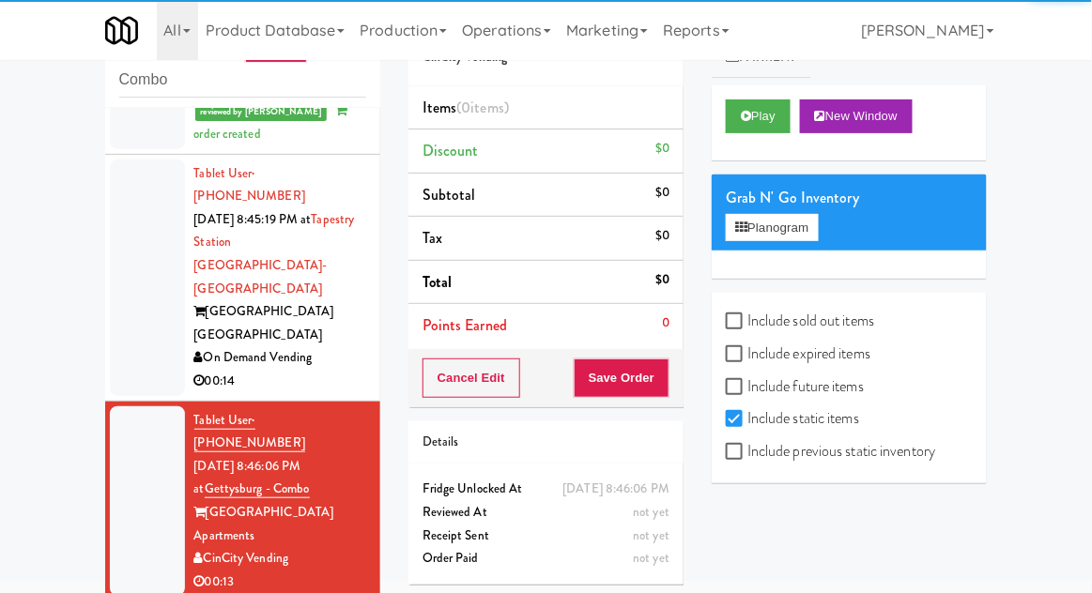
click at [829, 327] on label "Include sold out items" at bounding box center [800, 321] width 148 height 28
click at [747, 327] on input "Include sold out items" at bounding box center [737, 321] width 22 height 15
checkbox input "true"
click at [798, 226] on button "Planogram" at bounding box center [772, 228] width 92 height 28
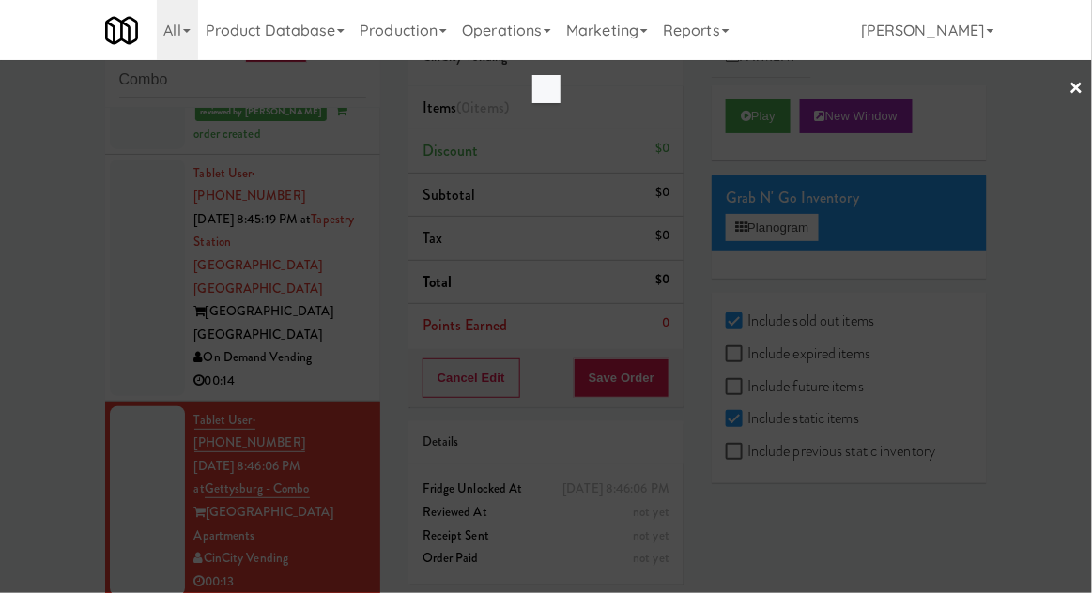
click at [76, 290] on div at bounding box center [546, 296] width 1092 height 593
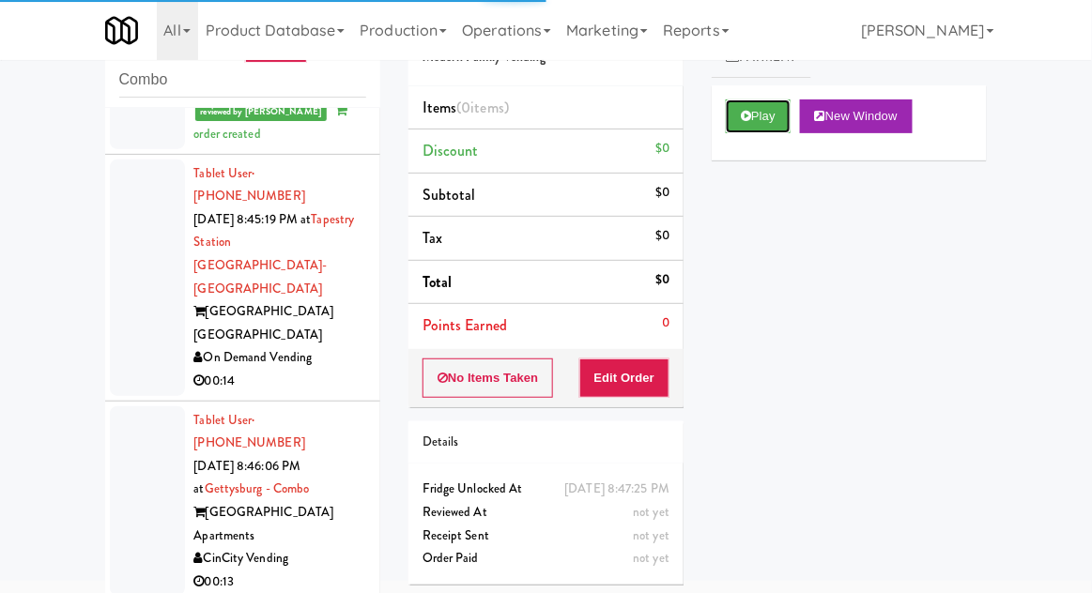
click at [769, 129] on button "Play" at bounding box center [758, 116] width 65 height 34
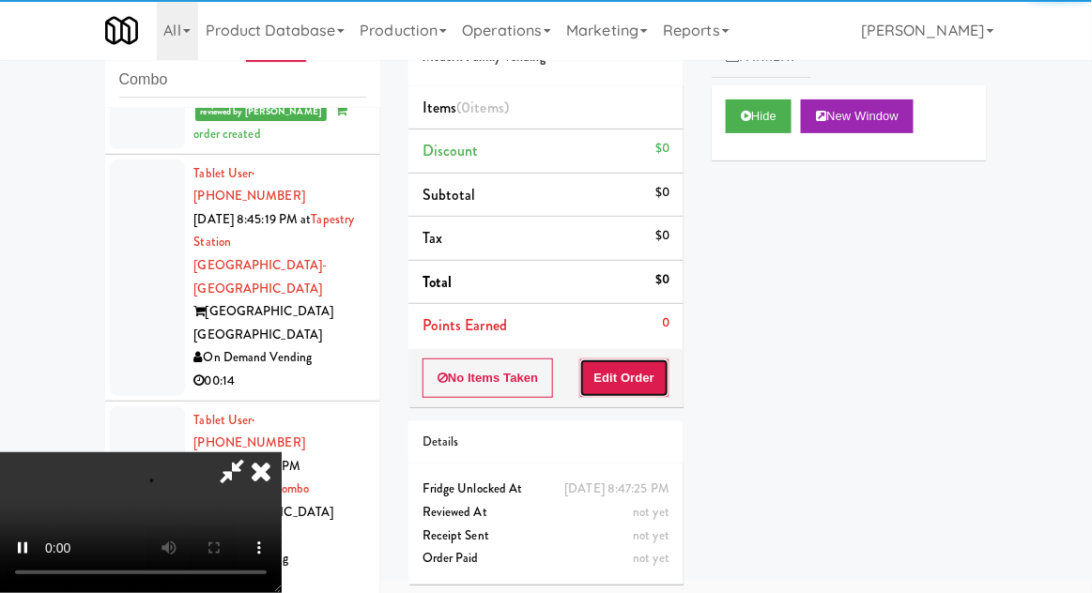
click at [652, 381] on button "Edit Order" at bounding box center [624, 378] width 91 height 39
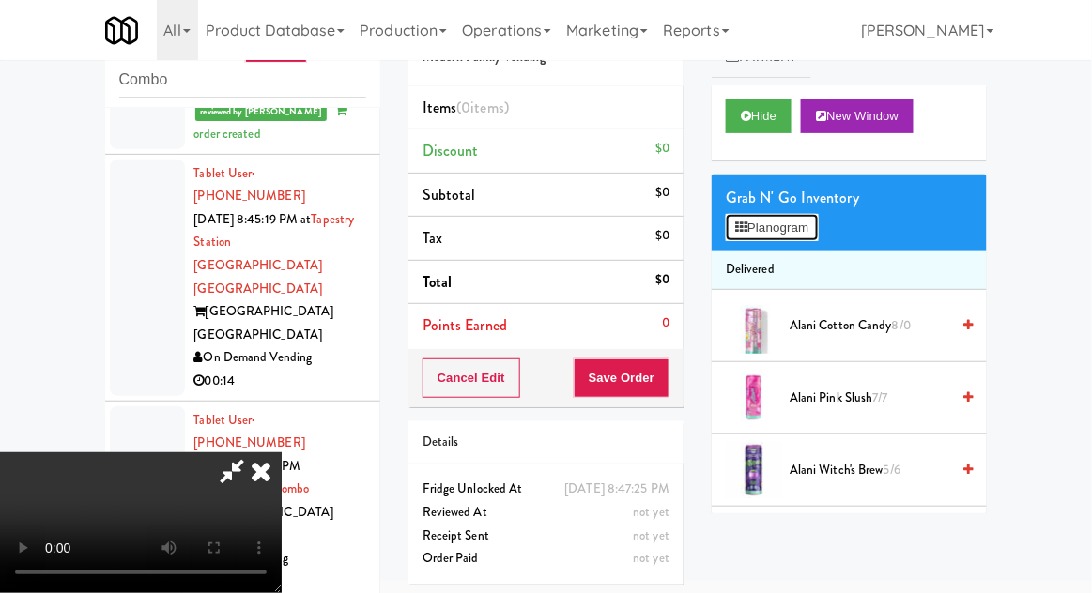
click at [801, 237] on button "Planogram" at bounding box center [772, 228] width 92 height 28
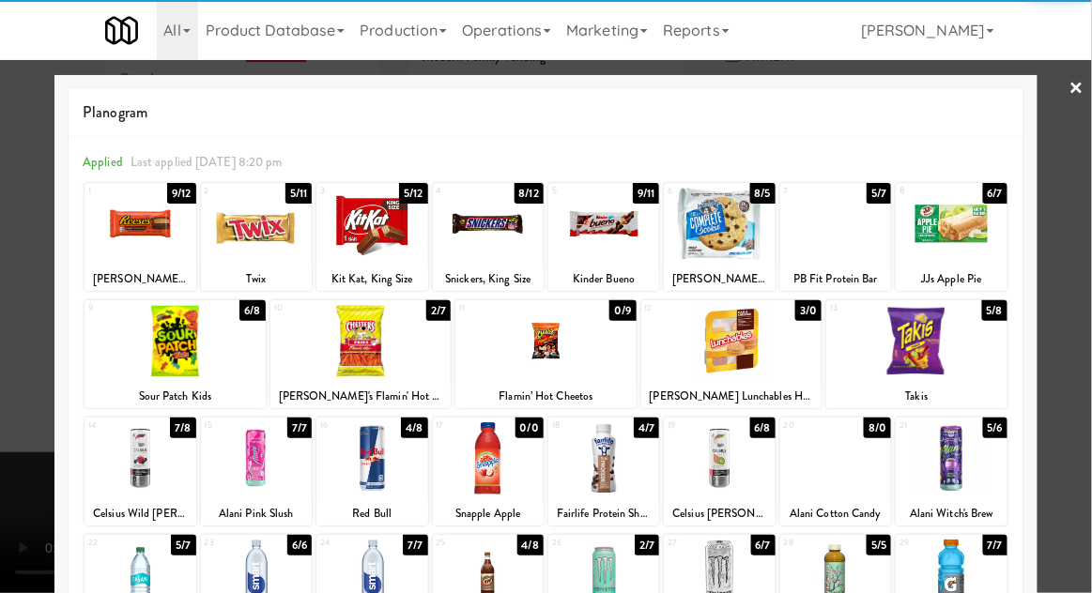
click at [357, 251] on div at bounding box center [371, 224] width 111 height 72
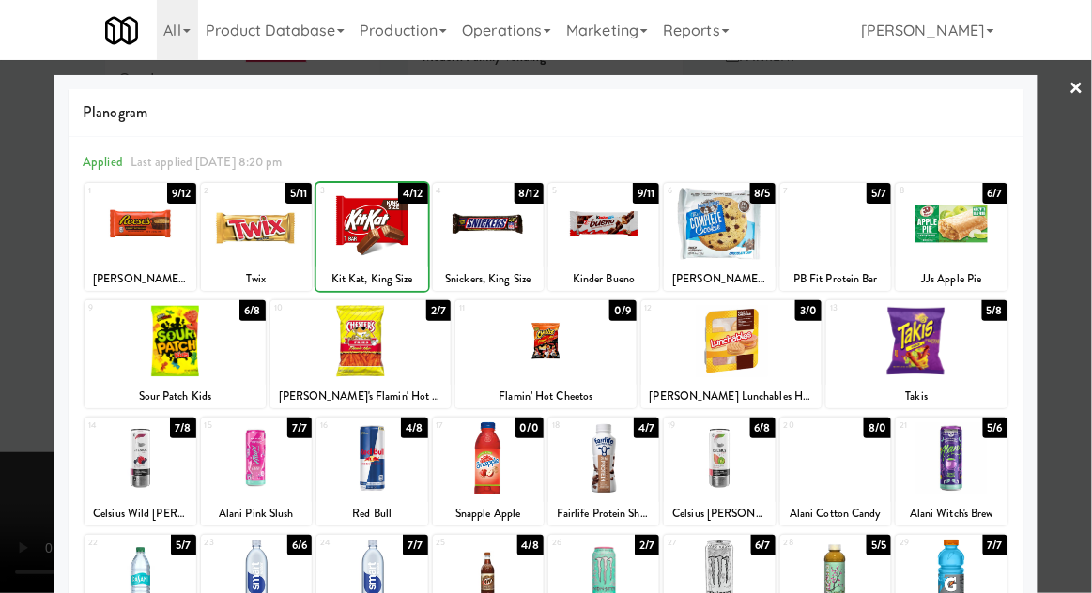
click at [1085, 310] on div at bounding box center [546, 296] width 1092 height 593
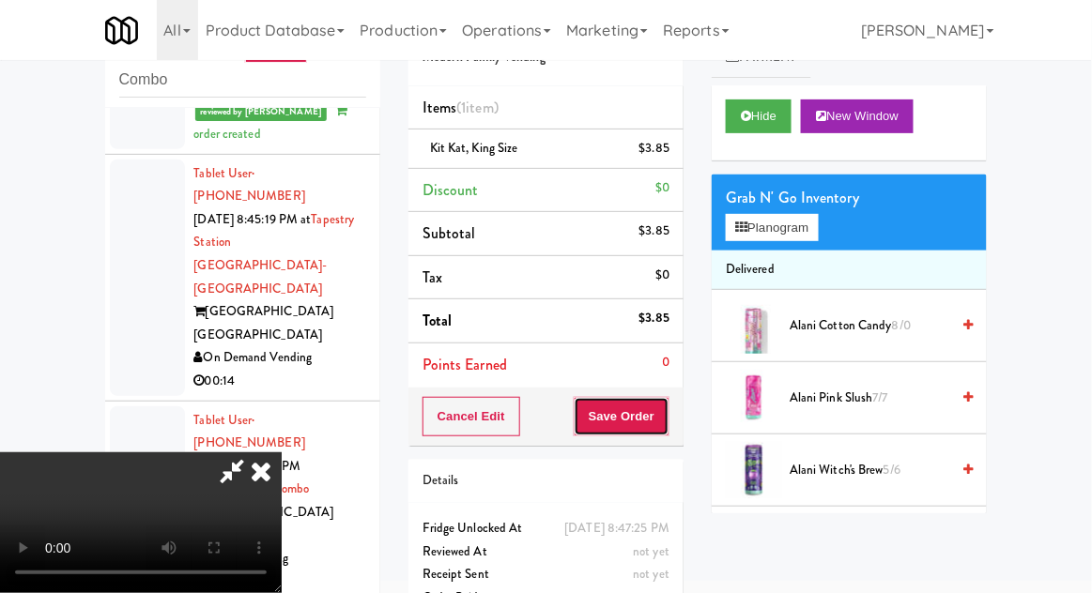
click at [666, 421] on button "Save Order" at bounding box center [621, 416] width 96 height 39
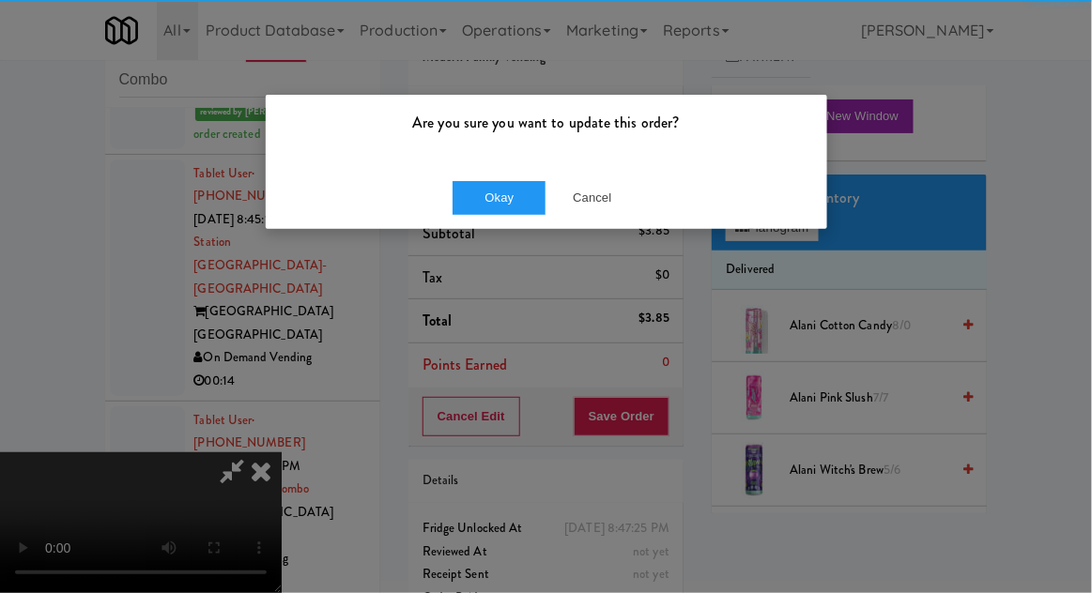
click at [467, 227] on div "Okay Cancel" at bounding box center [546, 197] width 561 height 63
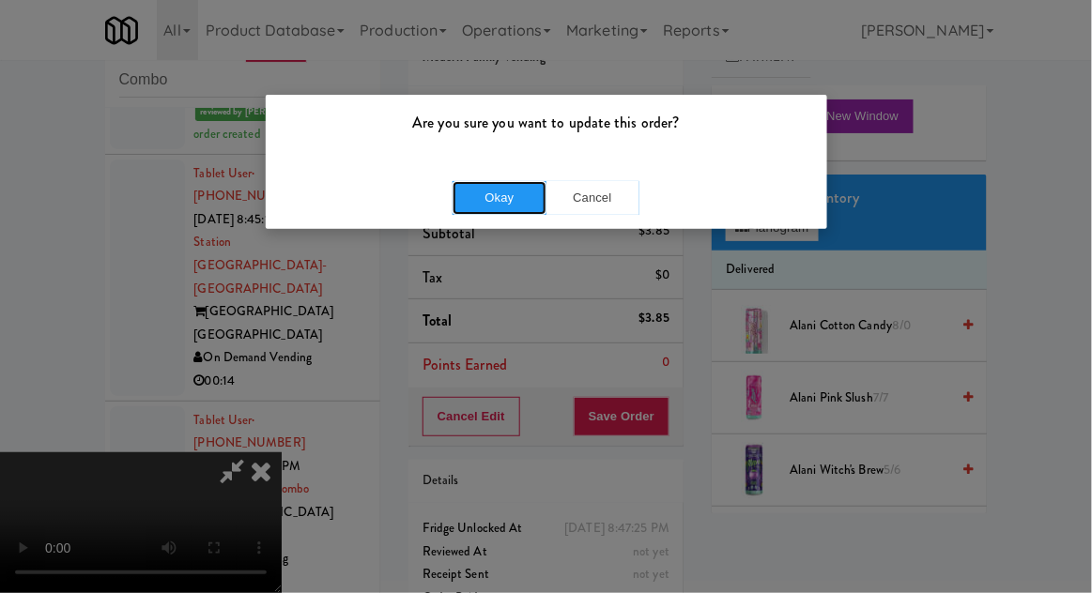
click at [460, 207] on button "Okay" at bounding box center [499, 198] width 94 height 34
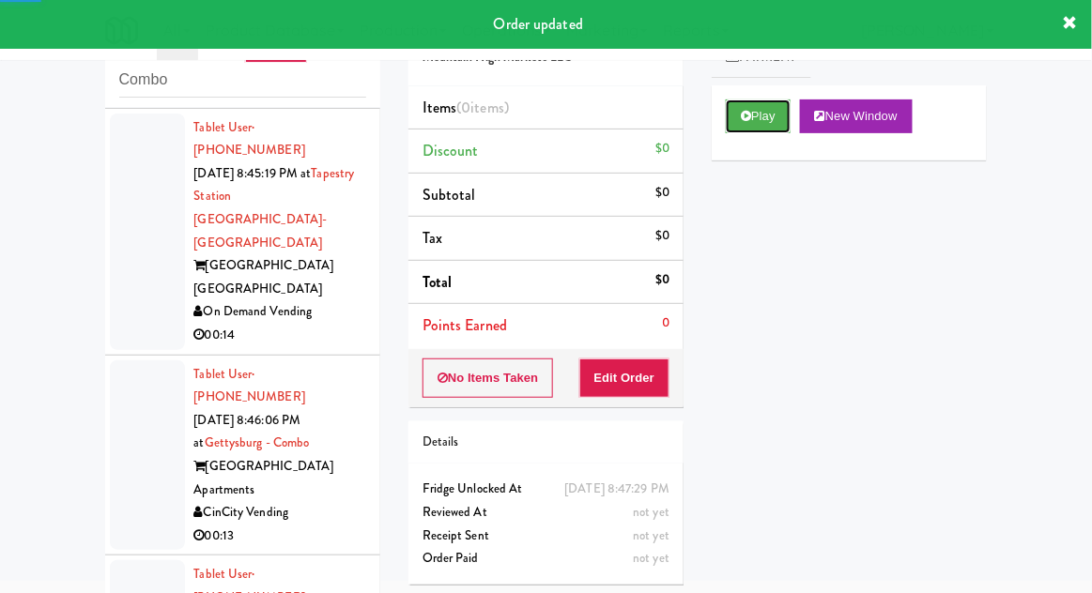
click at [776, 114] on button "Play" at bounding box center [758, 116] width 65 height 34
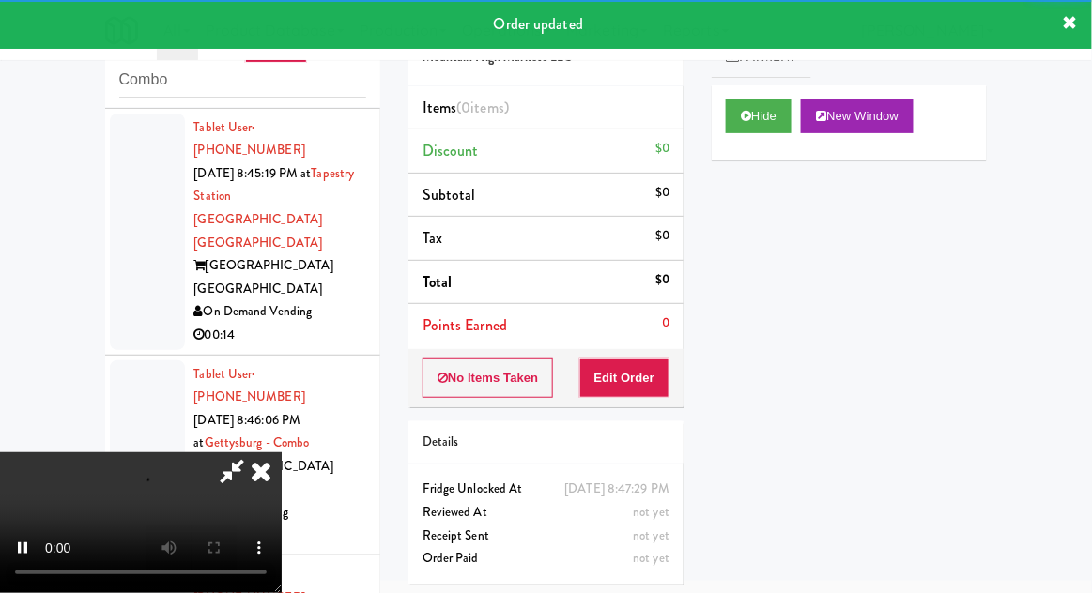
click at [663, 308] on li "Points Earned 0" at bounding box center [545, 325] width 275 height 43
click at [648, 361] on button "Edit Order" at bounding box center [624, 378] width 91 height 39
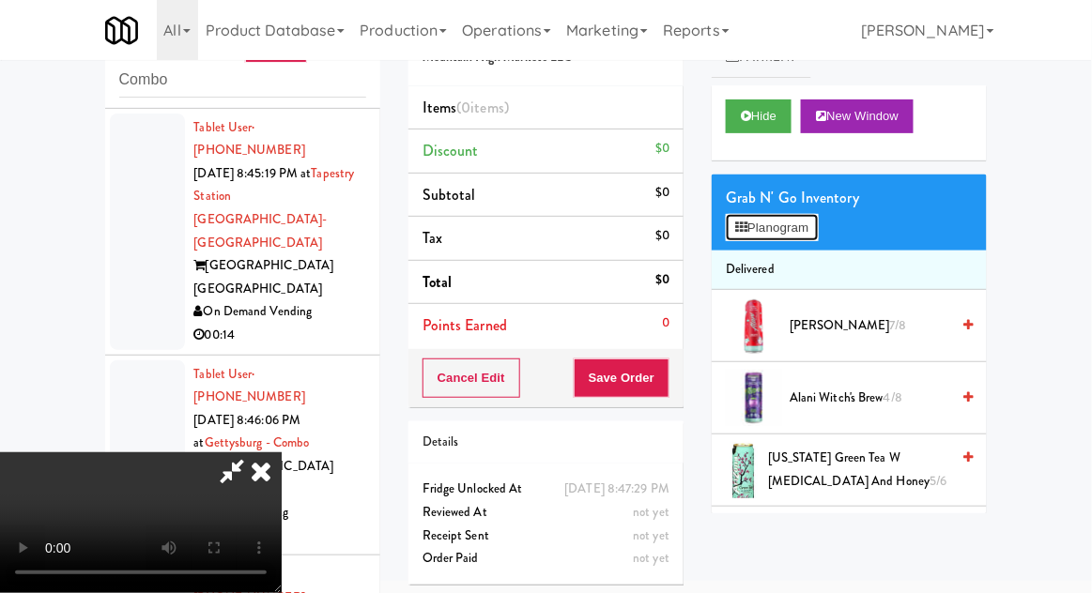
click at [800, 214] on button "Planogram" at bounding box center [772, 228] width 92 height 28
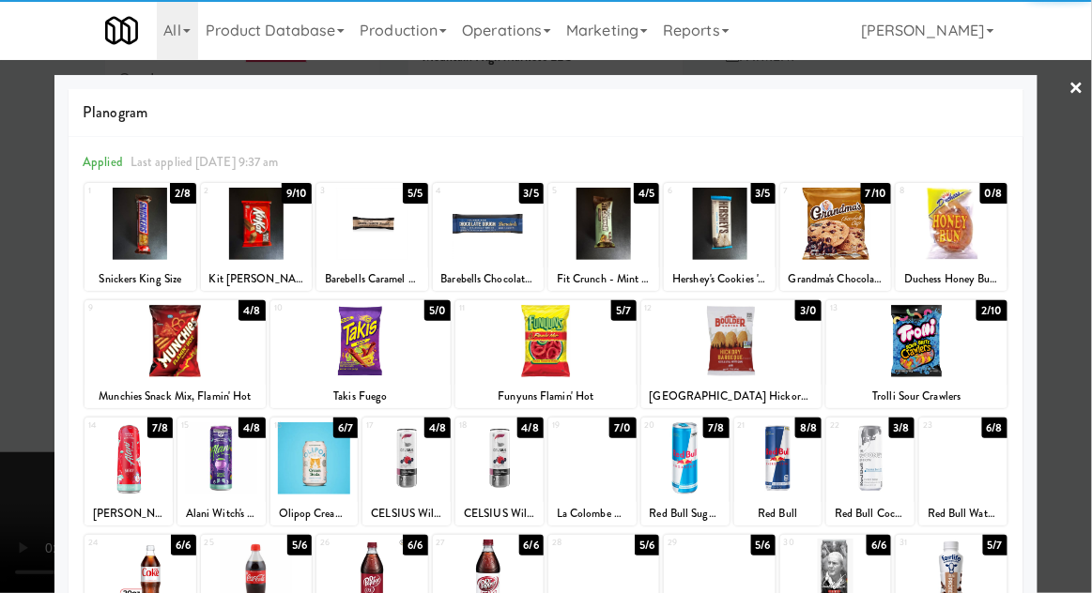
click at [393, 462] on div at bounding box center [406, 458] width 88 height 72
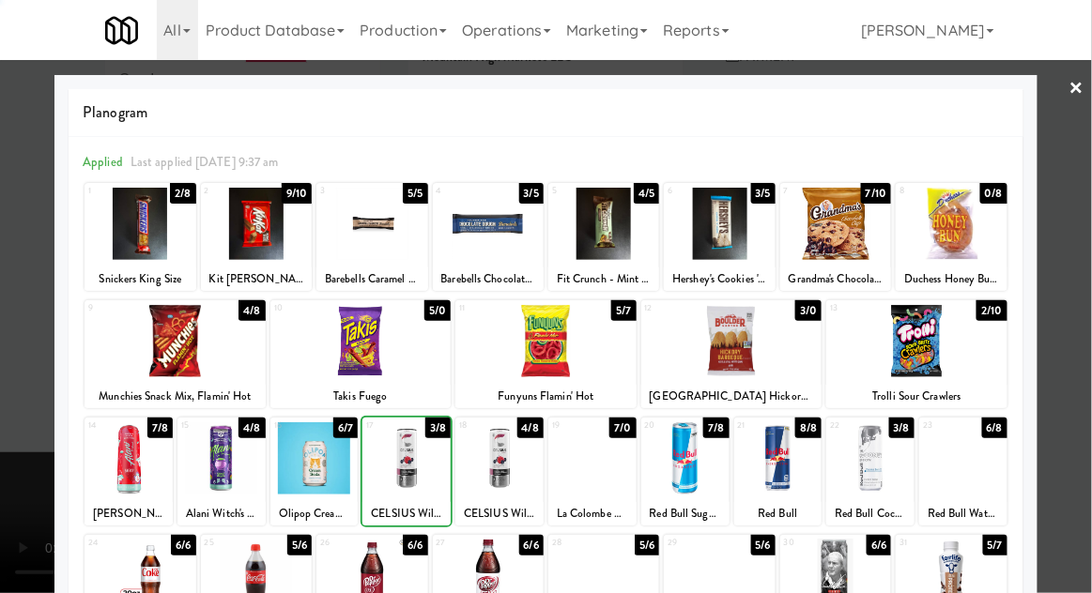
click at [1081, 377] on div at bounding box center [546, 296] width 1092 height 593
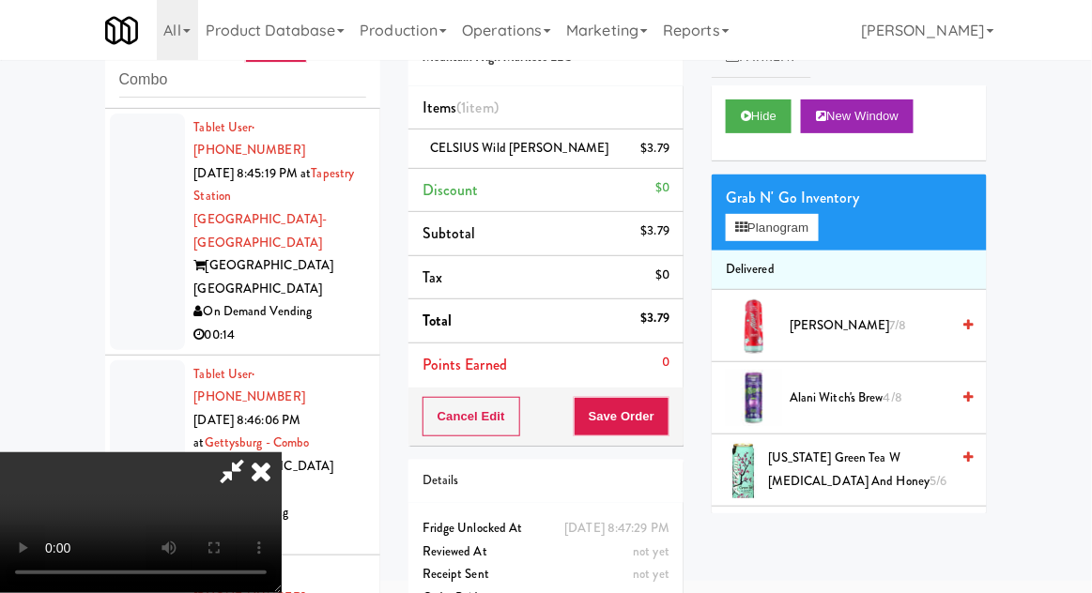
scroll to position [69, 0]
click at [665, 423] on button "Save Order" at bounding box center [621, 416] width 96 height 39
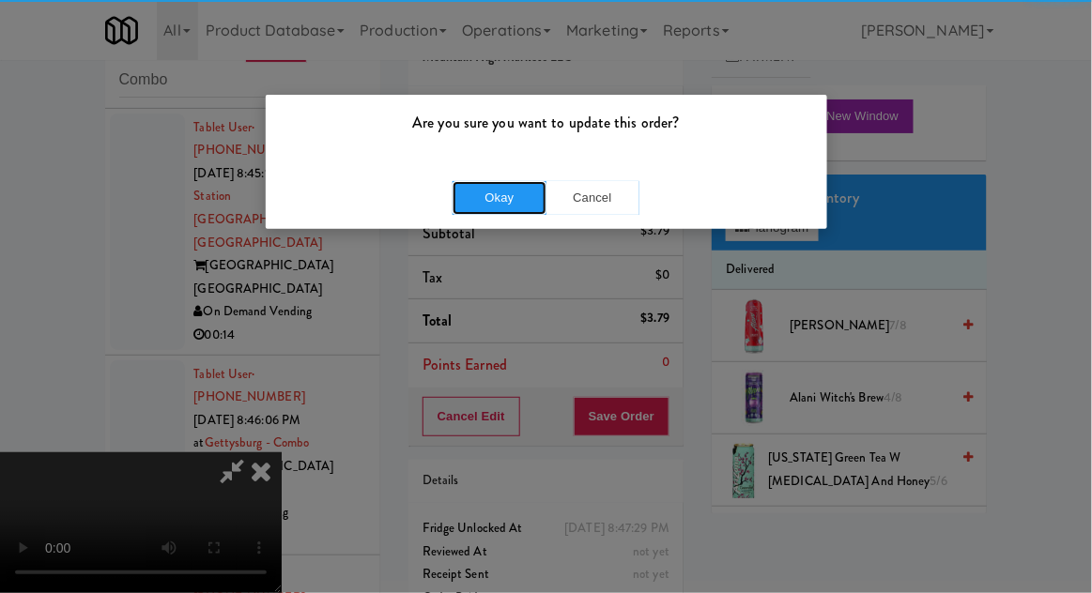
click at [462, 202] on button "Okay" at bounding box center [499, 198] width 94 height 34
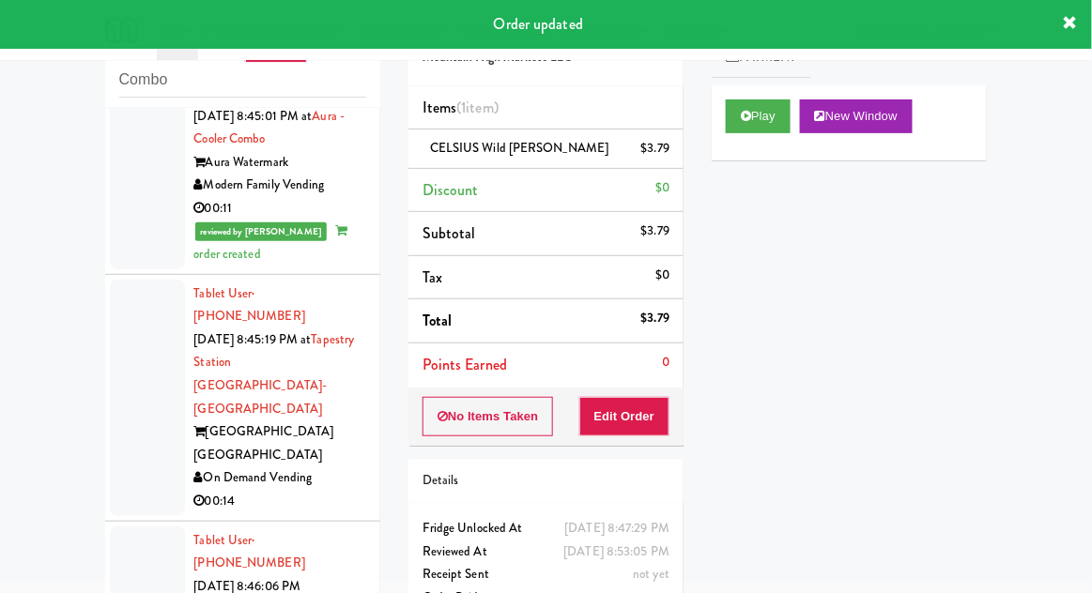
scroll to position [1588, 0]
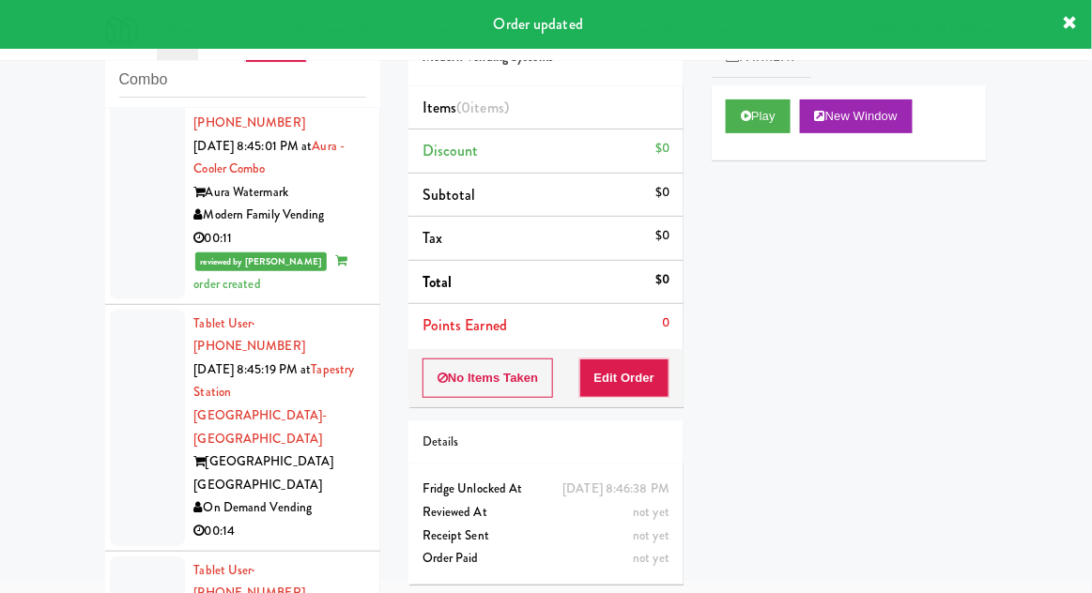
scroll to position [1568, 0]
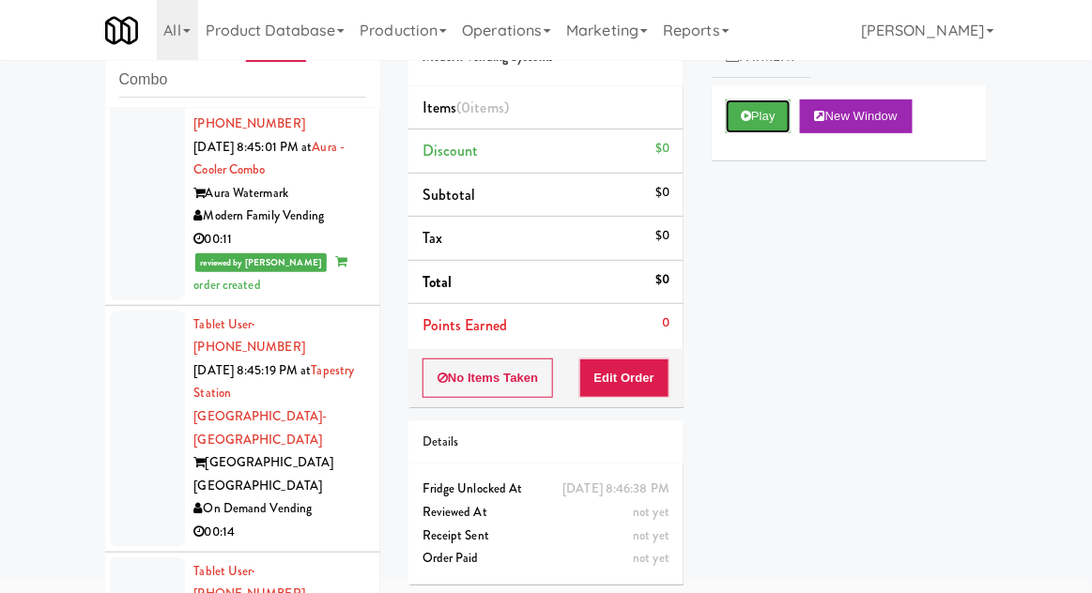
click at [749, 128] on button "Play" at bounding box center [758, 116] width 65 height 34
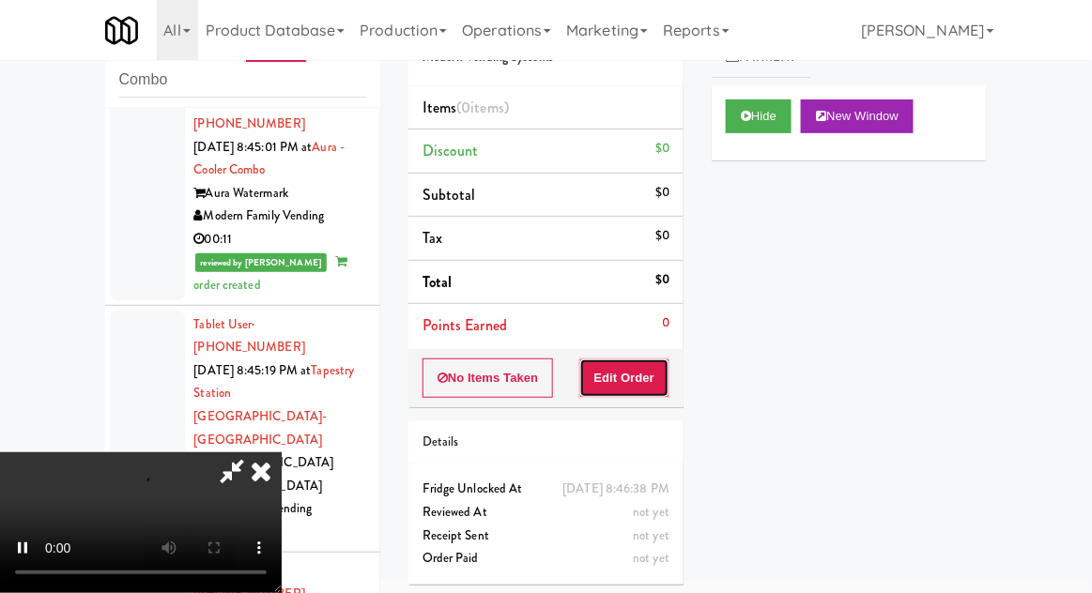
click at [641, 364] on button "Edit Order" at bounding box center [624, 378] width 91 height 39
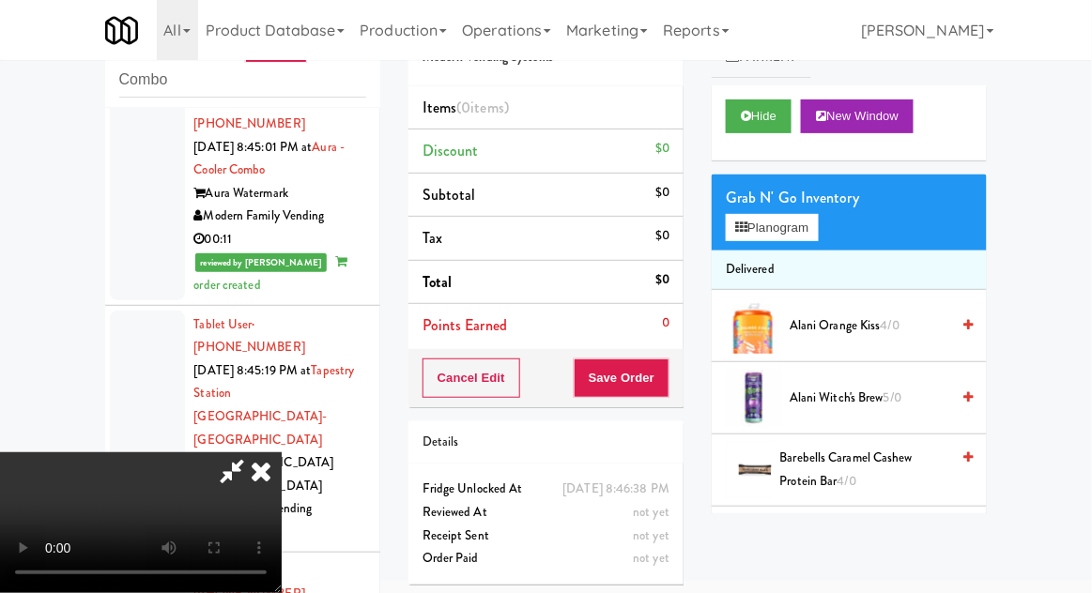
scroll to position [0, 0]
click at [791, 225] on button "Planogram" at bounding box center [772, 228] width 92 height 28
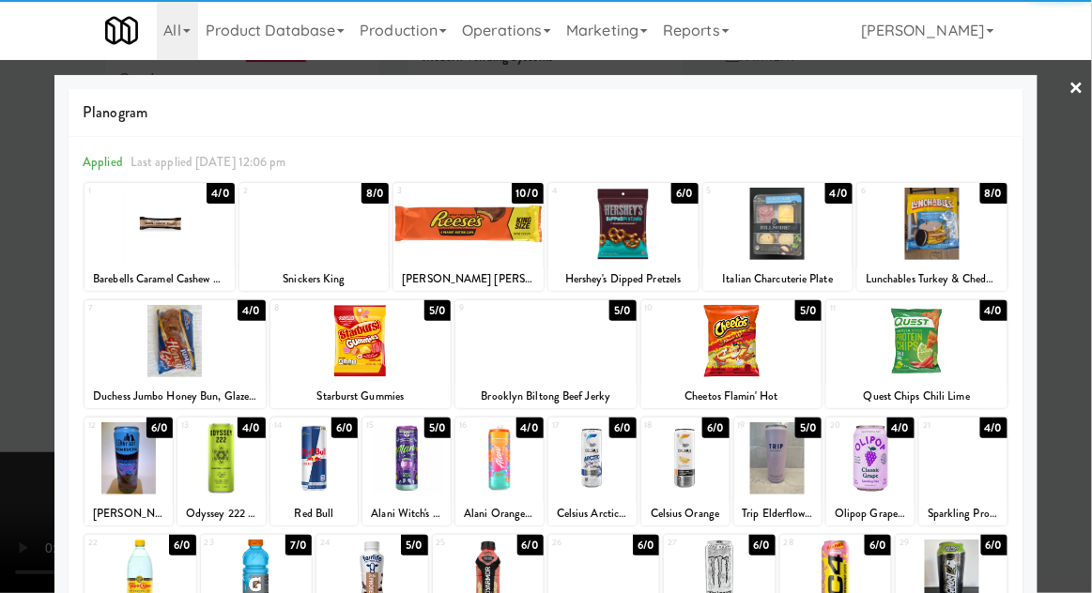
click at [157, 359] on div at bounding box center [174, 341] width 181 height 72
click at [1081, 403] on div at bounding box center [546, 296] width 1092 height 593
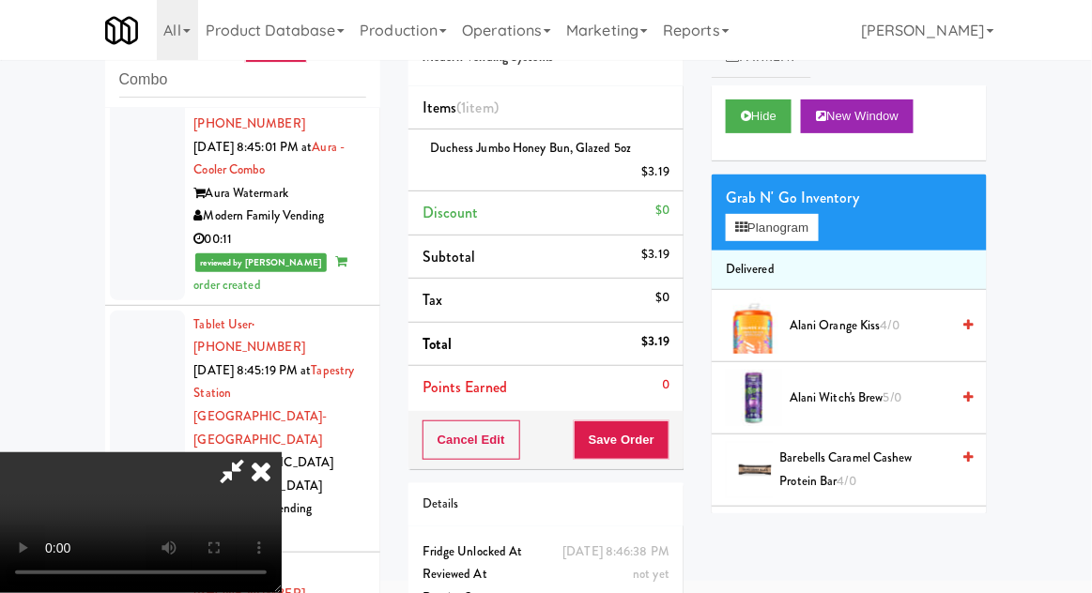
scroll to position [69, 0]
click at [669, 446] on button "Save Order" at bounding box center [621, 439] width 96 height 39
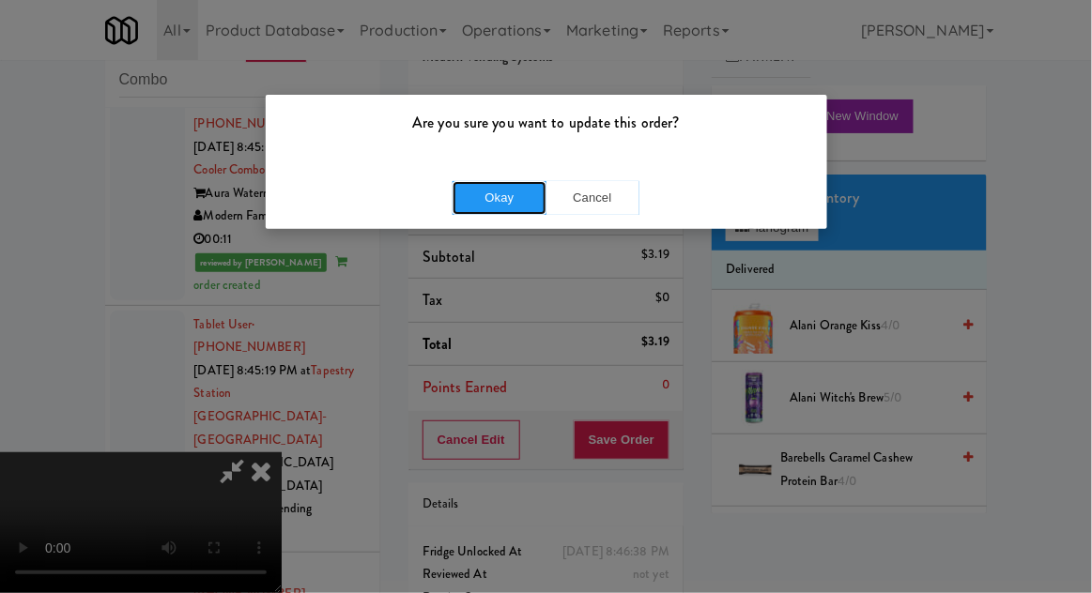
click at [488, 211] on button "Okay" at bounding box center [499, 198] width 94 height 34
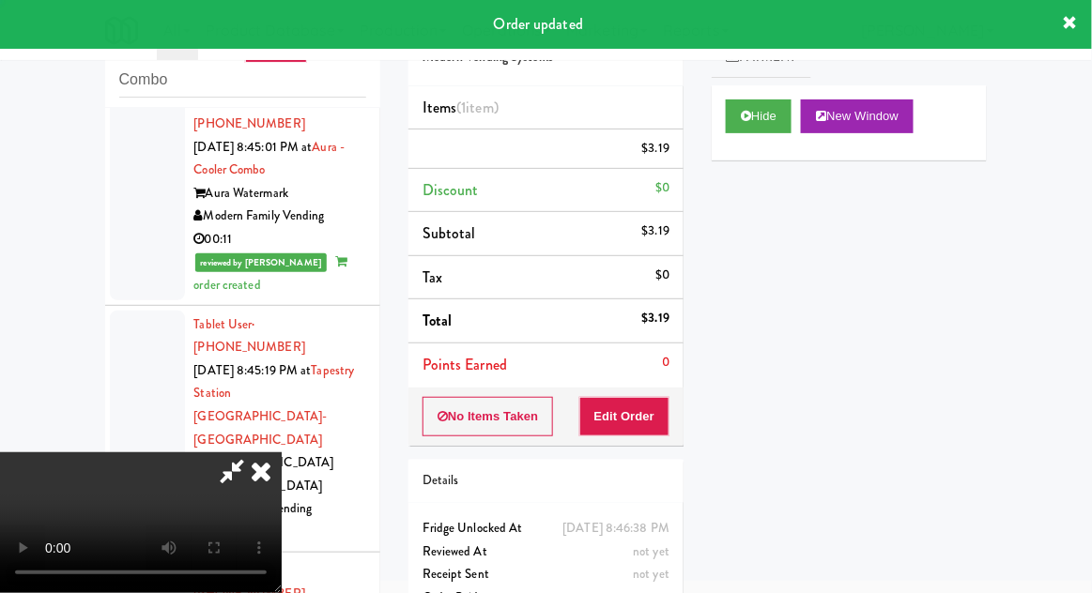
scroll to position [0, 0]
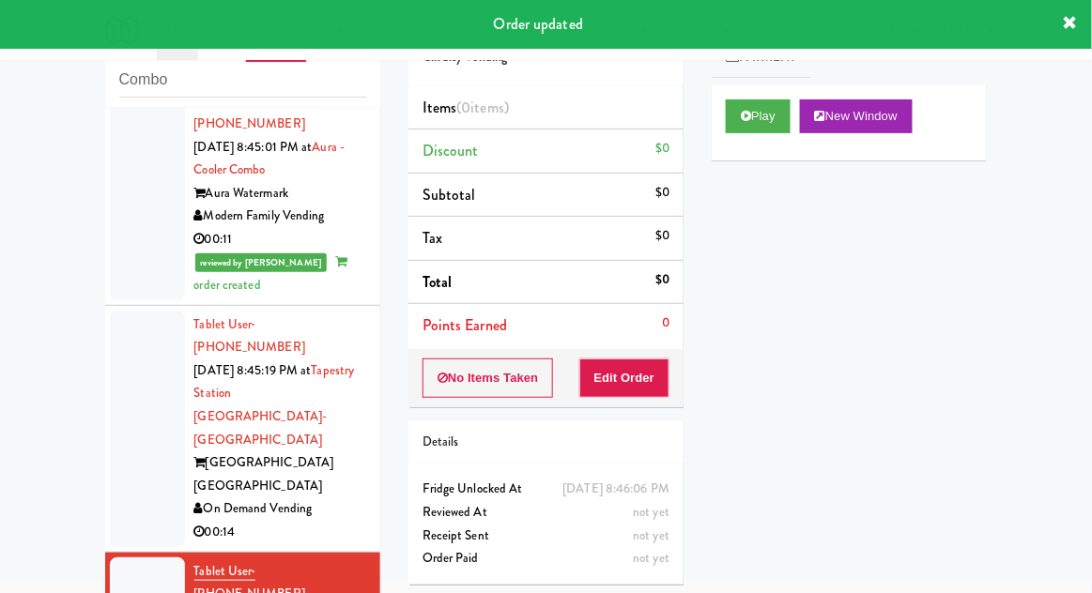
scroll to position [80, 0]
